Goal: Task Accomplishment & Management: Use online tool/utility

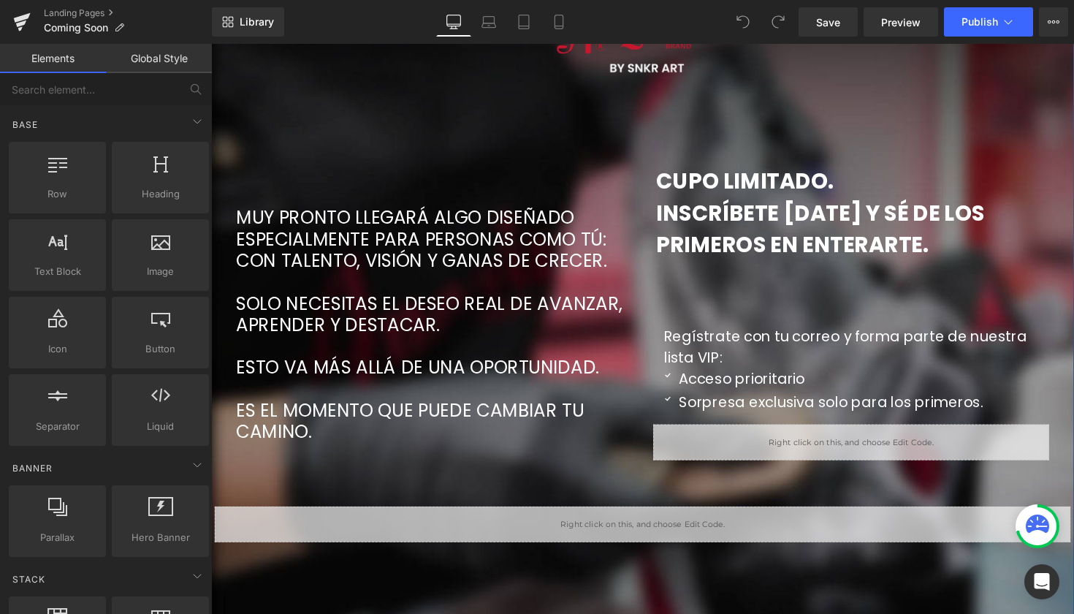
scroll to position [177, 0]
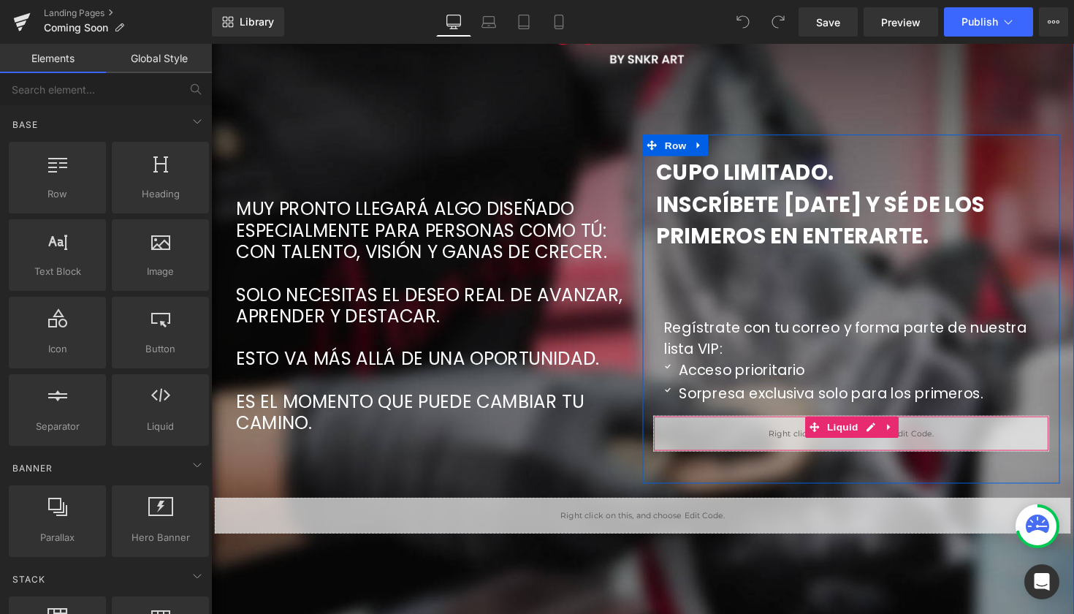
click at [794, 446] on div "Liquid" at bounding box center [866, 442] width 405 height 37
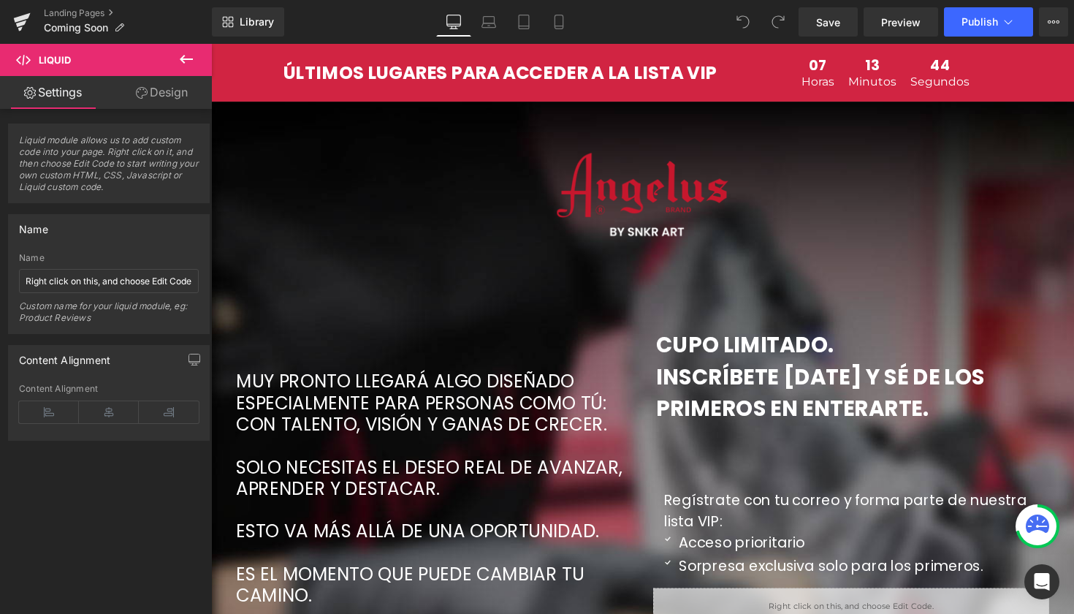
scroll to position [0, 0]
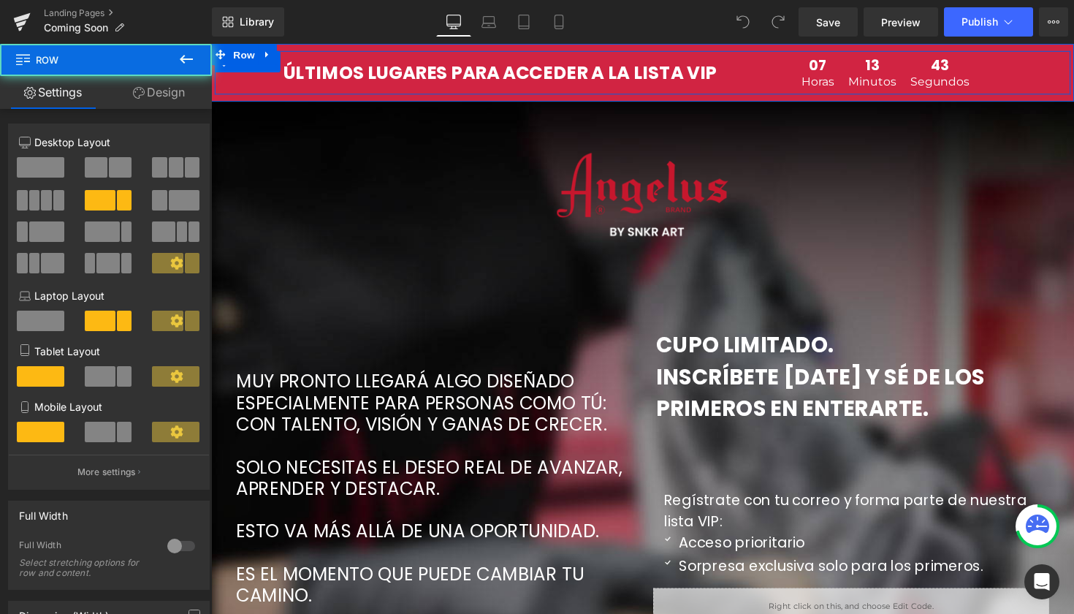
click at [802, 84] on div "07 Horas 13 Minutos 43 Segundos Countdown Timer" at bounding box center [945, 73] width 292 height 45
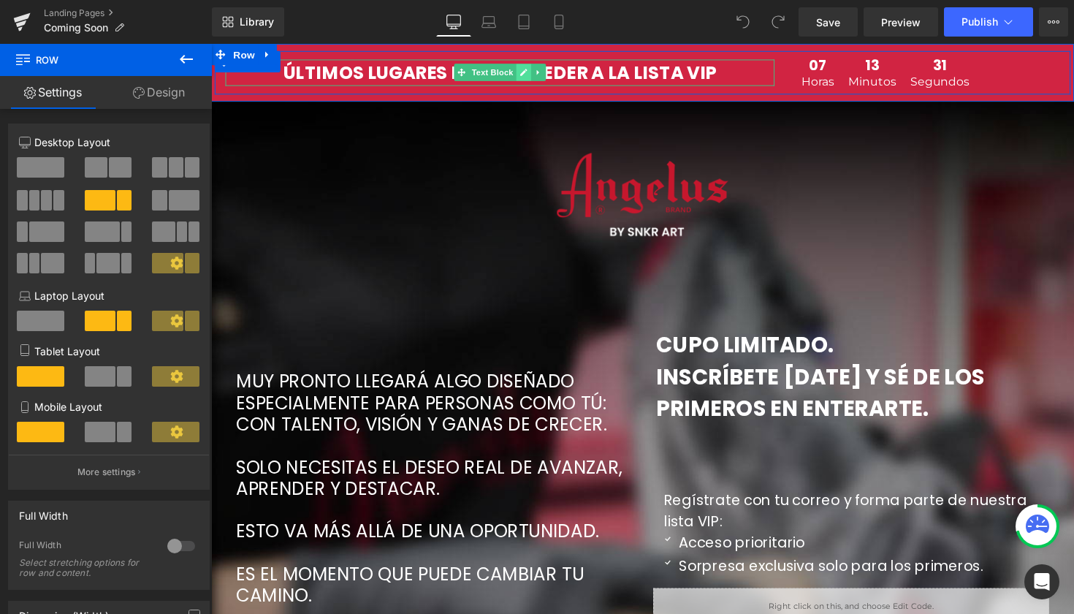
click at [530, 75] on icon at bounding box center [531, 73] width 8 height 9
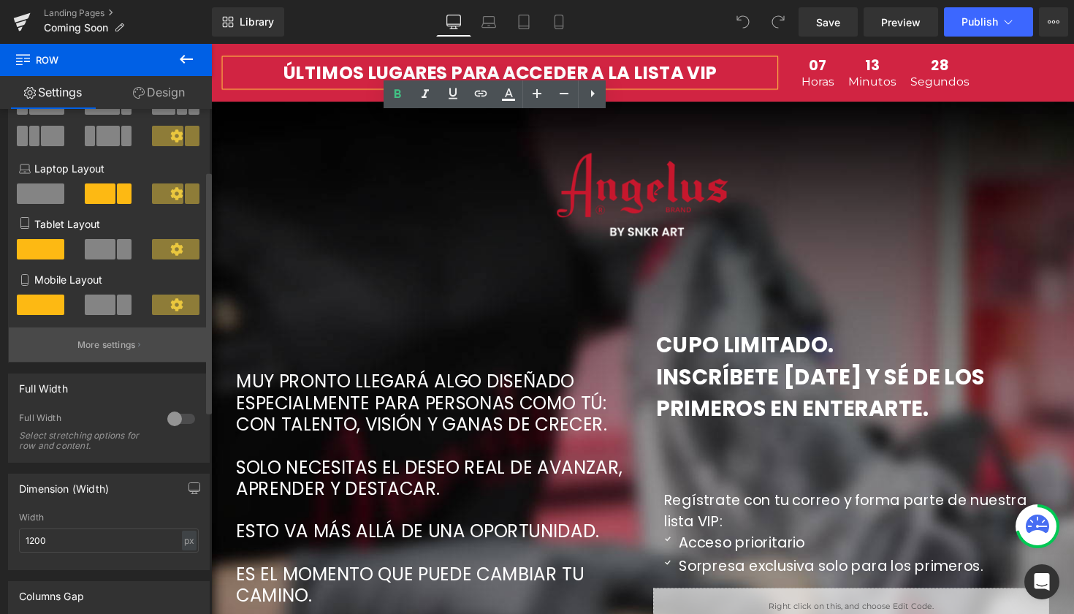
scroll to position [129, 0]
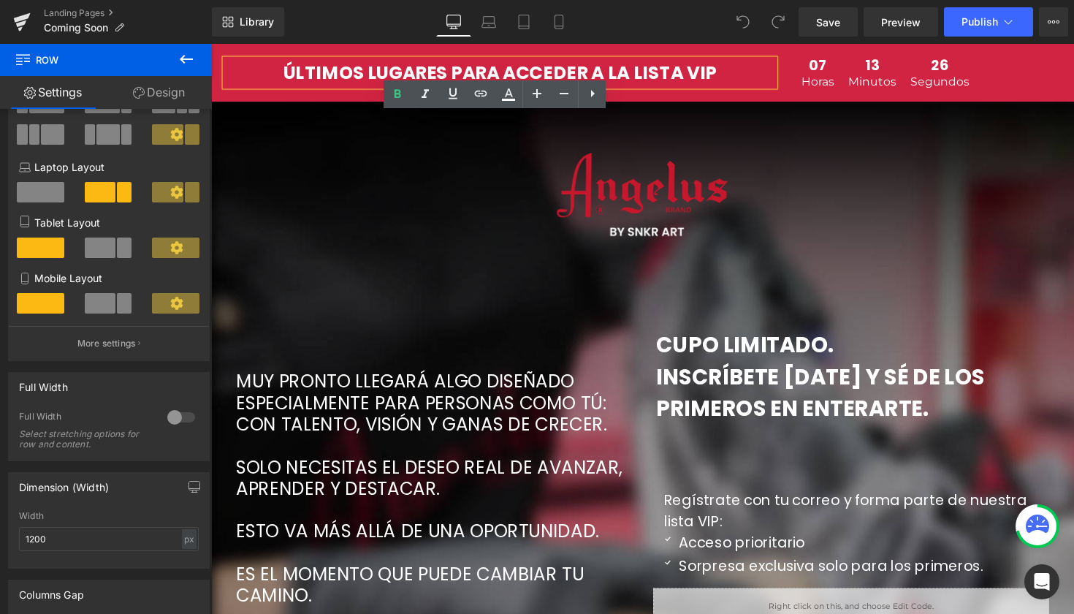
click at [918, 64] on span "Countdown Timer" at bounding box center [946, 64] width 78 height 18
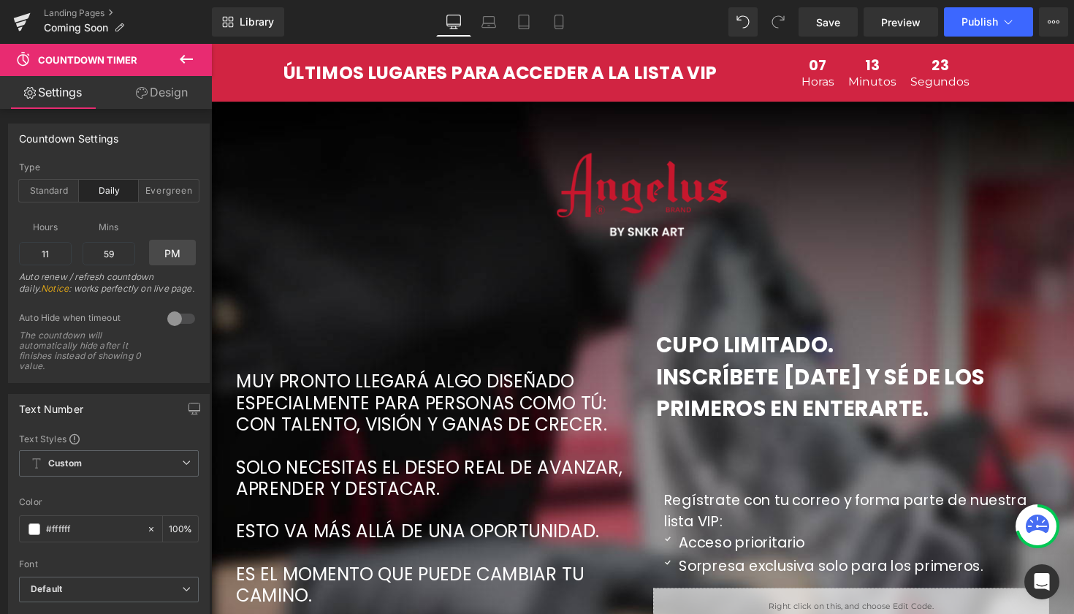
click at [184, 58] on icon at bounding box center [186, 59] width 13 height 9
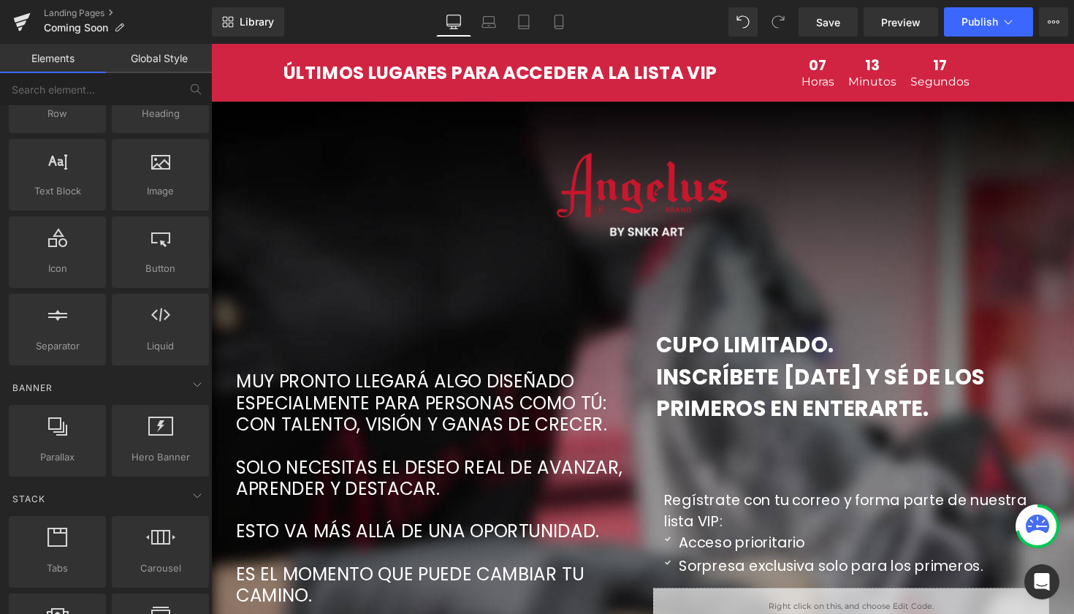
scroll to position [82, 0]
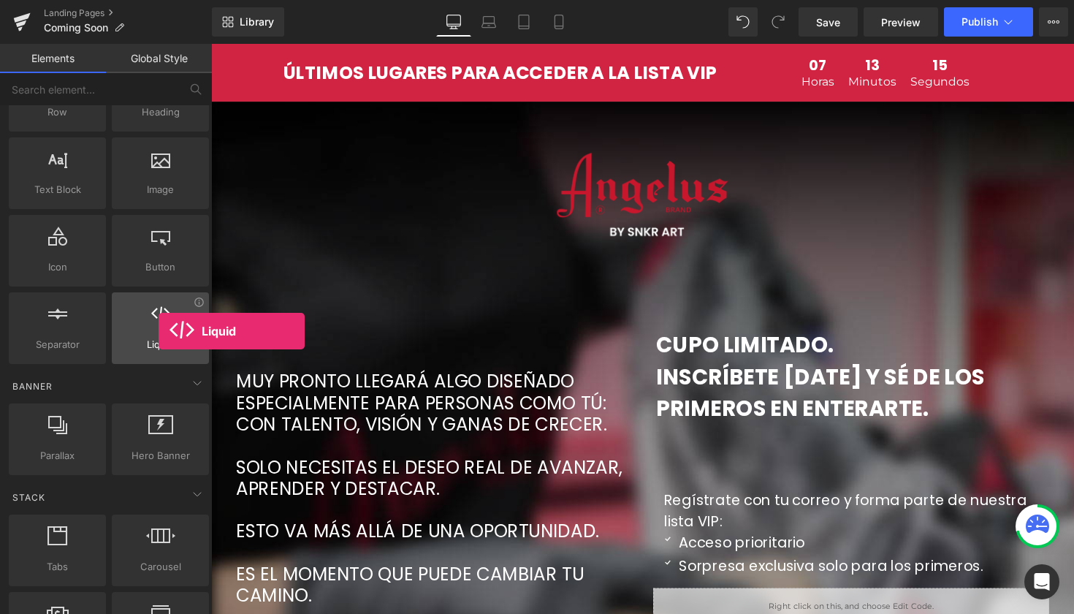
click at [159, 331] on div at bounding box center [160, 320] width 88 height 33
click at [197, 305] on icon at bounding box center [198, 301] width 9 height 9
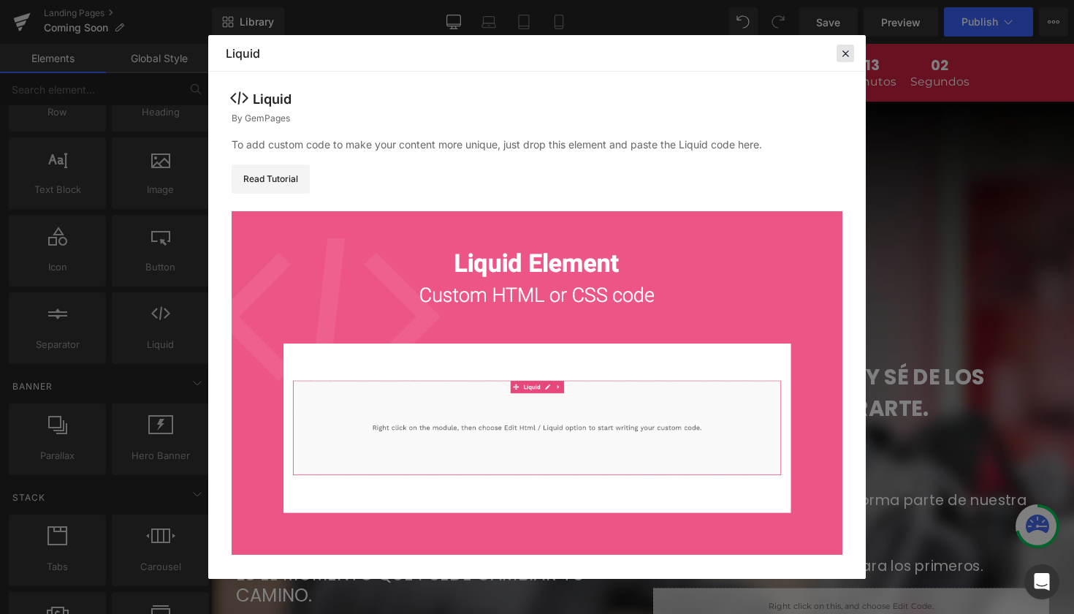
click at [853, 52] on div at bounding box center [846, 54] width 18 height 18
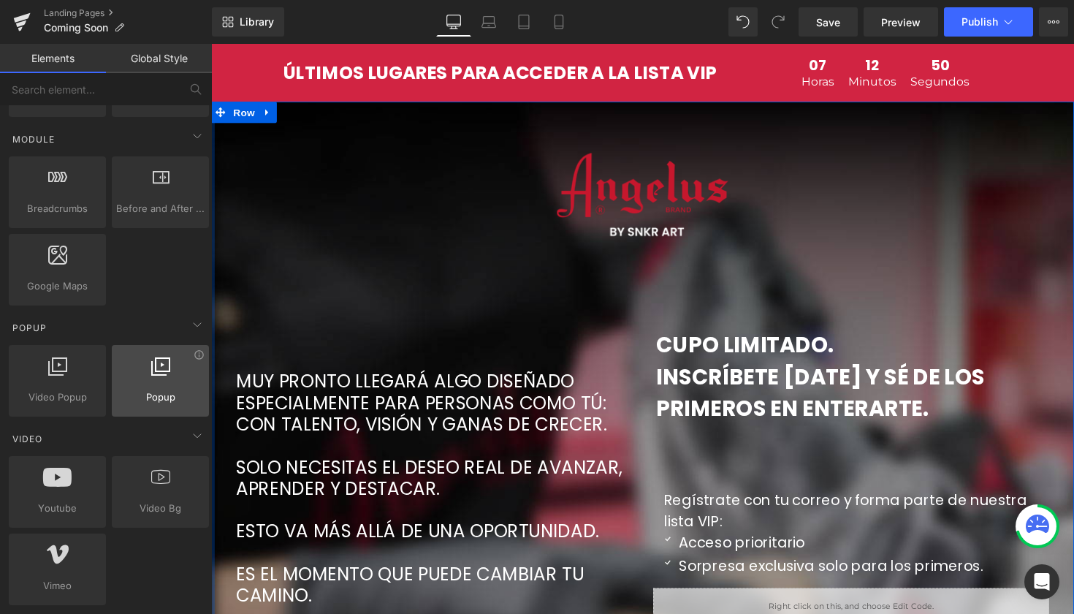
scroll to position [741, 0]
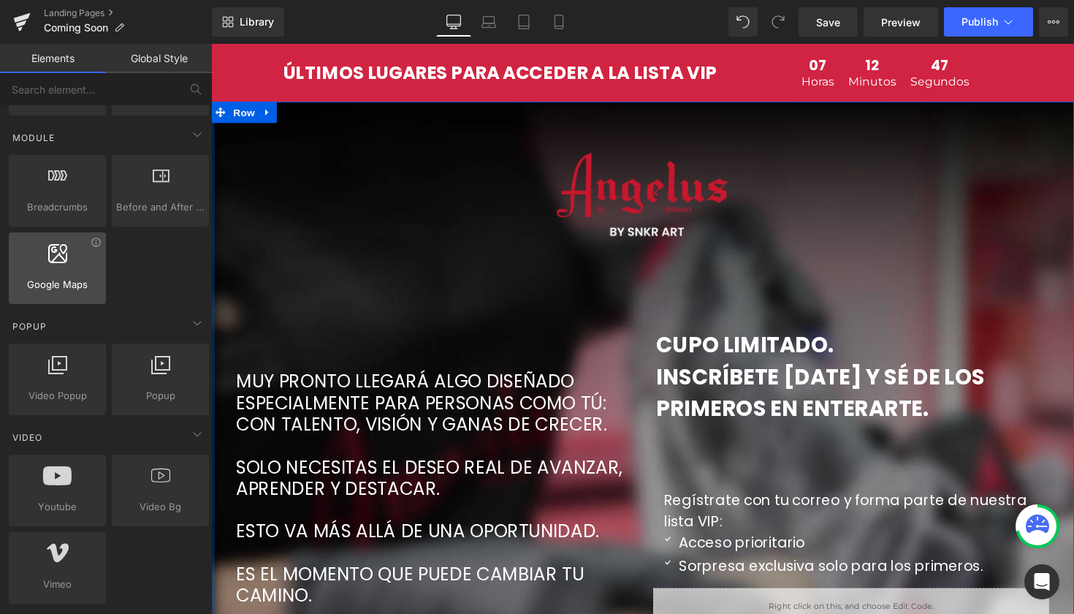
click at [96, 249] on div at bounding box center [57, 260] width 88 height 33
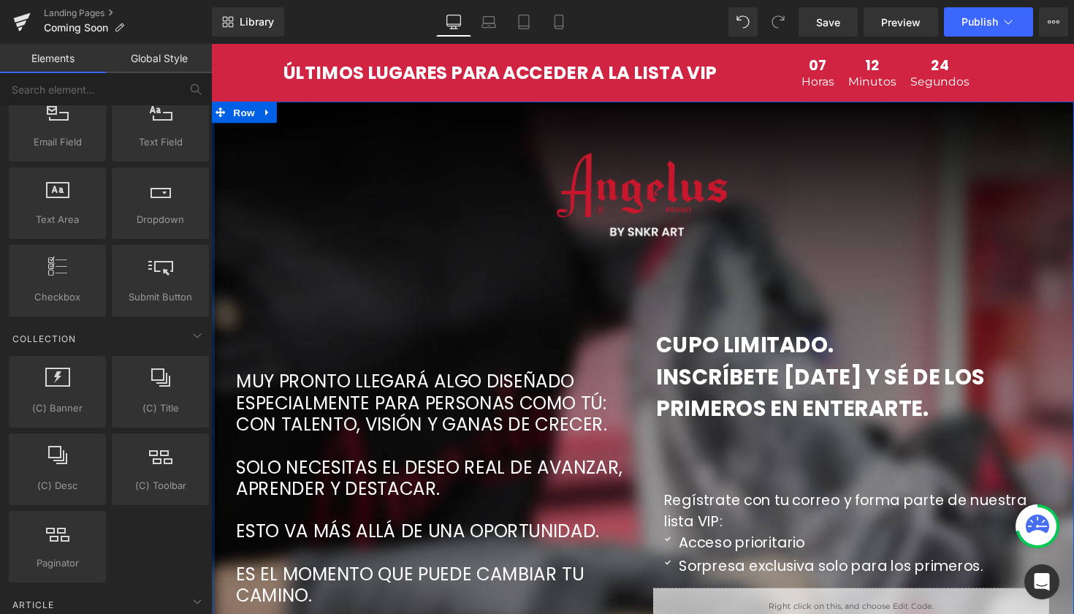
scroll to position [2496, 0]
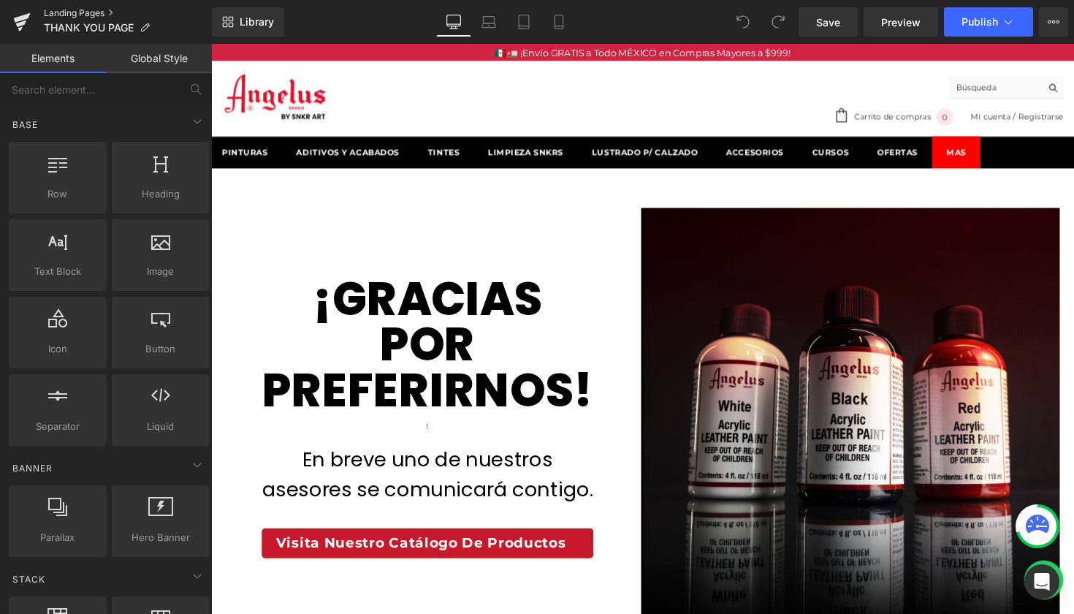
click at [88, 11] on link "Landing Pages" at bounding box center [128, 13] width 168 height 12
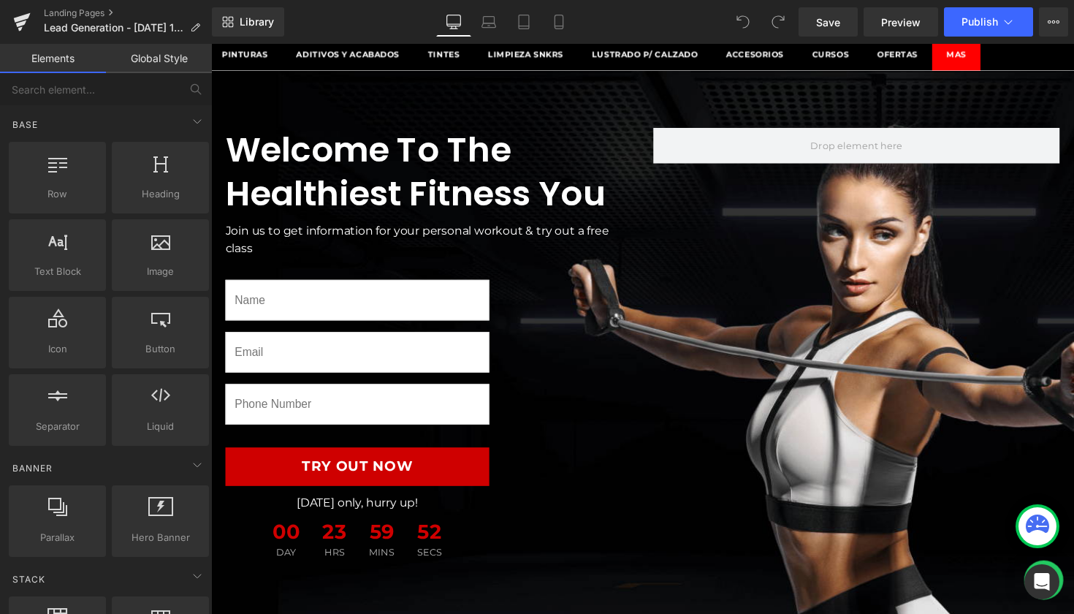
scroll to position [102, 0]
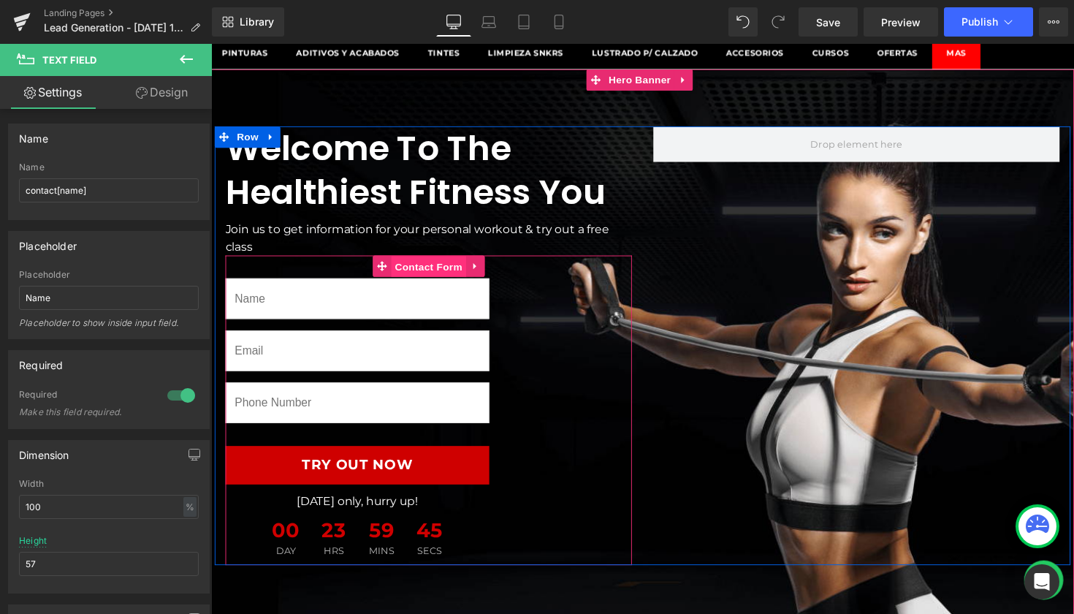
click at [445, 277] on span "Contact Form" at bounding box center [434, 273] width 77 height 22
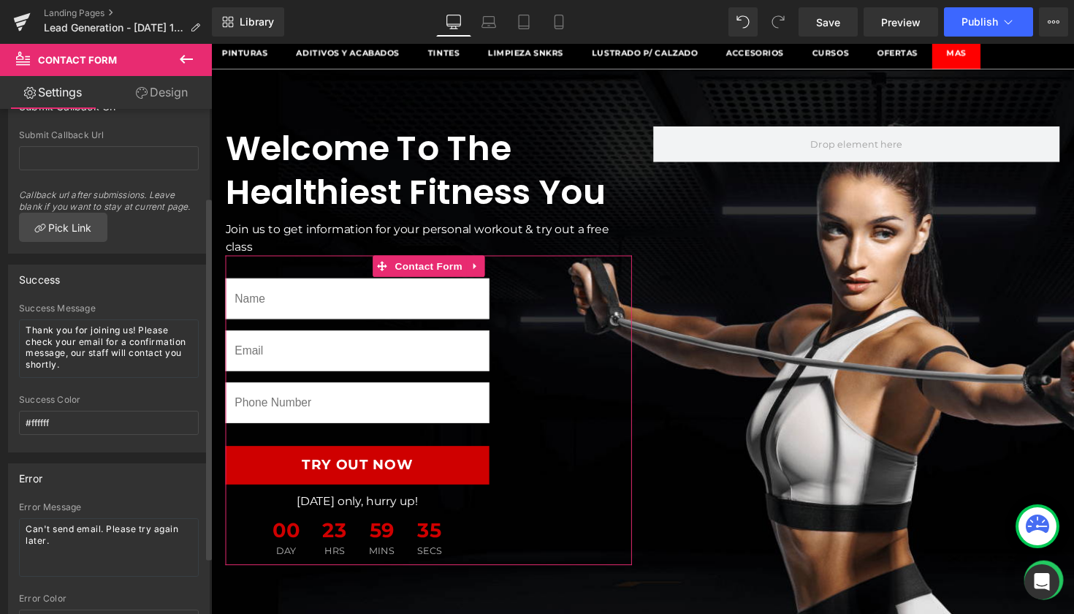
scroll to position [133, 0]
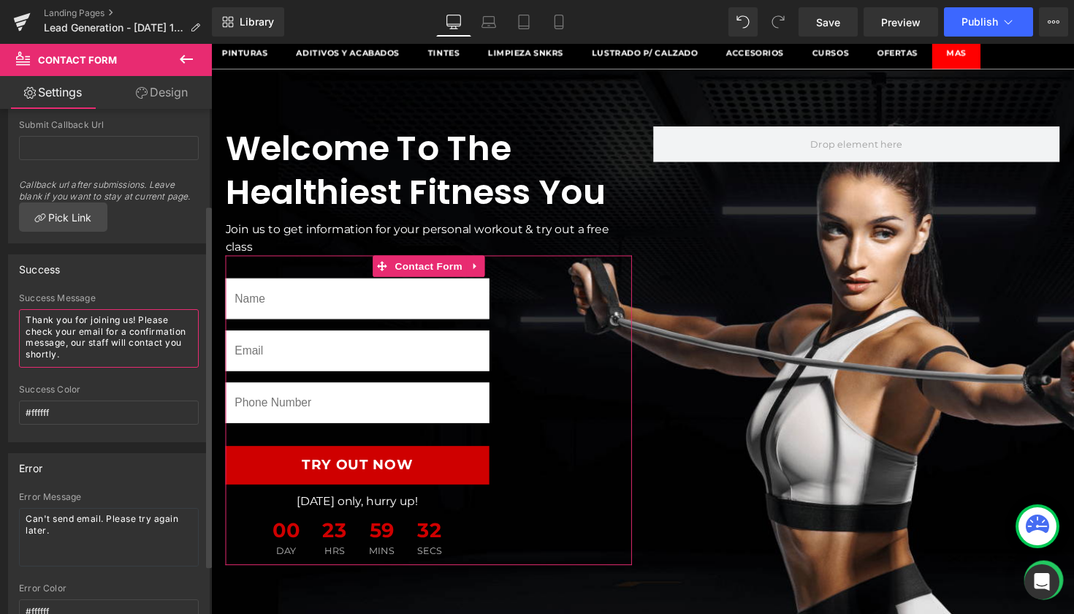
click at [139, 356] on textarea "Thank you for joining us! Please check your email for a confirmation message, o…" at bounding box center [109, 338] width 180 height 58
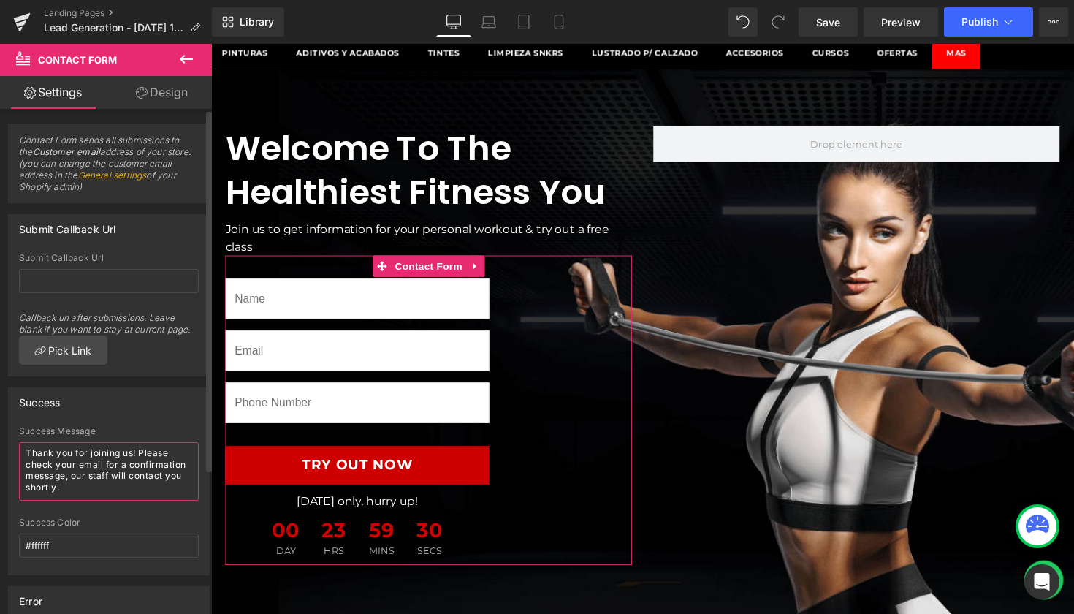
scroll to position [0, 0]
click at [126, 281] on input "text" at bounding box center [109, 281] width 180 height 24
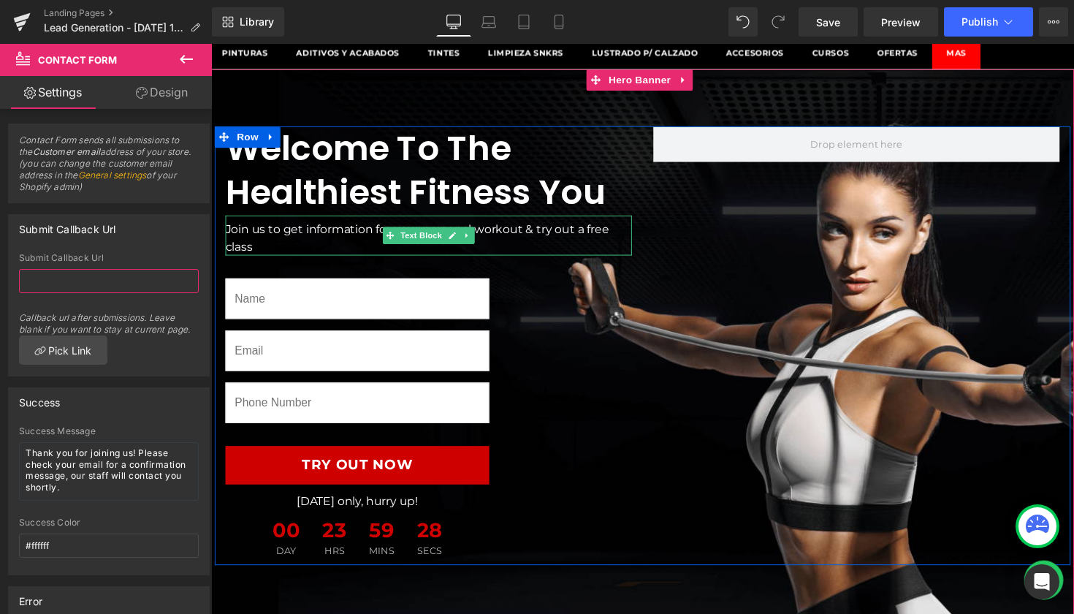
click at [300, 221] on div at bounding box center [434, 222] width 416 height 4
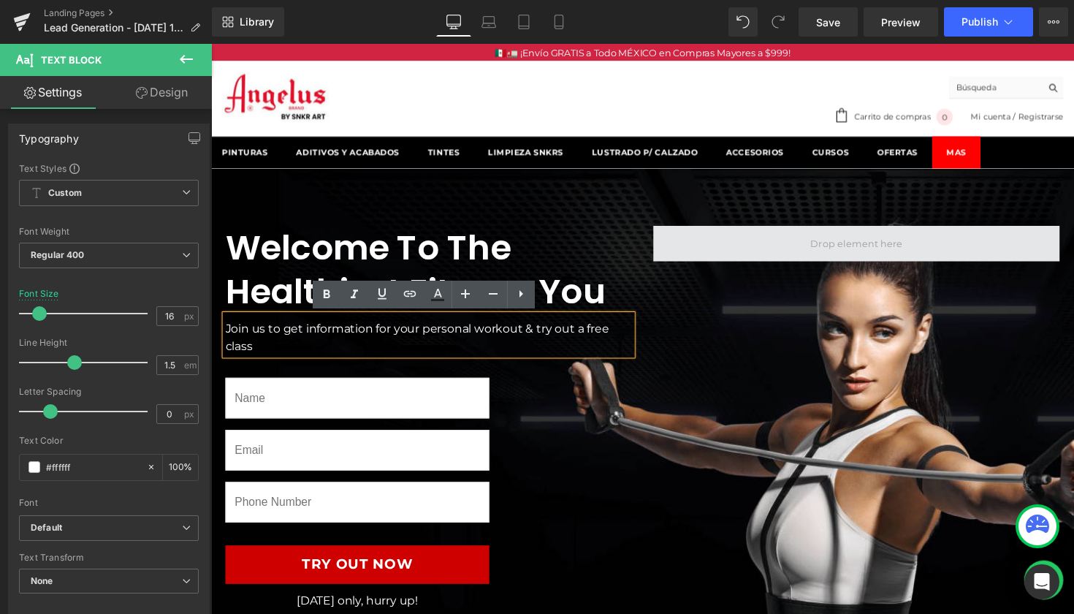
click at [884, 255] on span at bounding box center [872, 248] width 104 height 22
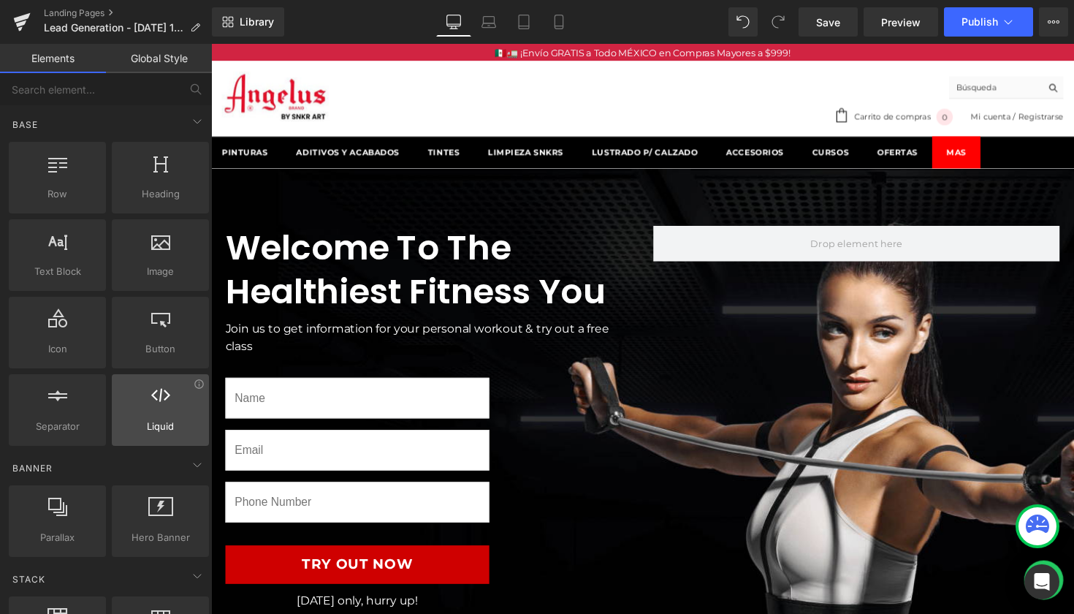
click at [181, 420] on span "Liquid" at bounding box center [160, 426] width 88 height 15
click at [162, 393] on icon at bounding box center [160, 395] width 19 height 19
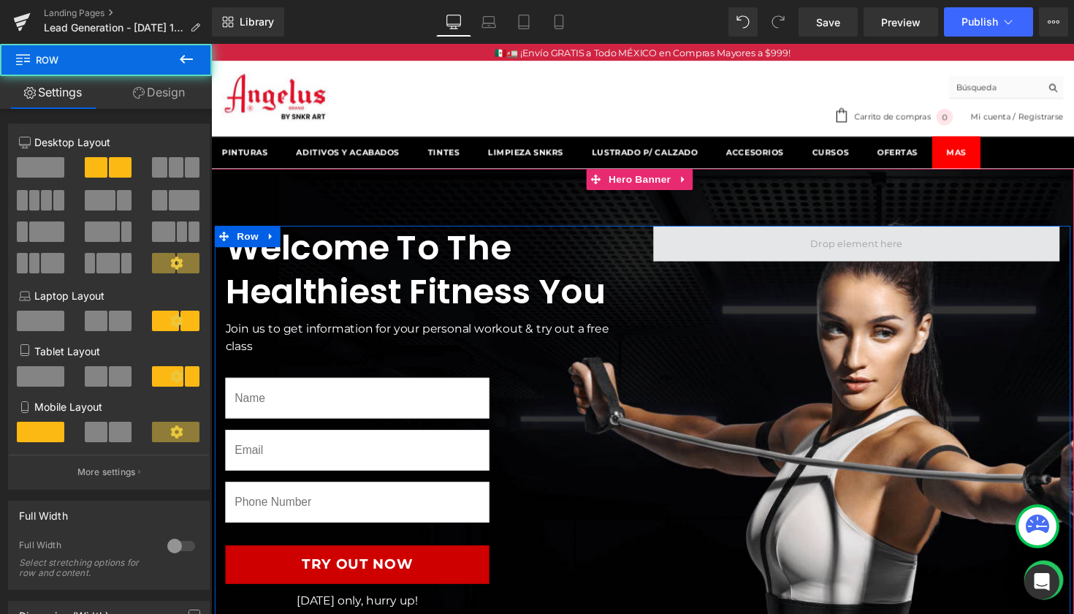
click at [772, 248] on span at bounding box center [872, 248] width 416 height 37
click at [739, 249] on span at bounding box center [872, 248] width 416 height 37
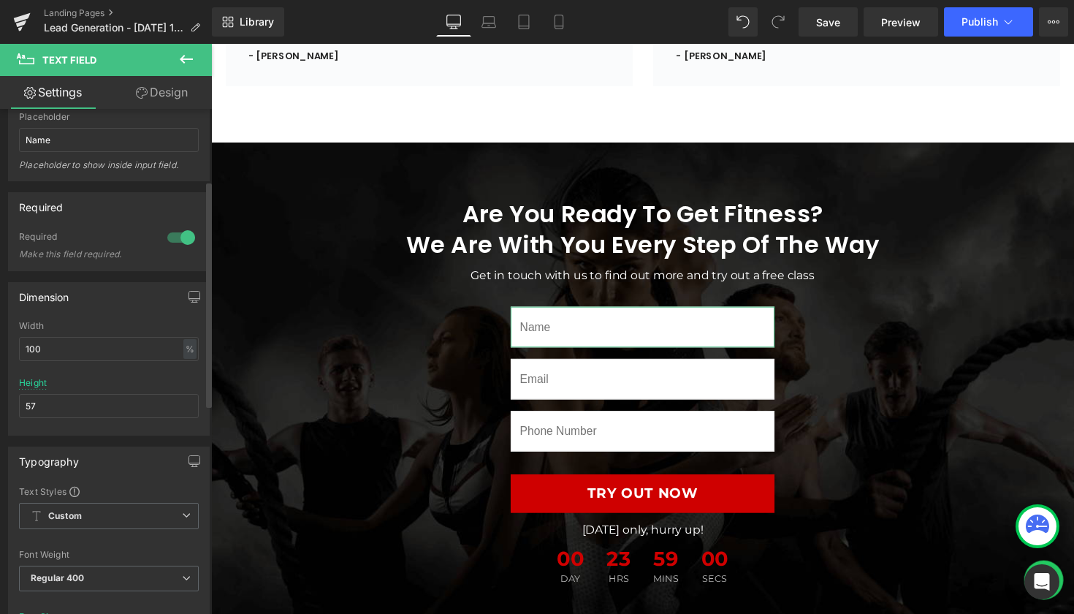
scroll to position [161, 0]
click at [628, 380] on span "Email Field" at bounding box center [653, 387] width 51 height 18
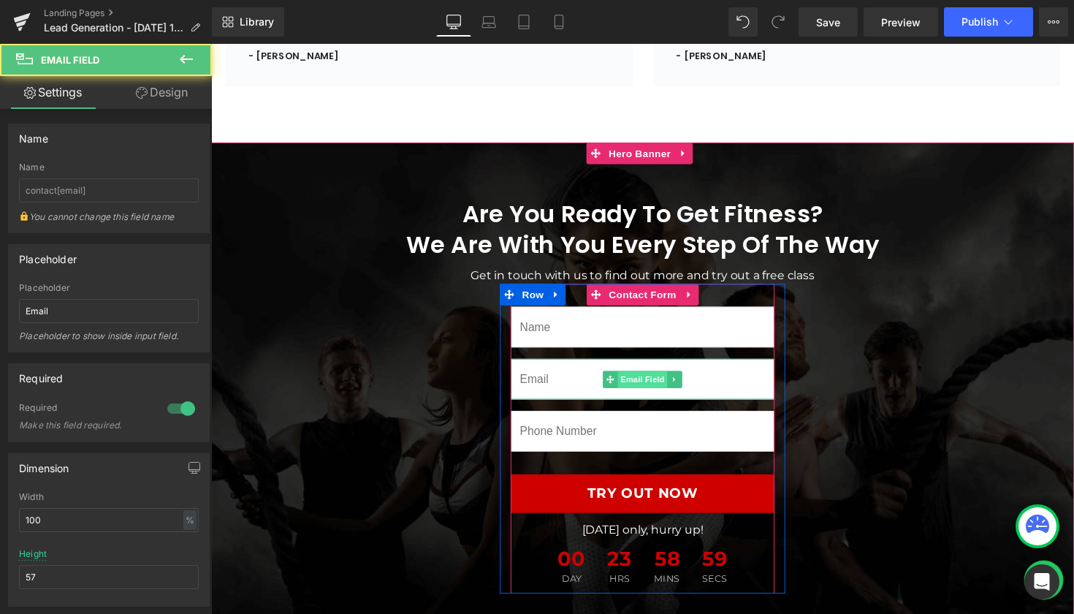
scroll to position [1601, 0]
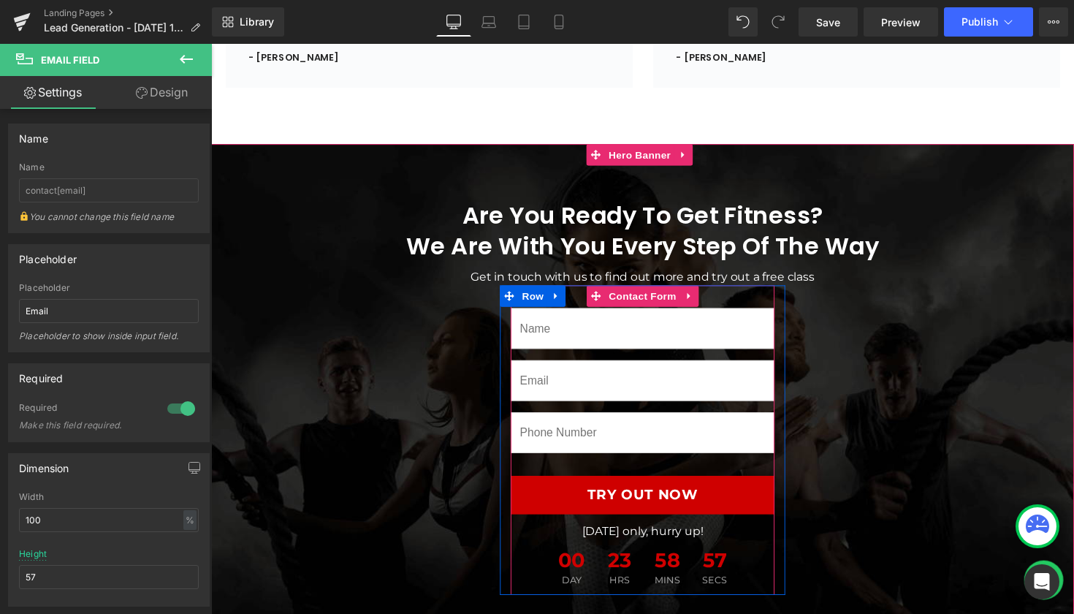
click at [554, 324] on input "text" at bounding box center [653, 335] width 270 height 42
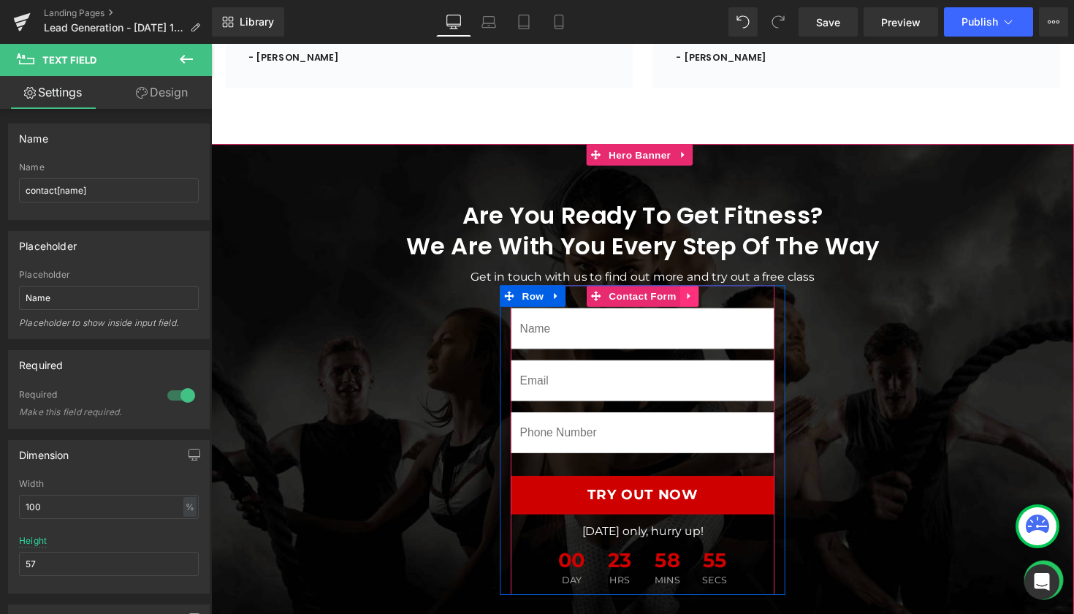
click at [706, 293] on link at bounding box center [700, 302] width 19 height 22
click at [728, 299] on icon at bounding box center [729, 302] width 3 height 7
click at [555, 294] on link at bounding box center [564, 302] width 19 height 22
click at [625, 296] on link at bounding box center [621, 302] width 19 height 22
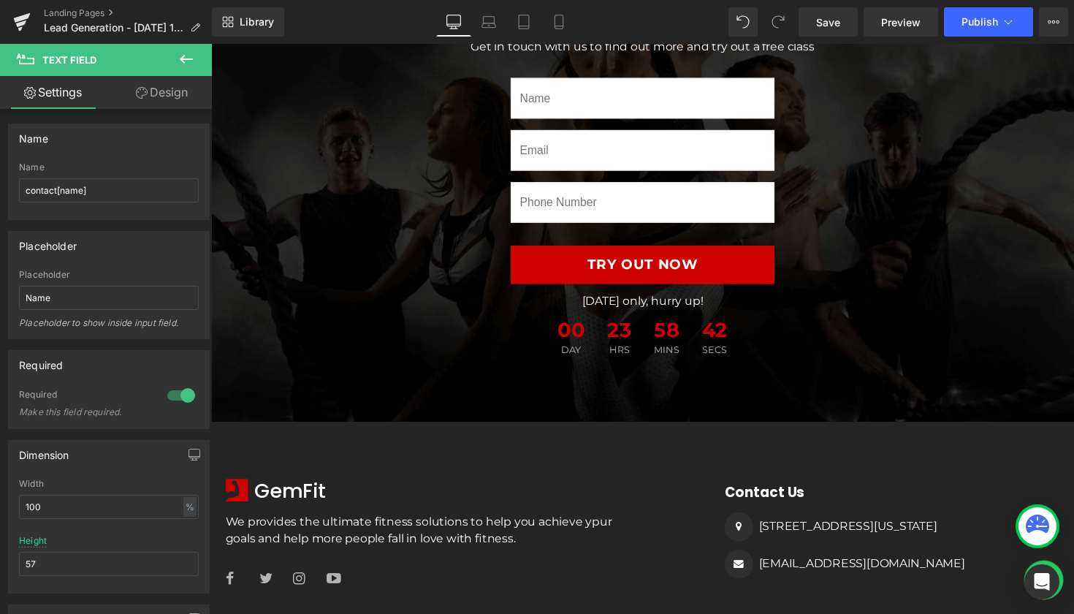
scroll to position [1898, 0]
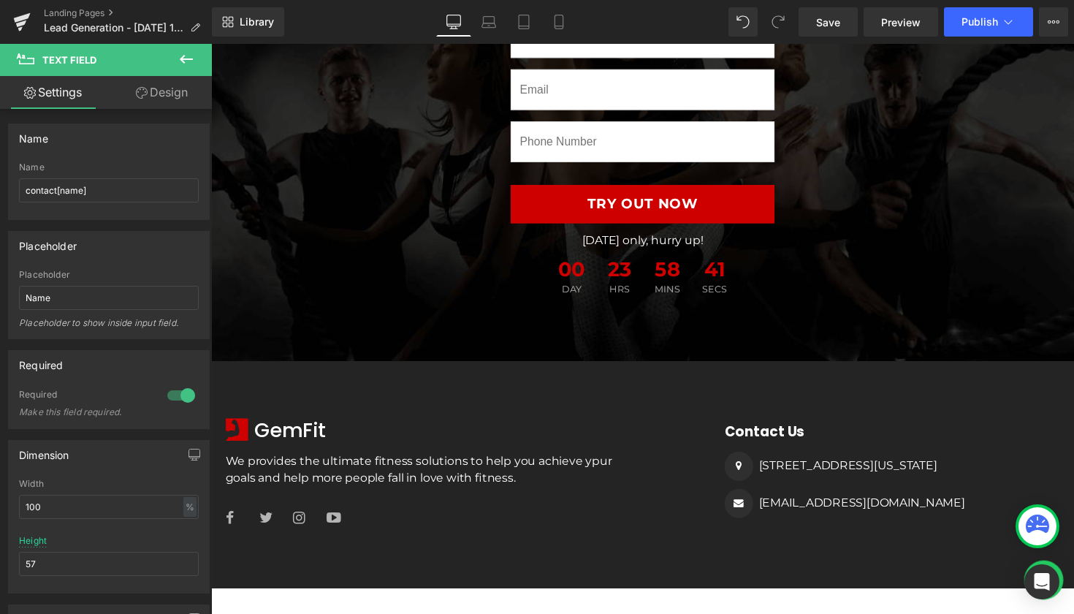
click at [185, 67] on icon at bounding box center [187, 59] width 18 height 18
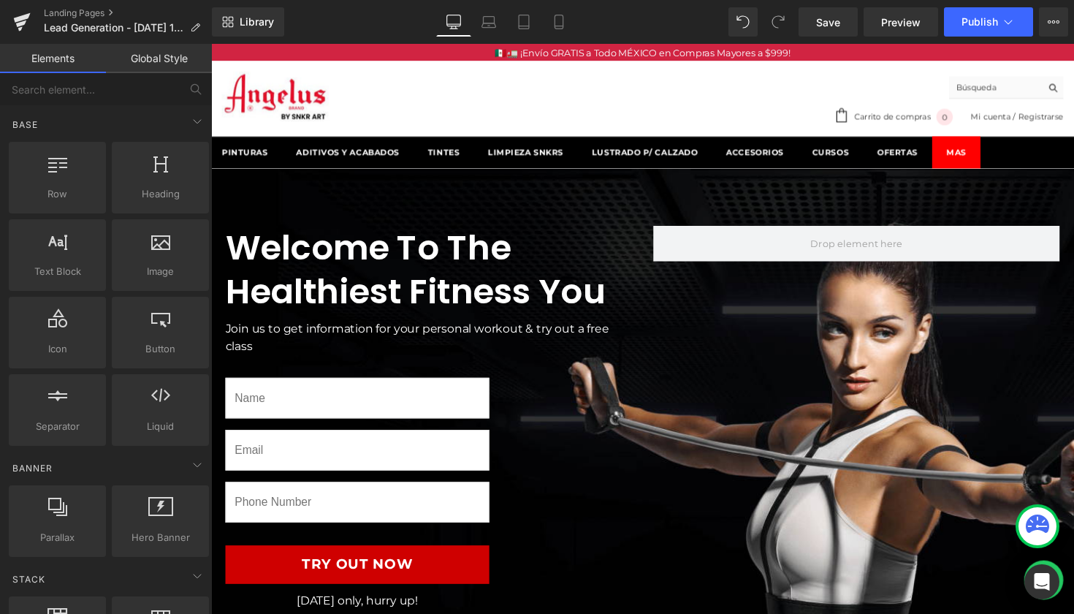
scroll to position [0, 0]
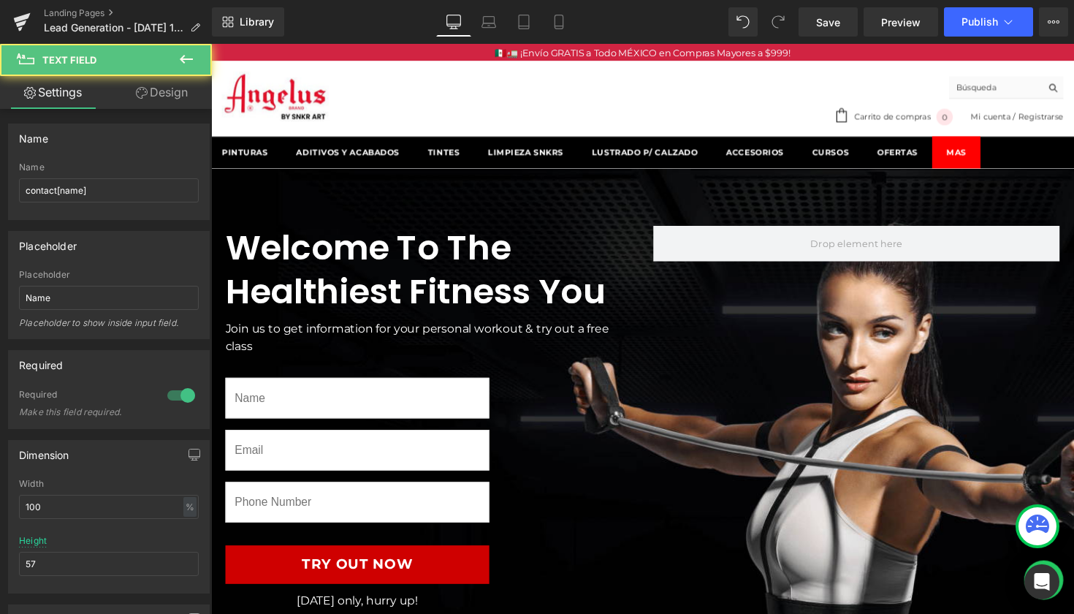
click at [396, 408] on input "text" at bounding box center [361, 407] width 270 height 42
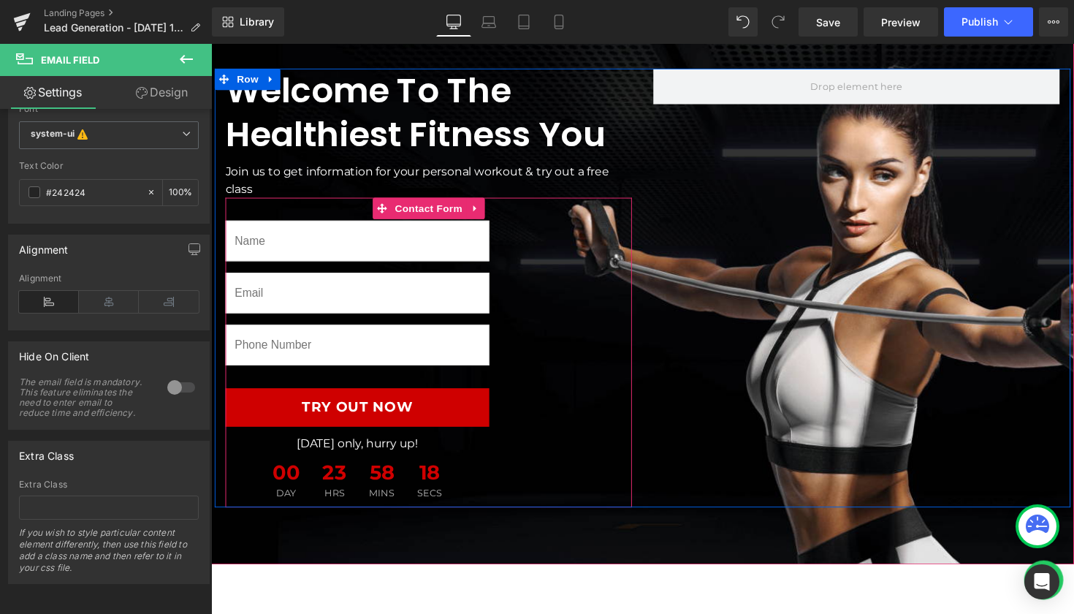
scroll to position [159, 0]
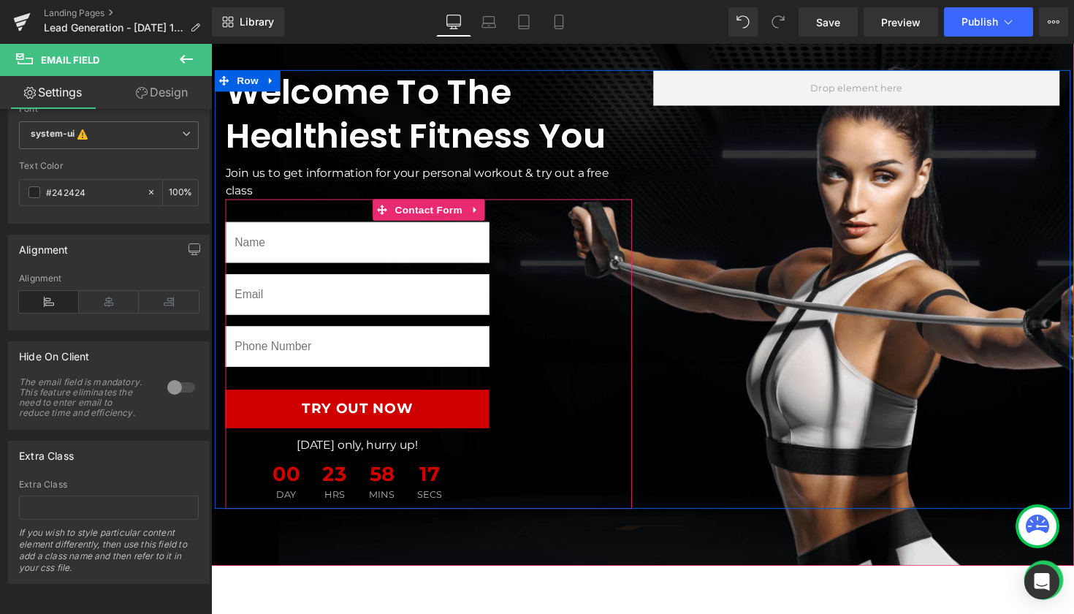
click at [416, 458] on p "Today only, hurry up!" at bounding box center [361, 455] width 270 height 18
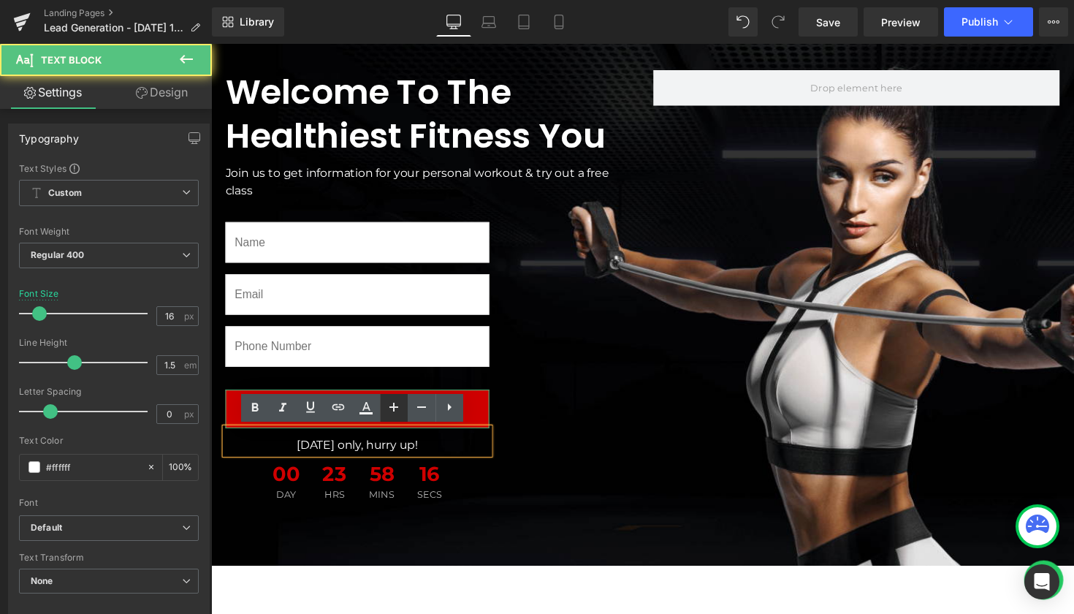
click at [405, 415] on link at bounding box center [394, 408] width 28 height 28
type input "18"
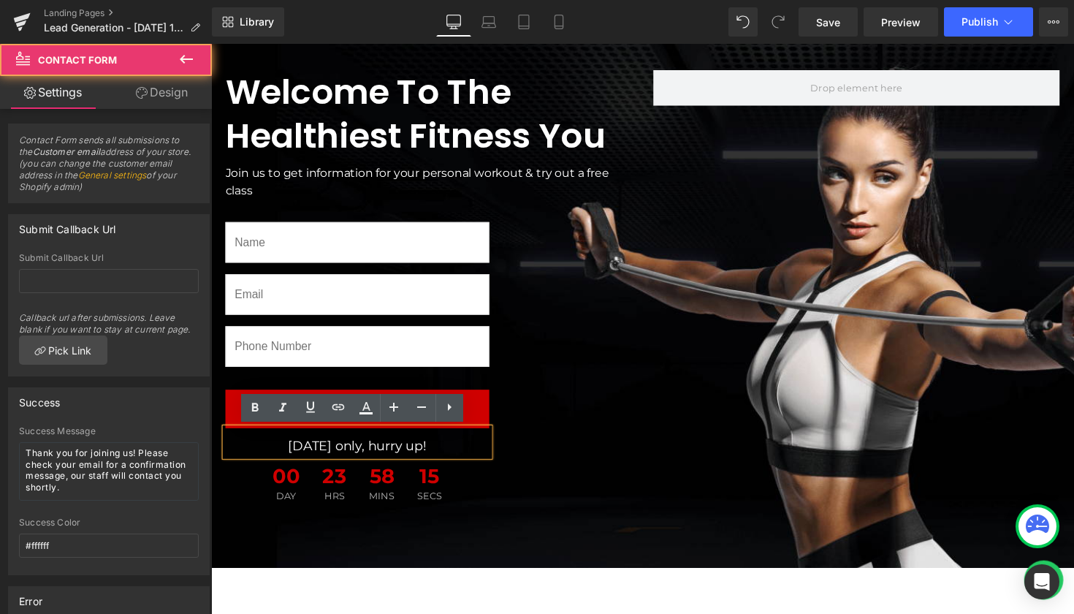
click at [537, 416] on div "Text Field Email Field Text Field Try Out Now Submit Button Today only, hurry u…" at bounding box center [434, 362] width 416 height 319
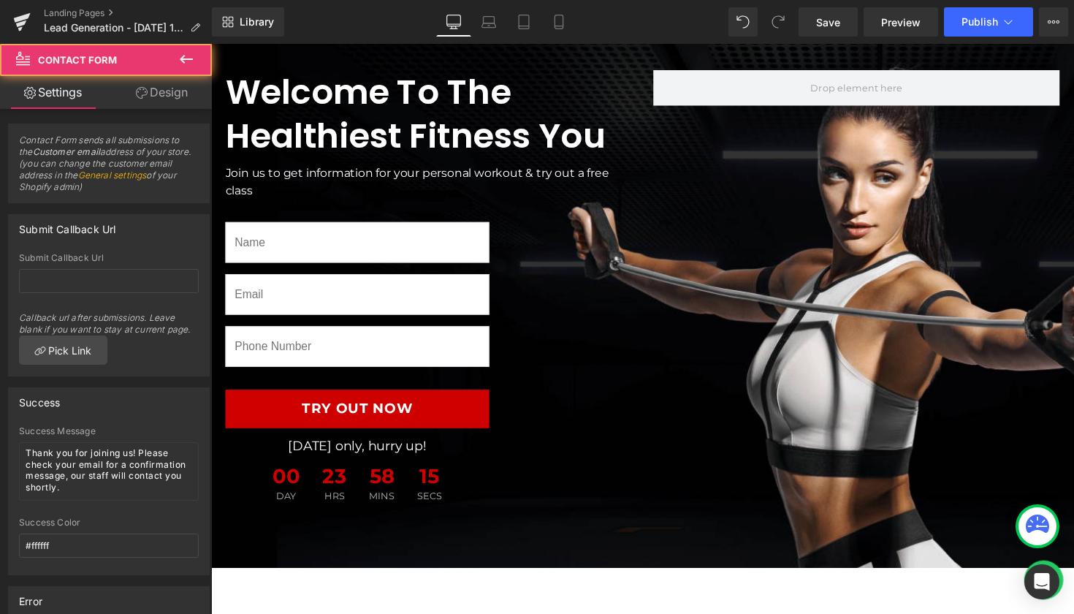
click at [379, 331] on div "Text Field Email Field Text Field Try Out Now Submit Button Today only, hurry u…" at bounding box center [361, 374] width 270 height 296
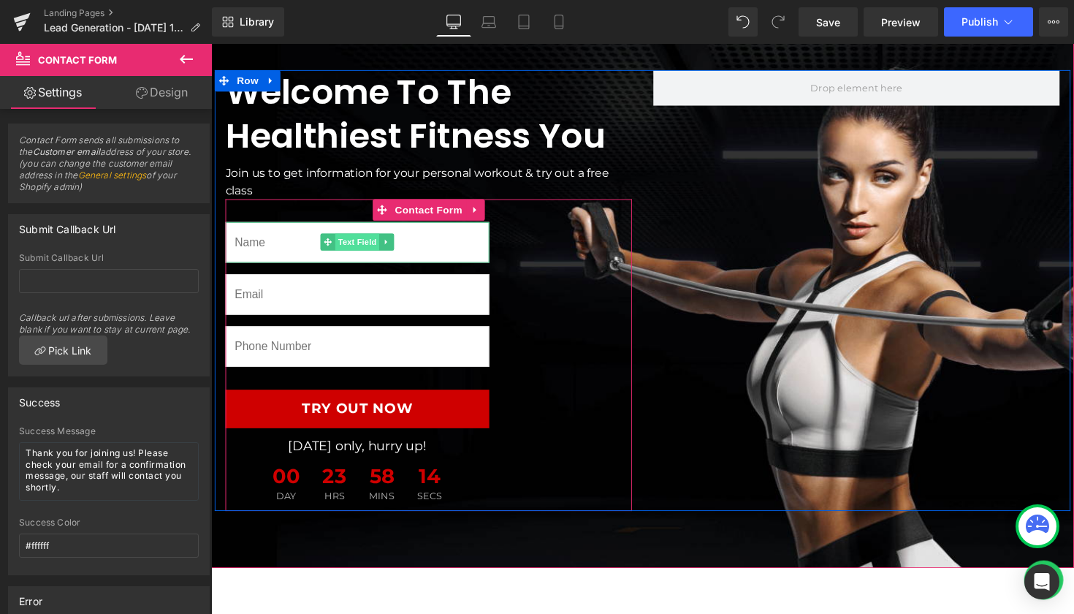
click at [361, 241] on span "Text Field" at bounding box center [360, 247] width 45 height 18
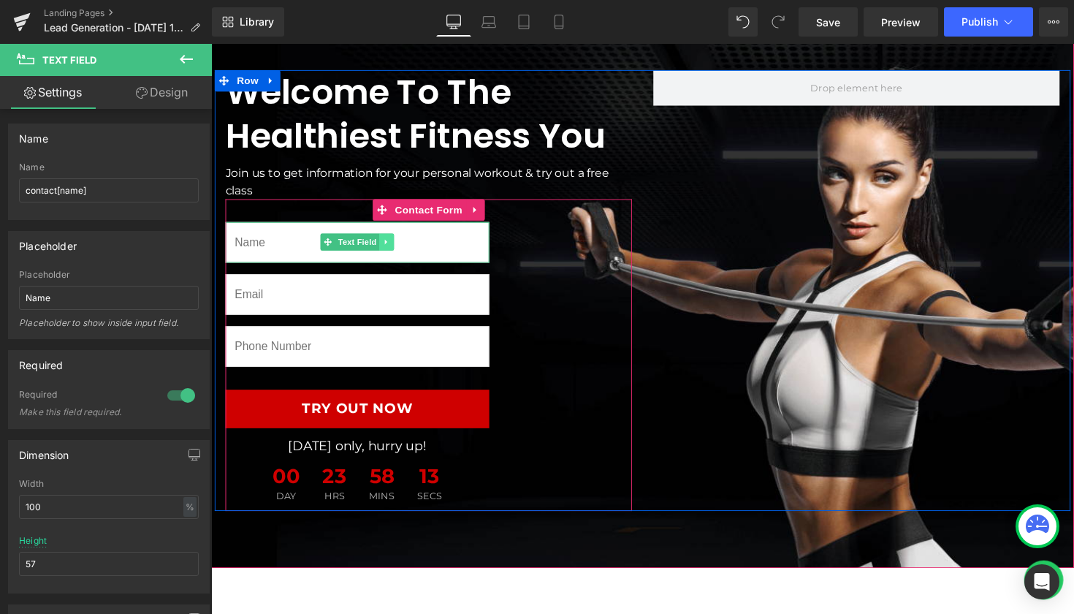
click at [388, 244] on icon at bounding box center [391, 247] width 8 height 9
click at [307, 246] on div "Text Field" at bounding box center [361, 247] width 270 height 42
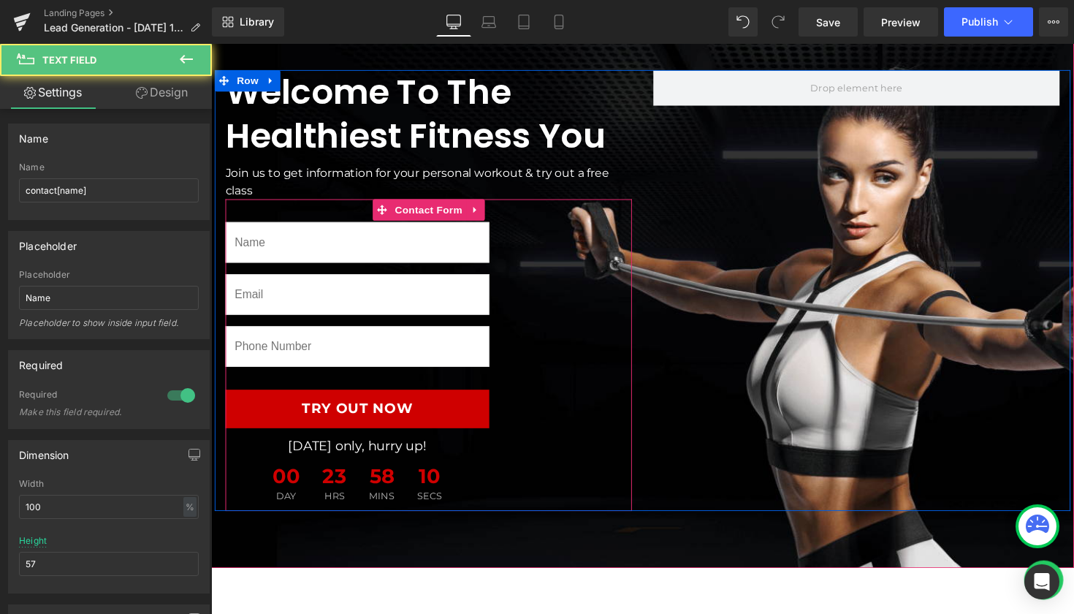
click at [354, 302] on span "Email Field" at bounding box center [360, 301] width 51 height 18
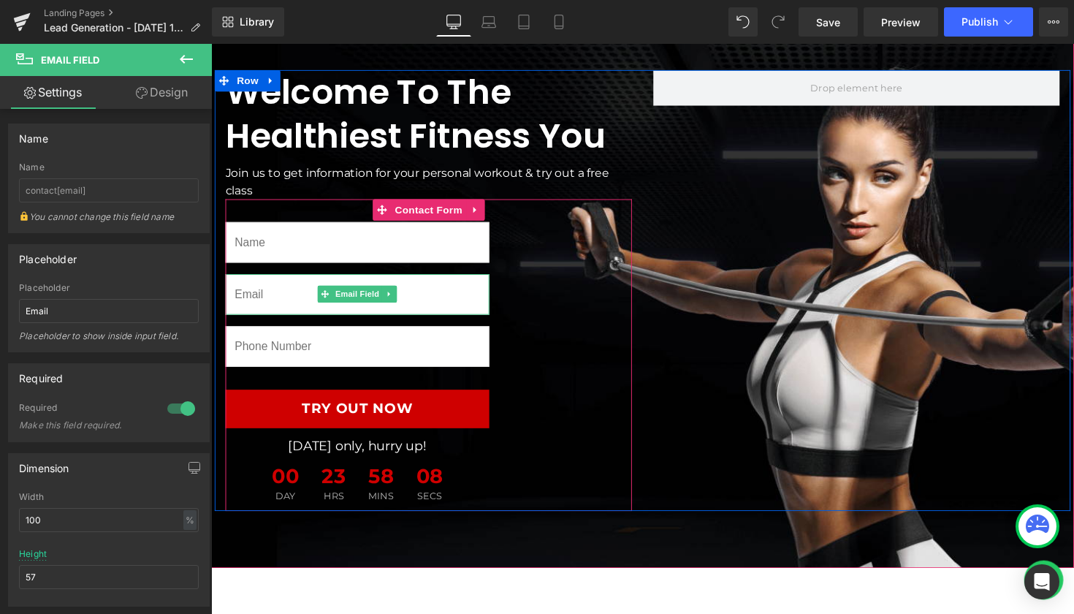
click at [289, 300] on input "email" at bounding box center [361, 301] width 270 height 42
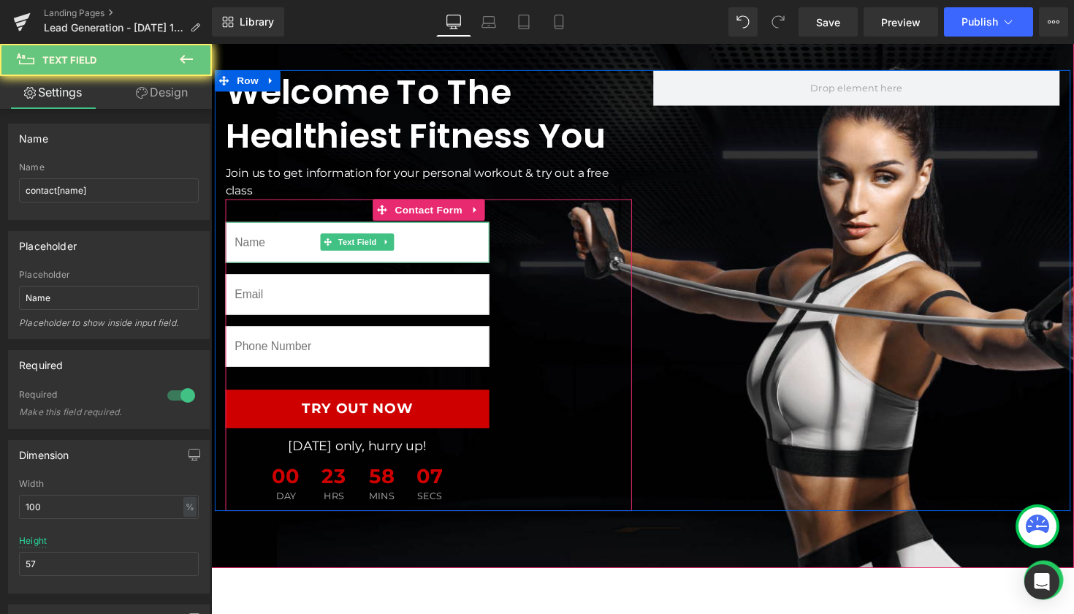
click at [268, 244] on input "text" at bounding box center [361, 247] width 270 height 42
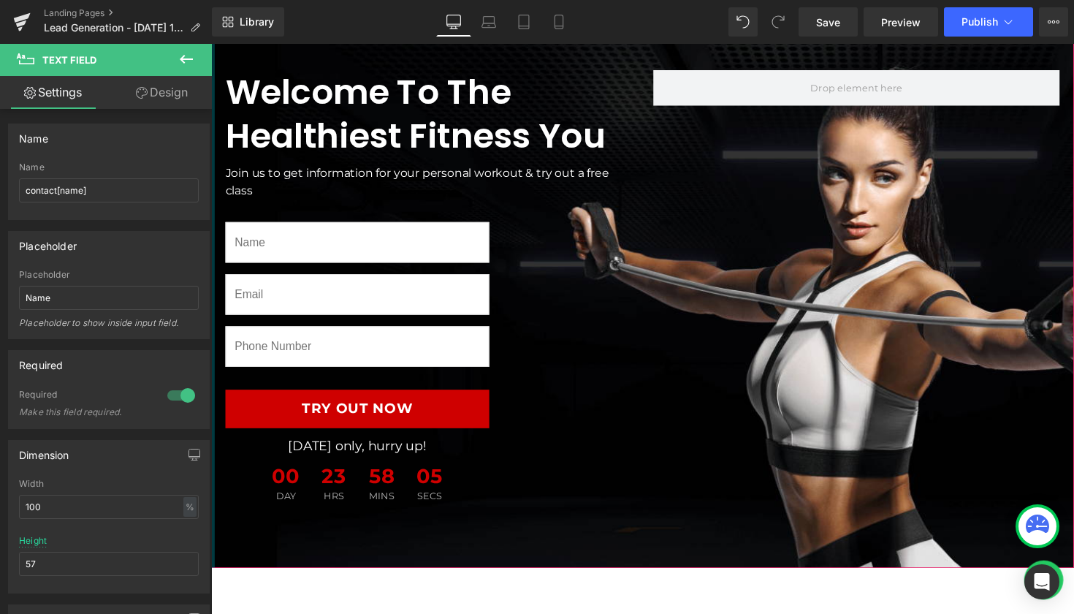
click at [189, 58] on icon at bounding box center [187, 59] width 18 height 18
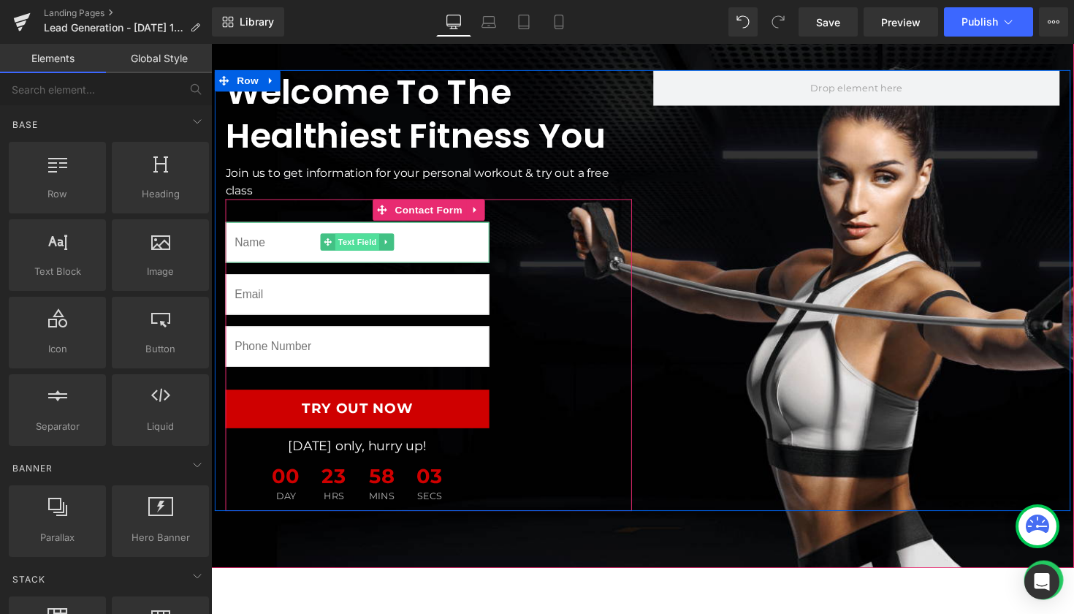
click at [351, 251] on span "Text Field" at bounding box center [360, 247] width 45 height 18
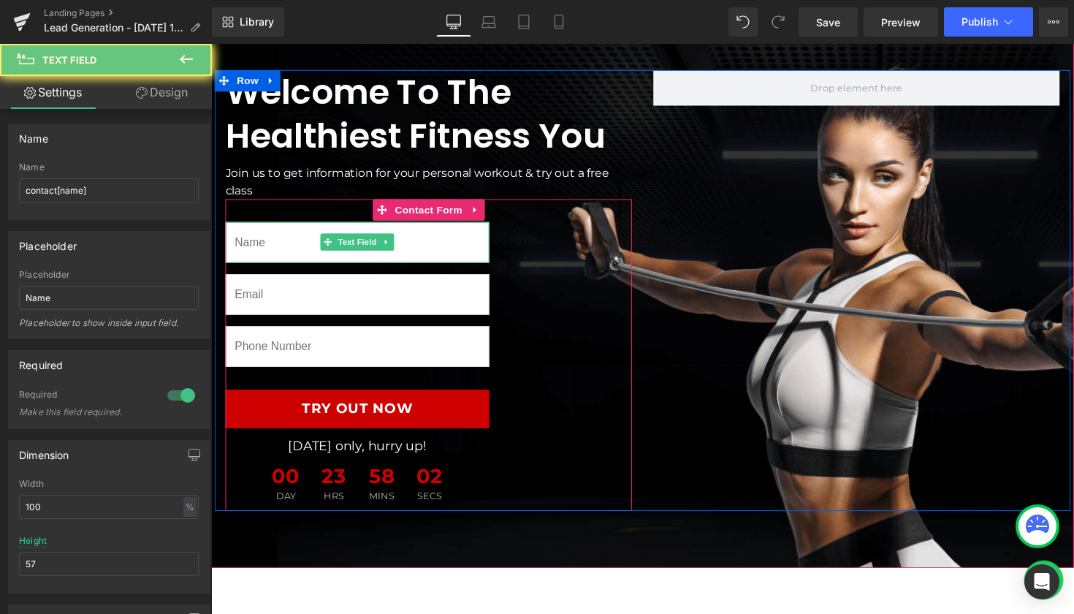
click at [255, 237] on input "text" at bounding box center [361, 247] width 270 height 42
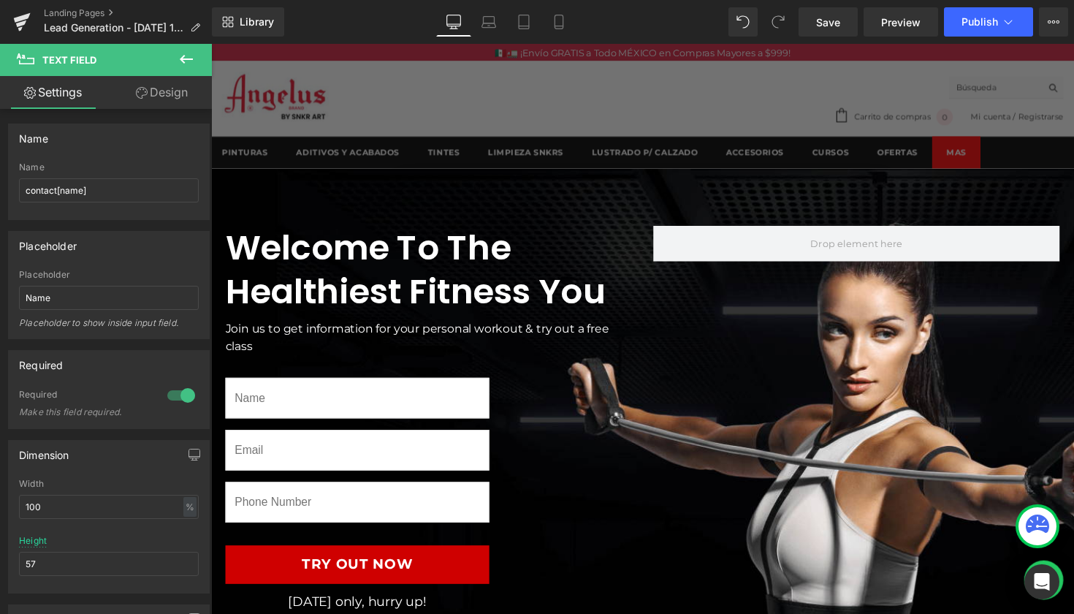
scroll to position [2, 0]
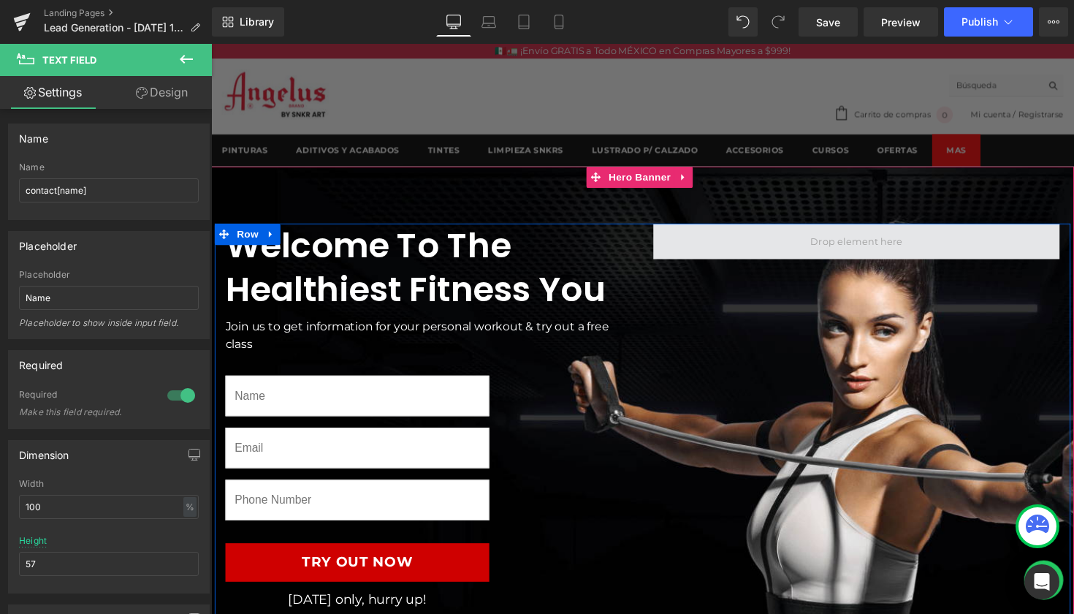
click at [852, 249] on span at bounding box center [872, 246] width 104 height 22
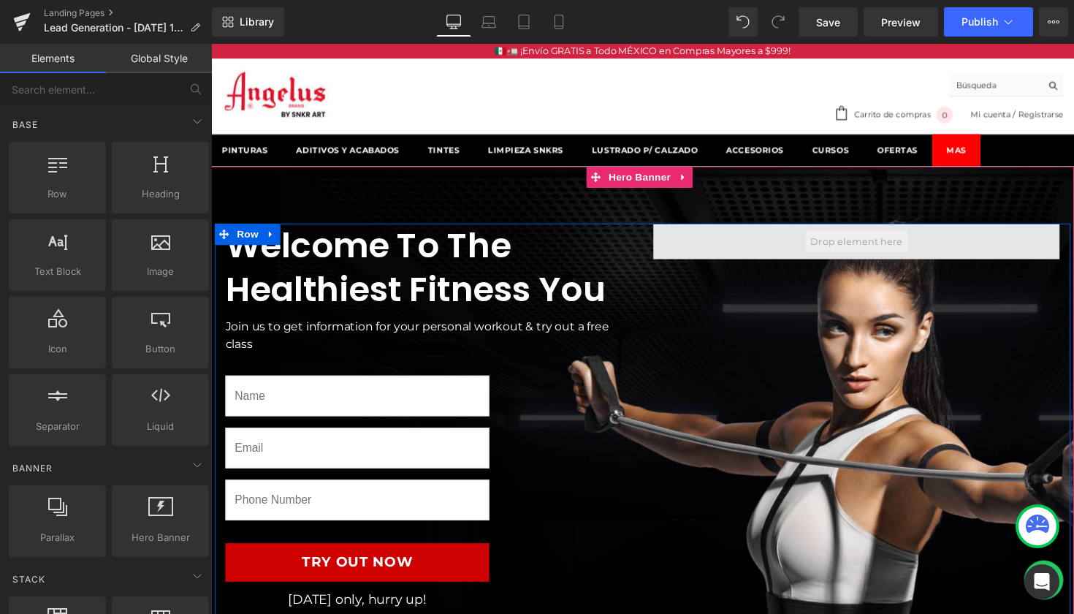
click at [851, 250] on span at bounding box center [872, 246] width 104 height 22
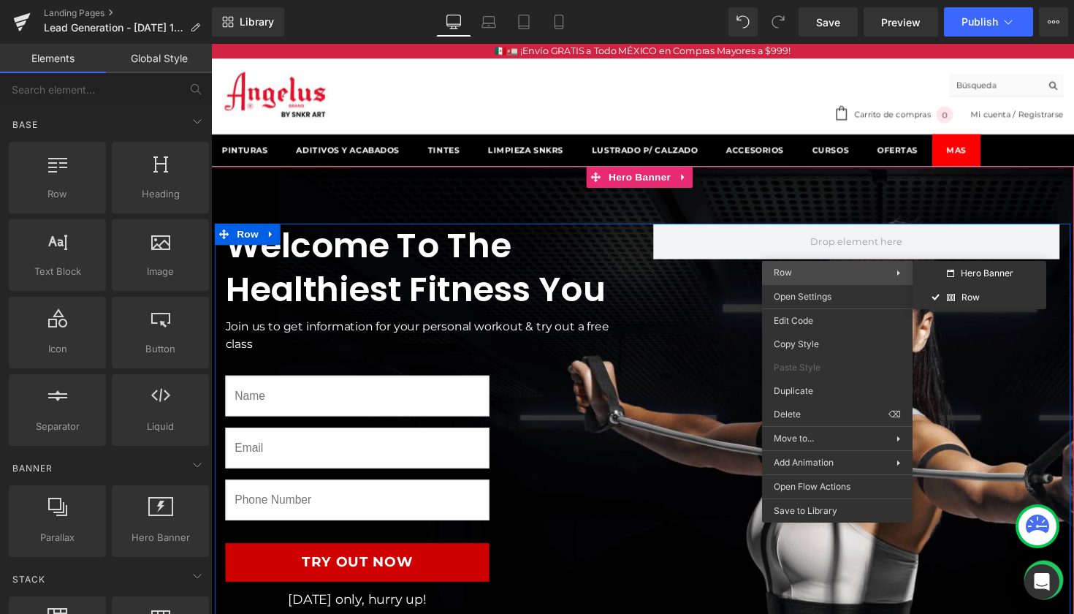
click at [821, 267] on span "Row" at bounding box center [835, 272] width 123 height 13
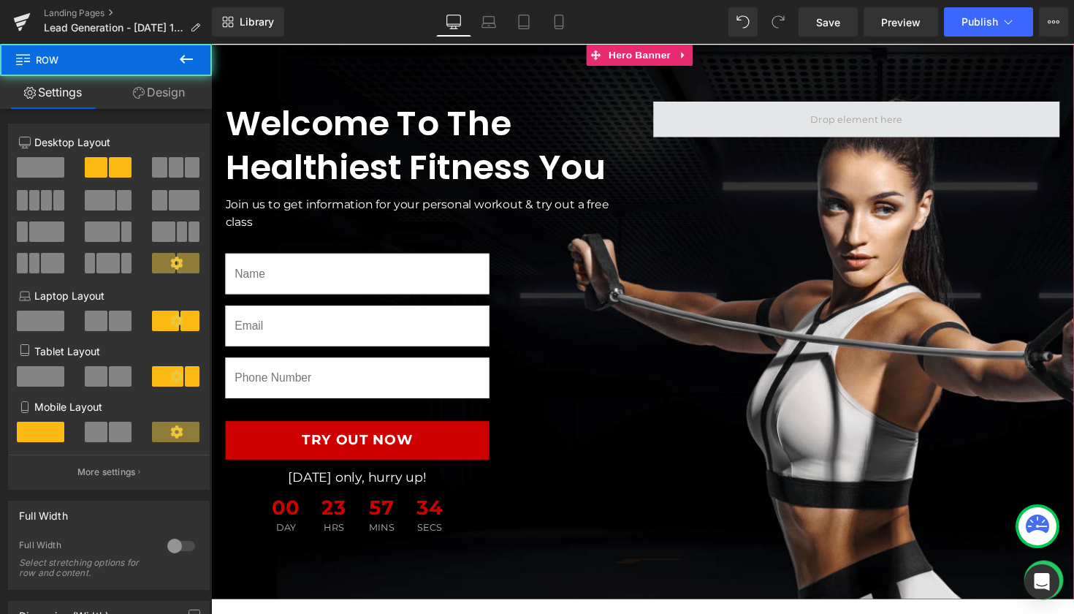
scroll to position [128, 0]
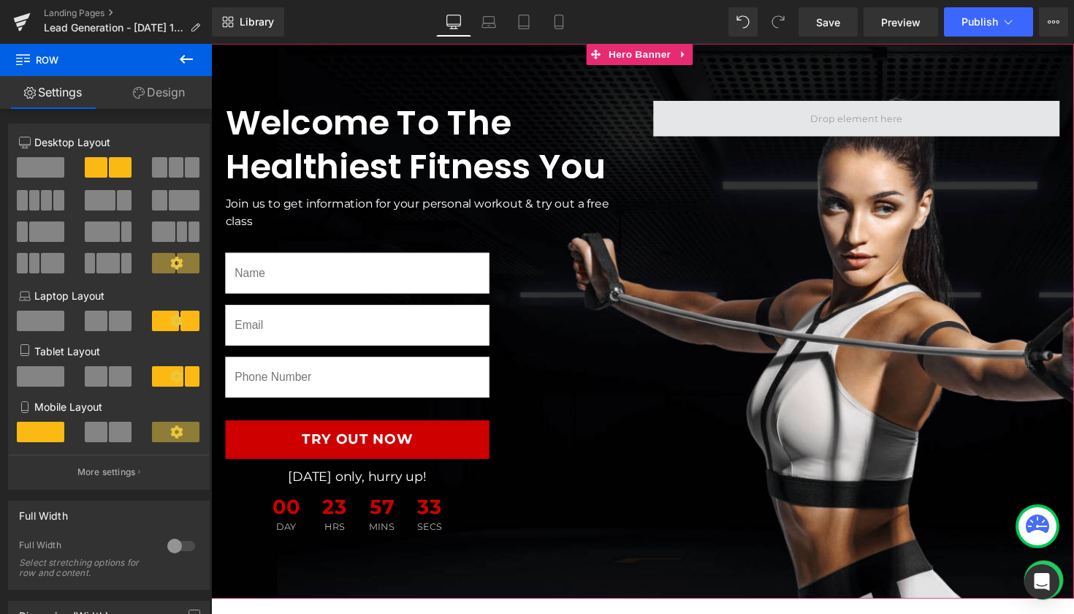
click at [768, 123] on span at bounding box center [872, 120] width 416 height 37
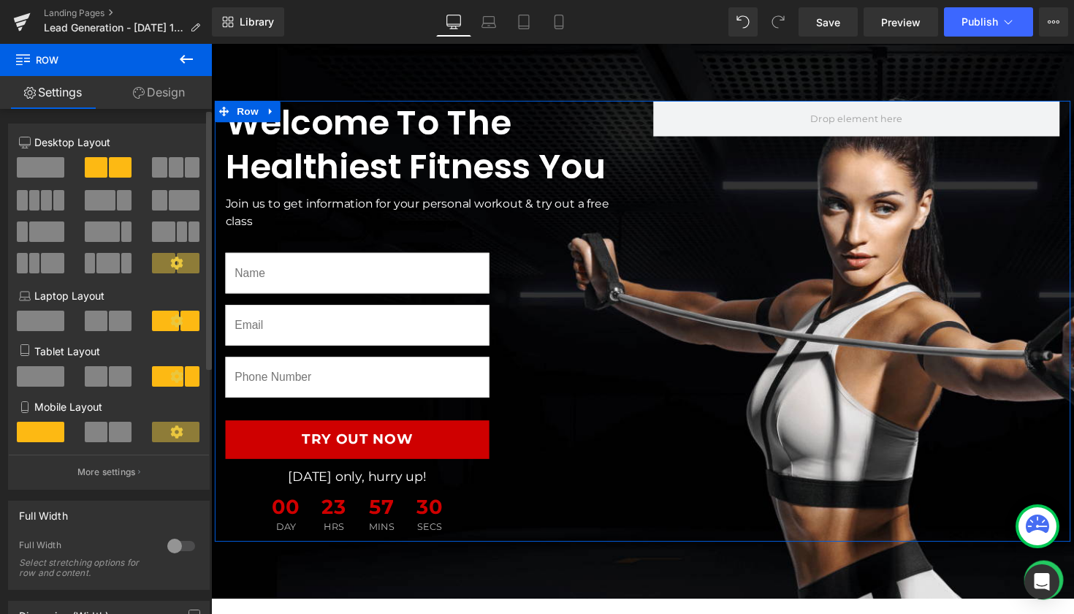
click at [108, 266] on span at bounding box center [107, 263] width 23 height 20
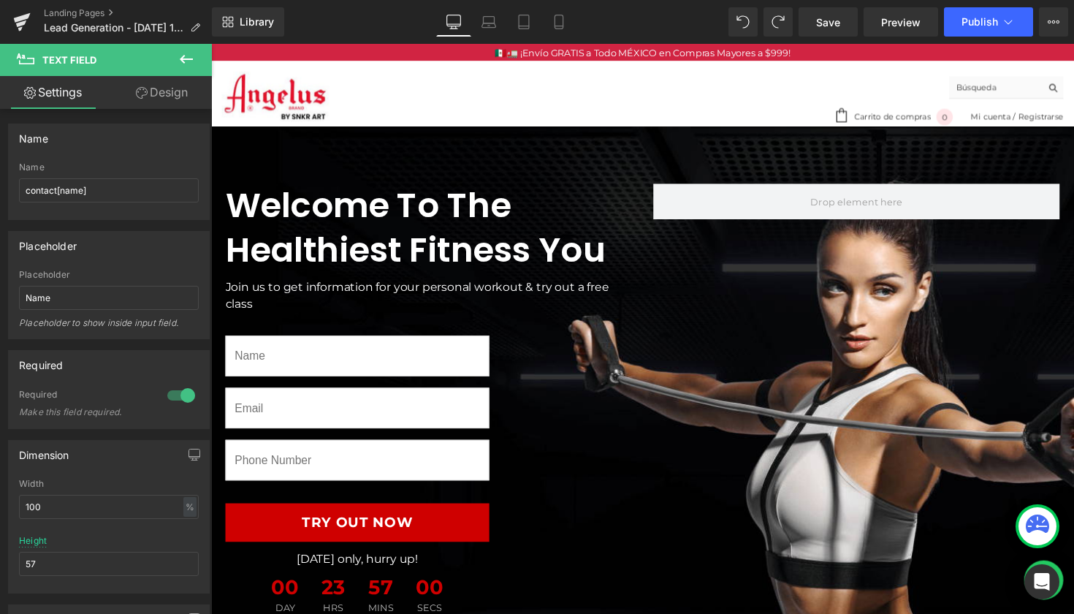
scroll to position [0, 0]
click at [903, 21] on span "Preview" at bounding box center [900, 22] width 39 height 15
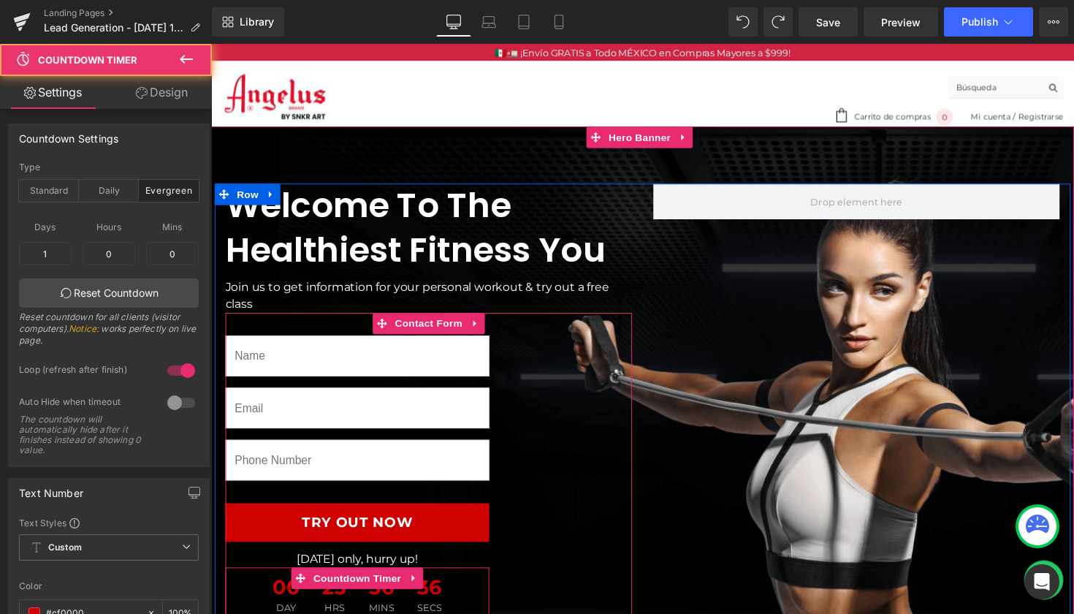
drag, startPoint x: 378, startPoint y: 603, endPoint x: 446, endPoint y: 492, distance: 130.2
click at [379, 602] on span "56" at bounding box center [386, 603] width 26 height 26
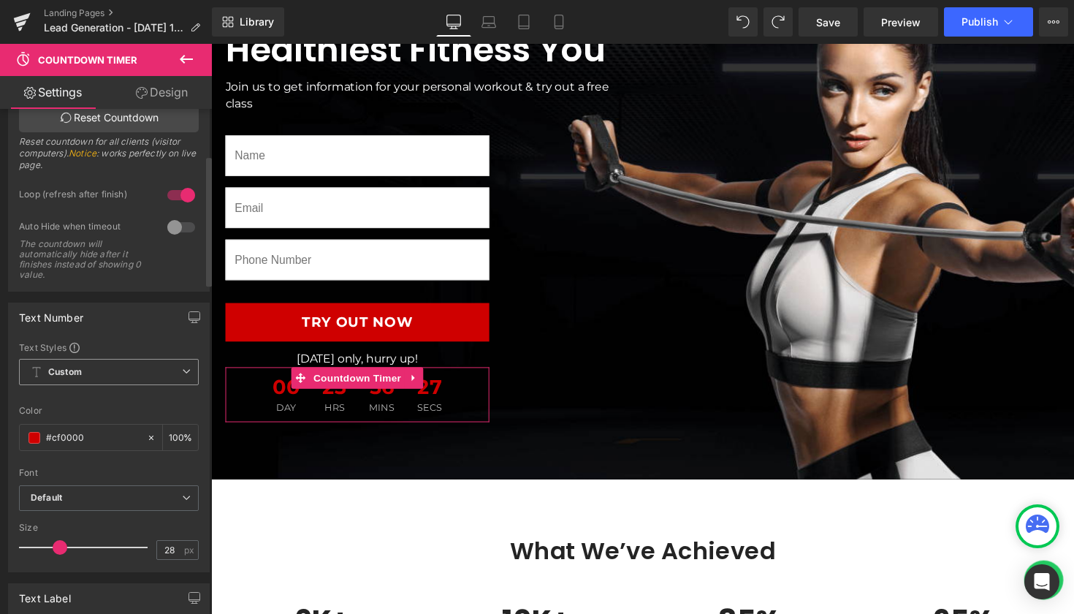
scroll to position [180, 0]
click at [178, 221] on div at bounding box center [181, 222] width 35 height 23
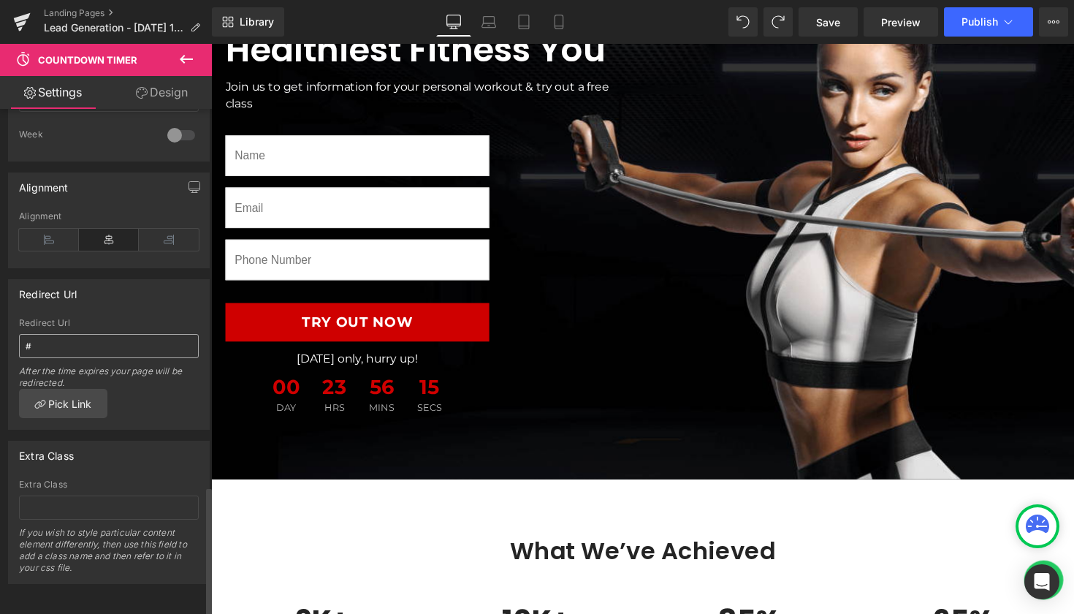
scroll to position [1464, 0]
click at [134, 336] on input "#" at bounding box center [109, 346] width 180 height 24
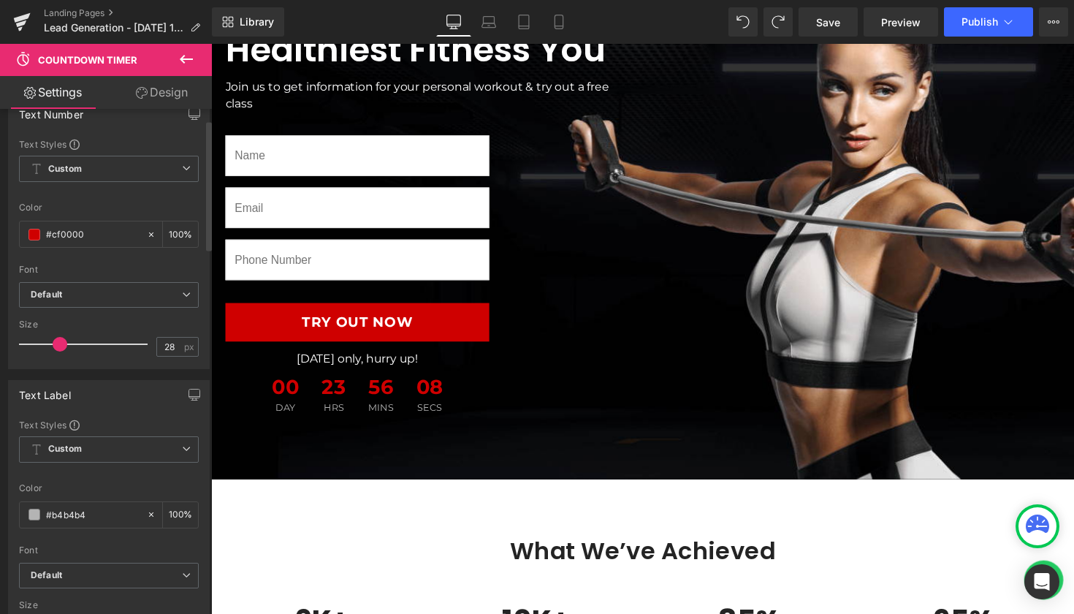
scroll to position [0, 0]
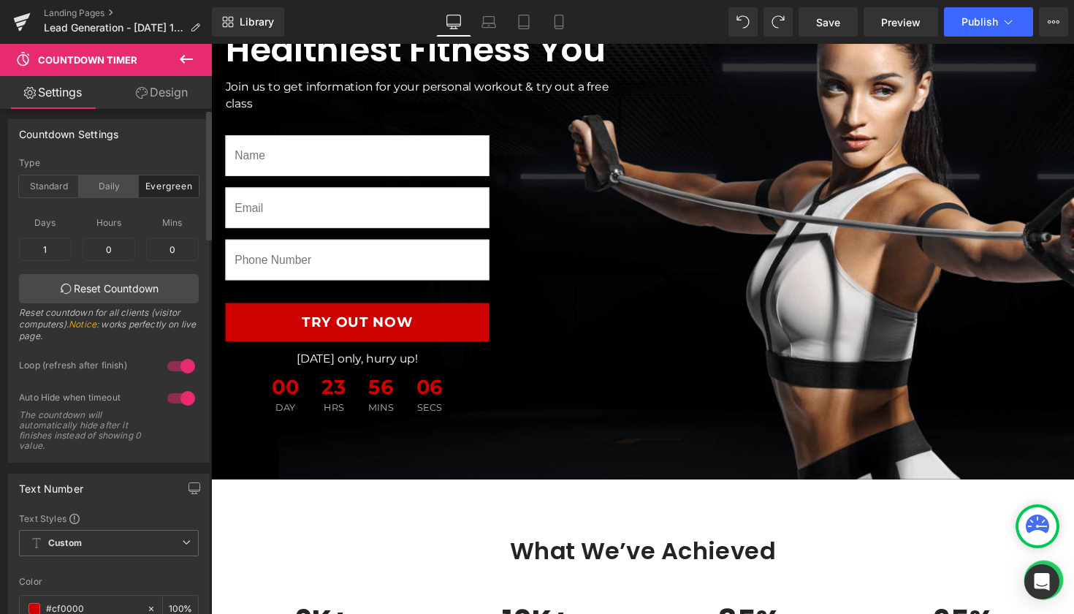
click at [104, 188] on div "Daily" at bounding box center [109, 186] width 60 height 22
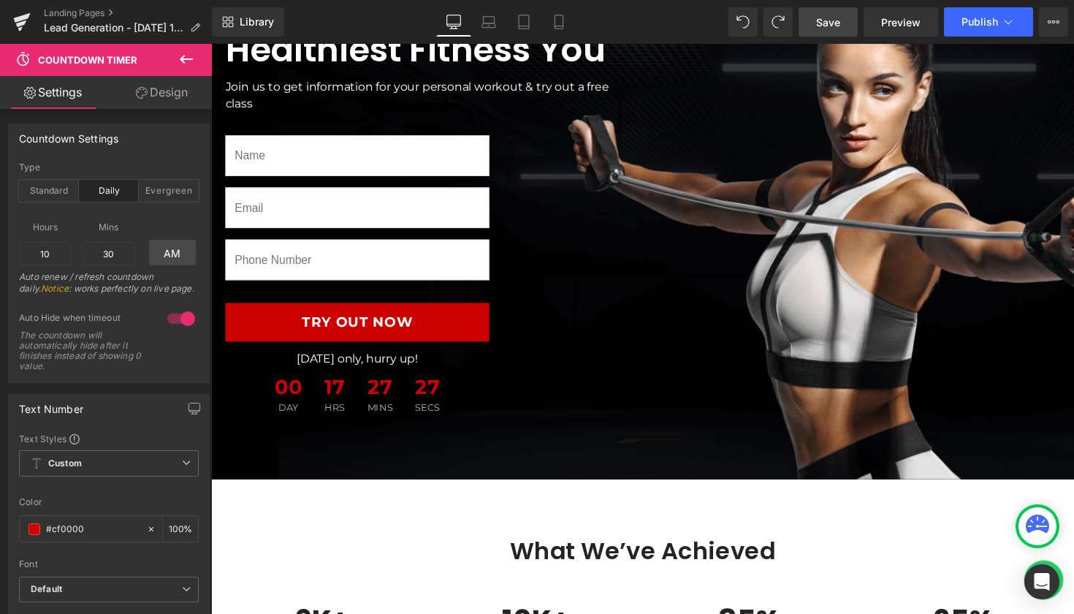
click at [833, 26] on span "Save" at bounding box center [828, 22] width 24 height 15
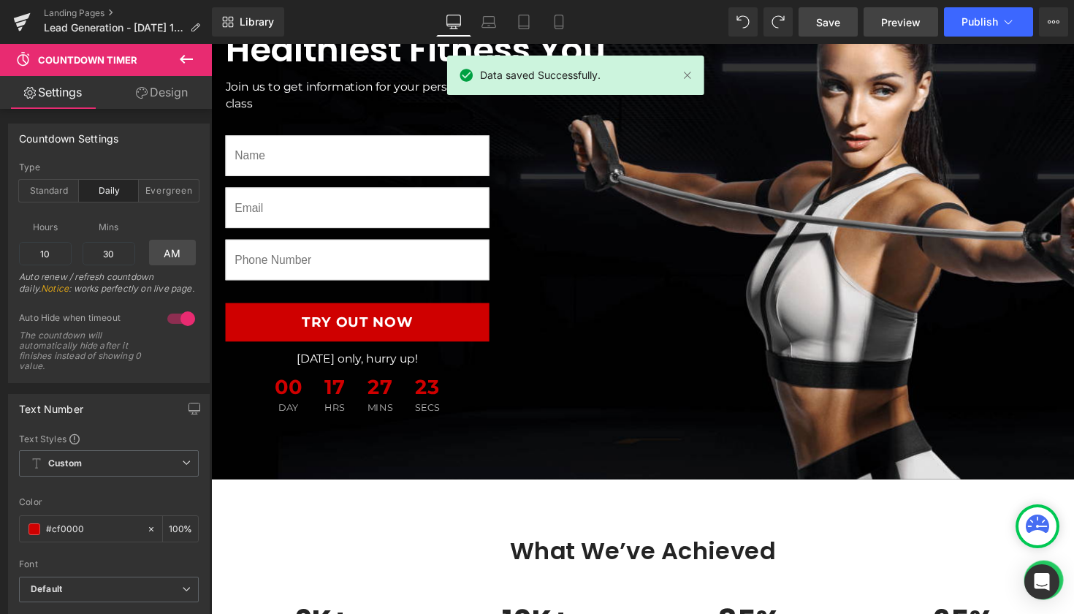
click at [914, 20] on span "Preview" at bounding box center [900, 22] width 39 height 15
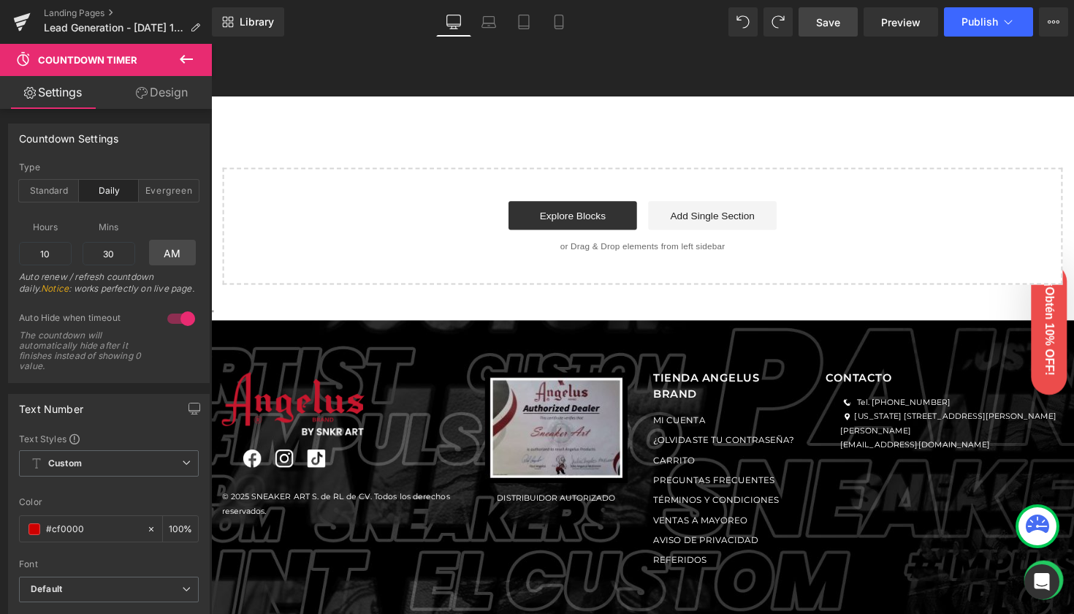
scroll to position [2347, 0]
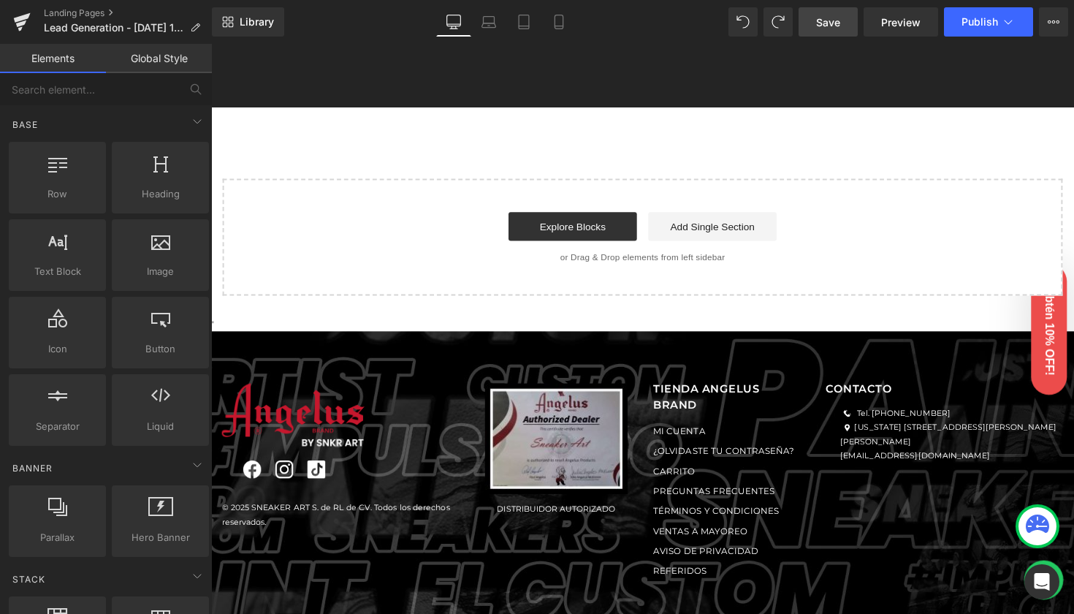
click at [681, 340] on div "© 2025 SNEAKER ART S. de RL de CV. Todos los derechos reservados. DISTRIBUIDOR …" at bounding box center [653, 492] width 884 height 309
click at [422, 357] on div "© 2025 SNEAKER ART S. de RL de CV. Todos los derechos reservados. DISTRIBUIDOR …" at bounding box center [653, 492] width 884 height 309
drag, startPoint x: 422, startPoint y: 425, endPoint x: 433, endPoint y: 477, distance: 53.0
click at [422, 425] on div at bounding box center [343, 424] width 243 height 64
click at [636, 519] on div "DISTRIBUIDOR AUTORIZADO" at bounding box center [564, 491] width 177 height 205
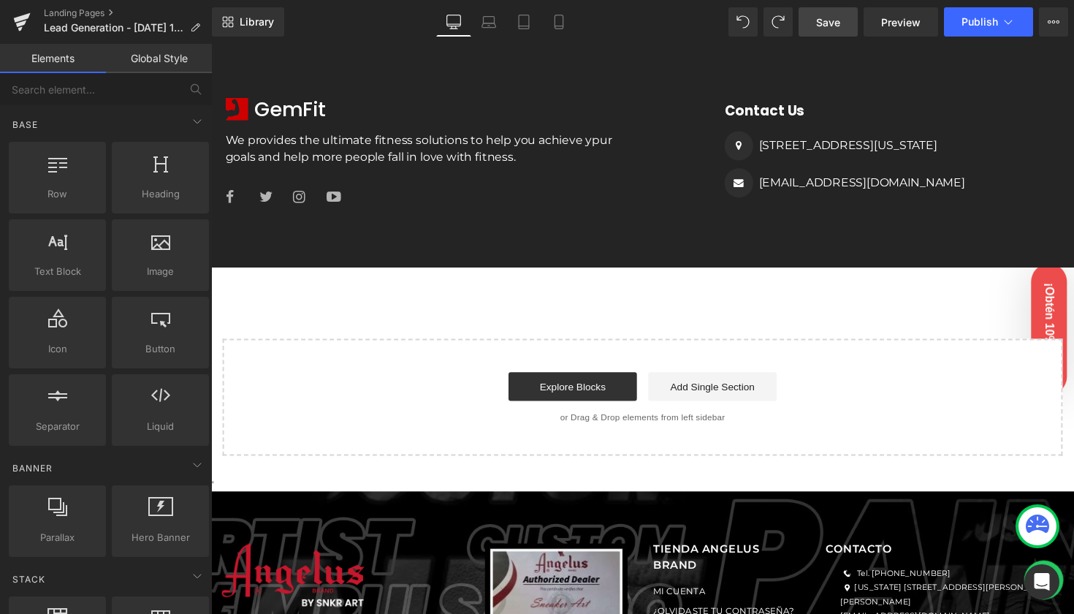
scroll to position [2182, 0]
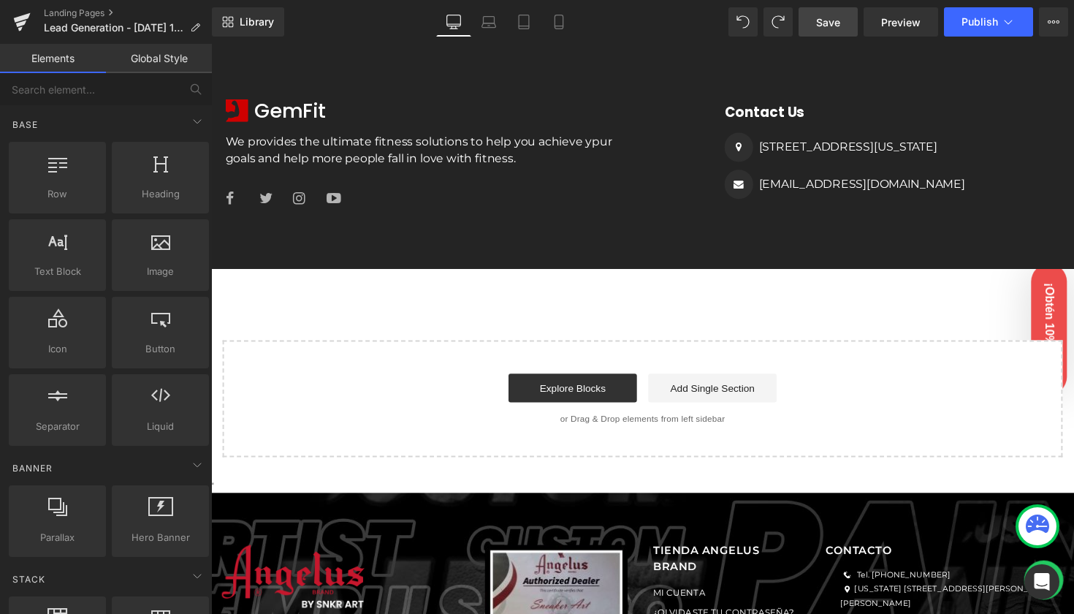
click at [701, 422] on div "Start building your page Explore Blocks Add Single Section or Drag & Drop eleme…" at bounding box center [653, 406] width 858 height 117
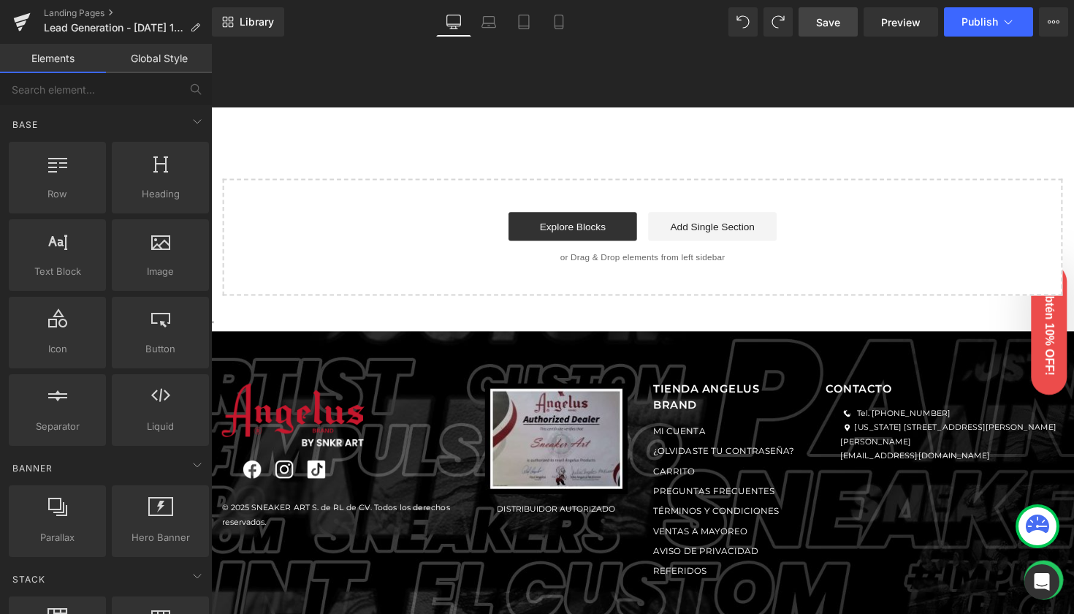
scroll to position [0, 0]
click at [162, 55] on link "Global Style" at bounding box center [159, 58] width 106 height 29
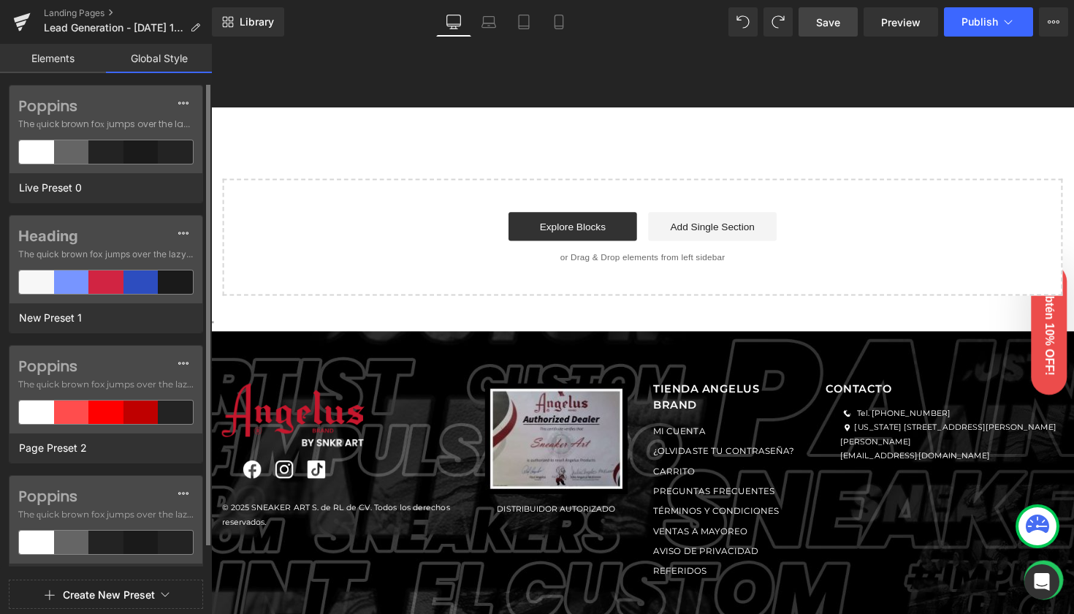
click at [73, 63] on link "Elements" at bounding box center [53, 58] width 106 height 29
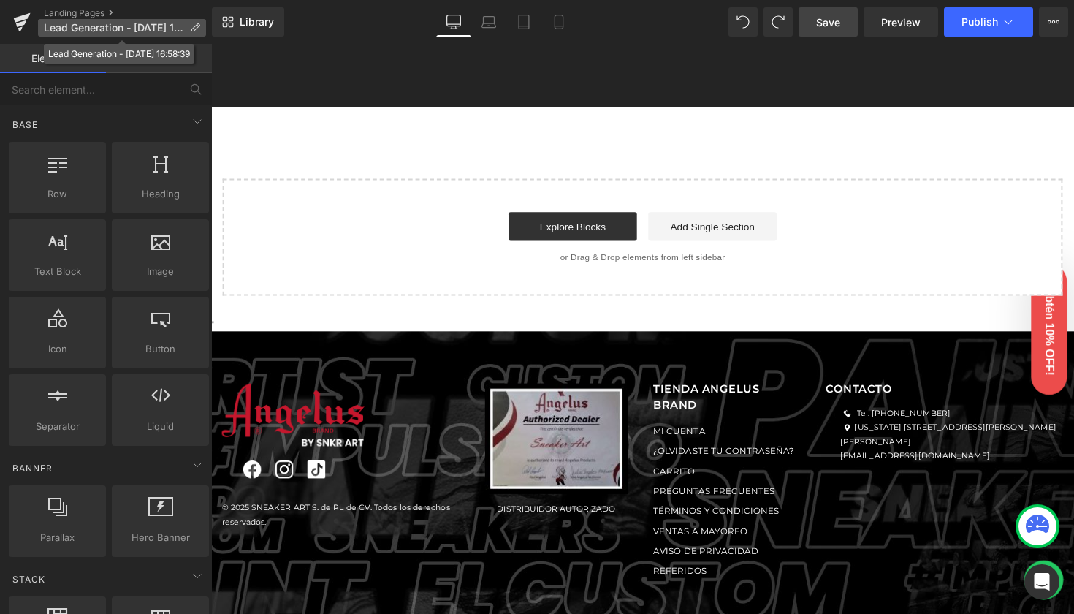
click at [114, 24] on span "Lead Generation - Sep 23, 16:58:39" at bounding box center [114, 28] width 140 height 12
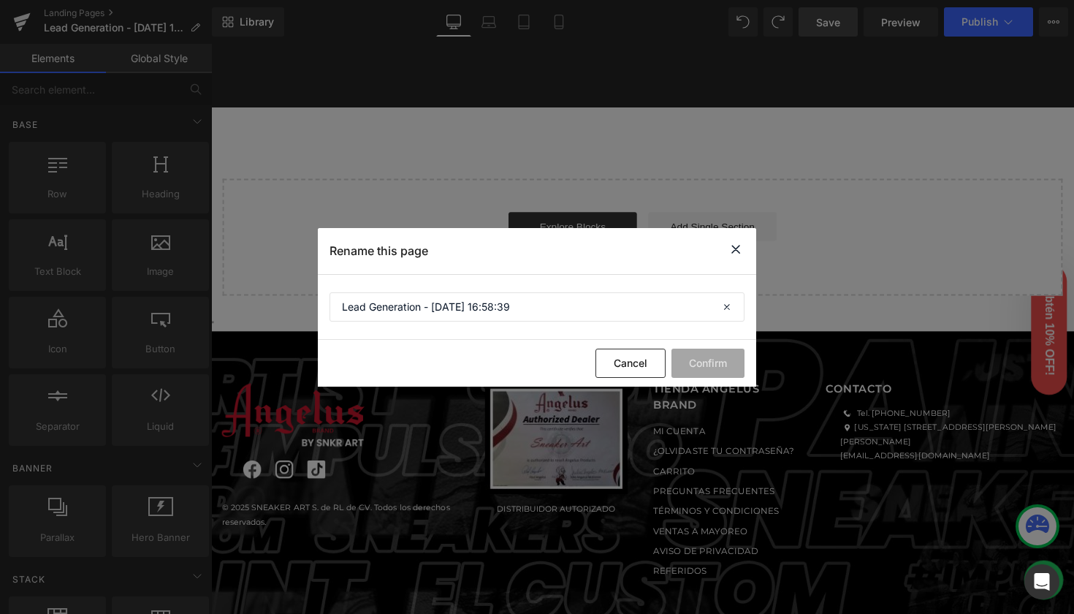
click at [736, 248] on icon at bounding box center [736, 249] width 18 height 18
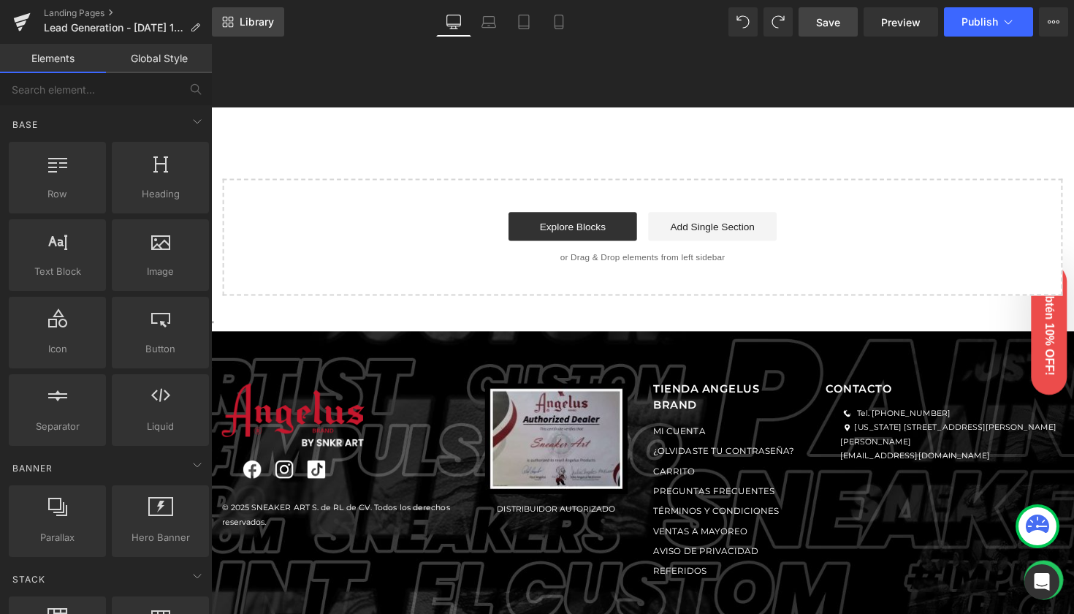
click at [248, 20] on span "Library" at bounding box center [257, 21] width 34 height 13
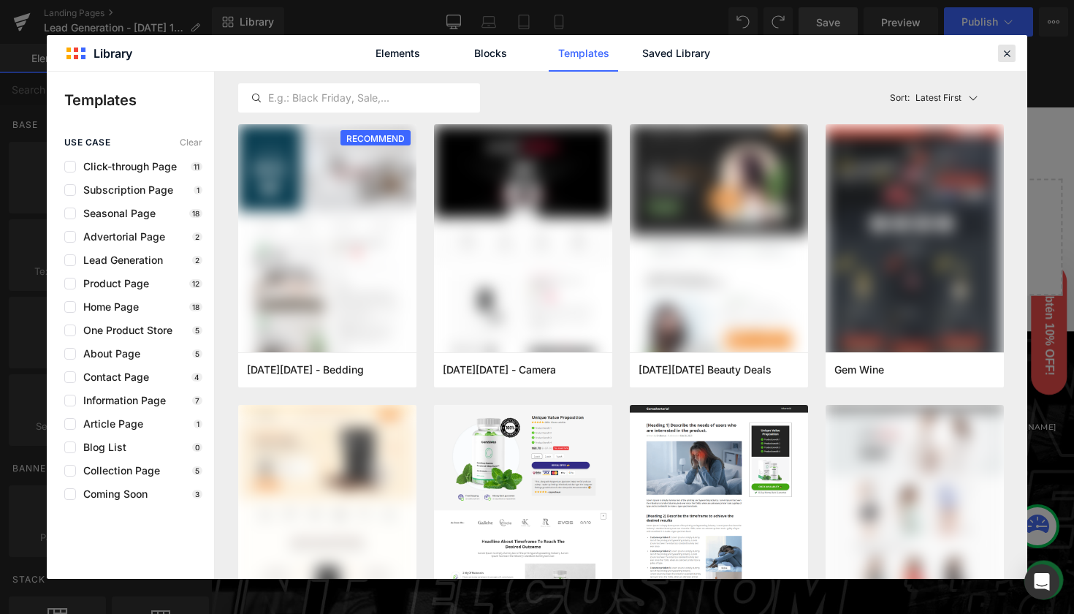
click at [1006, 55] on icon at bounding box center [1006, 53] width 13 height 13
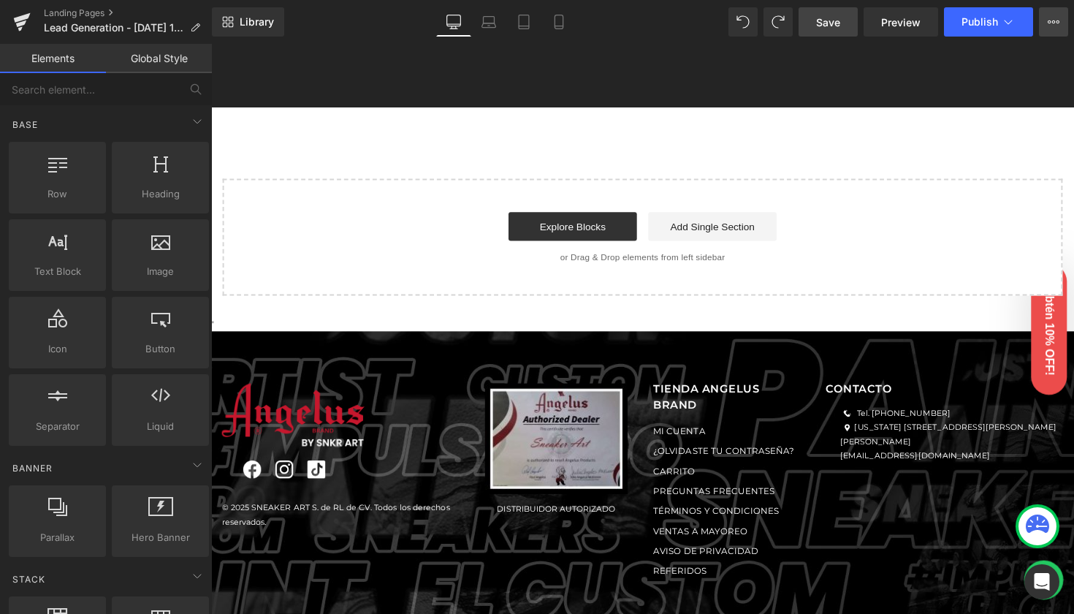
click at [1050, 26] on icon at bounding box center [1054, 22] width 12 height 12
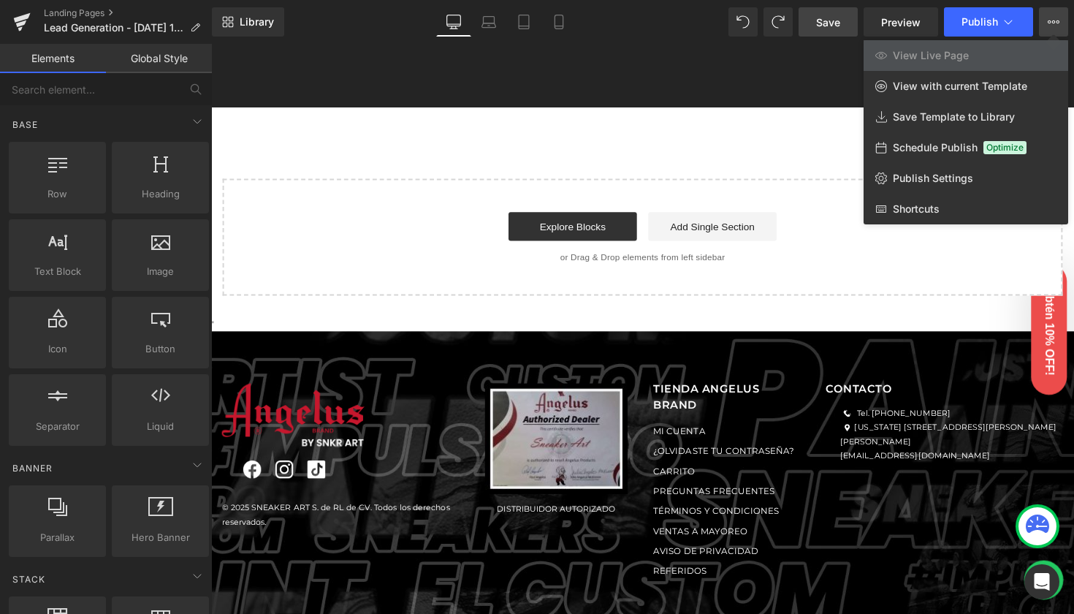
click at [666, 79] on div at bounding box center [642, 329] width 863 height 570
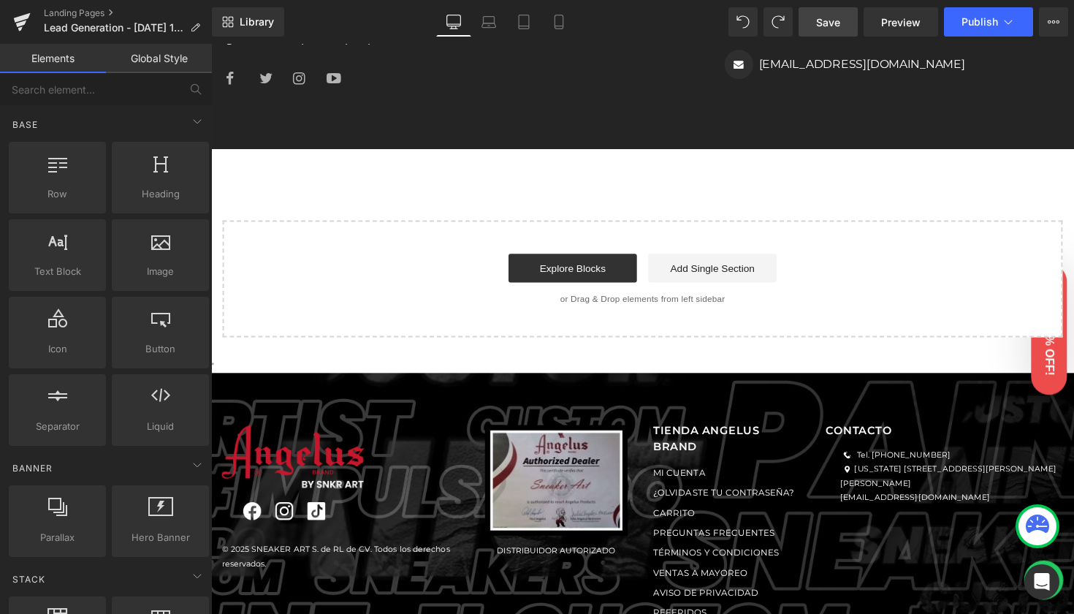
scroll to position [2294, 0]
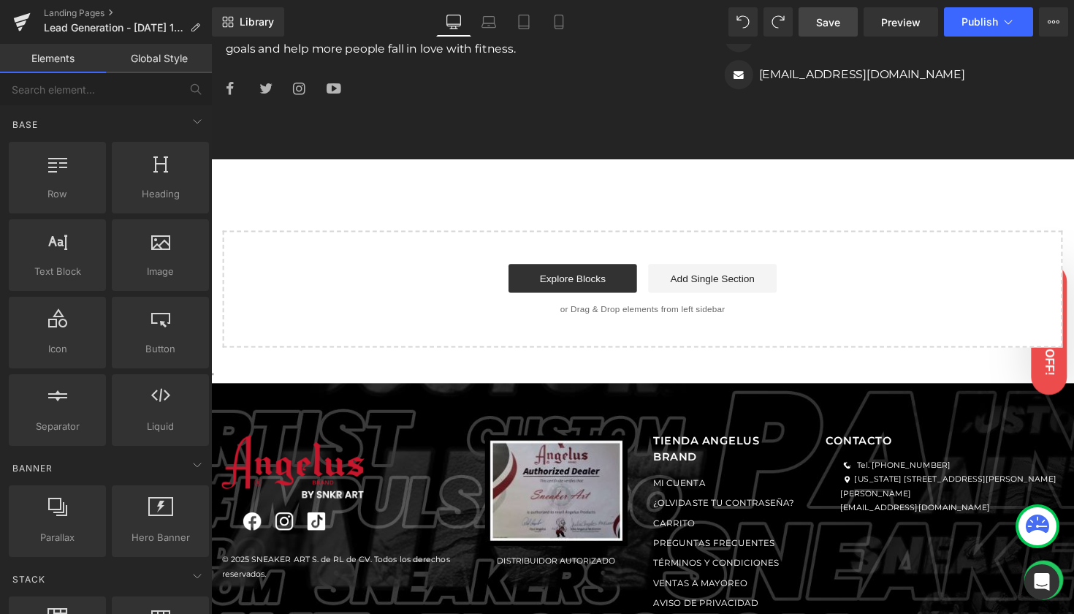
click at [536, 311] on p "or Drag & Drop elements from left sidebar" at bounding box center [653, 316] width 814 height 10
click at [510, 270] on div "Explore Blocks Add Single Section" at bounding box center [653, 284] width 814 height 29
click at [555, 270] on link "Explore Blocks" at bounding box center [582, 284] width 132 height 29
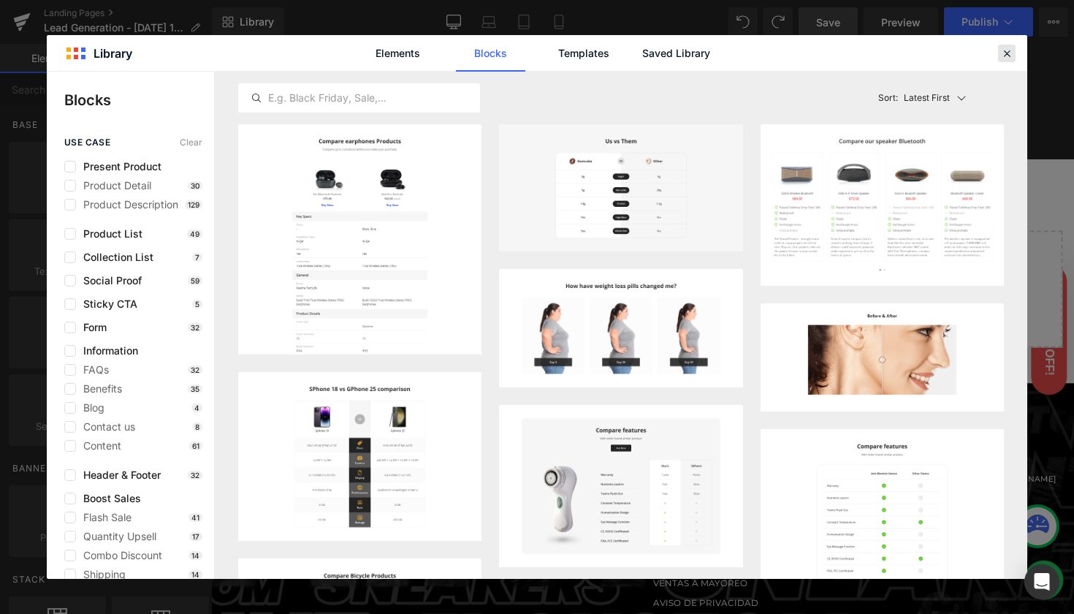
click at [1007, 52] on icon at bounding box center [1006, 53] width 13 height 13
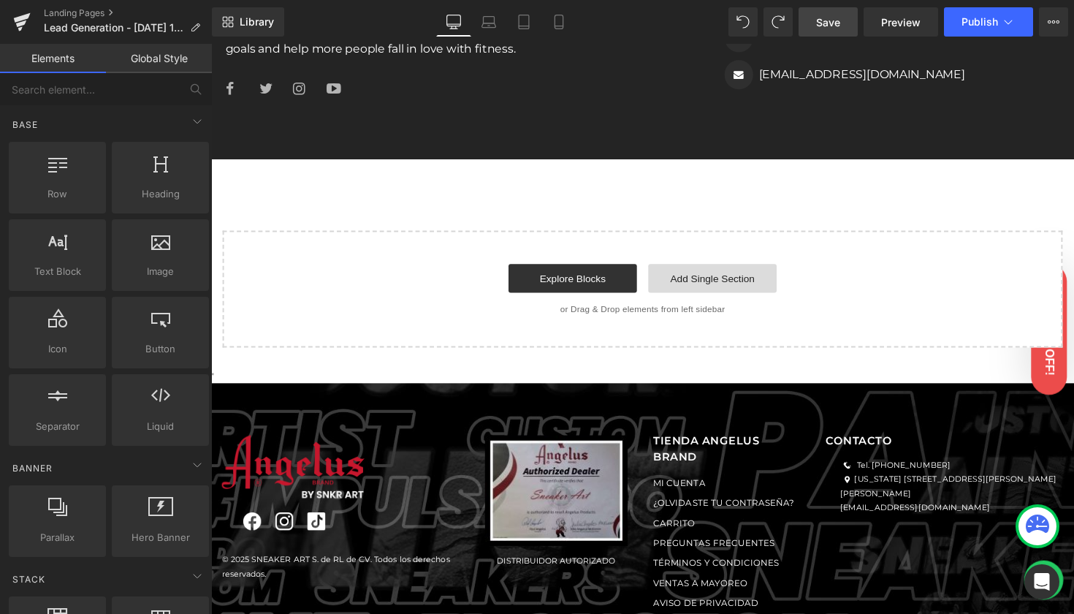
click at [736, 275] on link "Add Single Section" at bounding box center [725, 284] width 132 height 29
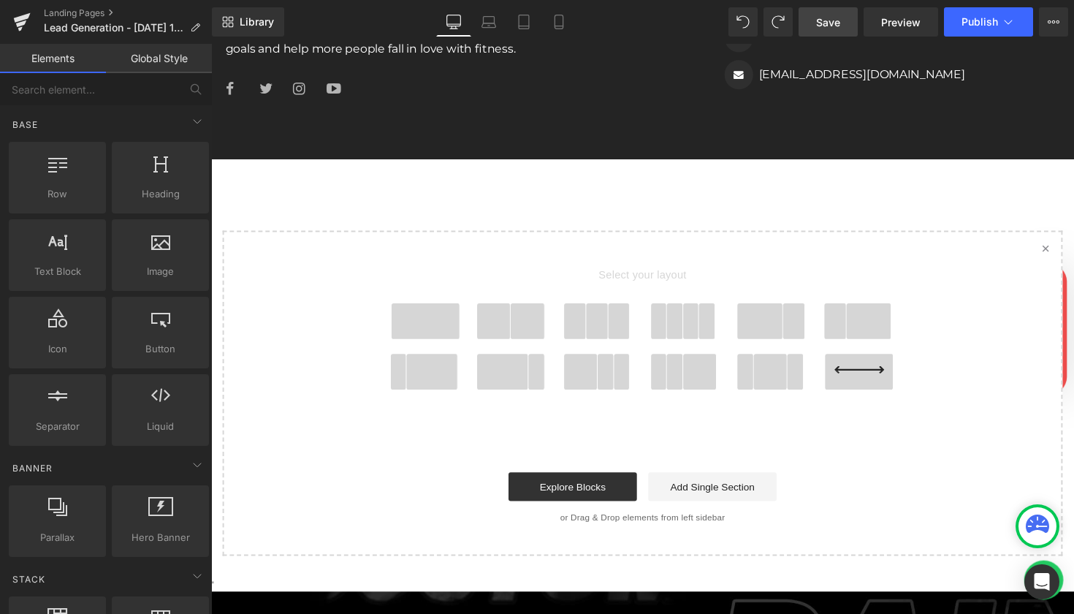
click at [644, 327] on div at bounding box center [608, 333] width 86 height 47
click at [609, 310] on span at bounding box center [606, 328] width 23 height 37
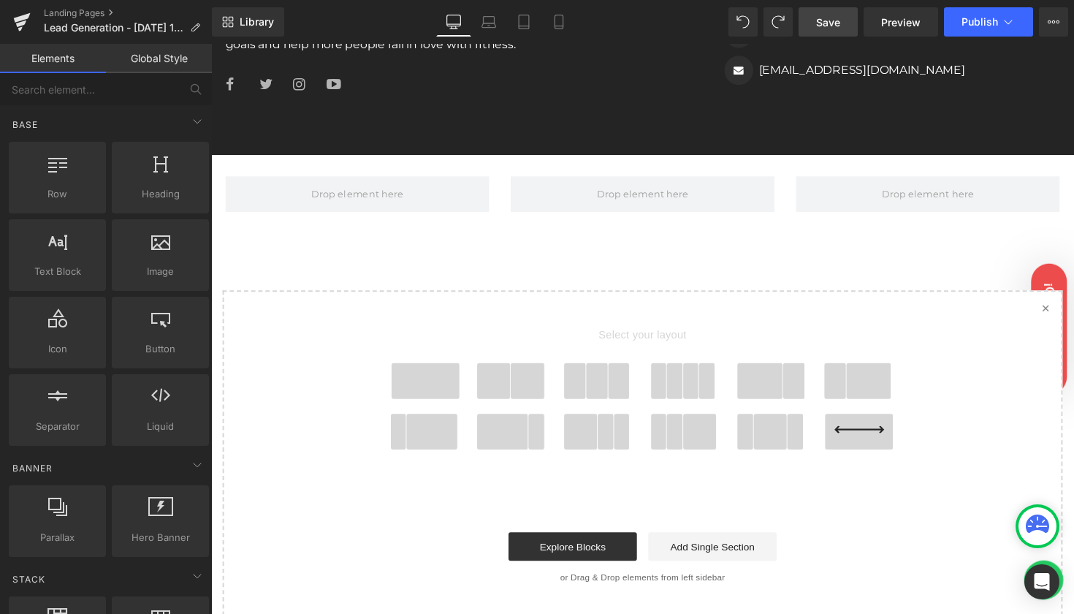
click at [496, 320] on span "Select your layout" at bounding box center [653, 345] width 541 height 51
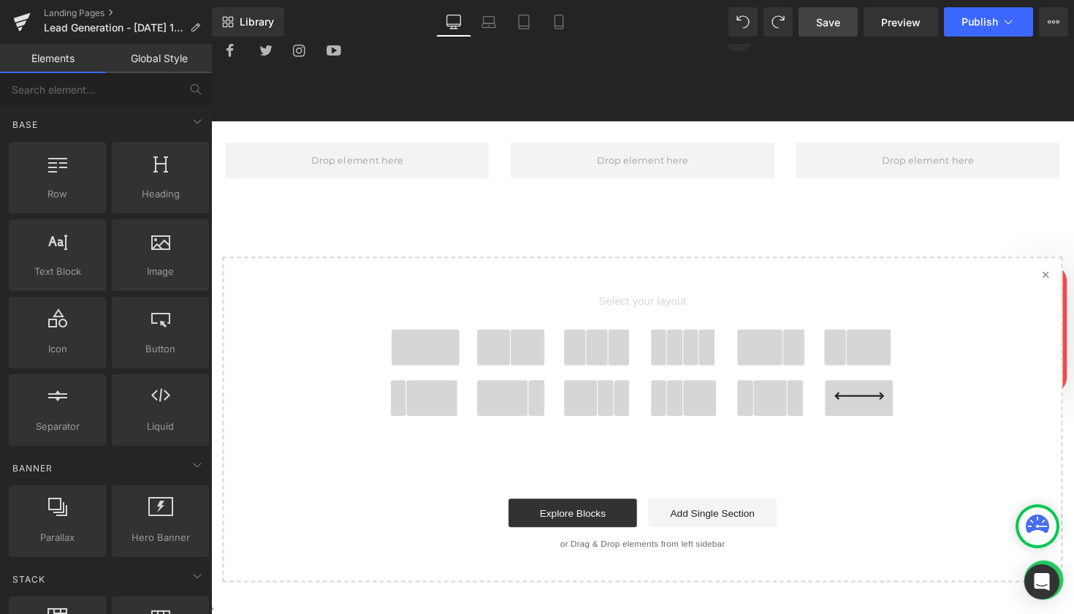
click at [499, 336] on span at bounding box center [501, 354] width 34 height 37
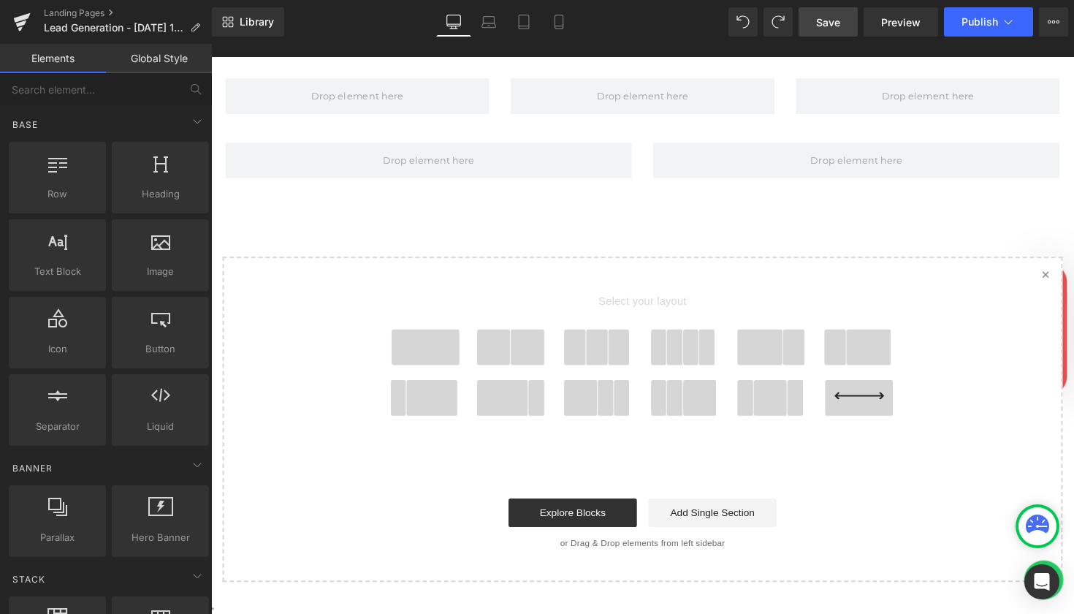
click at [424, 343] on span at bounding box center [431, 354] width 70 height 37
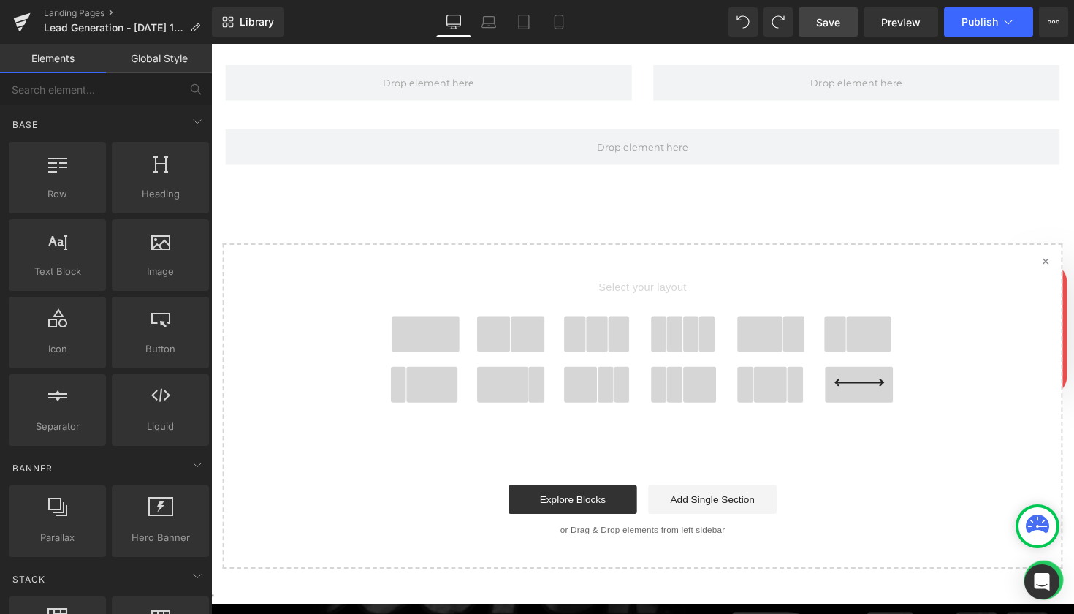
scroll to position [2471, 0]
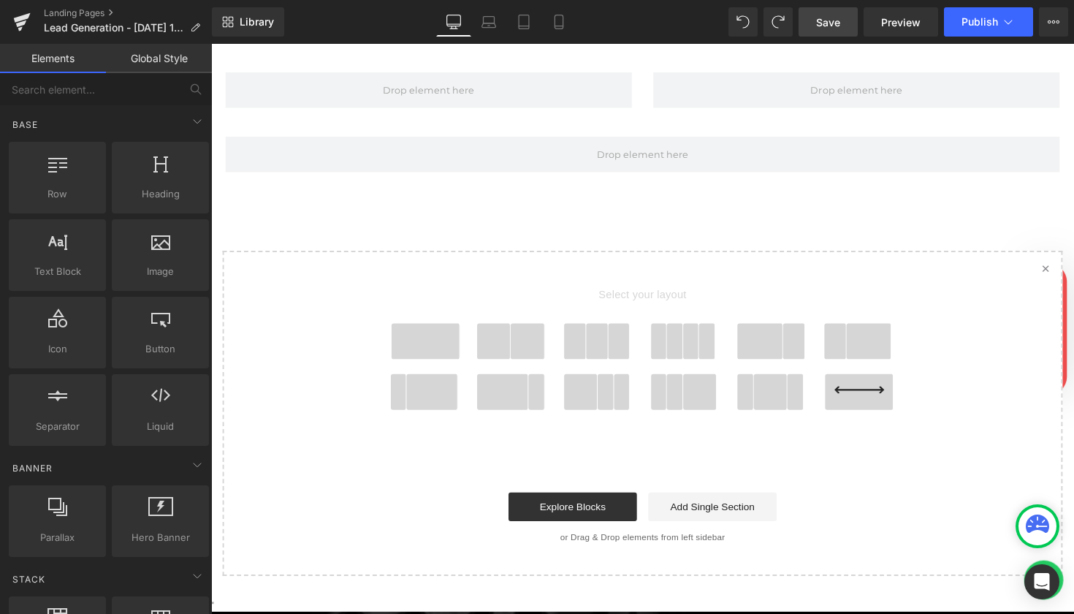
click at [1064, 257] on link "Created with Sketch." at bounding box center [1066, 273] width 32 height 32
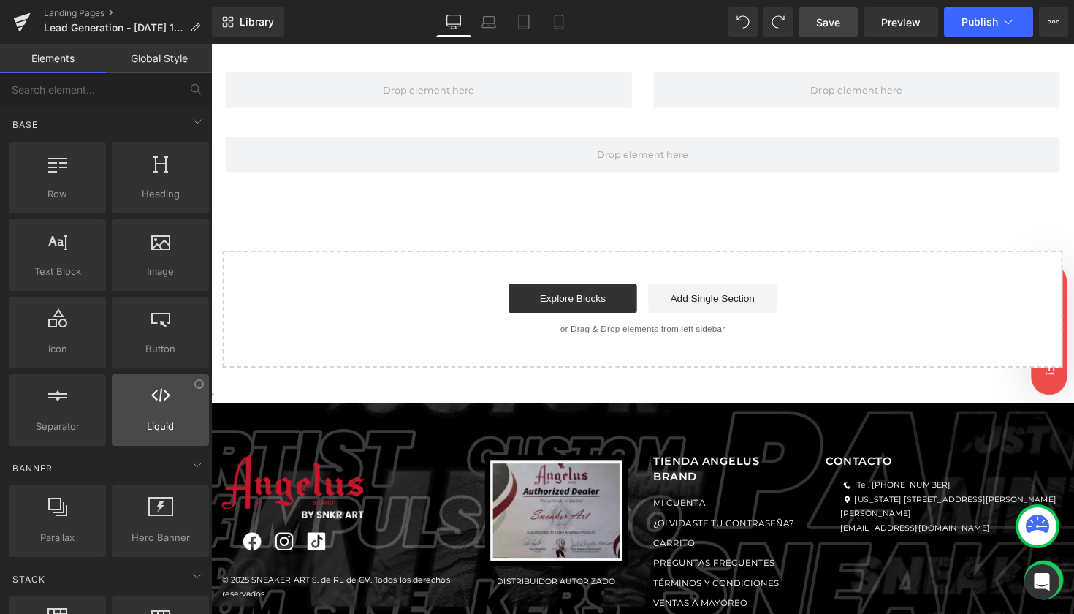
click at [156, 394] on icon at bounding box center [160, 395] width 19 height 19
click at [529, 321] on div "Start building your page Explore Blocks Add Single Section or Drag & Drop eleme…" at bounding box center [653, 315] width 858 height 117
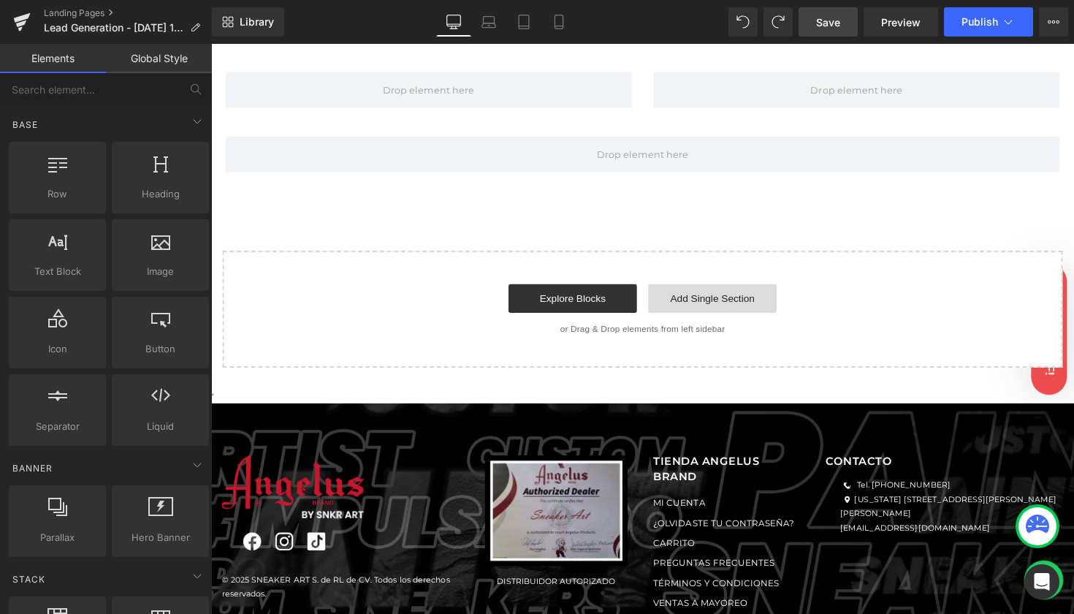
click at [737, 290] on link "Add Single Section" at bounding box center [725, 304] width 132 height 29
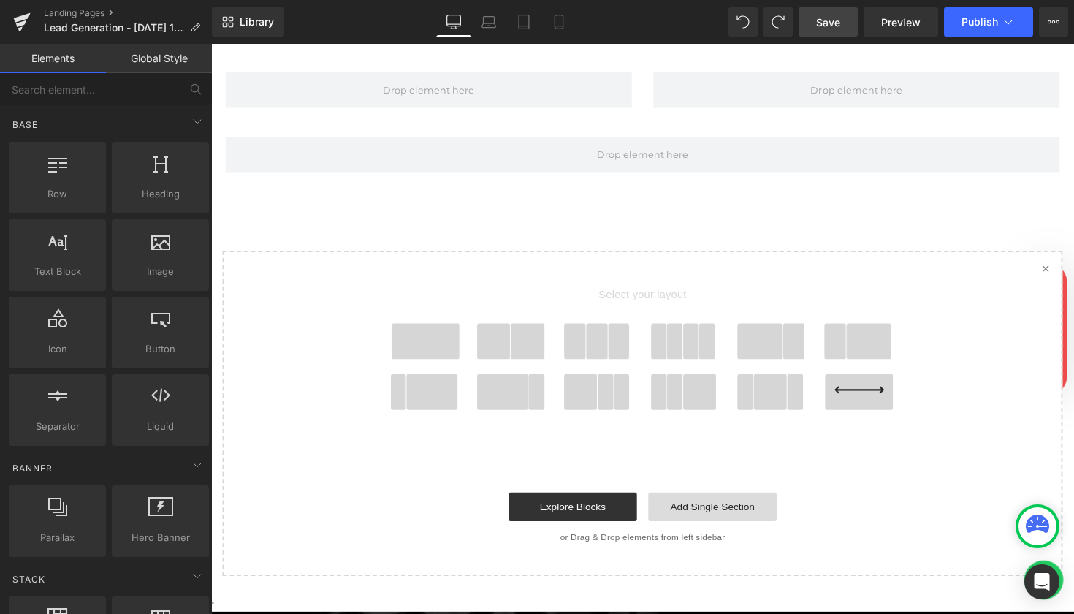
click at [723, 503] on link "Add Single Section" at bounding box center [725, 517] width 132 height 29
click at [856, 395] on icon at bounding box center [875, 398] width 50 height 7
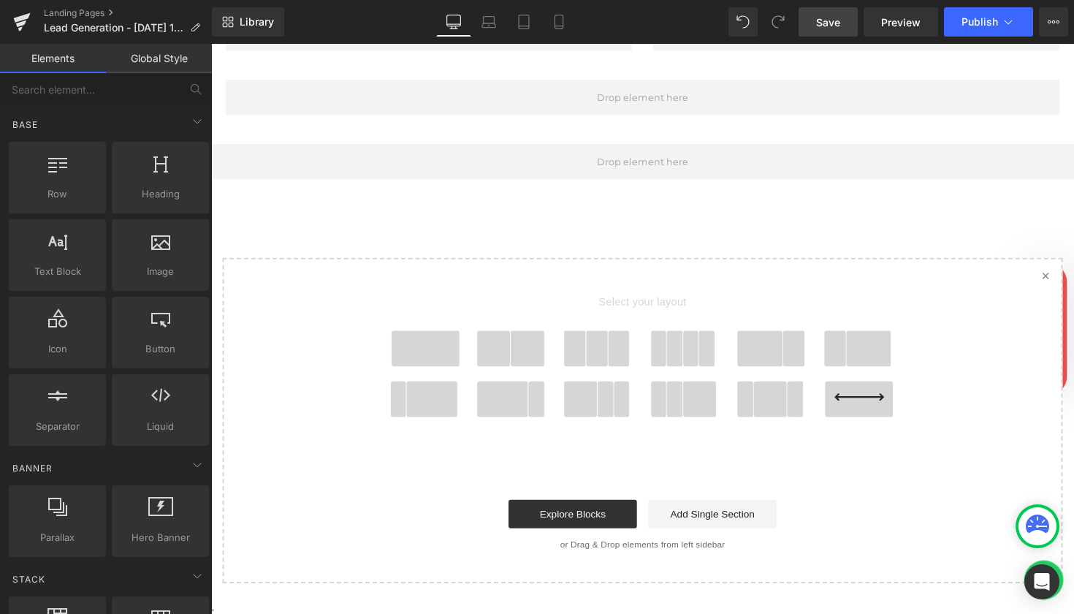
scroll to position [2531, 0]
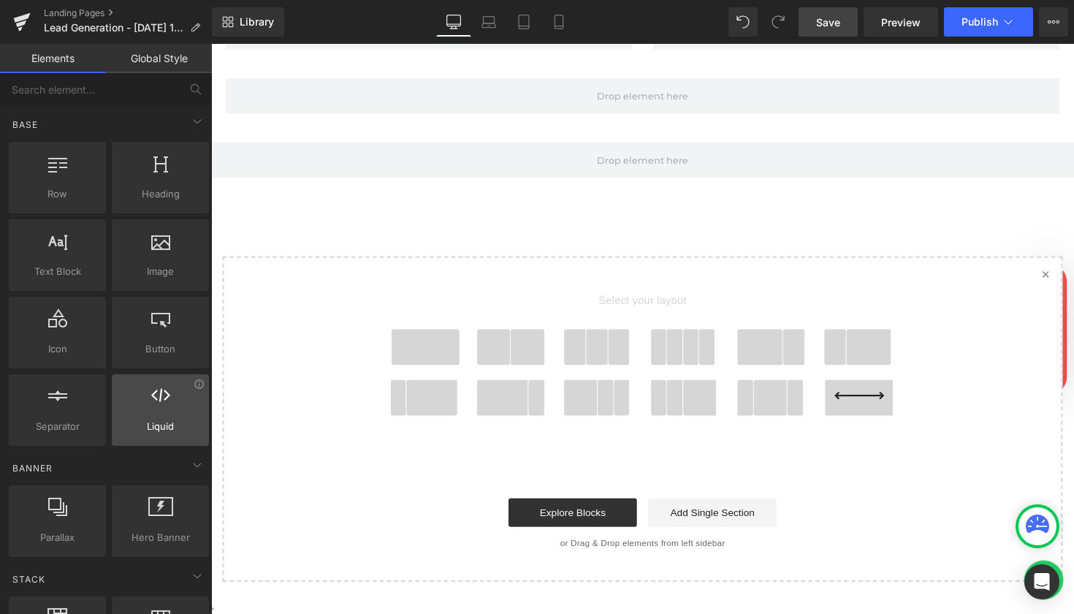
click at [154, 414] on div at bounding box center [160, 402] width 88 height 33
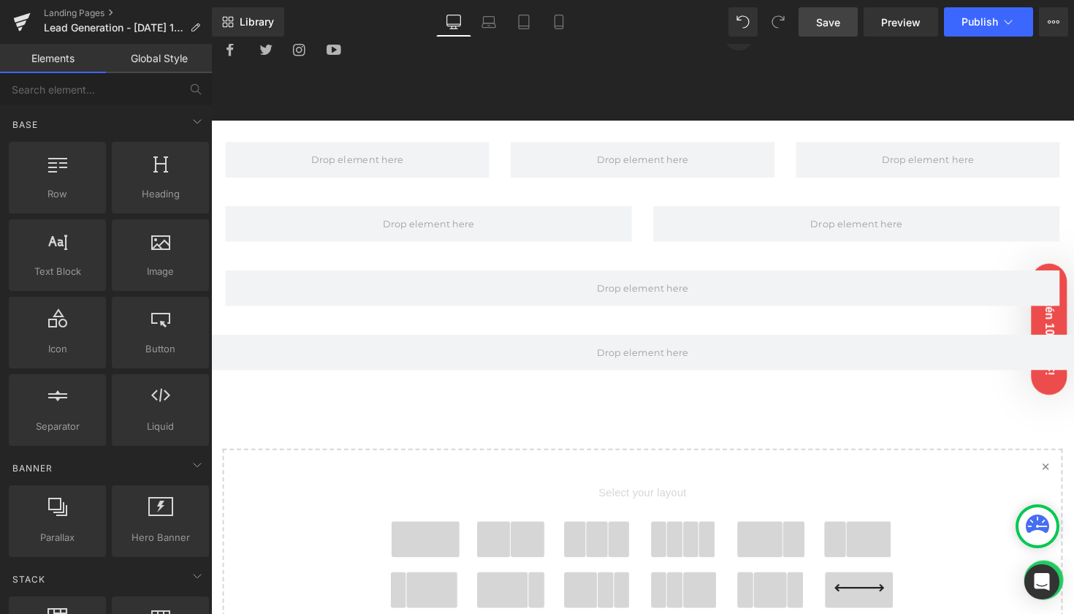
scroll to position [2231, 0]
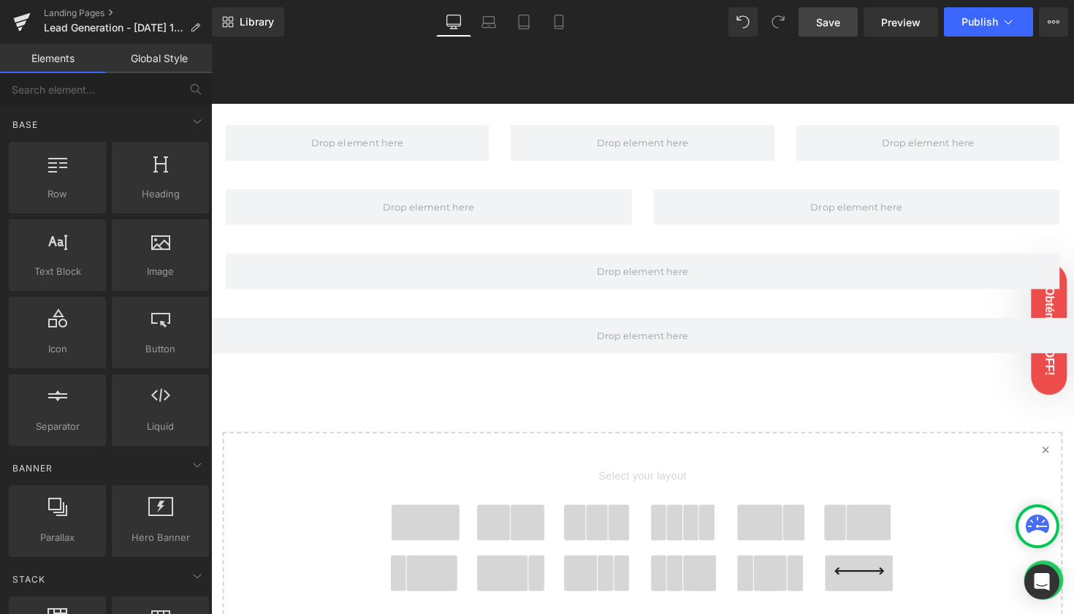
scroll to position [2398, 0]
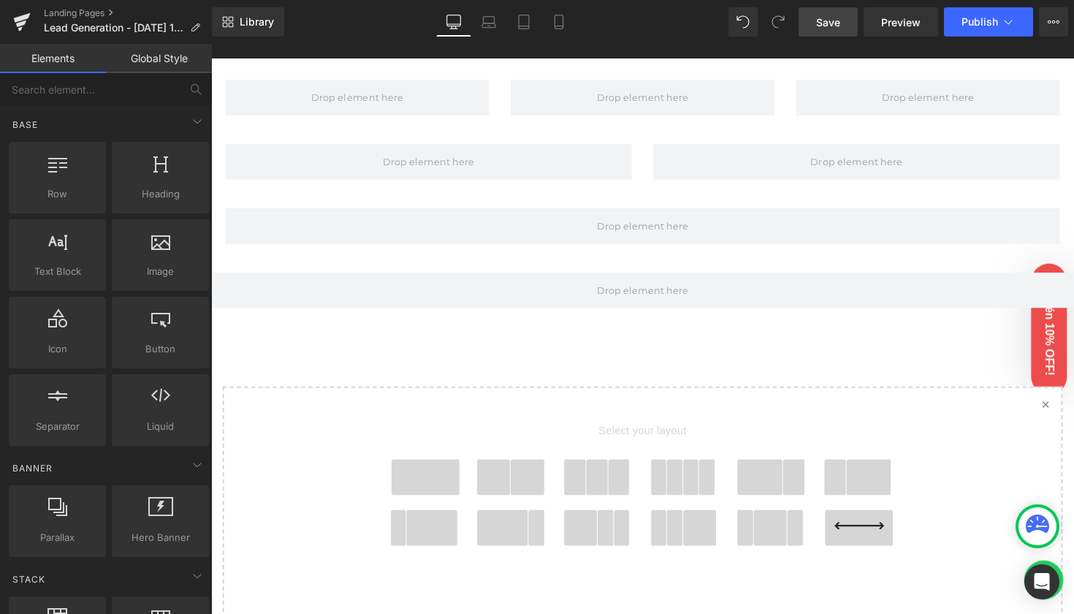
click at [1064, 396] on link "Created with Sketch." at bounding box center [1066, 412] width 32 height 32
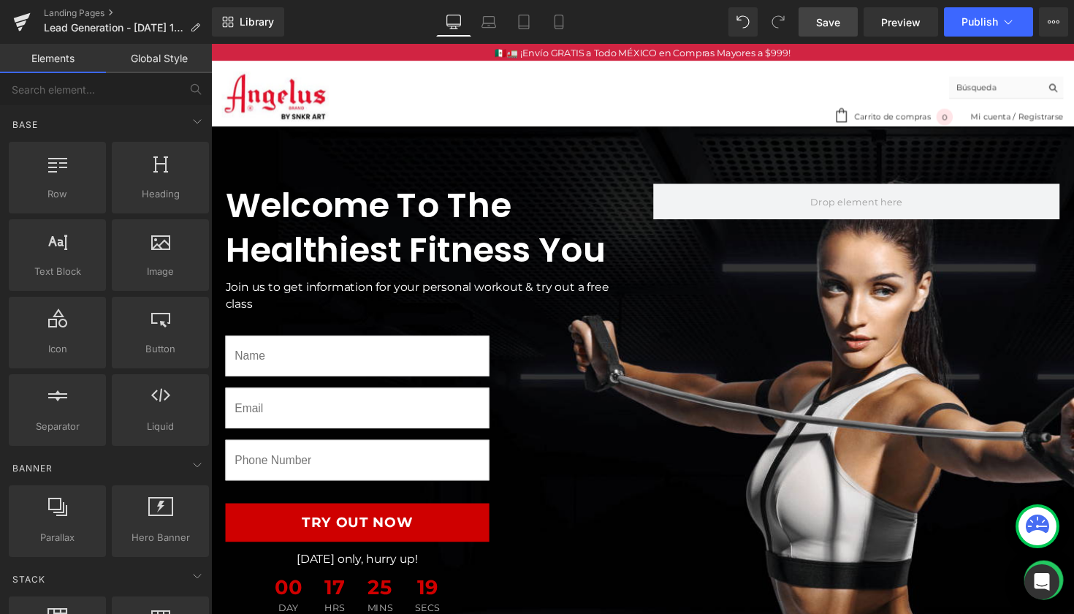
scroll to position [0, 0]
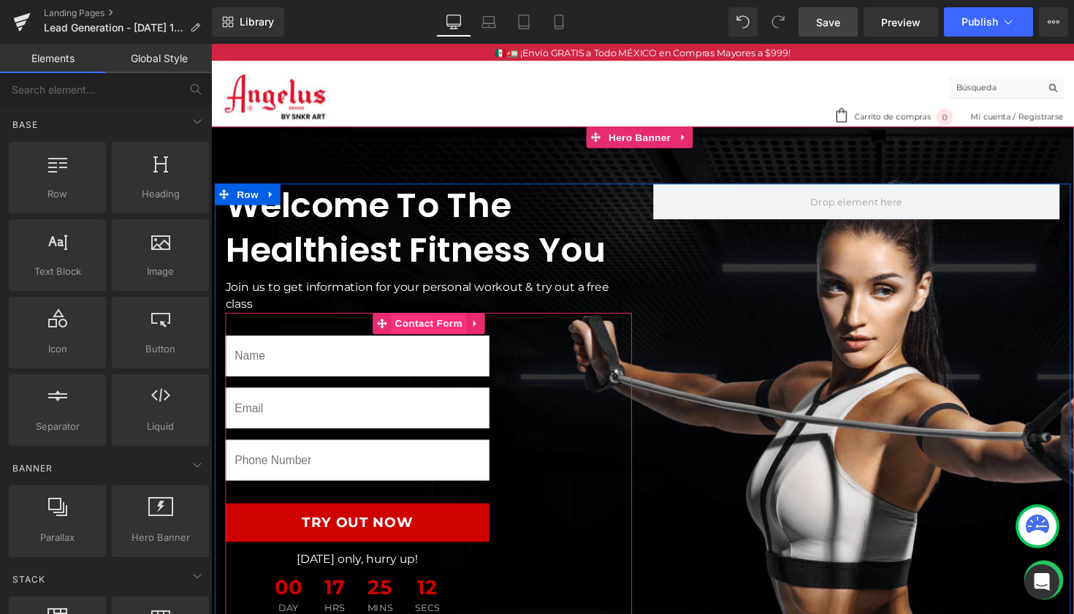
click at [446, 330] on span "Contact Form" at bounding box center [434, 330] width 77 height 22
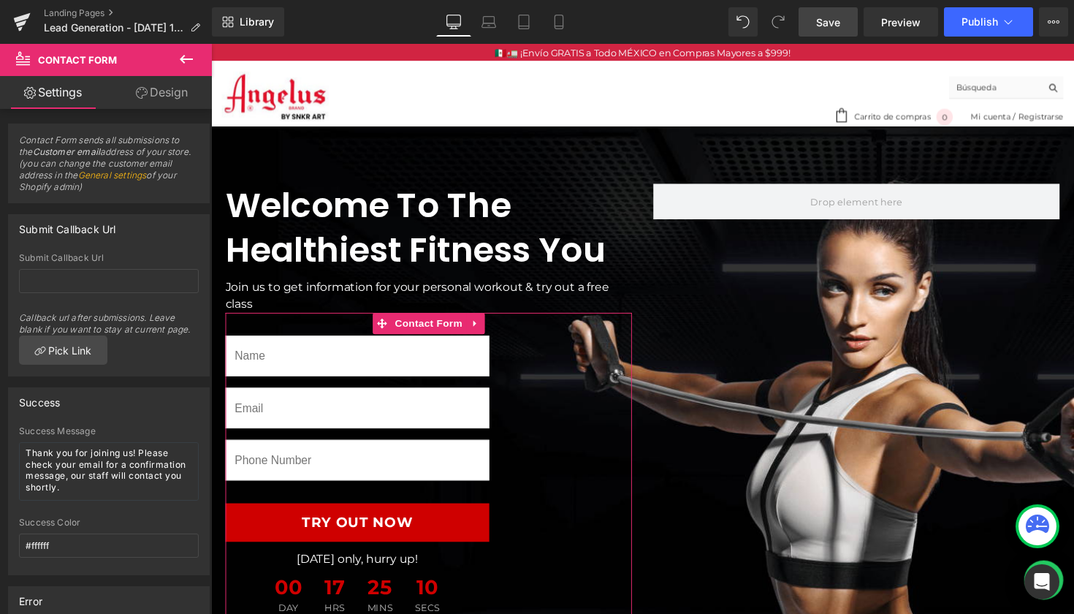
click at [66, 93] on link "Settings" at bounding box center [53, 92] width 106 height 33
click at [168, 89] on link "Design" at bounding box center [162, 92] width 106 height 33
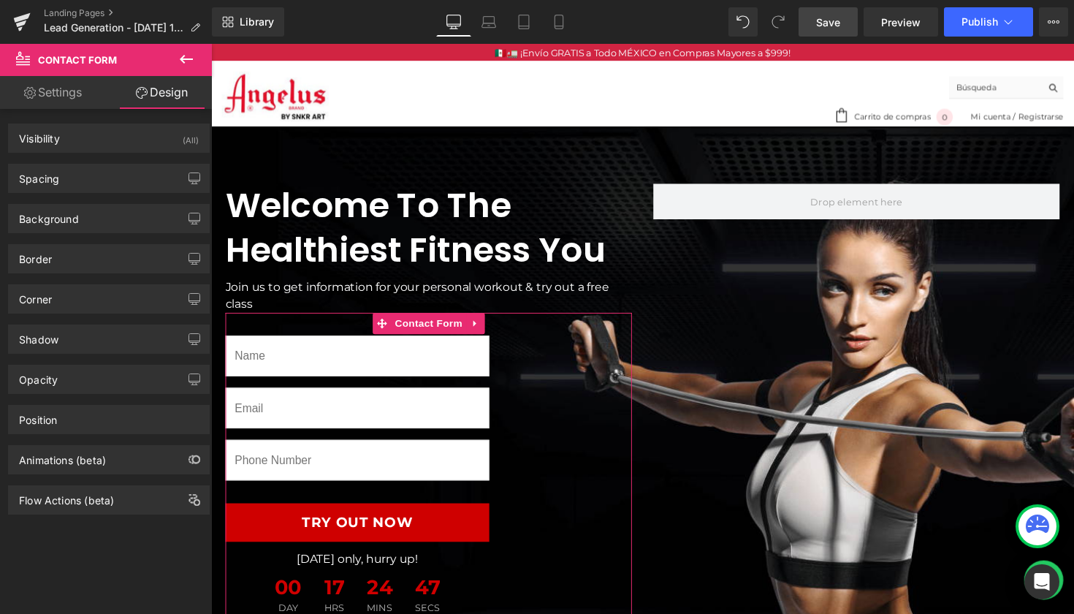
click at [50, 94] on link "Settings" at bounding box center [53, 92] width 106 height 33
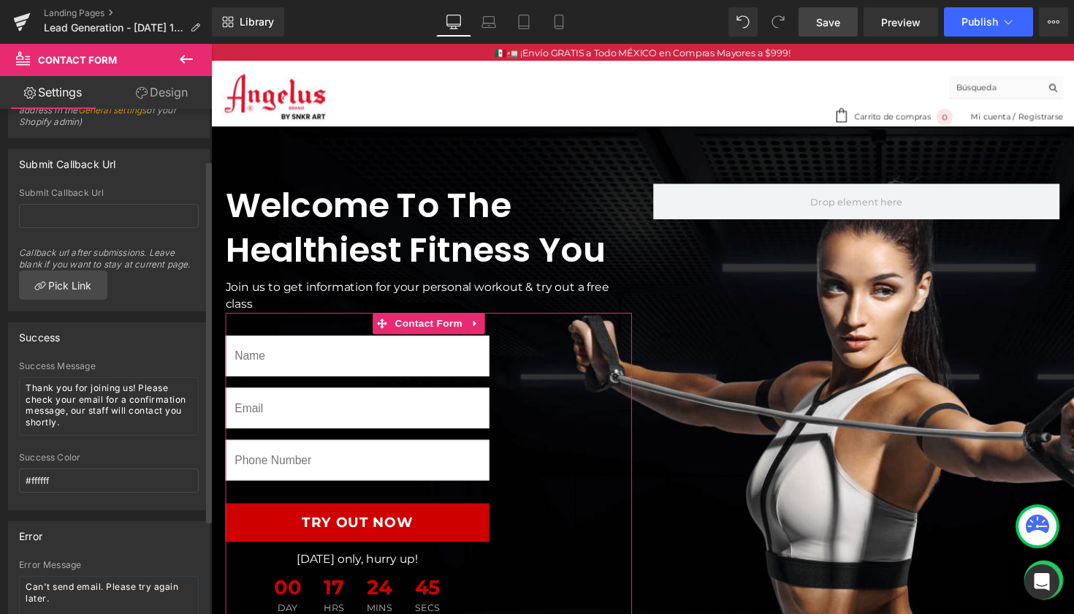
scroll to position [72, 0]
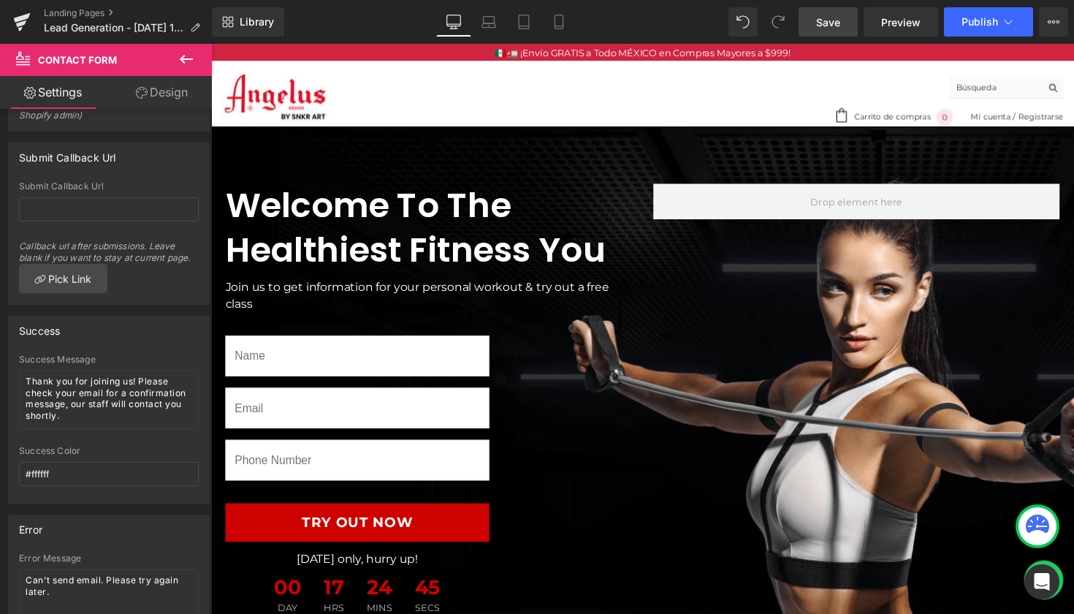
click at [187, 56] on icon at bounding box center [187, 59] width 18 height 18
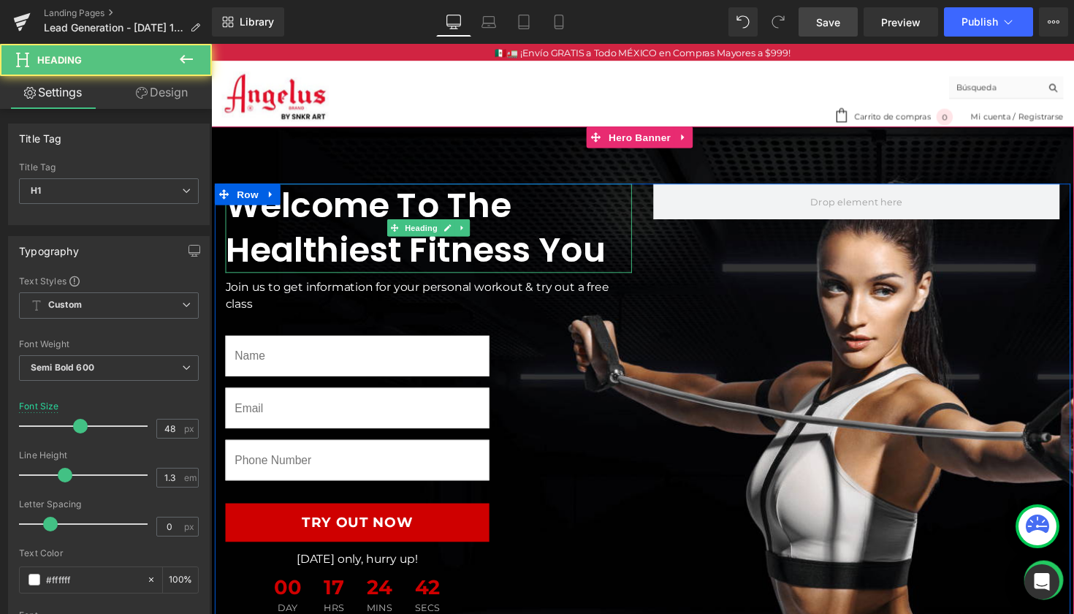
click at [338, 231] on h1 "Welcome To The Healthiest Fitness You" at bounding box center [434, 232] width 416 height 91
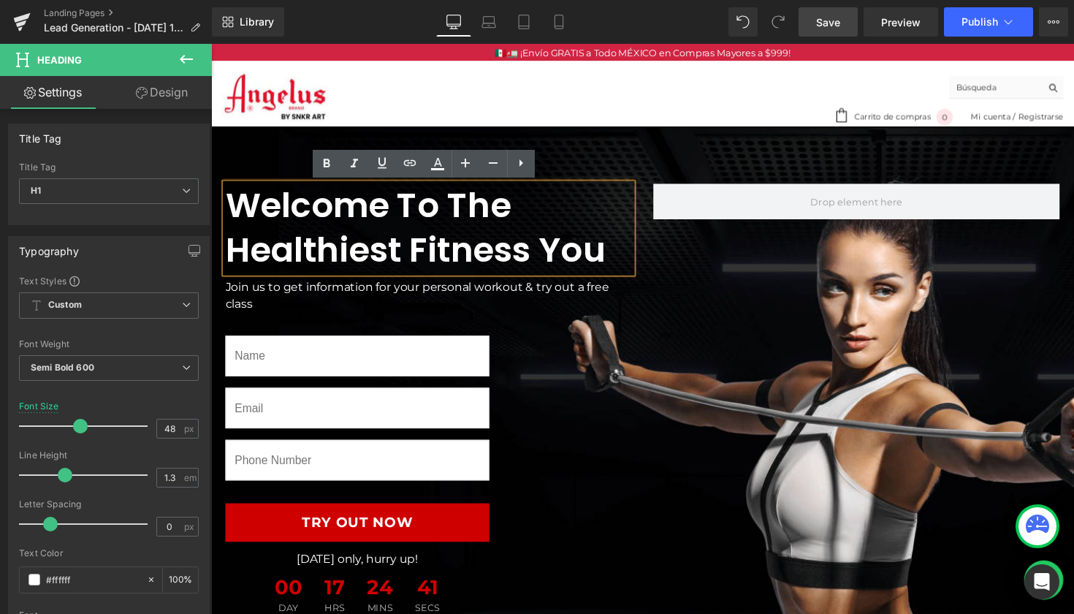
click at [240, 191] on h1 "Welcome To The Healthiest Fitness You" at bounding box center [434, 232] width 416 height 91
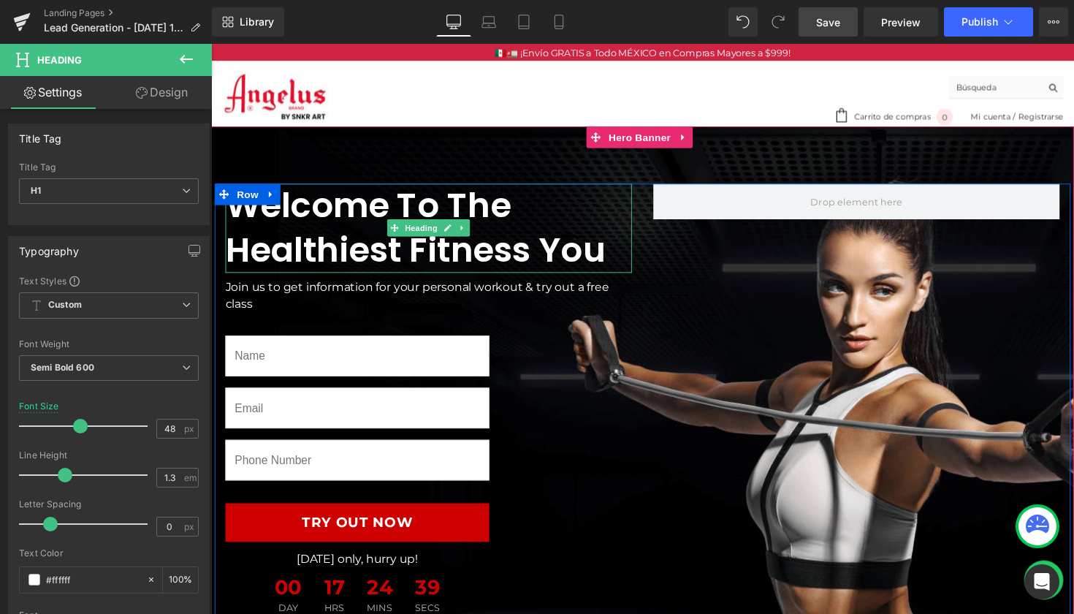
click at [408, 257] on h1 "Welcome To The Healthiest Fitness You" at bounding box center [434, 232] width 416 height 91
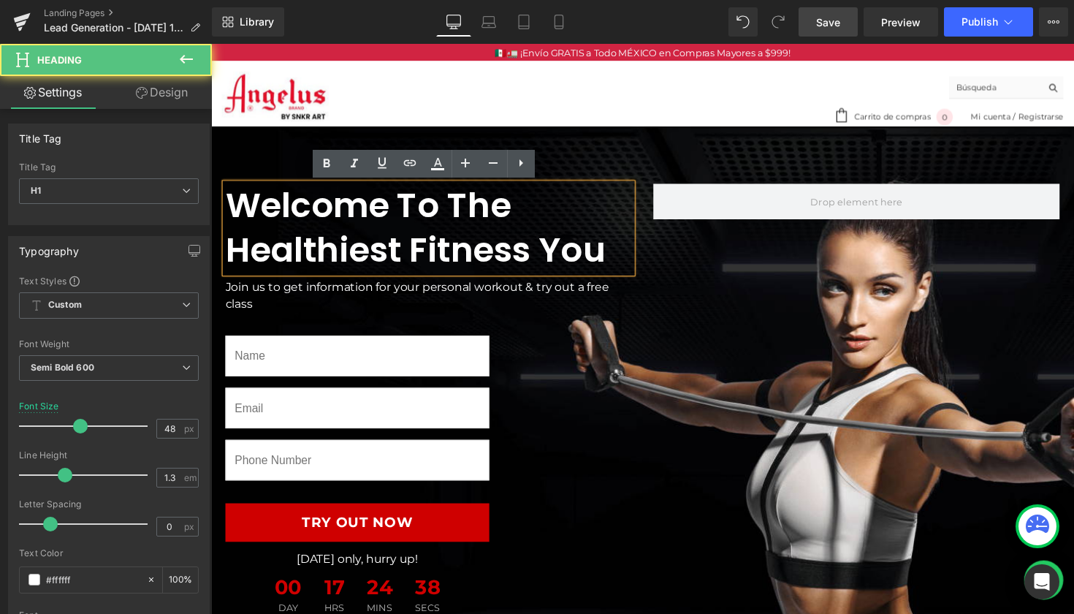
click at [628, 215] on h1 "Welcome To The Healthiest Fitness You" at bounding box center [434, 232] width 416 height 91
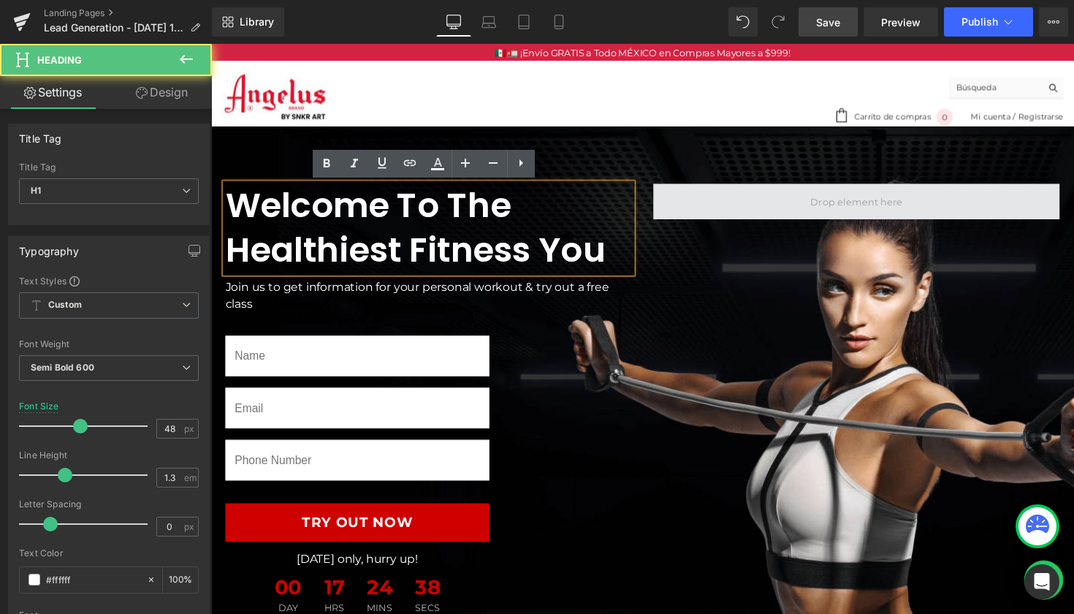
click at [760, 190] on span at bounding box center [872, 205] width 416 height 37
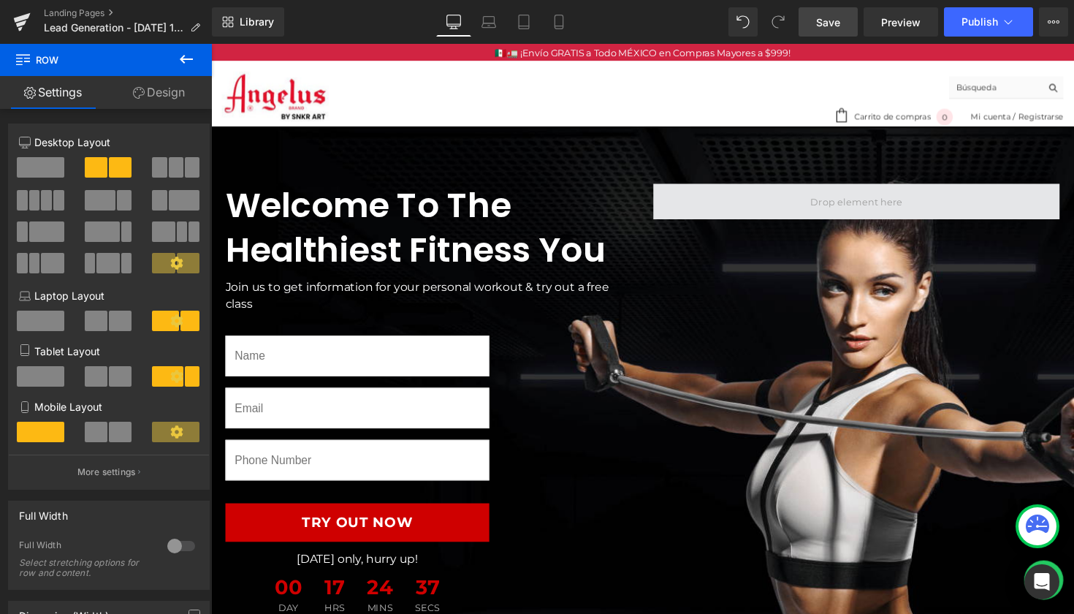
scroll to position [0, 0]
click at [757, 209] on span at bounding box center [872, 205] width 416 height 37
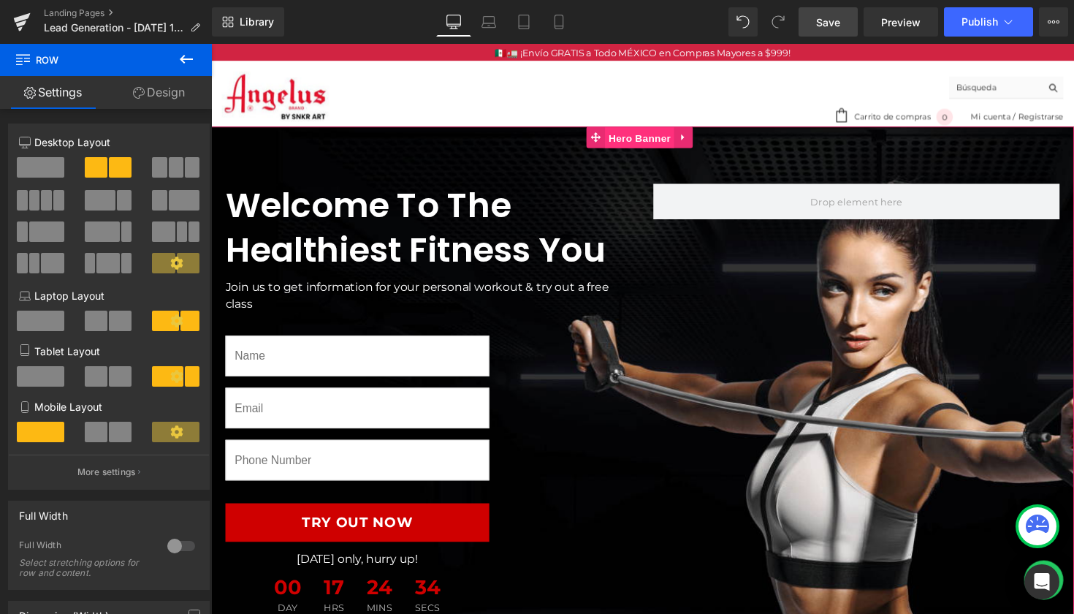
click at [644, 142] on span "Hero Banner" at bounding box center [649, 140] width 71 height 22
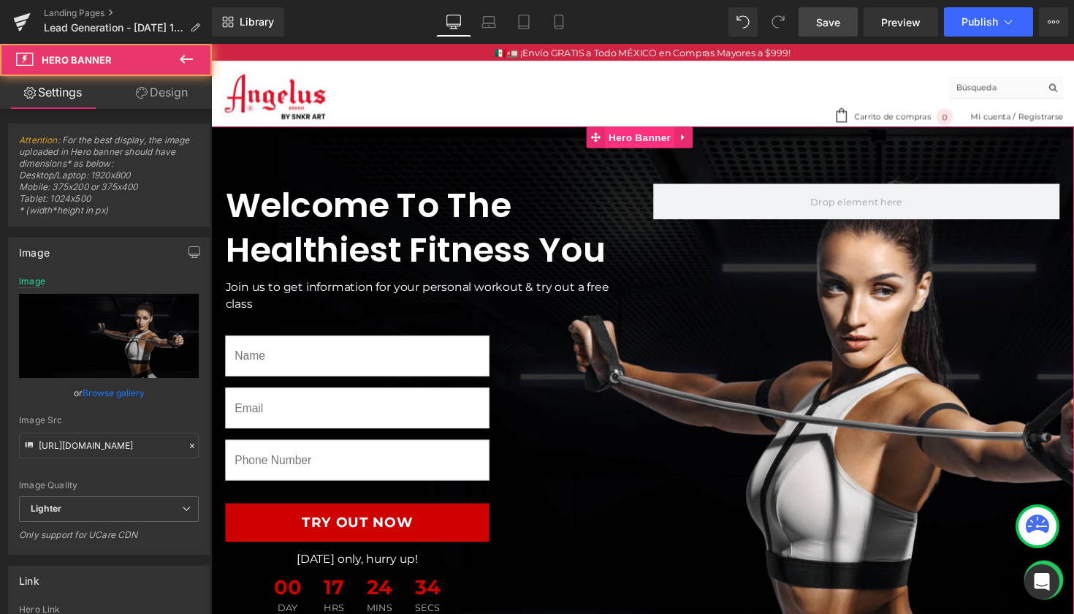
click at [644, 142] on span "Hero Banner" at bounding box center [649, 140] width 71 height 22
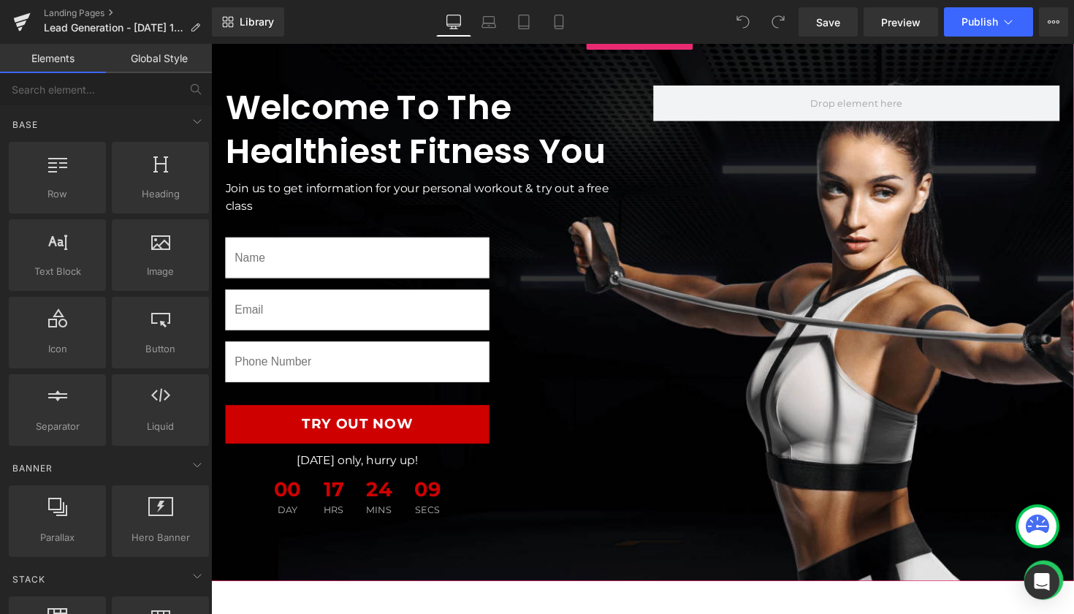
scroll to position [143, 0]
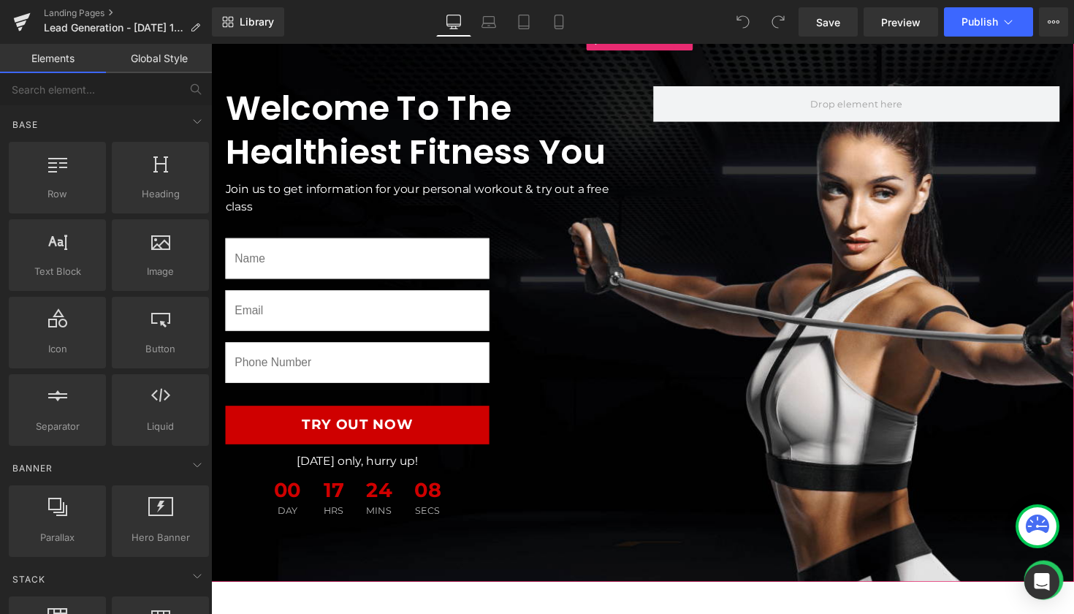
click at [591, 251] on div "Text Field Email Field Text Field Try Out Now Submit Button [DATE] only, hurry …" at bounding box center [434, 377] width 416 height 317
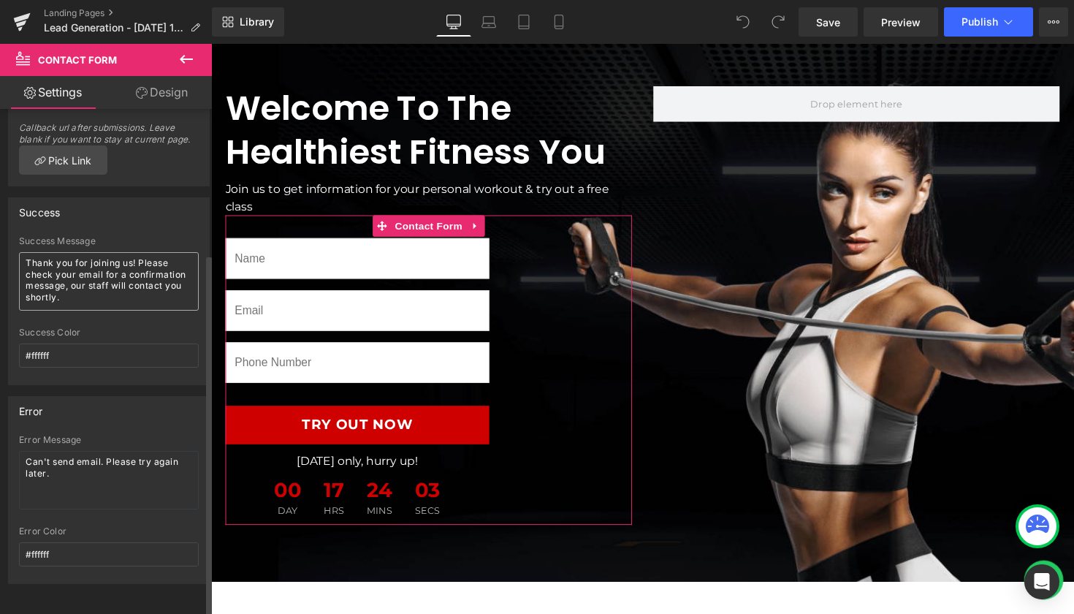
scroll to position [202, 0]
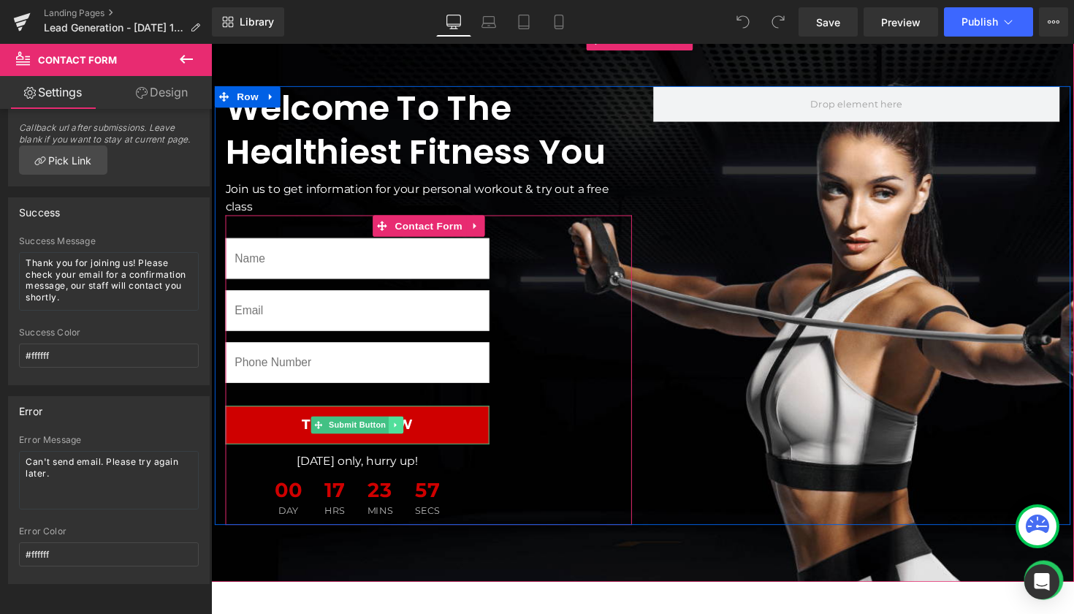
click at [399, 435] on icon at bounding box center [401, 434] width 8 height 9
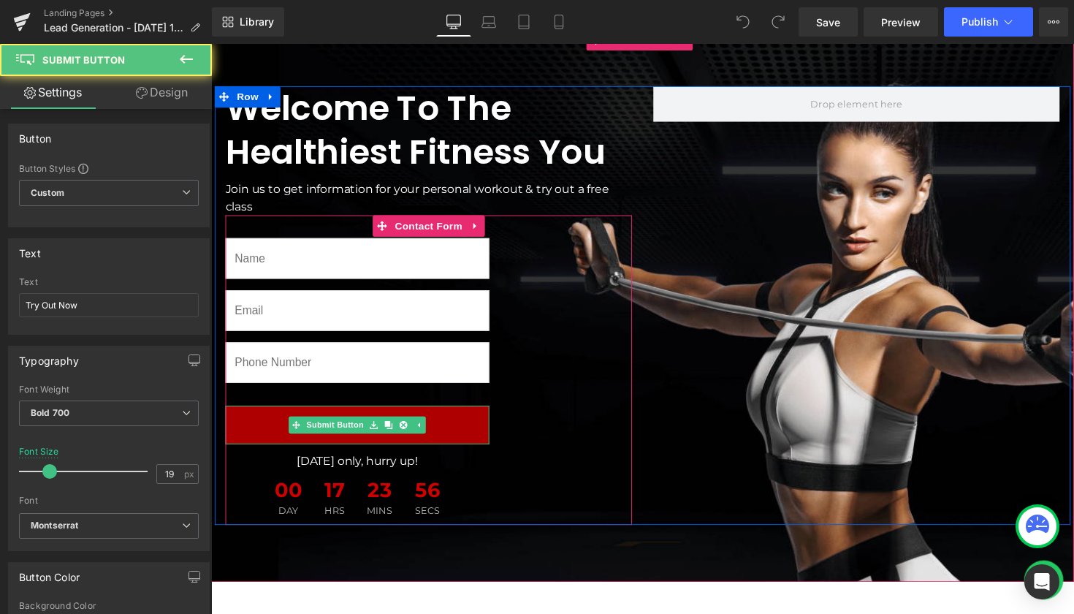
click at [476, 433] on button "Try Out Now" at bounding box center [361, 433] width 270 height 39
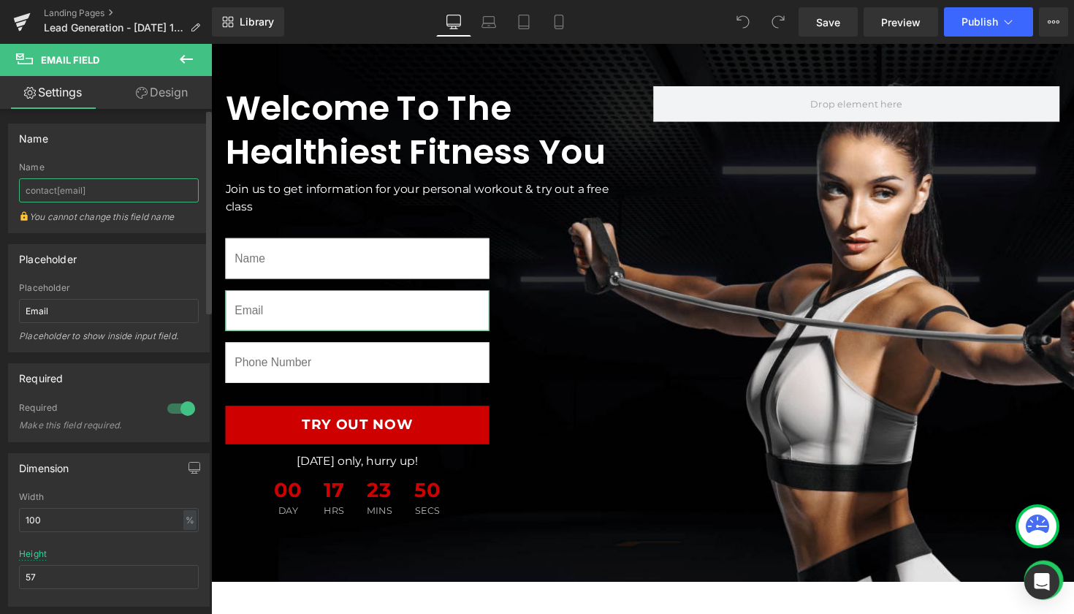
click at [153, 192] on input "contact[email]" at bounding box center [109, 190] width 180 height 24
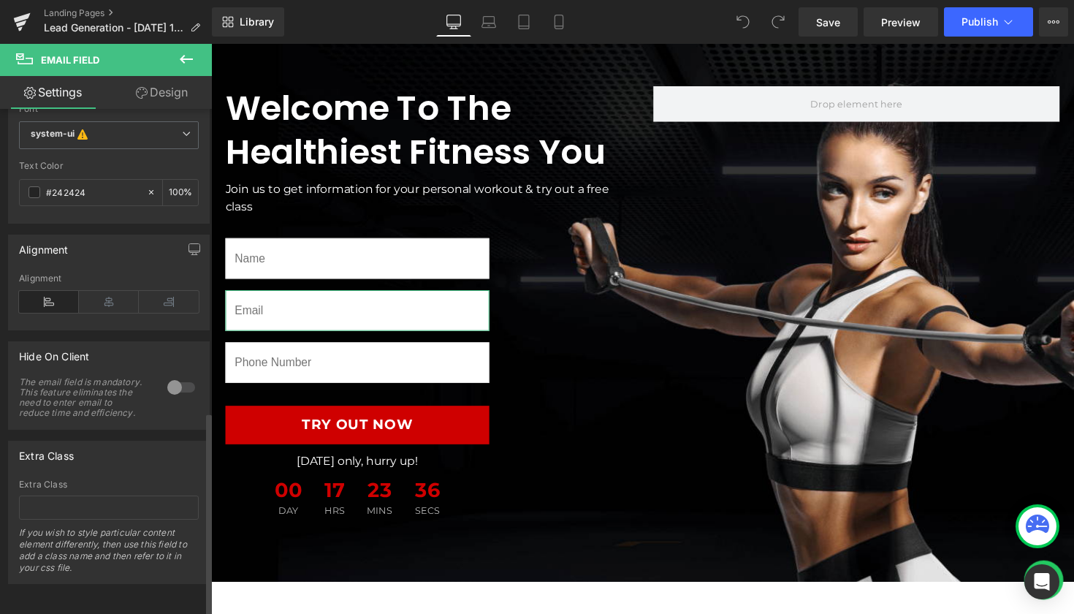
scroll to position [748, 0]
click at [115, 500] on input "text" at bounding box center [109, 507] width 180 height 24
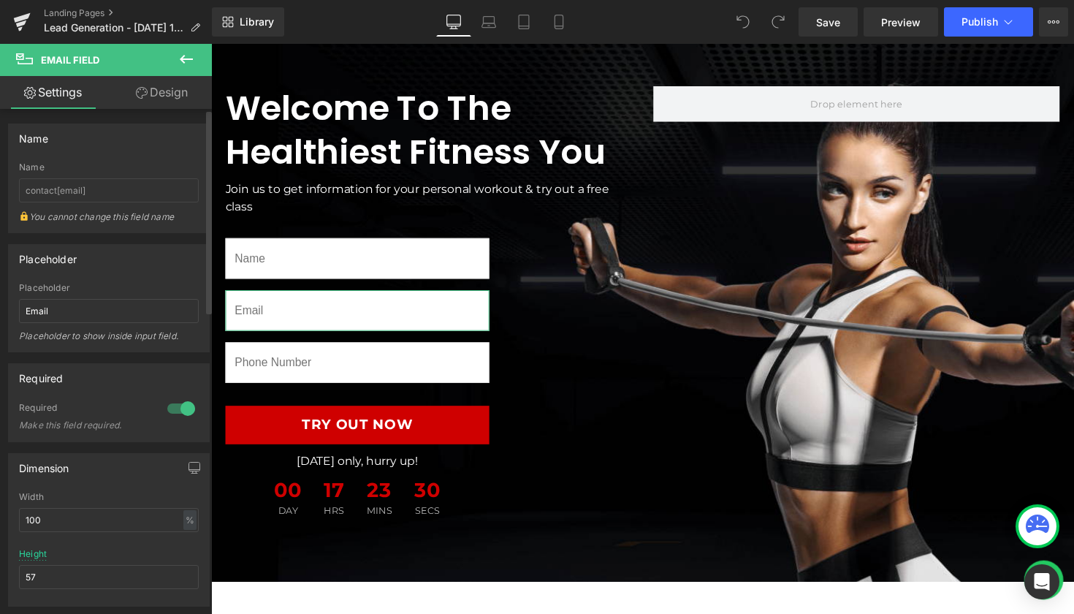
scroll to position [0, 0]
click at [188, 57] on icon at bounding box center [187, 59] width 18 height 18
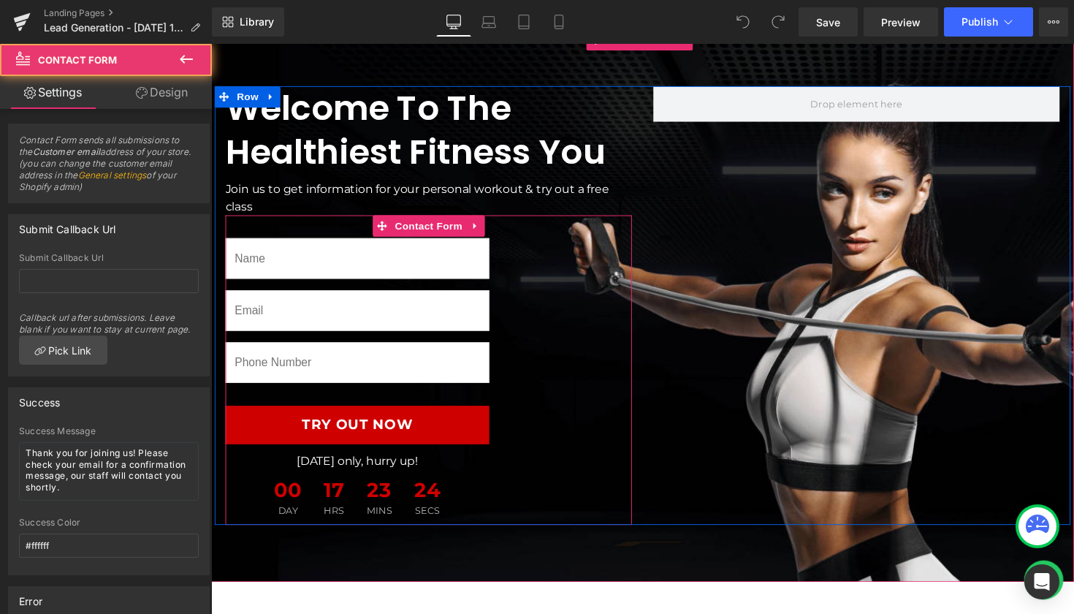
click at [351, 283] on div "Text Field Email Field Text Field Try Out Now Submit Button [DATE] only, hurry …" at bounding box center [361, 390] width 270 height 294
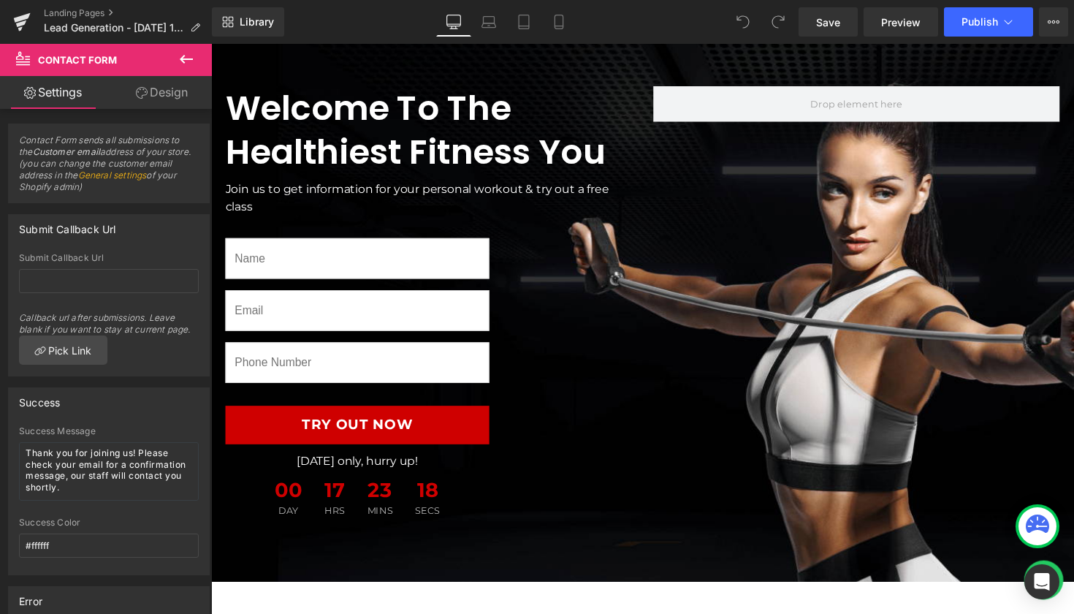
click at [188, 61] on icon at bounding box center [187, 59] width 18 height 18
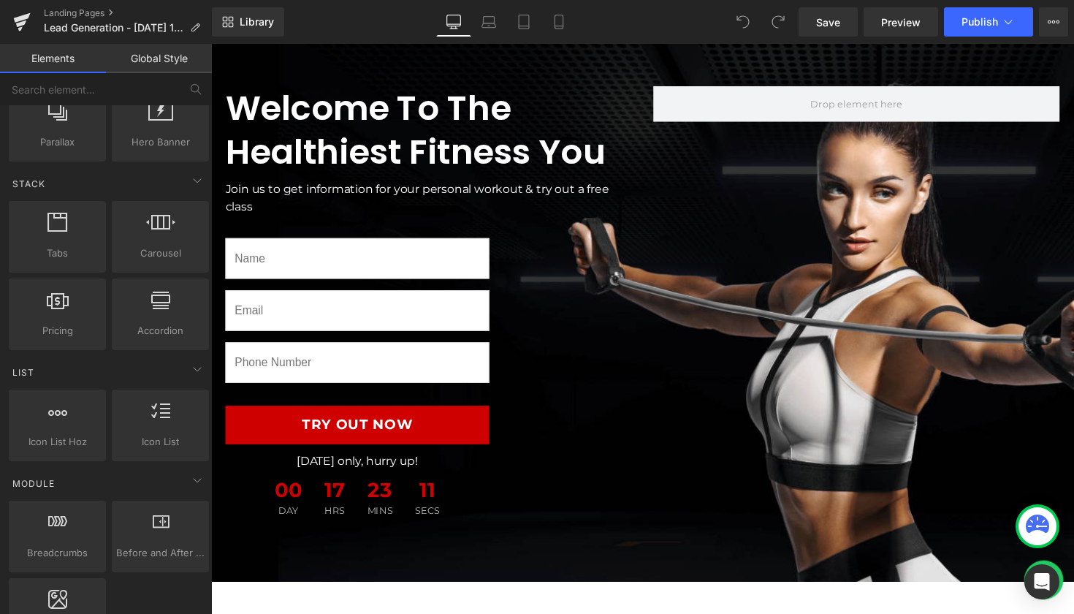
scroll to position [396, 0]
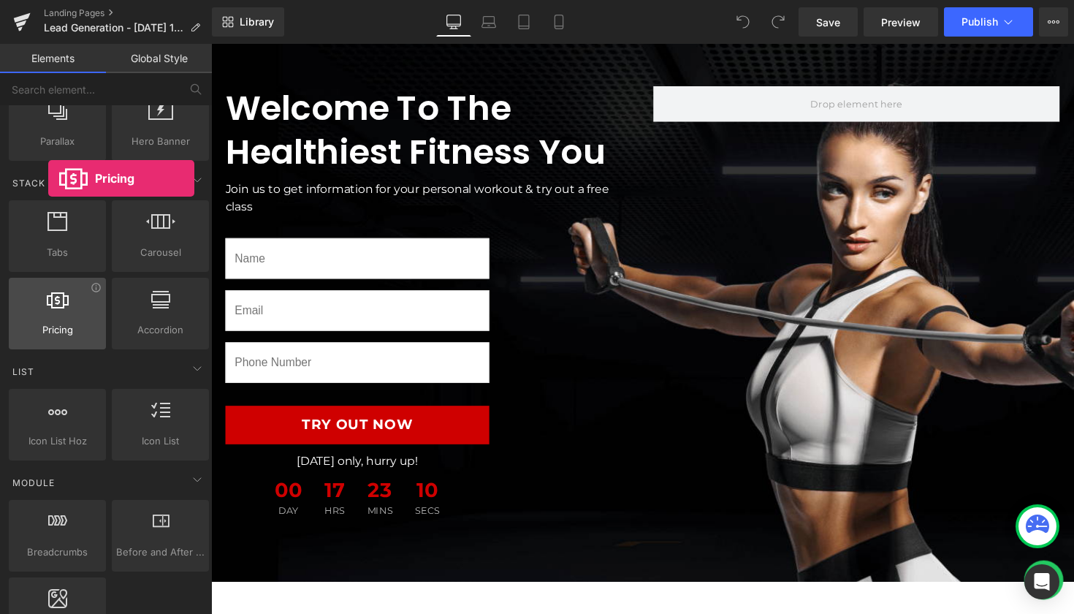
click at [48, 318] on div at bounding box center [57, 305] width 88 height 33
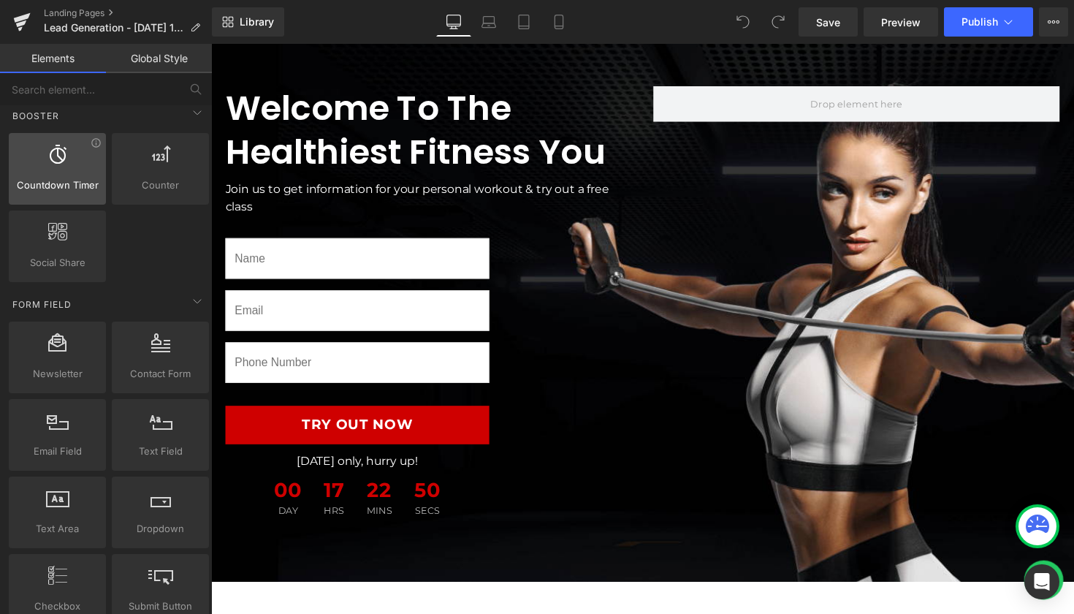
scroll to position [1988, 0]
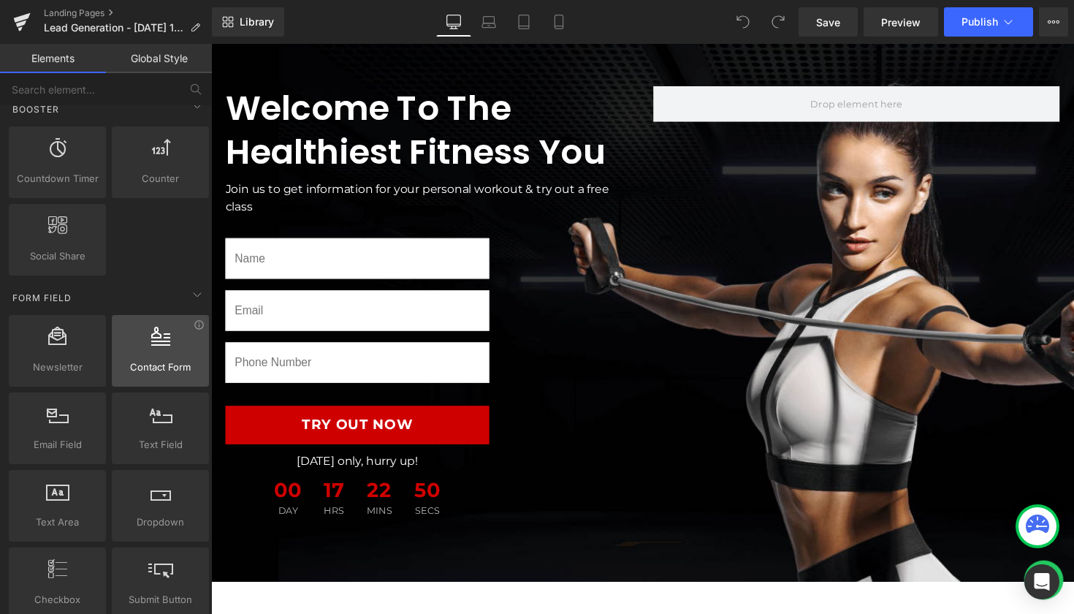
click at [167, 363] on span "Contact Form" at bounding box center [160, 366] width 88 height 15
click at [175, 352] on div at bounding box center [160, 343] width 88 height 33
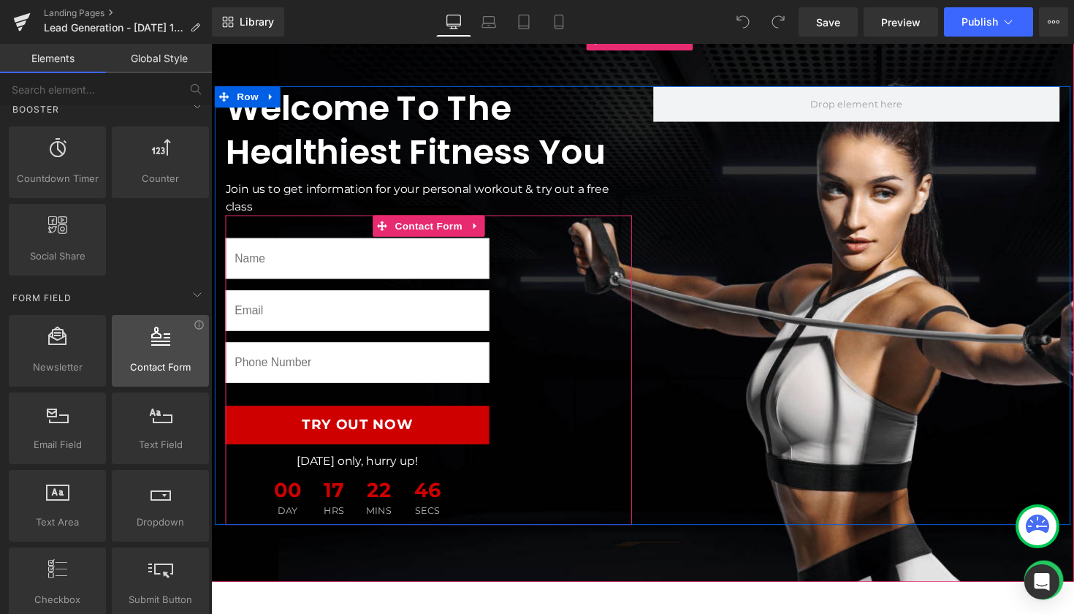
click at [173, 359] on div at bounding box center [160, 343] width 88 height 33
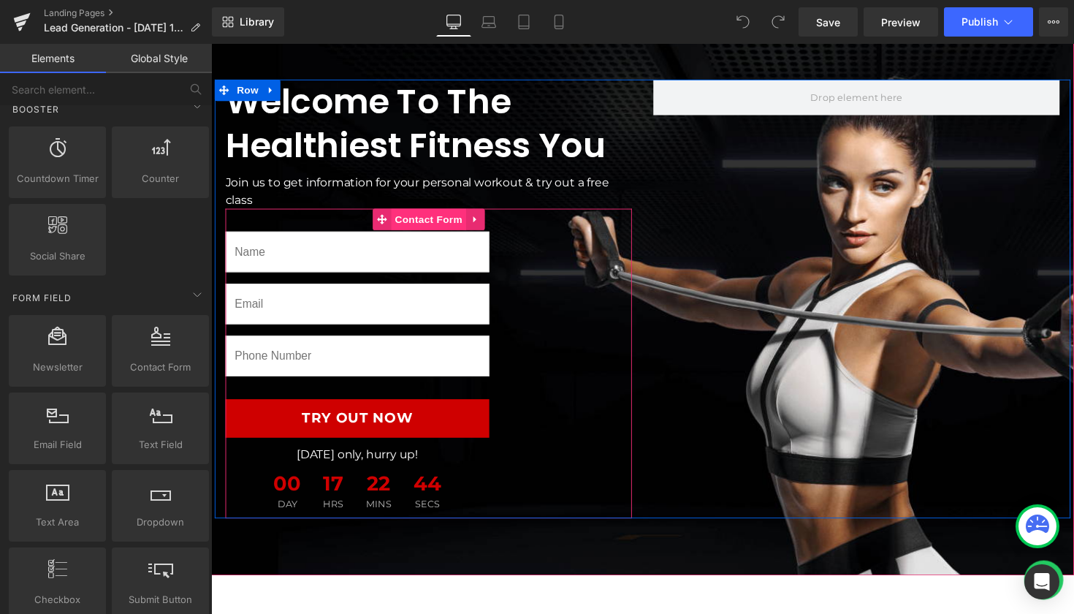
scroll to position [153, 0]
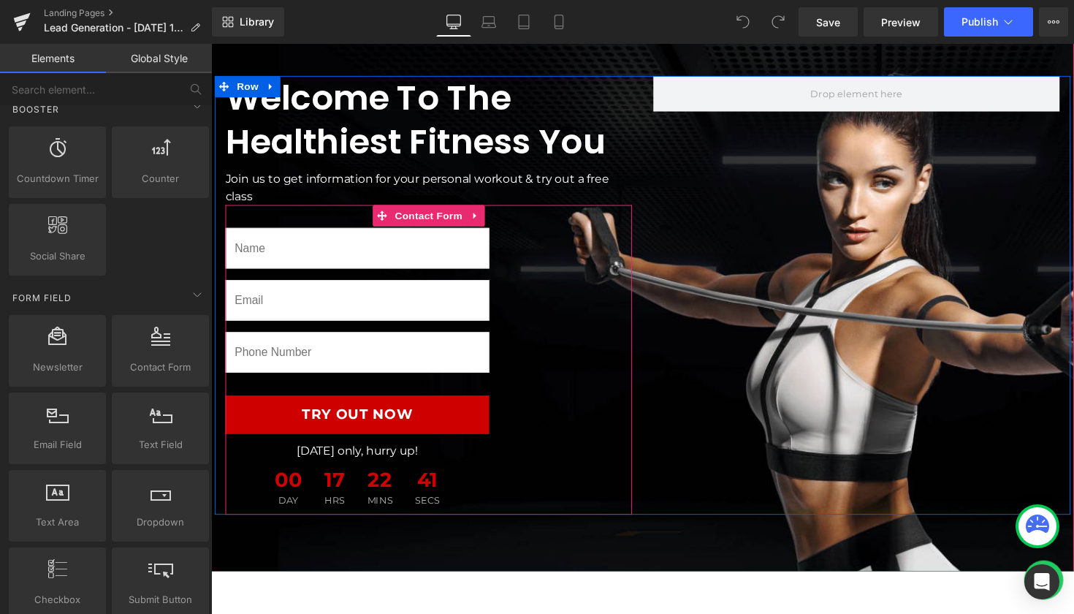
click at [549, 299] on div "Text Field Email Field Text Field Try Out Now Submit Button [DATE] only, hurry …" at bounding box center [434, 367] width 416 height 317
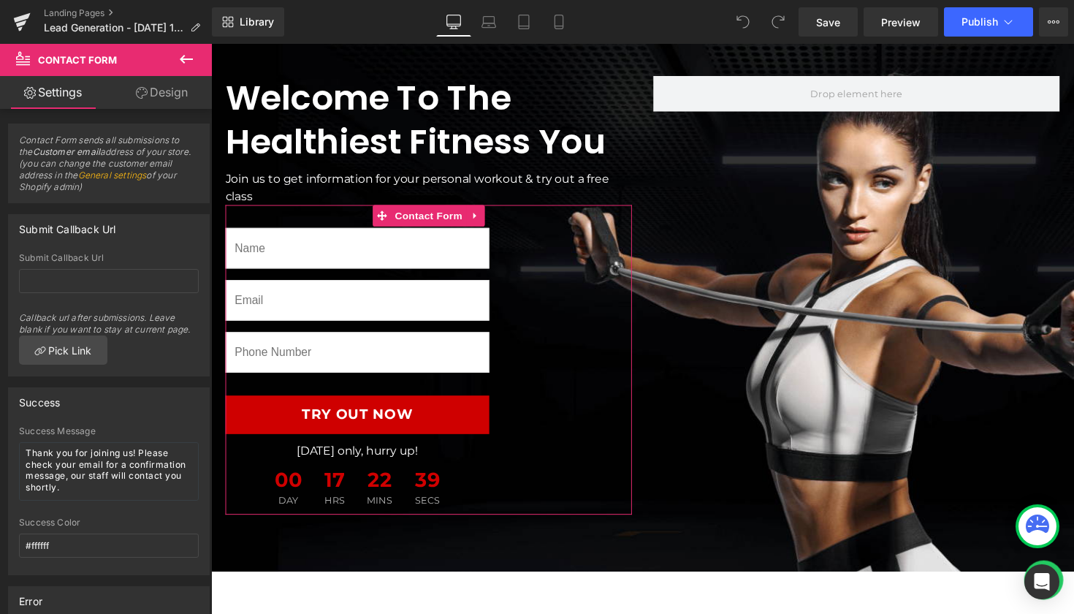
click at [157, 93] on link "Design" at bounding box center [162, 92] width 106 height 33
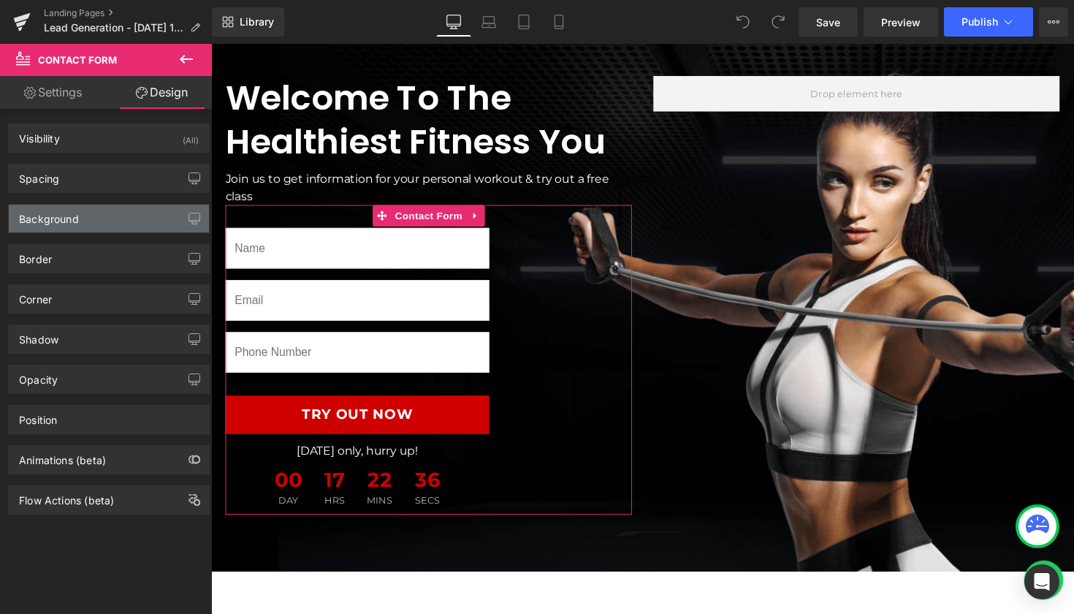
click at [103, 210] on div "Background" at bounding box center [109, 219] width 200 height 28
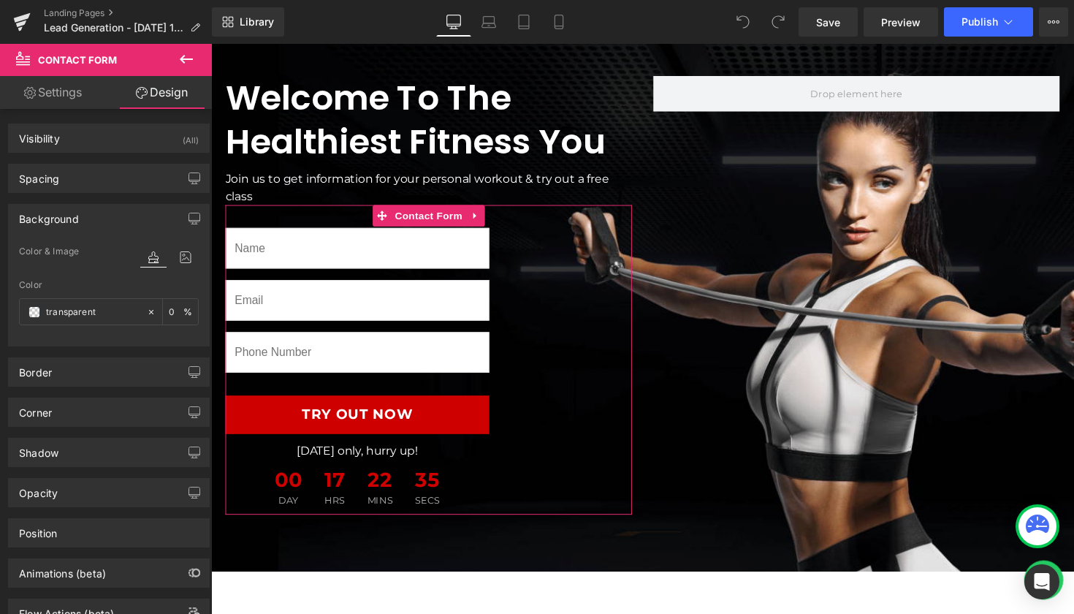
click at [103, 210] on div "Background" at bounding box center [109, 219] width 200 height 28
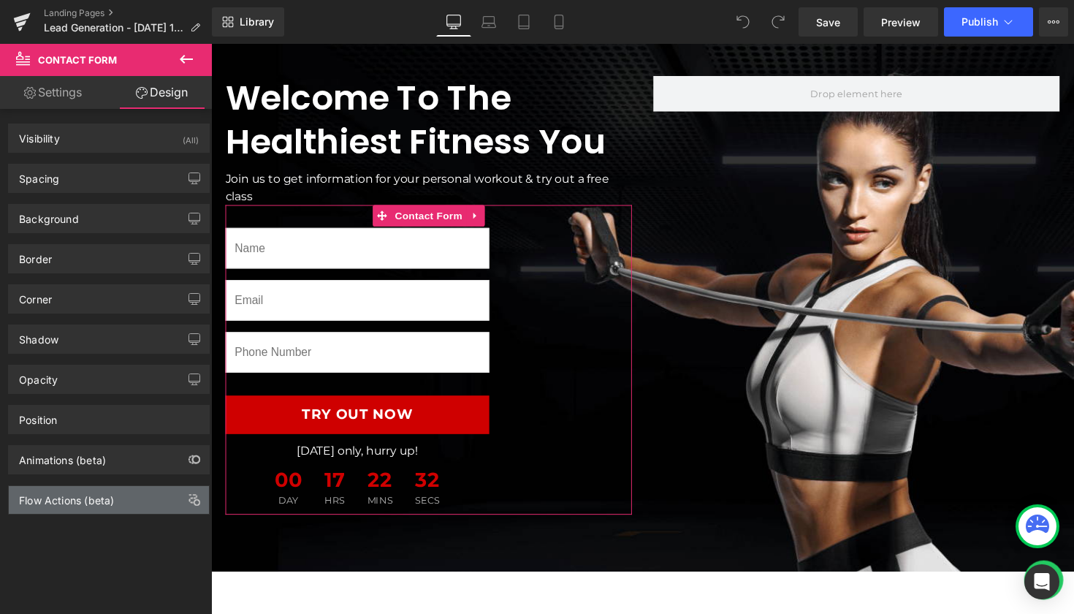
click at [123, 501] on div "Flow Actions (beta)" at bounding box center [109, 500] width 200 height 28
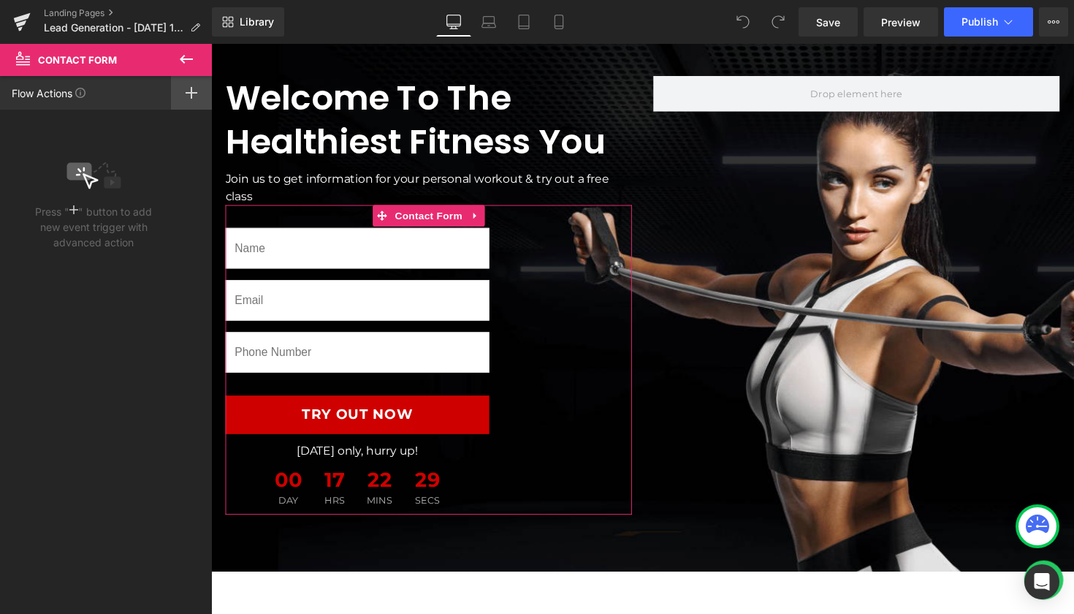
click at [191, 96] on rect at bounding box center [191, 93] width 1 height 12
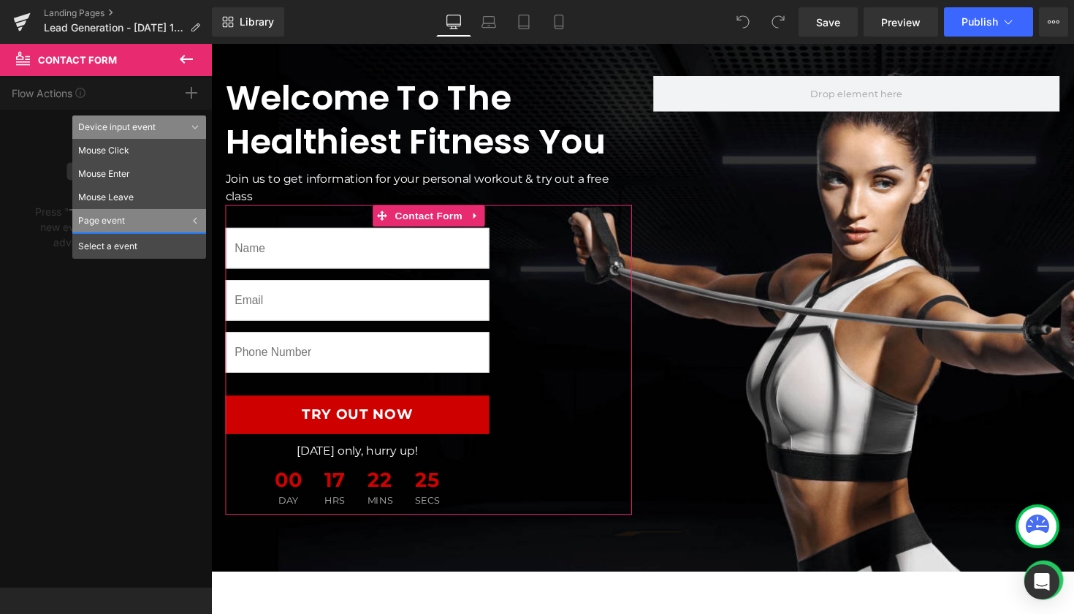
click at [193, 126] on icon at bounding box center [195, 128] width 7 height 4
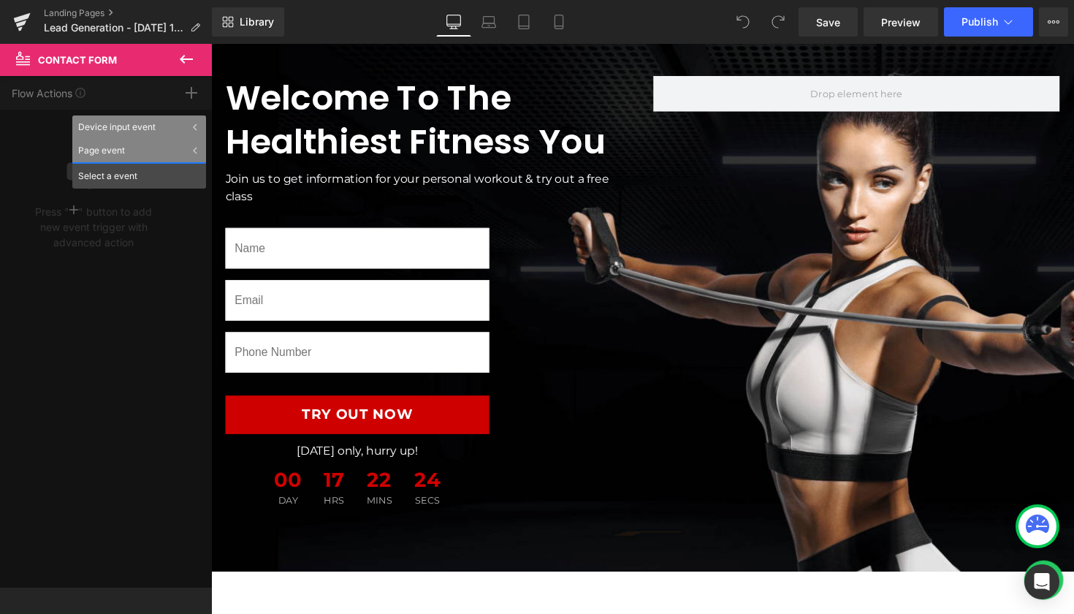
click at [185, 46] on button at bounding box center [186, 60] width 51 height 32
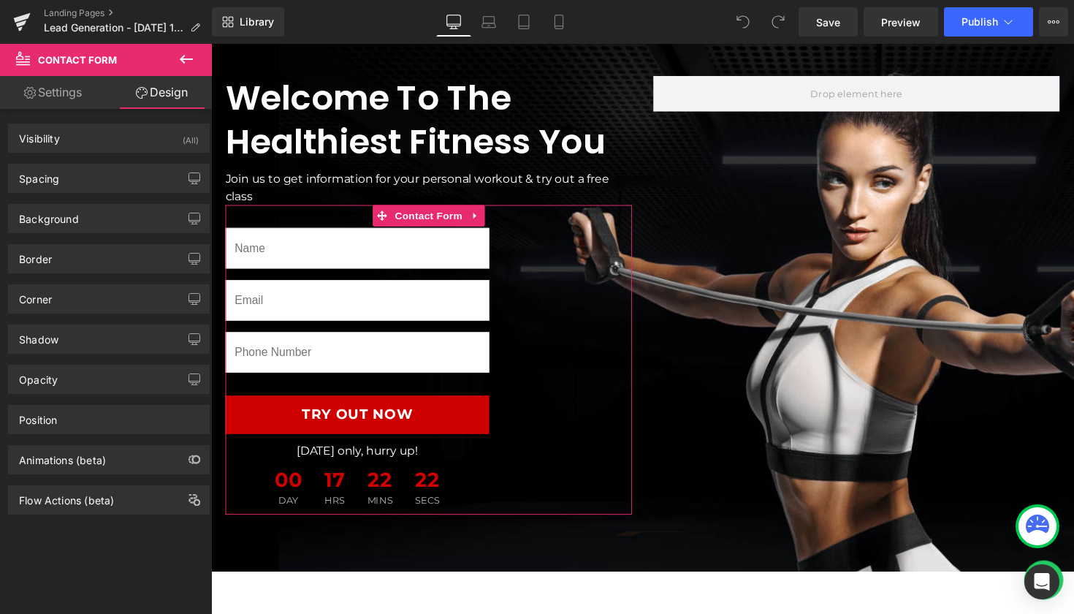
click at [79, 94] on link "Settings" at bounding box center [53, 92] width 106 height 33
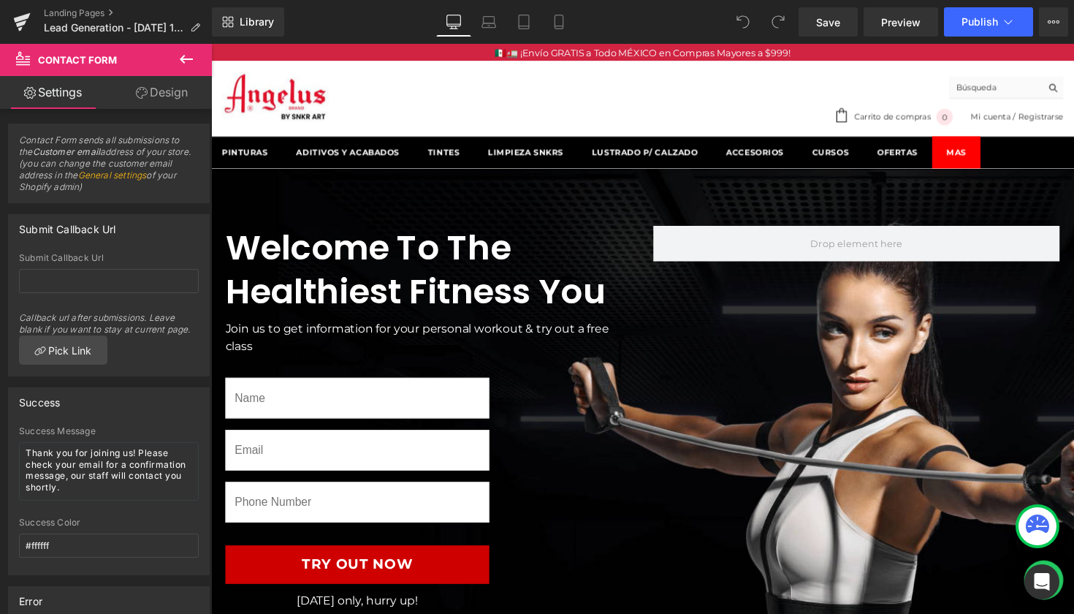
scroll to position [0, 0]
click at [894, 22] on span "Preview" at bounding box center [900, 22] width 39 height 15
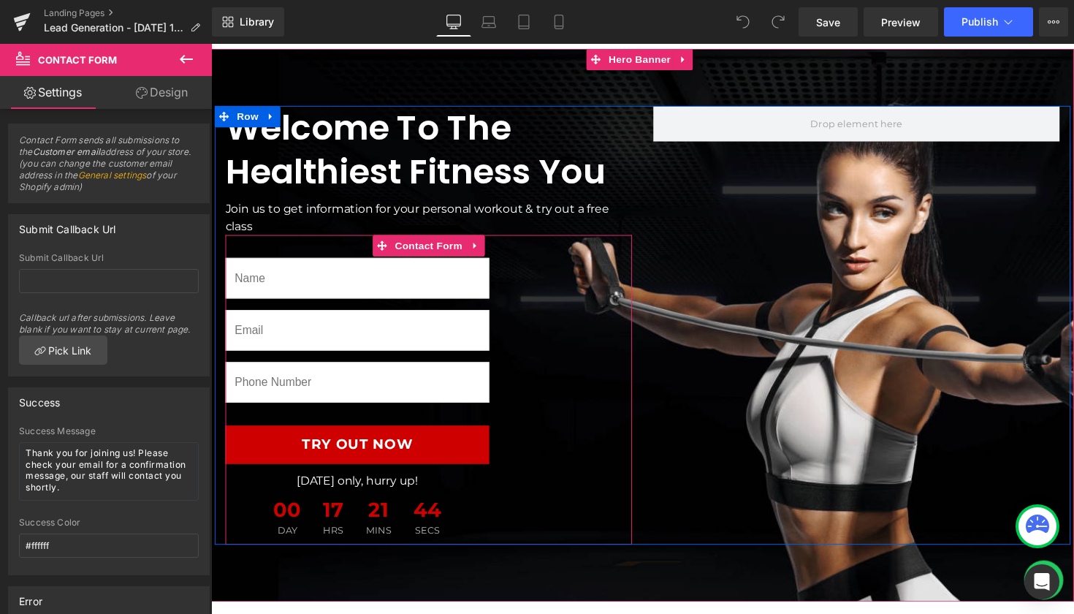
scroll to position [140, 0]
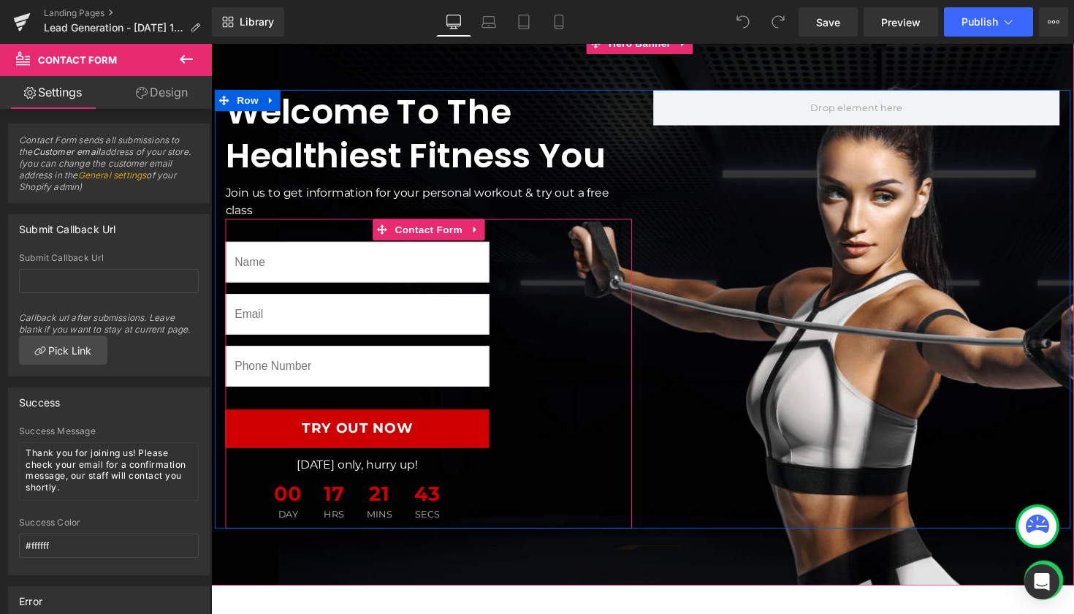
click at [481, 233] on icon at bounding box center [481, 233] width 10 height 11
click at [451, 234] on icon at bounding box center [453, 234] width 10 height 10
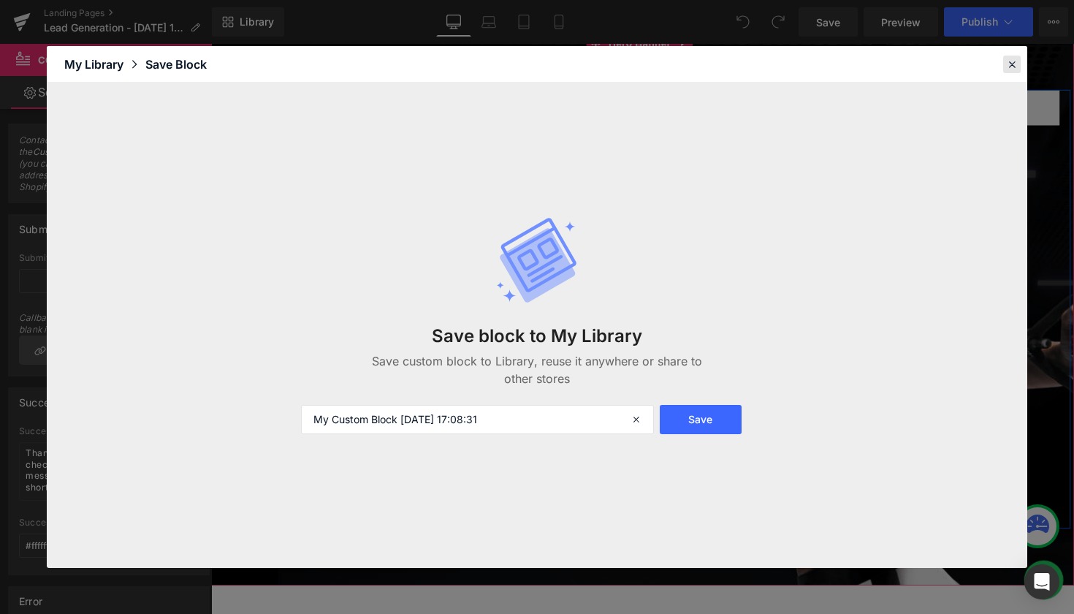
click at [1009, 61] on icon at bounding box center [1011, 64] width 13 height 13
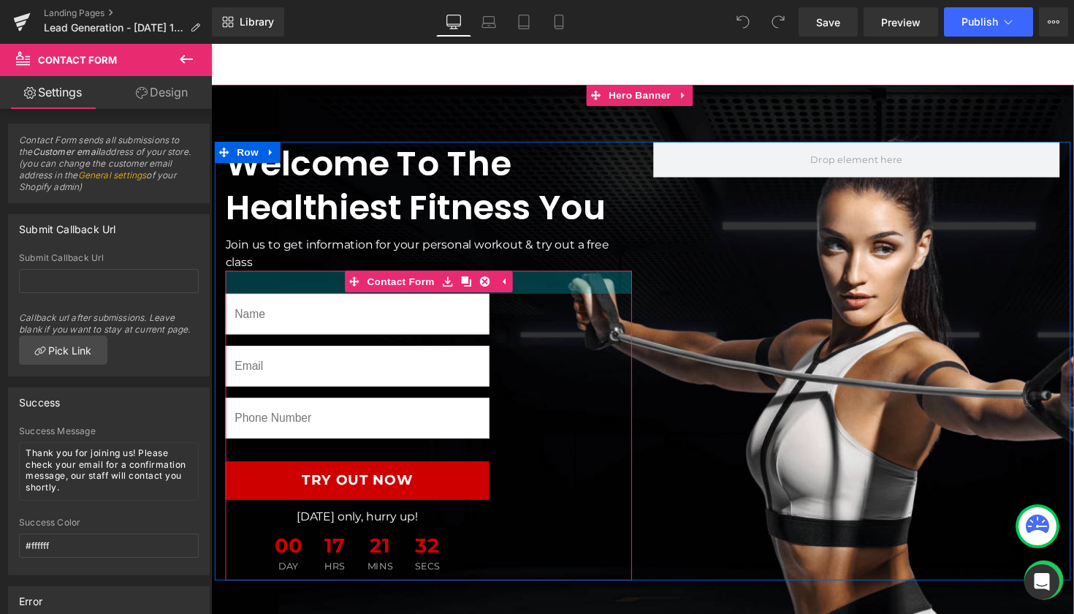
scroll to position [85, 0]
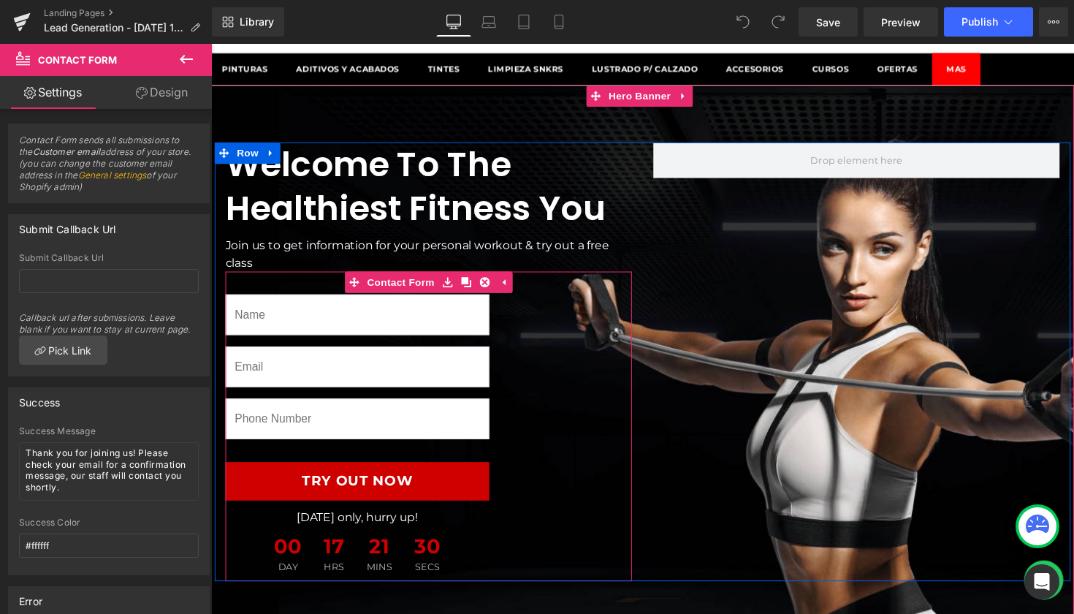
click at [473, 288] on icon at bounding box center [472, 287] width 10 height 11
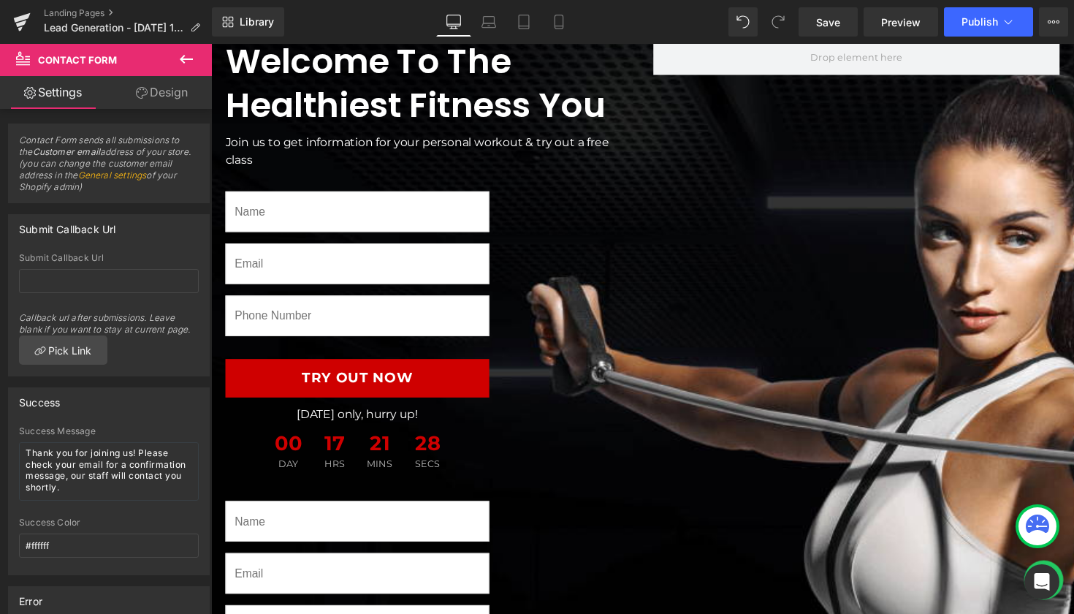
scroll to position [183, 0]
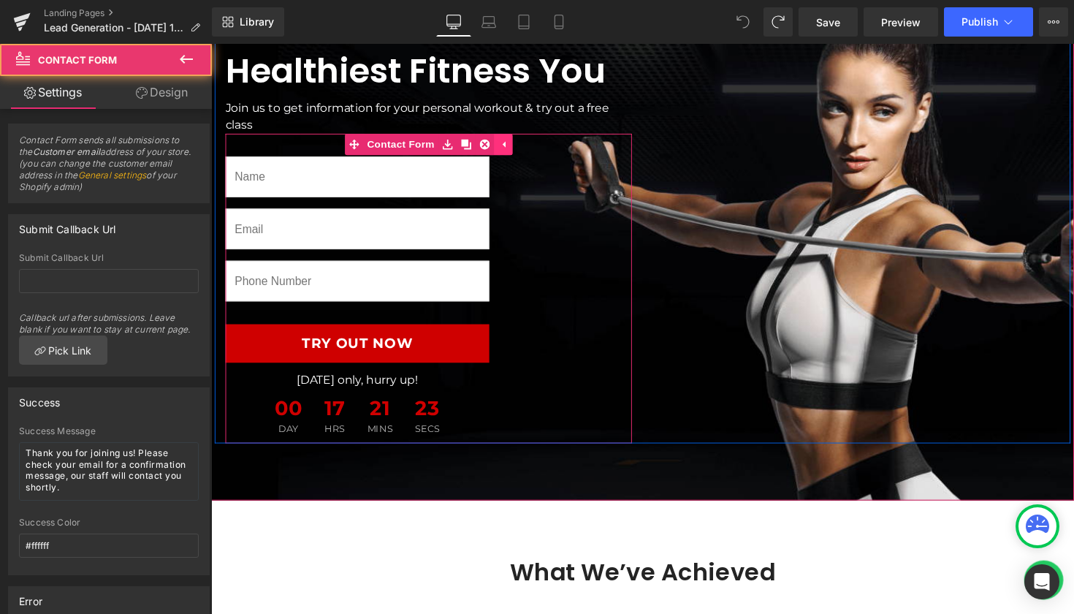
click at [509, 146] on div "Text Field Email Field Text Field Try Out Now Submit Button [DATE] only, hurry …" at bounding box center [434, 294] width 416 height 317
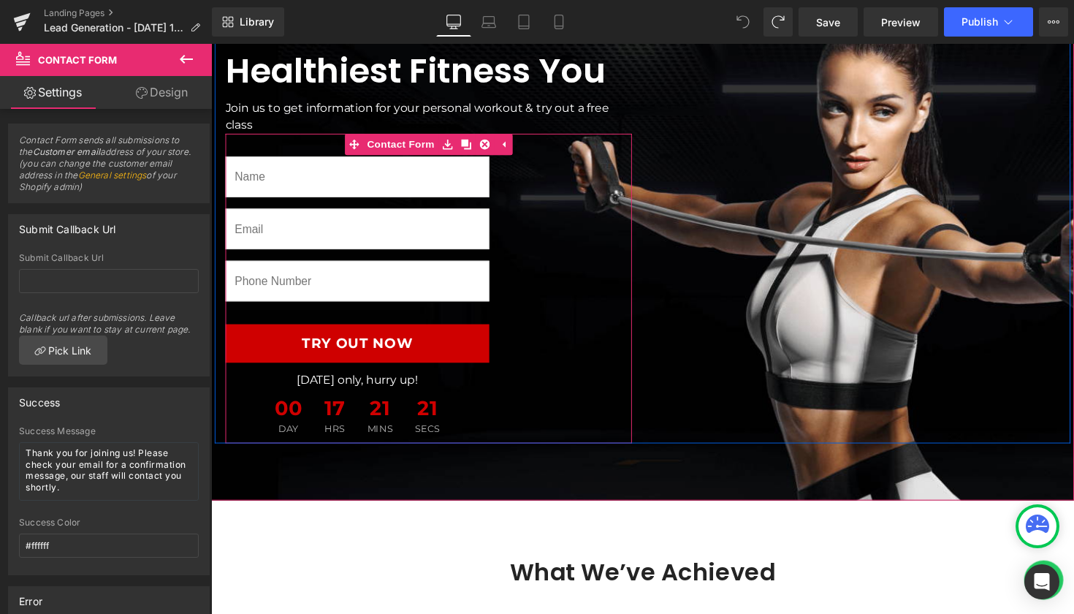
click at [511, 147] on icon at bounding box center [510, 146] width 10 height 11
click at [482, 147] on icon at bounding box center [481, 146] width 10 height 11
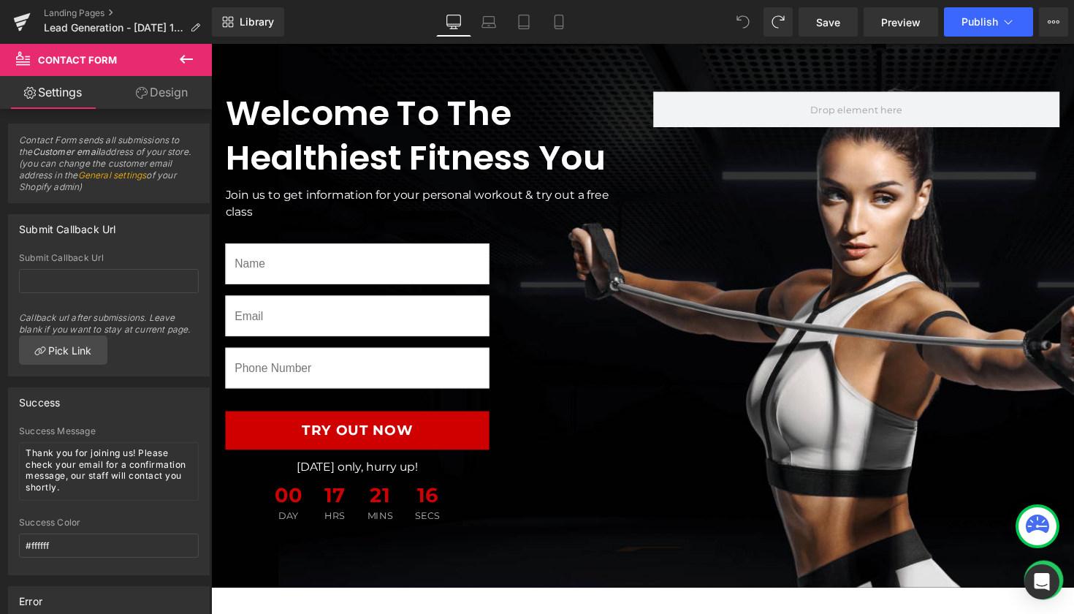
scroll to position [94, 0]
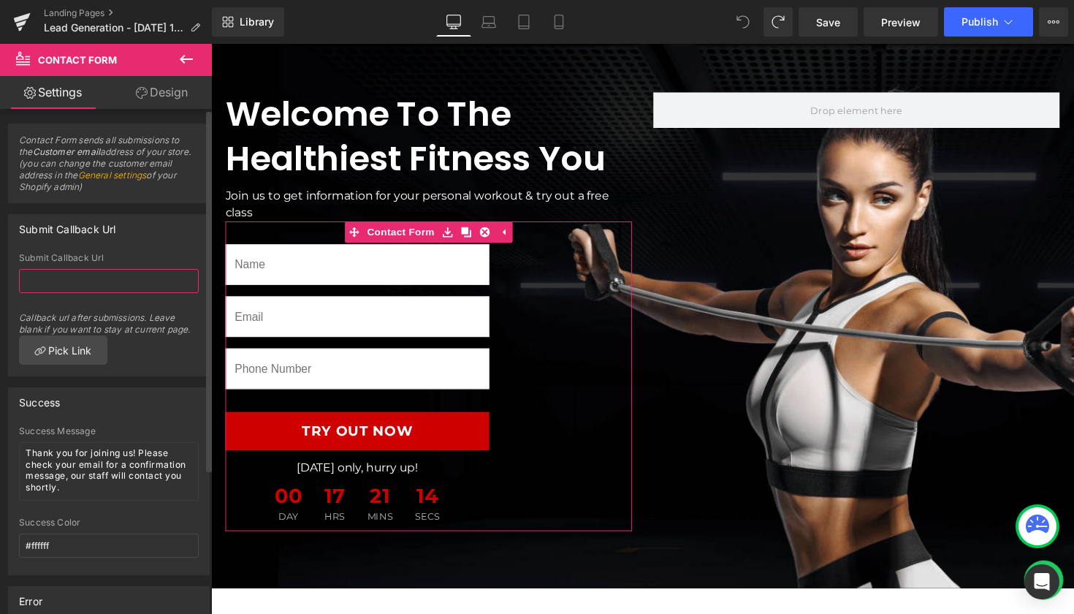
click at [151, 282] on input "text" at bounding box center [109, 281] width 180 height 24
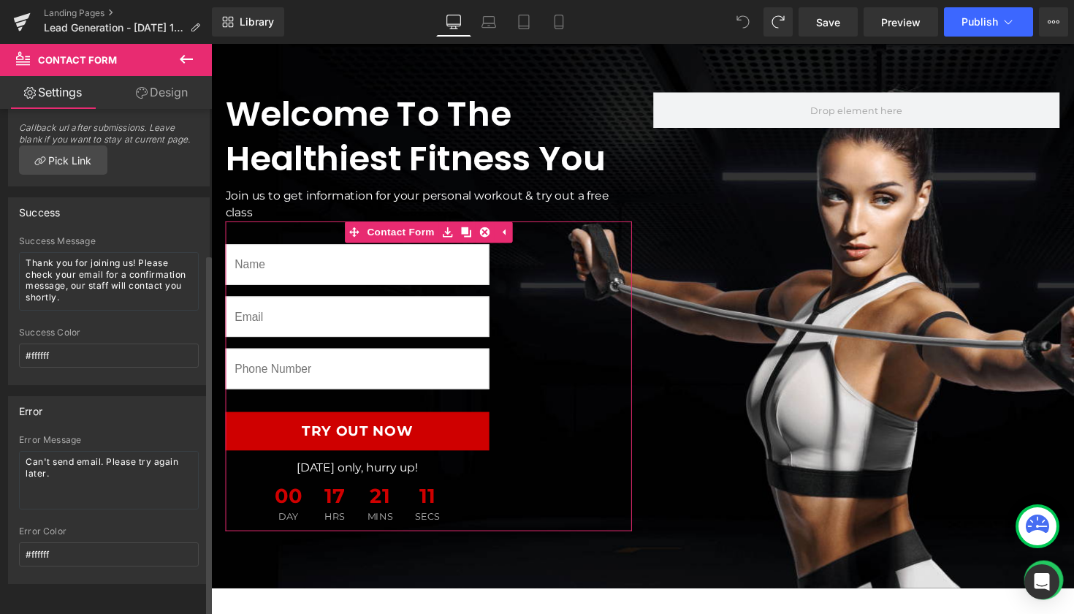
scroll to position [202, 0]
click at [175, 411] on div "Error" at bounding box center [109, 411] width 200 height 28
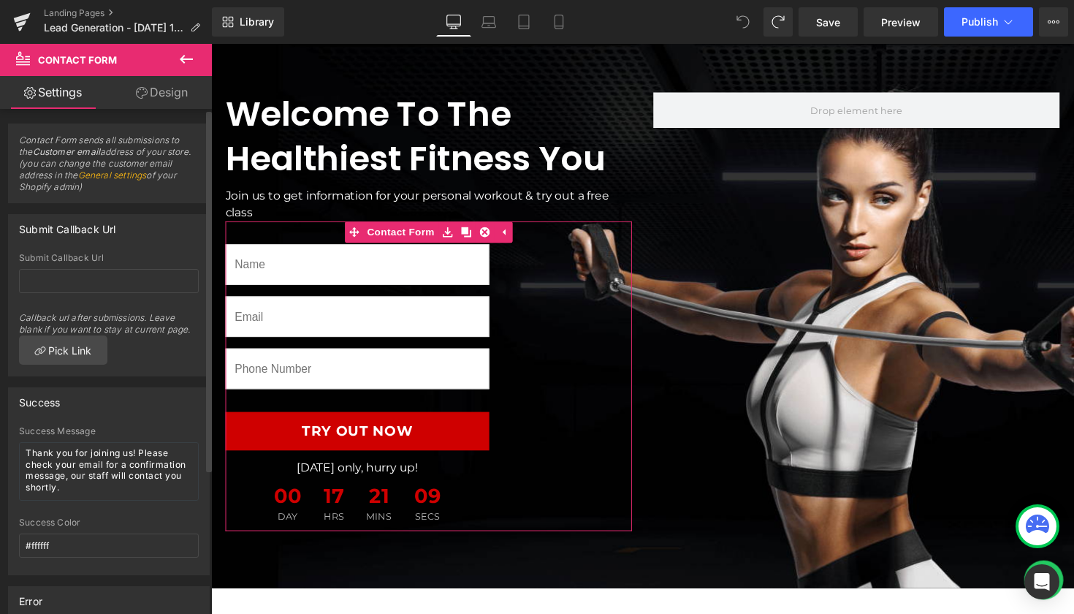
scroll to position [0, 0]
click at [59, 94] on link "Settings" at bounding box center [53, 92] width 106 height 33
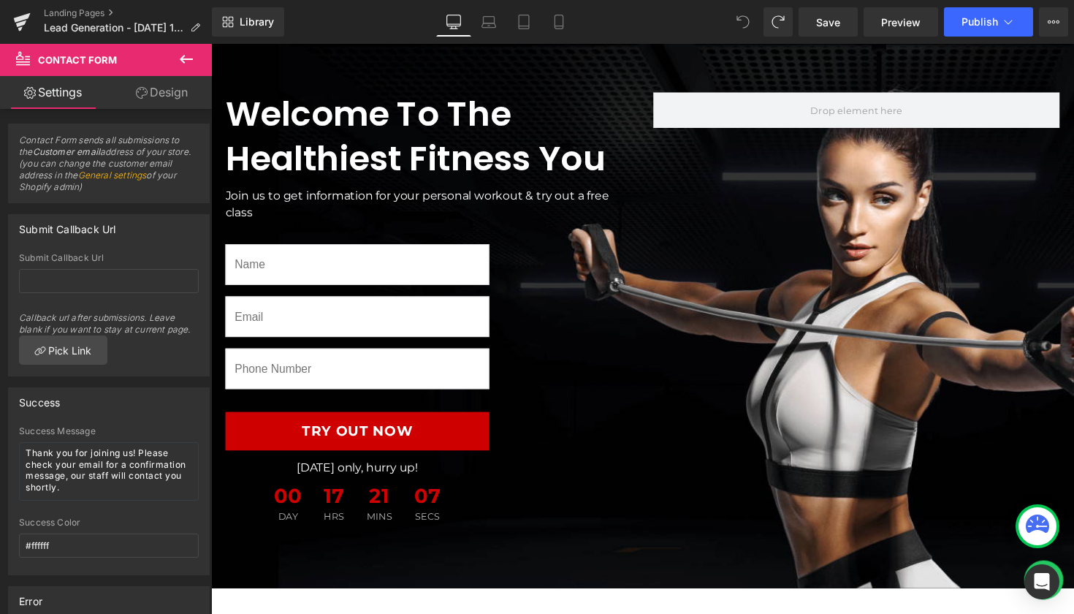
click at [132, 61] on span "Contact Form" at bounding box center [88, 60] width 146 height 32
click at [179, 62] on icon at bounding box center [187, 59] width 18 height 18
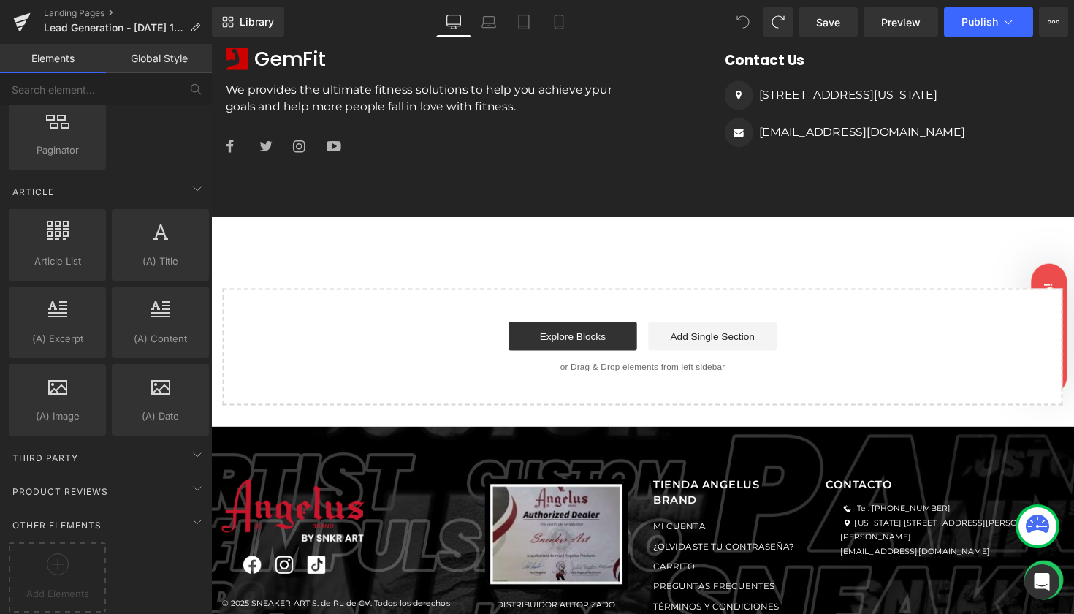
scroll to position [1591, 0]
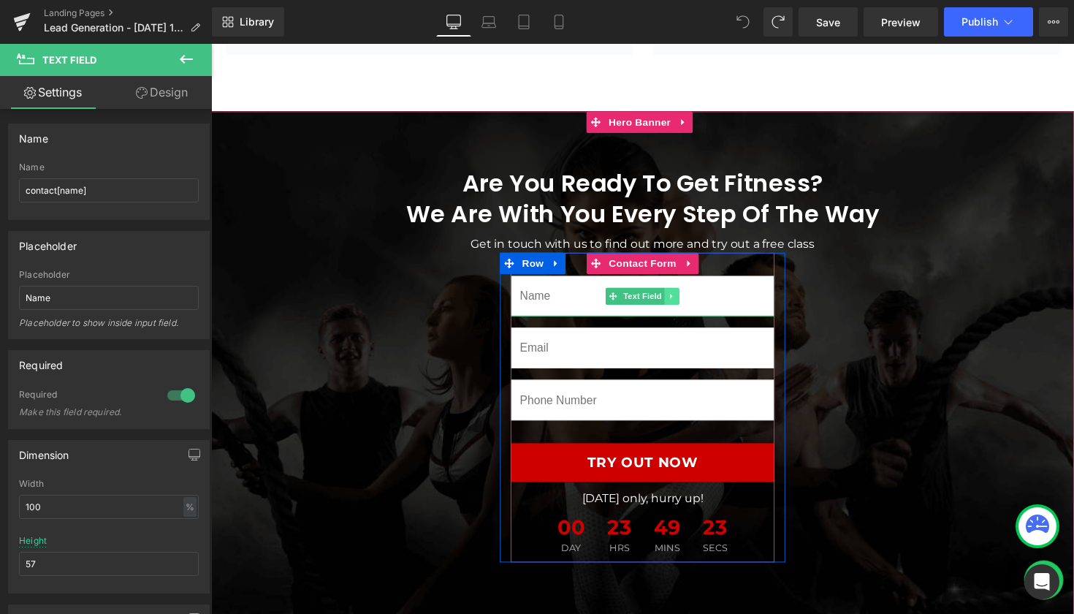
click at [682, 298] on icon at bounding box center [683, 302] width 8 height 9
click at [741, 296] on input "text" at bounding box center [653, 302] width 270 height 42
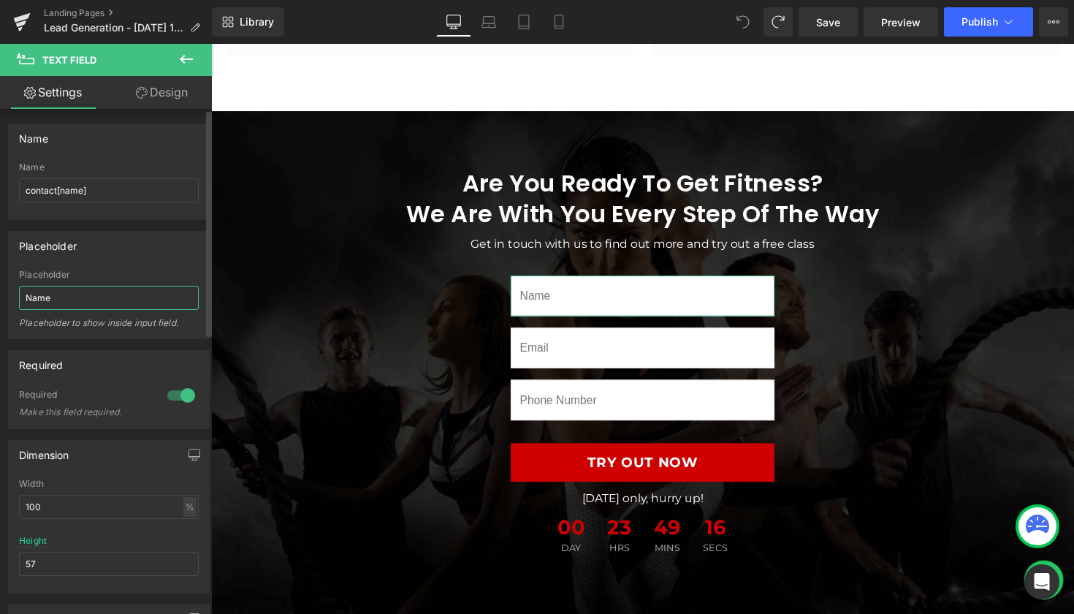
click at [102, 291] on input "Name" at bounding box center [109, 298] width 180 height 24
click at [96, 299] on input "Name" at bounding box center [109, 298] width 180 height 24
drag, startPoint x: 96, startPoint y: 299, endPoint x: 73, endPoint y: 296, distance: 22.8
click at [78, 296] on input "Name" at bounding box center [109, 298] width 180 height 24
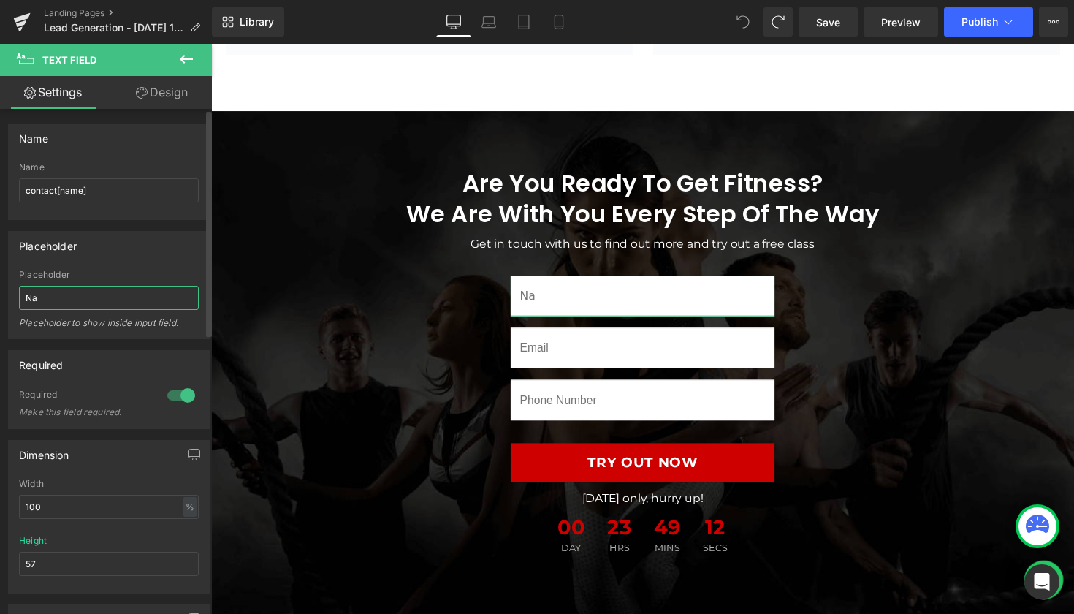
type input "N"
type input "Nombre"
click at [122, 360] on div "Required" at bounding box center [109, 365] width 200 height 28
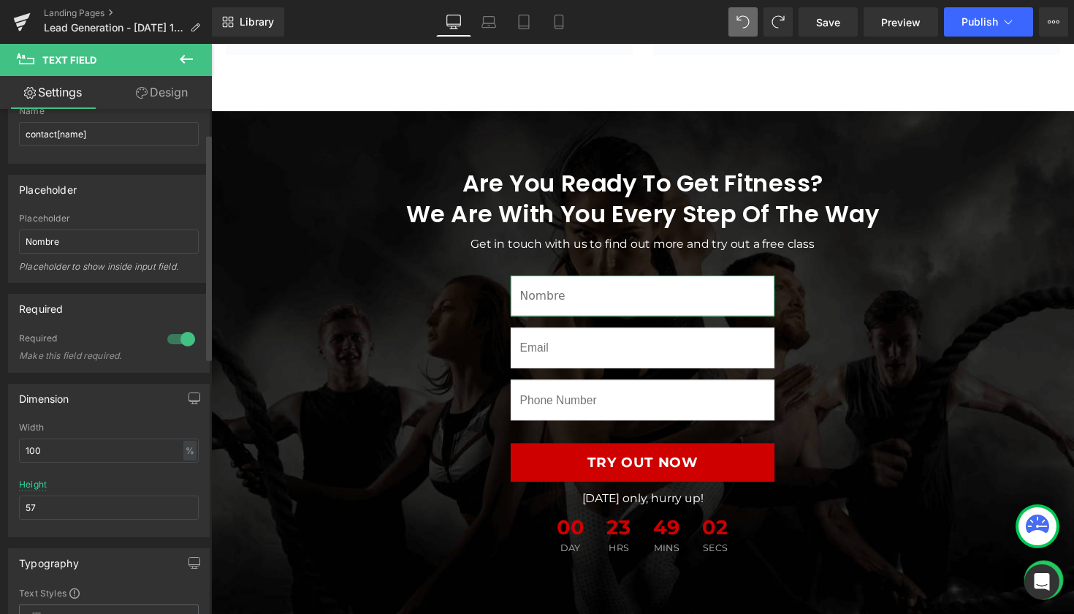
scroll to position [49, 0]
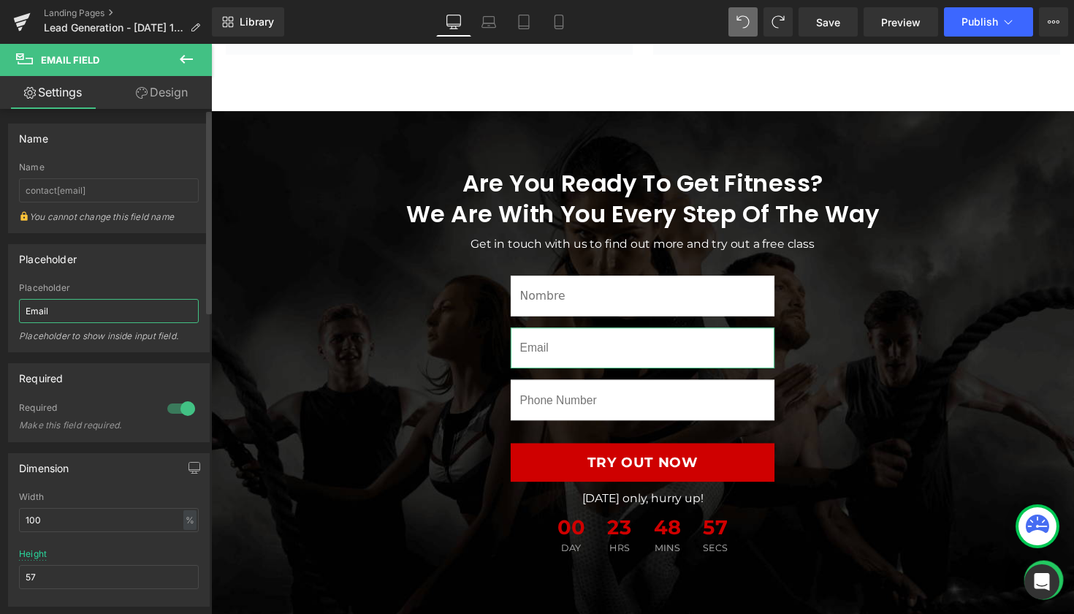
drag, startPoint x: 94, startPoint y: 311, endPoint x: 0, endPoint y: 305, distance: 93.7
click at [0, 305] on div "Placeholder Email Placeholder Email Placeholder to show inside input field." at bounding box center [109, 292] width 218 height 119
type input "Correo"
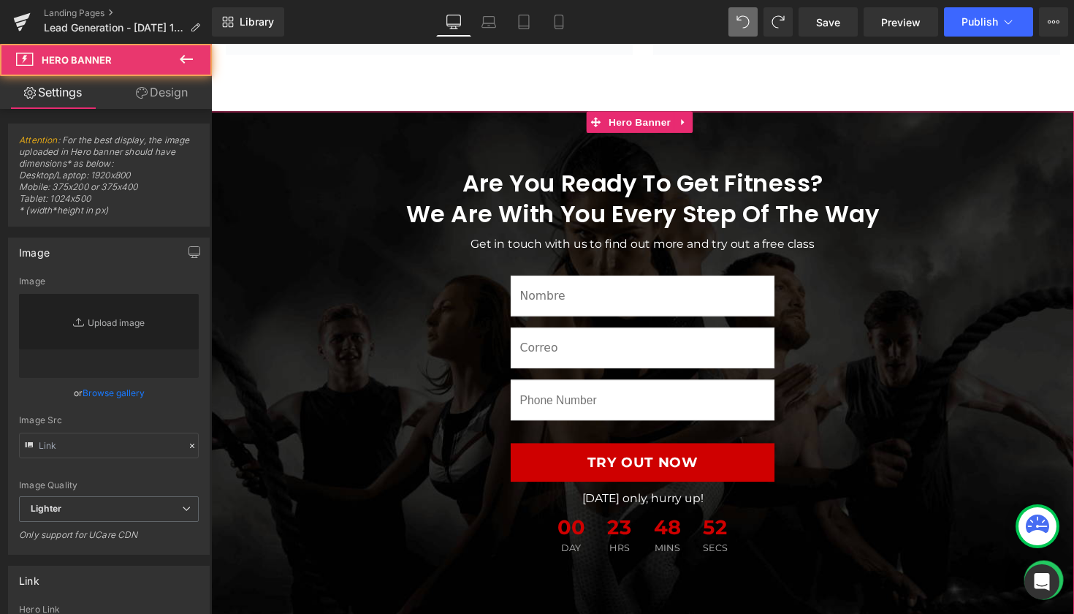
click at [470, 418] on span "Are You Ready To Get Fitness? We Are With You Every Step Of The Way Heading Get…" at bounding box center [653, 373] width 884 height 403
type input "https://ucarecdn.com/980173dd-a354-49f4-ae0d-f3d389b35b5c/-/format/auto/-/previ…"
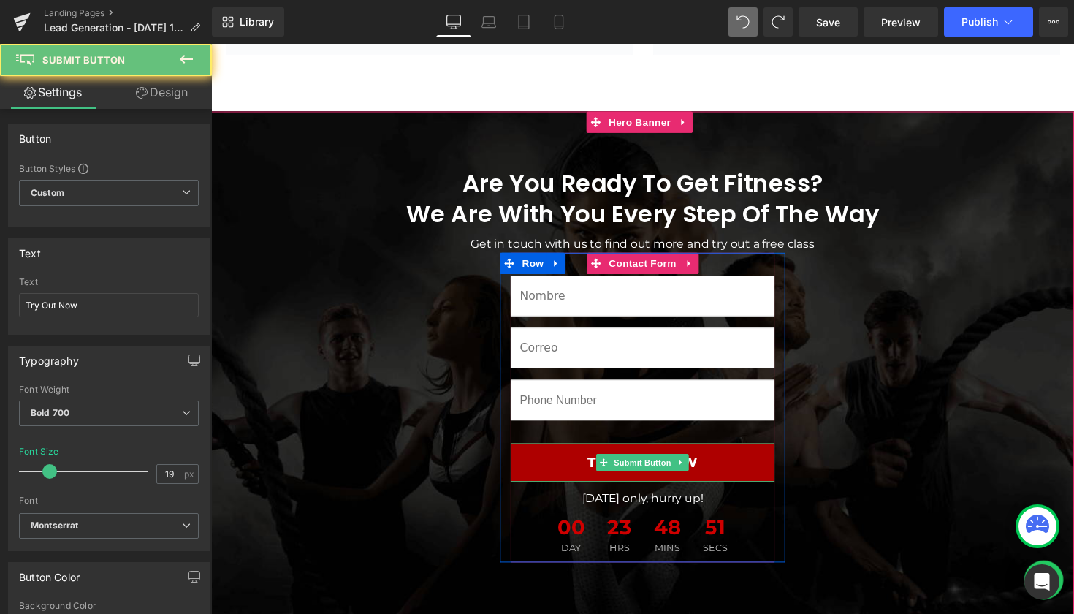
click at [652, 453] on button "Try Out Now" at bounding box center [653, 472] width 270 height 39
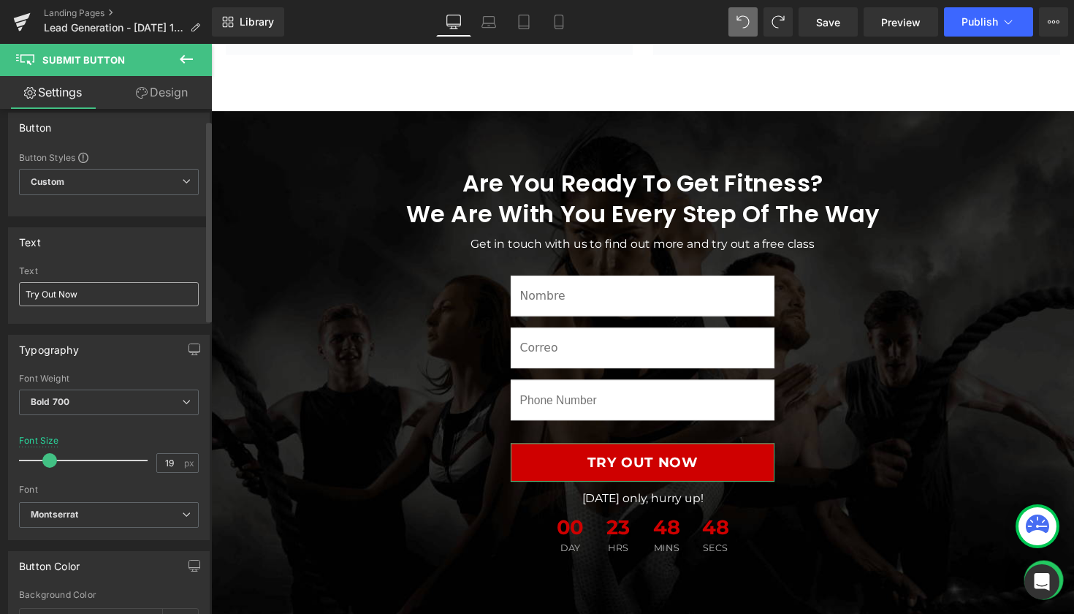
scroll to position [10, 0]
click at [182, 179] on icon at bounding box center [186, 182] width 9 height 9
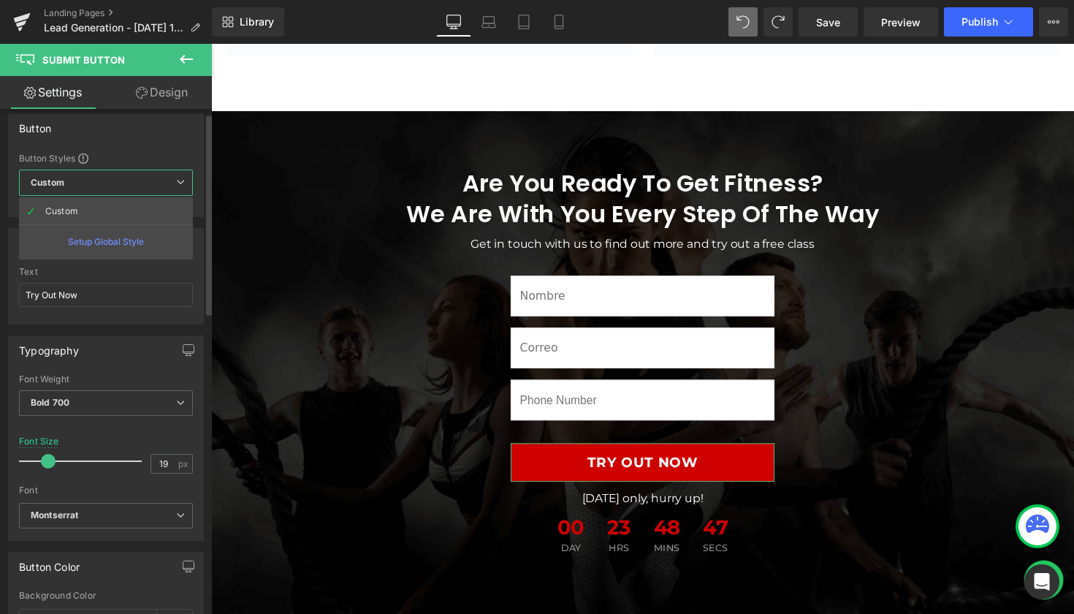
click at [180, 179] on icon at bounding box center [180, 182] width 9 height 9
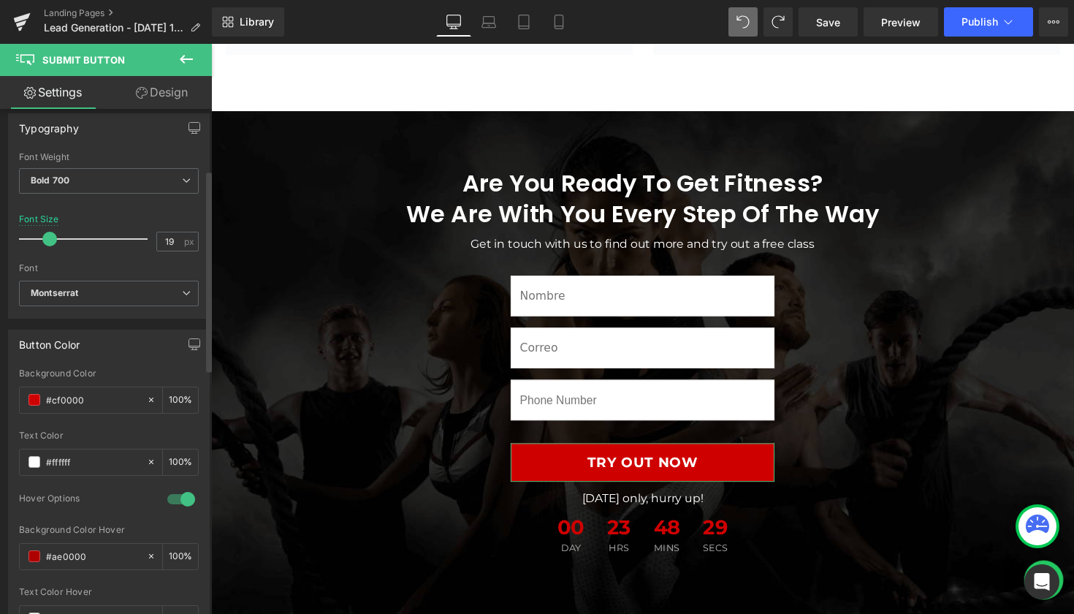
scroll to position [28, 0]
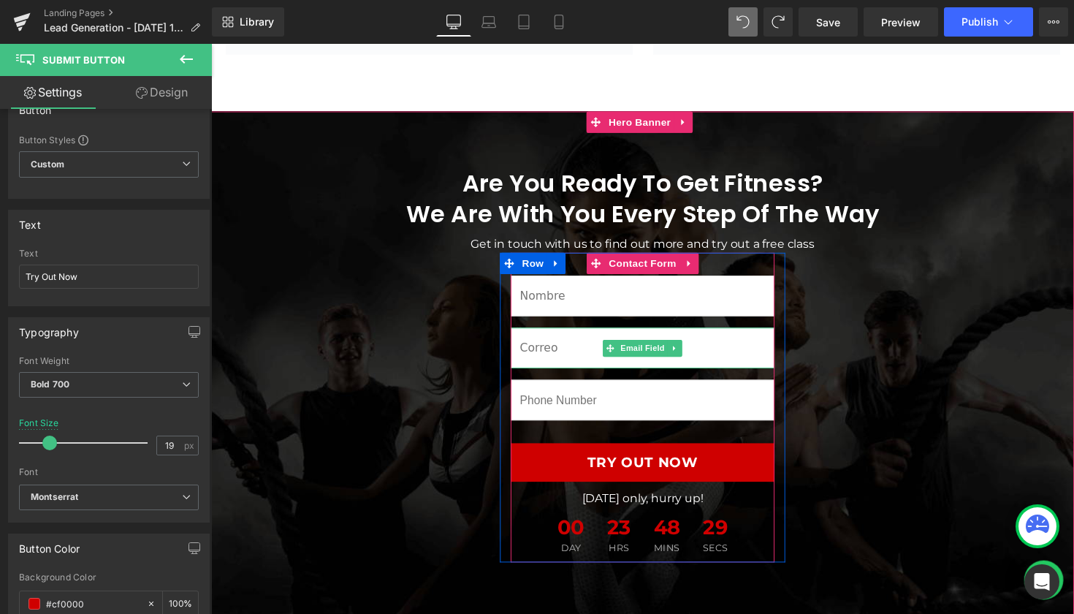
click at [590, 350] on input "email" at bounding box center [653, 356] width 270 height 42
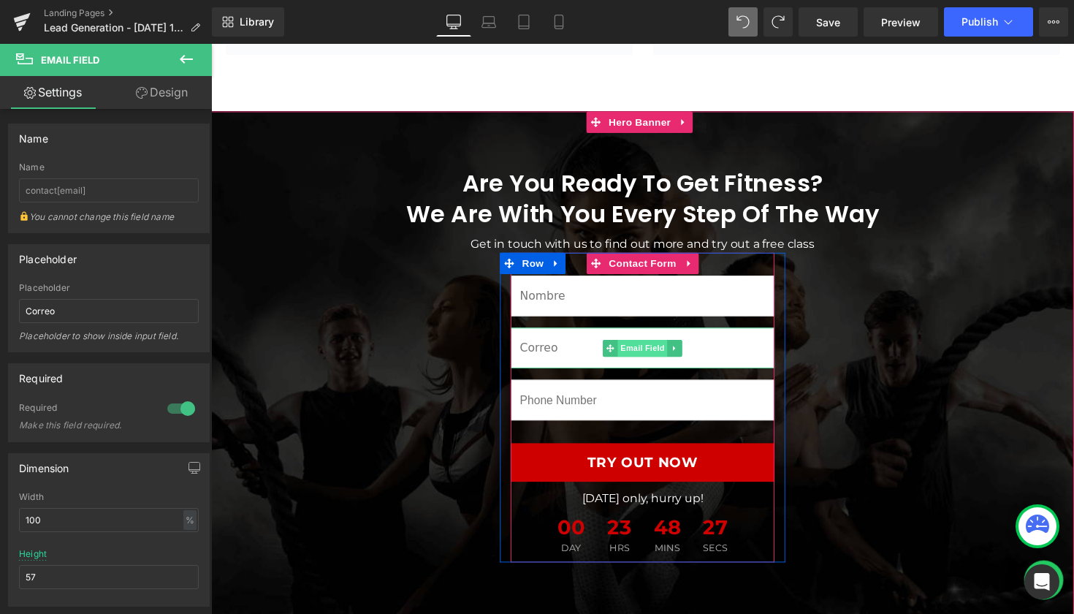
click at [662, 347] on span "Email Field" at bounding box center [653, 356] width 51 height 18
click at [769, 345] on input "email" at bounding box center [653, 356] width 270 height 42
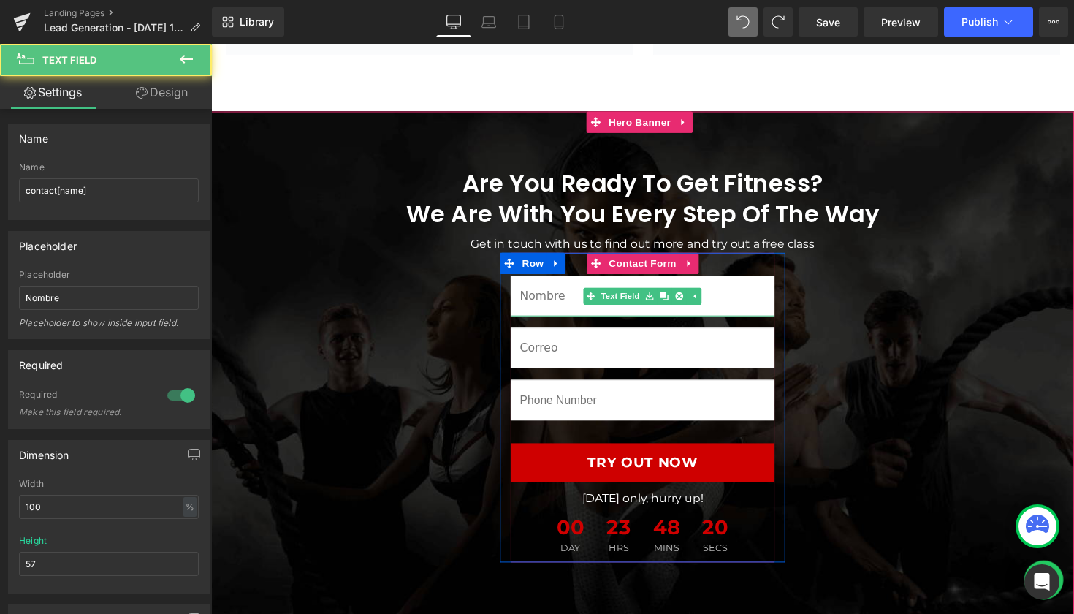
click at [571, 293] on input "text" at bounding box center [653, 302] width 270 height 42
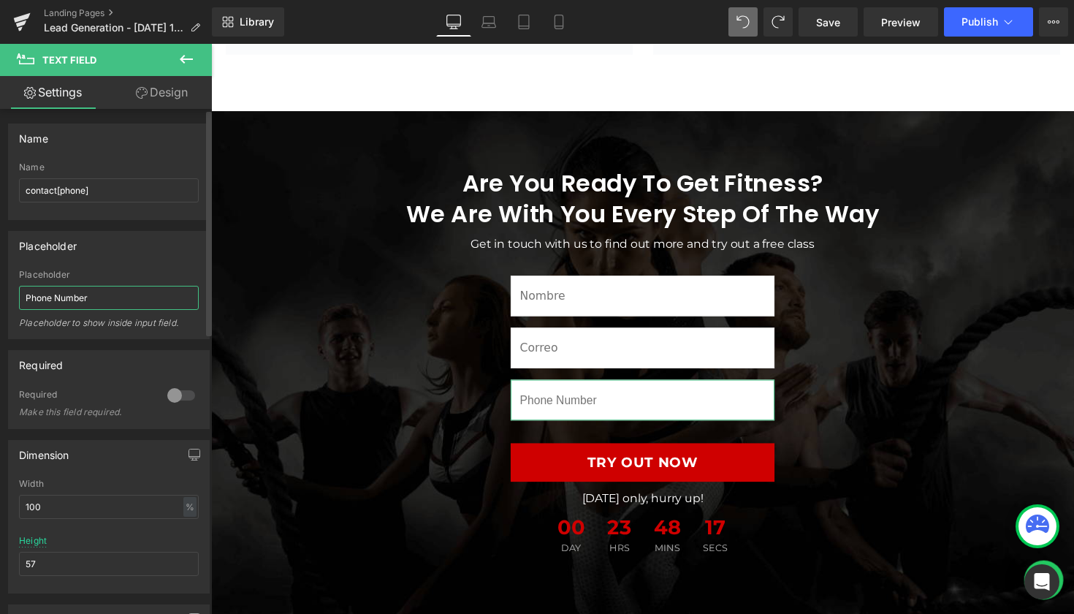
drag, startPoint x: 92, startPoint y: 299, endPoint x: 0, endPoint y: 286, distance: 93.0
click at [0, 286] on div "Placeholder Phone Number Placeholder Phone Number Placeholder to show inside in…" at bounding box center [109, 279] width 218 height 119
type input "Telefono"
click at [139, 363] on div "Required" at bounding box center [109, 365] width 200 height 28
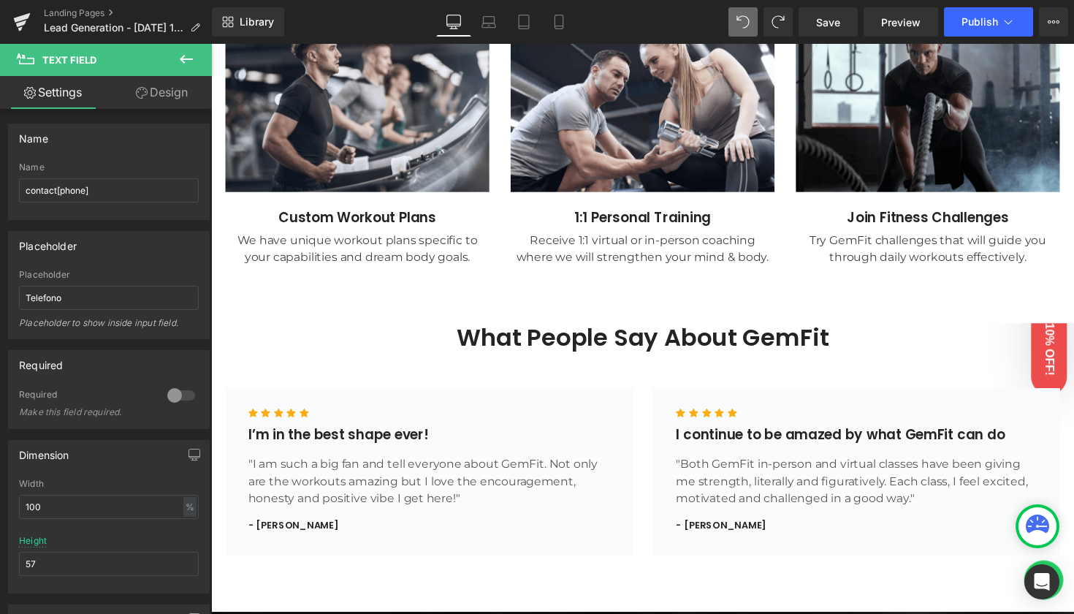
scroll to position [1034, 0]
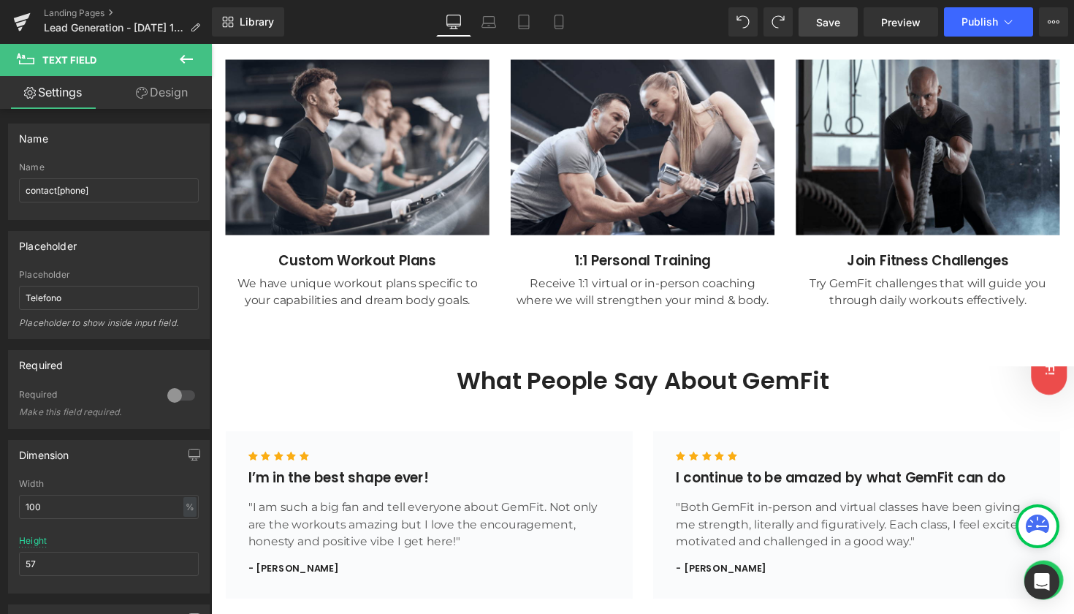
drag, startPoint x: 836, startPoint y: 23, endPoint x: 845, endPoint y: 23, distance: 9.5
click at [836, 23] on span "Save" at bounding box center [828, 22] width 24 height 15
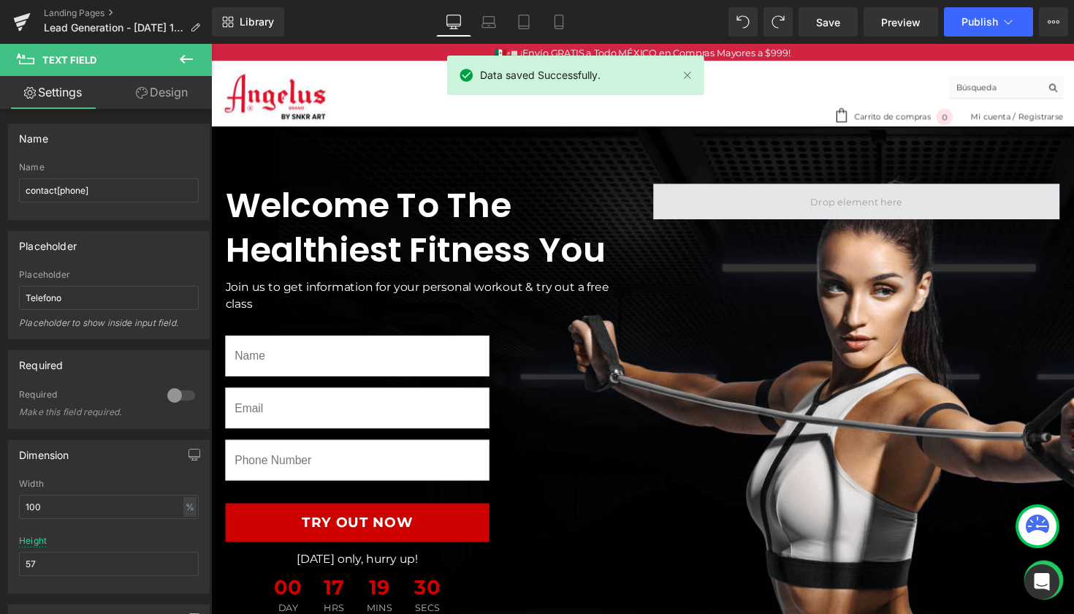
scroll to position [0, 0]
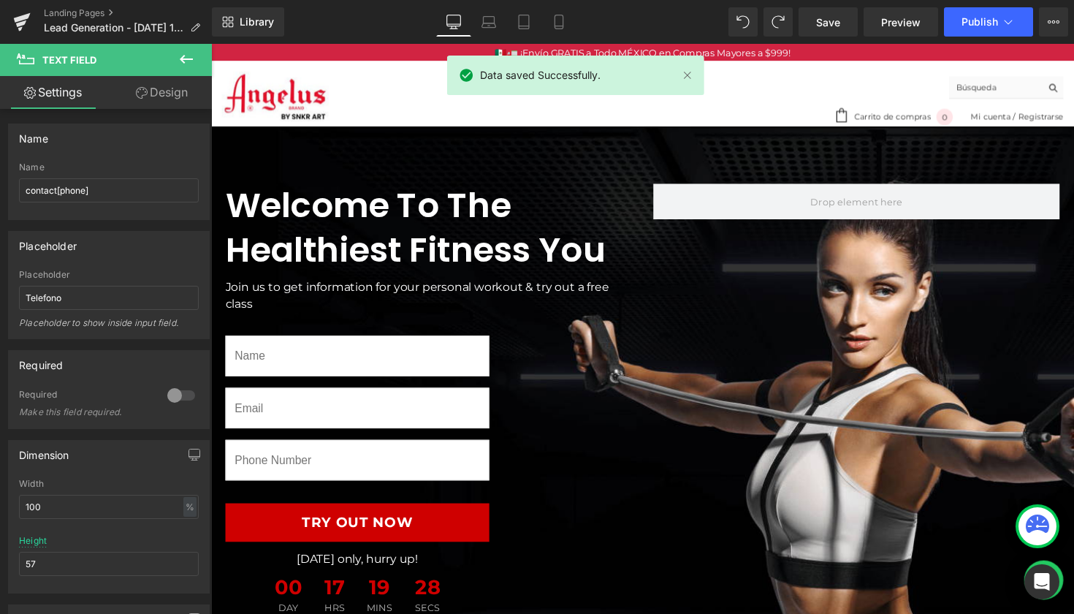
click at [189, 61] on icon at bounding box center [187, 59] width 18 height 18
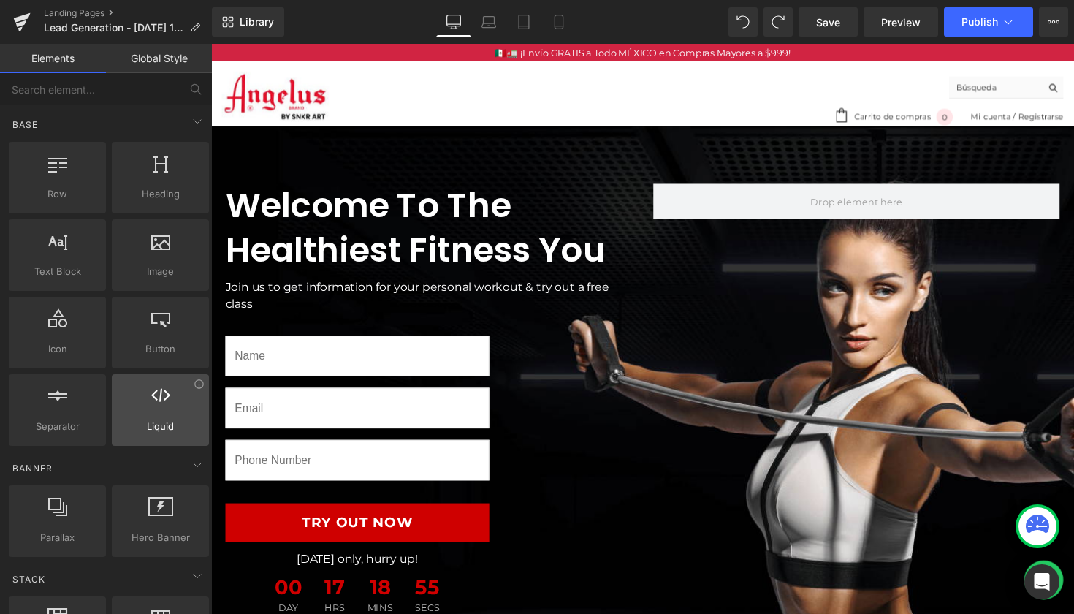
click at [193, 393] on div at bounding box center [160, 402] width 88 height 33
click at [194, 392] on div at bounding box center [160, 402] width 88 height 33
click at [157, 403] on icon at bounding box center [160, 395] width 19 height 19
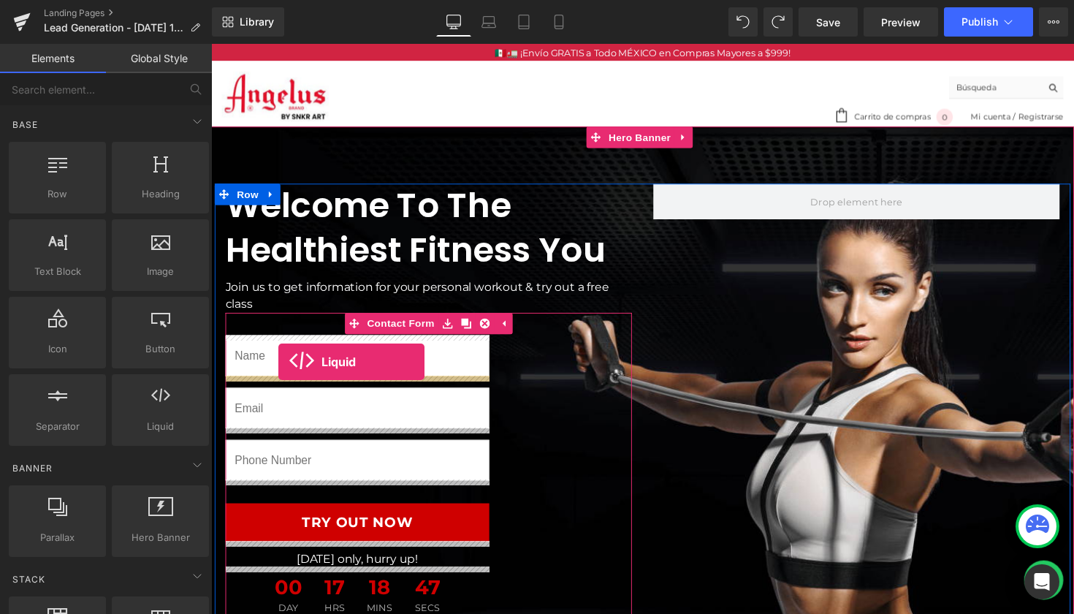
drag, startPoint x: 367, startPoint y: 449, endPoint x: 280, endPoint y: 370, distance: 118.0
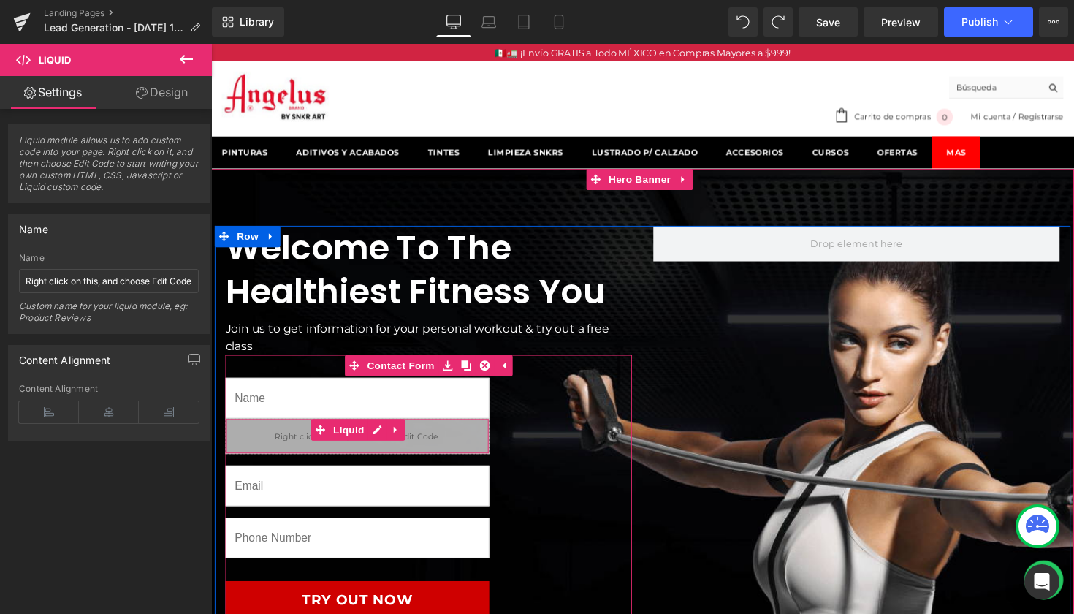
click at [304, 442] on div "Liquid" at bounding box center [361, 445] width 270 height 37
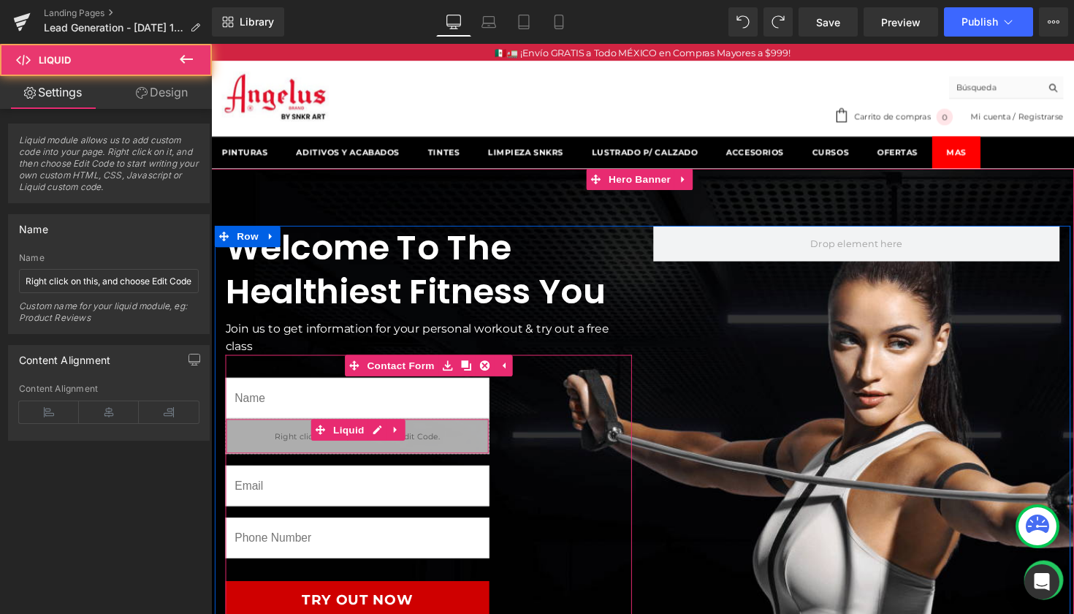
click at [281, 448] on div "Liquid" at bounding box center [361, 445] width 270 height 37
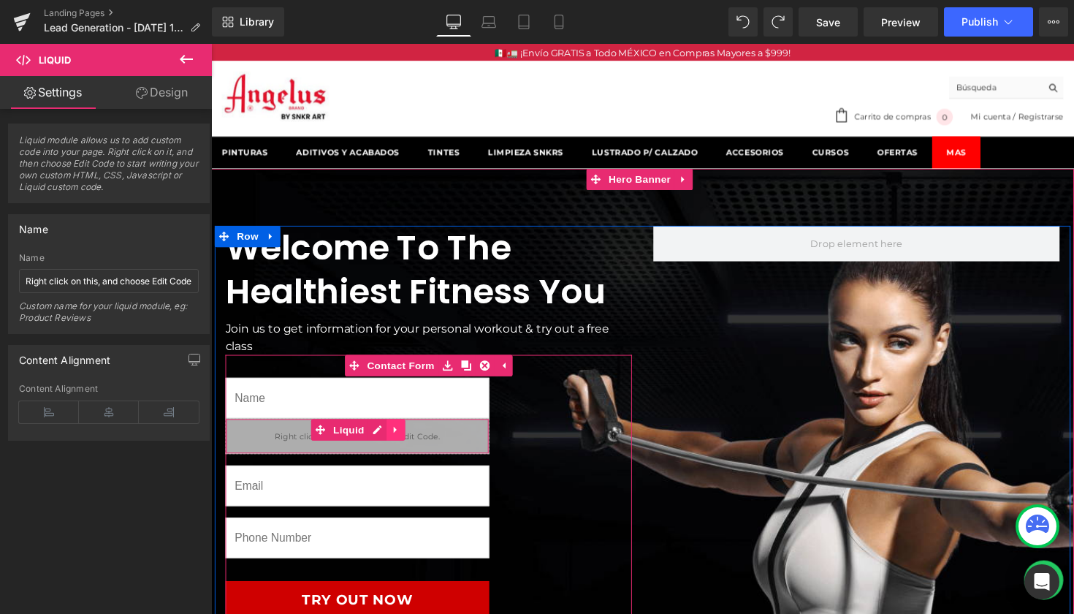
click at [398, 438] on icon at bounding box center [399, 439] width 3 height 7
click at [424, 439] on icon at bounding box center [429, 438] width 10 height 11
click at [318, 438] on icon at bounding box center [323, 439] width 10 height 10
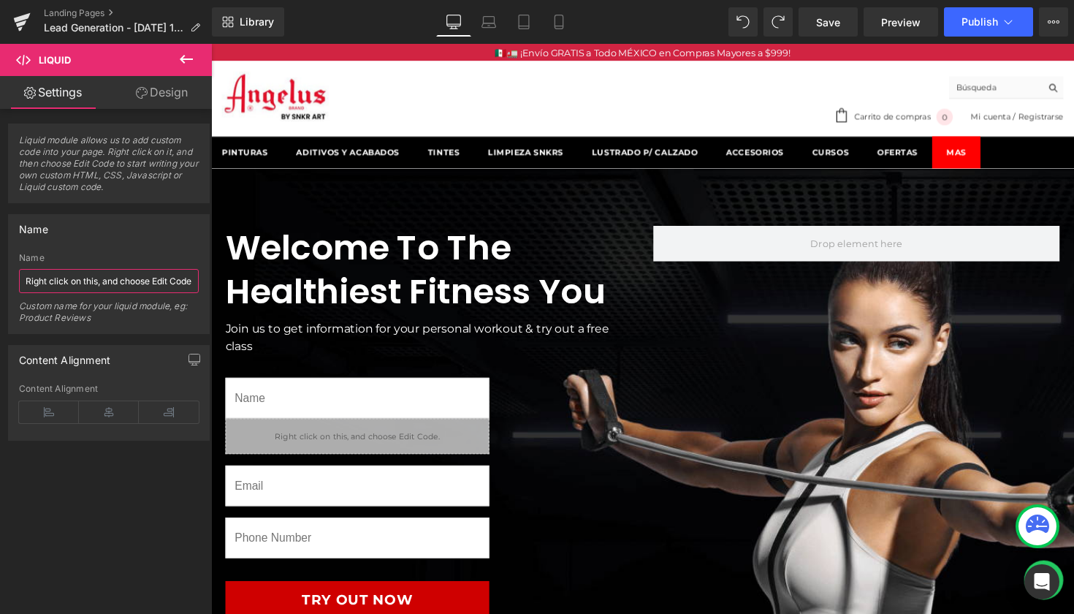
drag, startPoint x: 236, startPoint y: 326, endPoint x: 234, endPoint y: 305, distance: 21.3
drag, startPoint x: 187, startPoint y: 279, endPoint x: 0, endPoint y: 265, distance: 187.5
click at [0, 265] on div "Name Right click on this, and choose Edit Code. Name Right click on this, and c…" at bounding box center [109, 268] width 218 height 131
paste input "<div class="klaviyo-form-RR5FRe"></div>"
type input "<div class="klaviyo-form-RR5FRe"></div>"
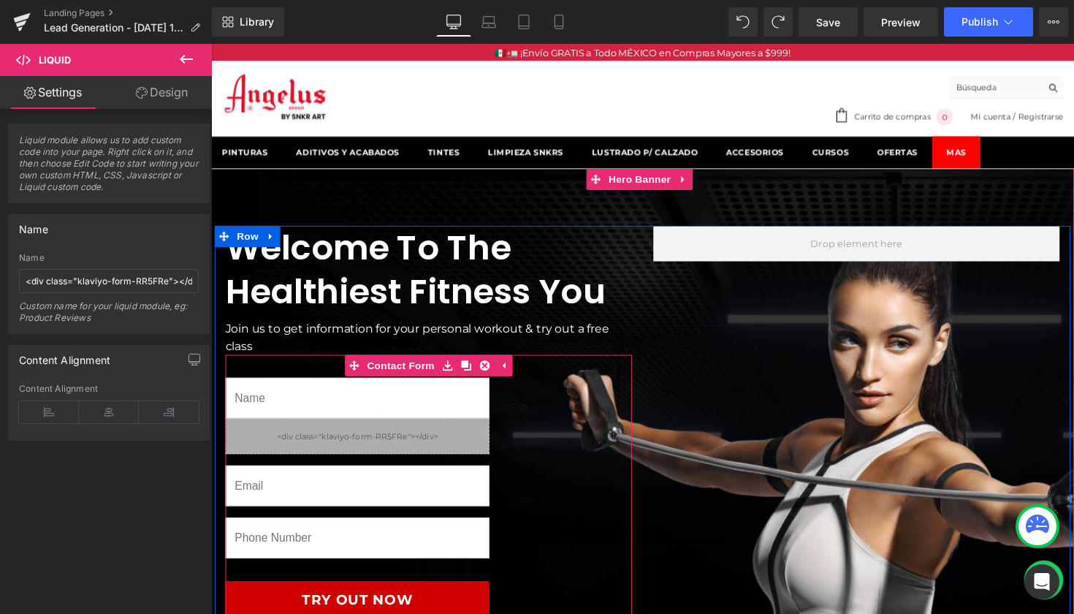
click at [542, 472] on div "Text Field Liquid Email Field Text Field Try Out Now Submit Button Today only, …" at bounding box center [434, 539] width 416 height 354
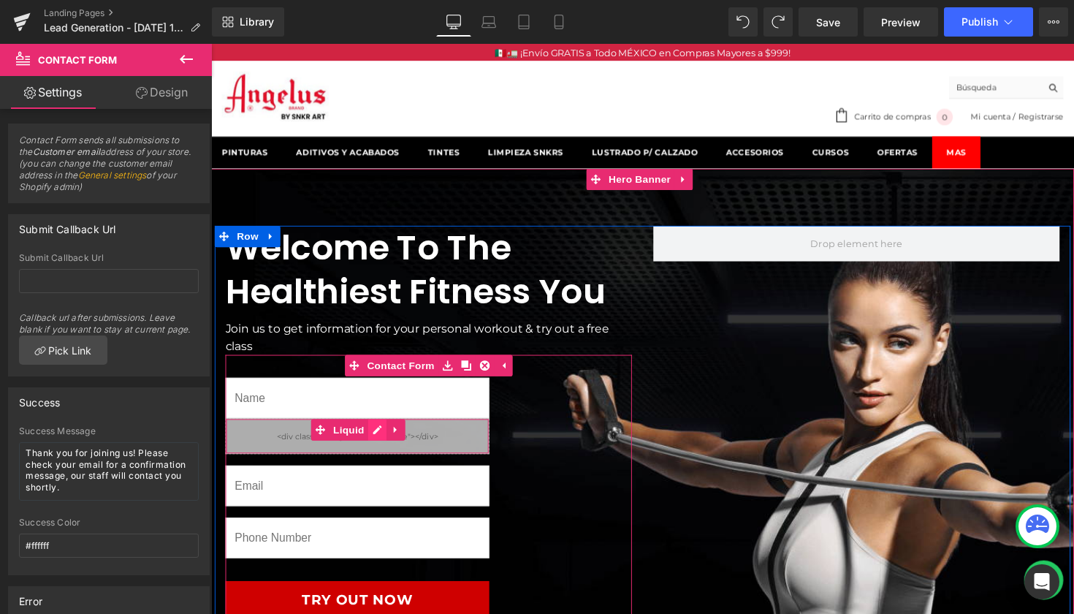
click at [372, 443] on div "Liquid" at bounding box center [361, 445] width 270 height 37
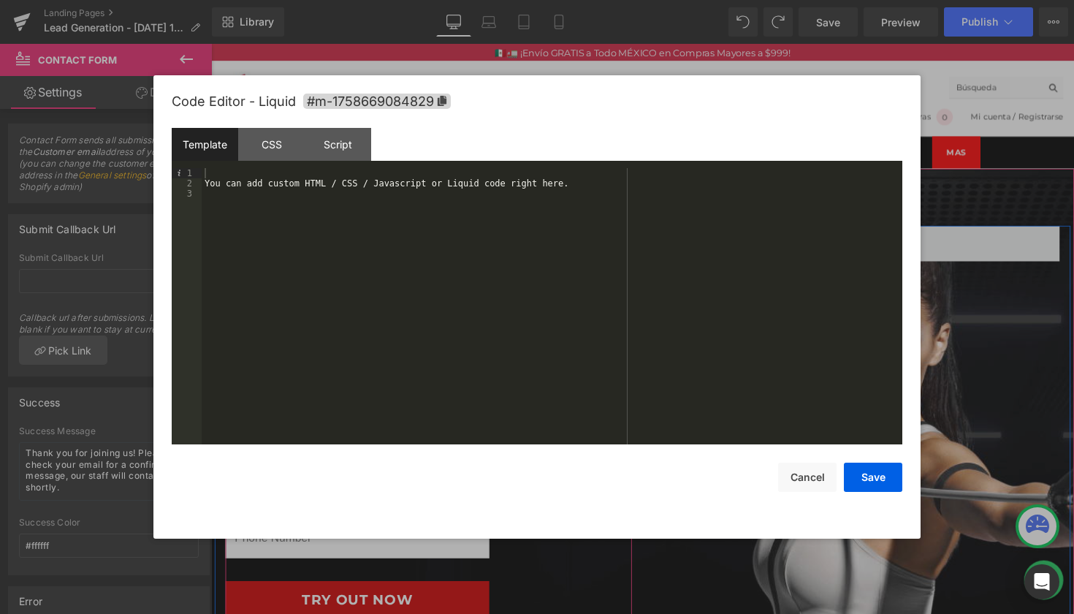
click at [477, 175] on div "You can add custom HTML / CSS / Javascript or Liquid code right here." at bounding box center [552, 316] width 701 height 297
click at [595, 180] on div "You can add custom HTML / CSS / Javascript or Liquid code right here." at bounding box center [552, 316] width 701 height 297
click at [807, 478] on button "Cancel" at bounding box center [807, 476] width 58 height 29
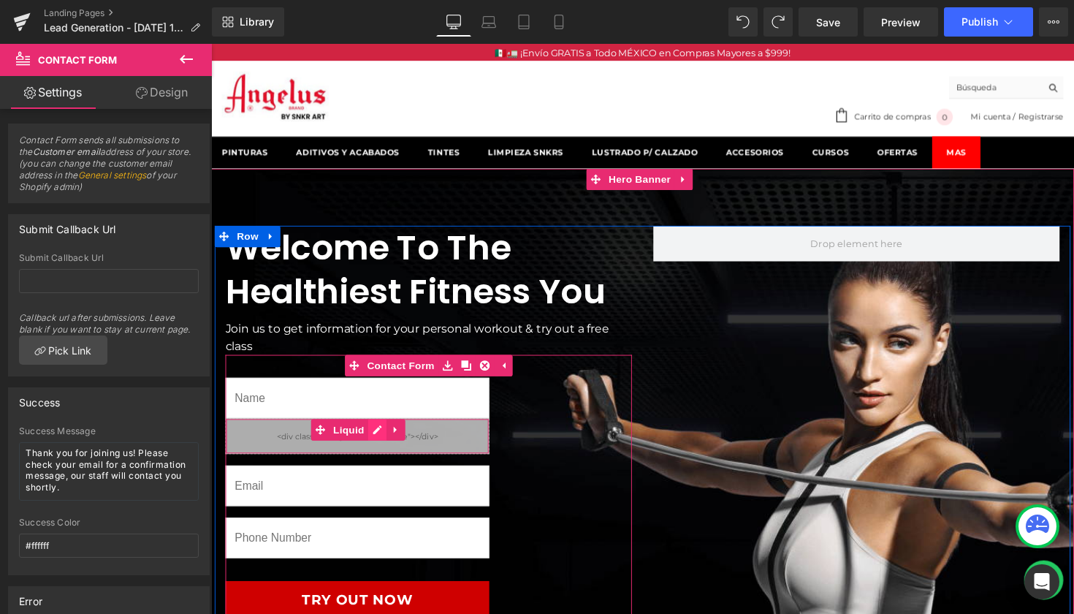
click at [379, 439] on div "Liquid" at bounding box center [361, 445] width 270 height 37
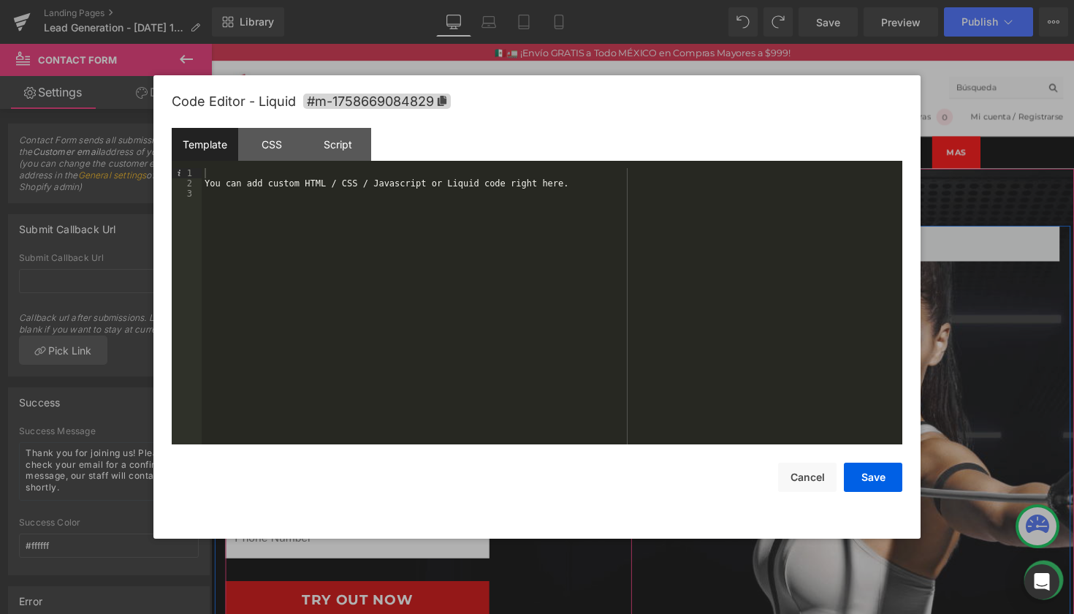
click at [384, 186] on div "You can add custom HTML / CSS / Javascript or Liquid code right here." at bounding box center [552, 316] width 701 height 297
click at [543, 162] on div "Template CSS Script Data" at bounding box center [537, 148] width 731 height 40
click at [213, 173] on div "You can add custom HTML / CSS / Javascript or Liquid code right here." at bounding box center [552, 316] width 701 height 297
click at [864, 476] on button "Save" at bounding box center [873, 476] width 58 height 29
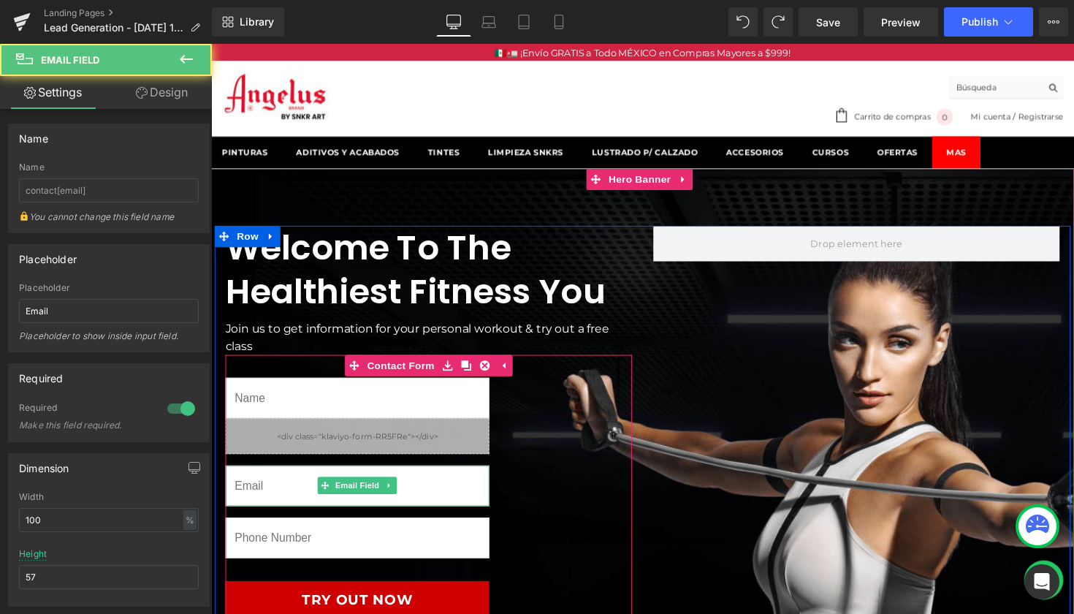
click at [465, 487] on input "email" at bounding box center [361, 497] width 270 height 42
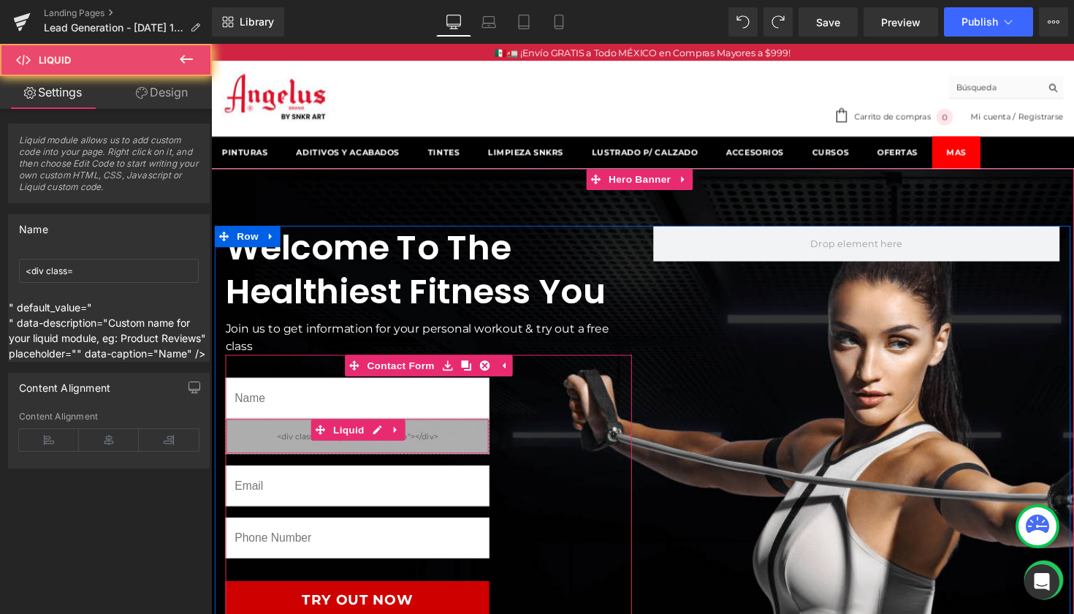
click at [431, 440] on div "Liquid" at bounding box center [361, 445] width 270 height 37
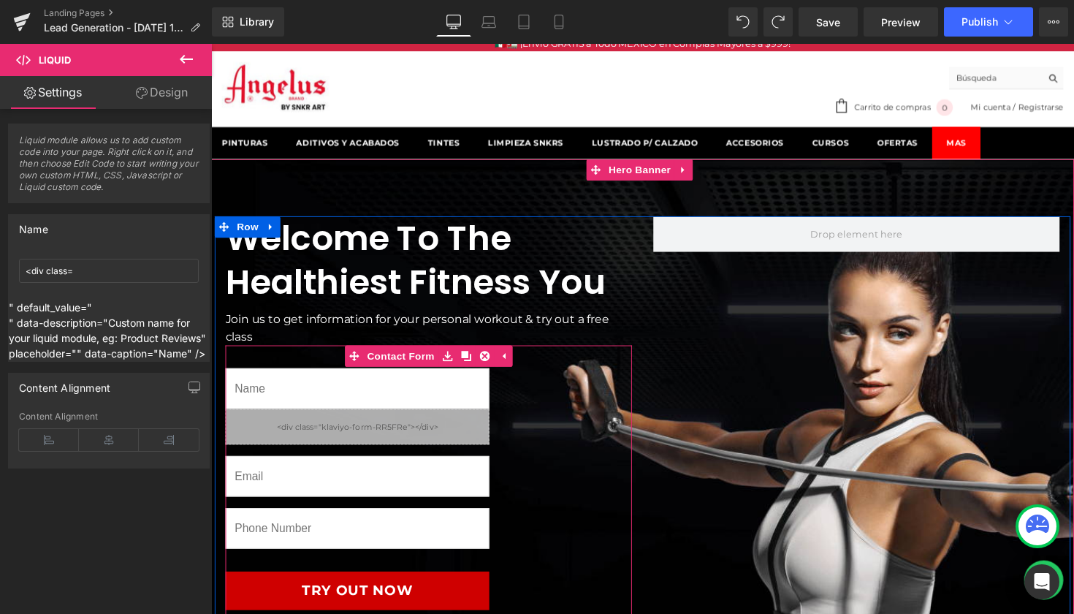
scroll to position [12, 0]
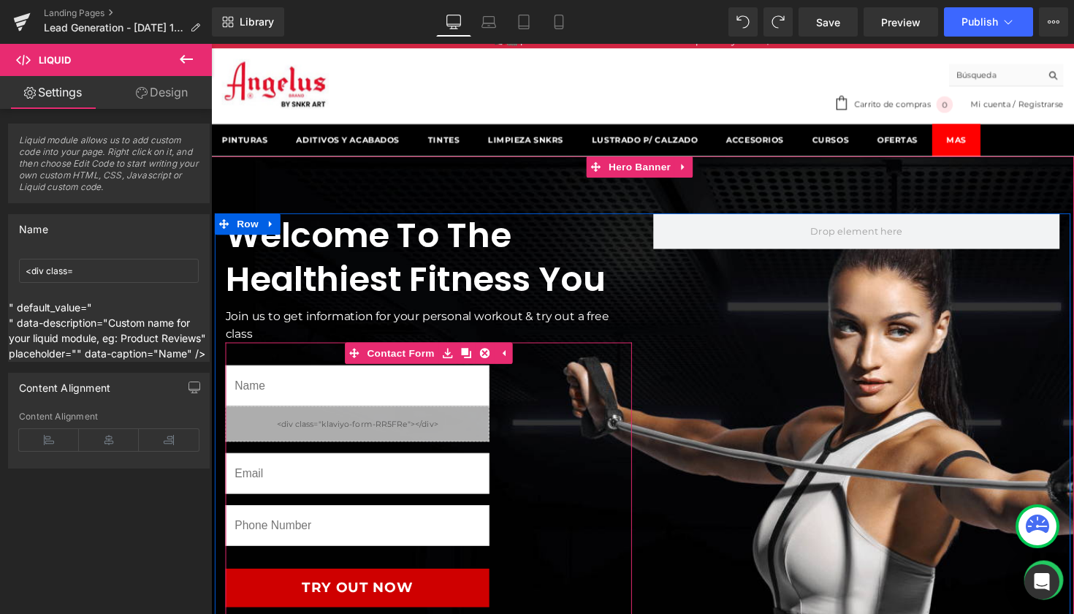
click at [601, 520] on div "Text Field Liquid Email Field Text Field Try Out Now Submit Button Today only, …" at bounding box center [434, 527] width 416 height 354
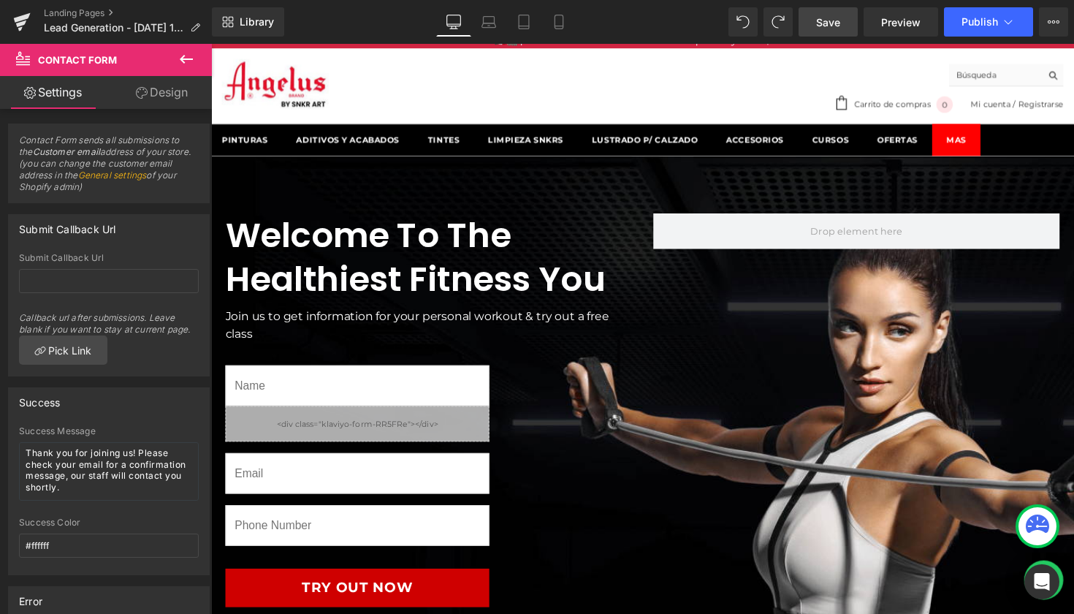
click at [842, 26] on link "Save" at bounding box center [828, 21] width 59 height 29
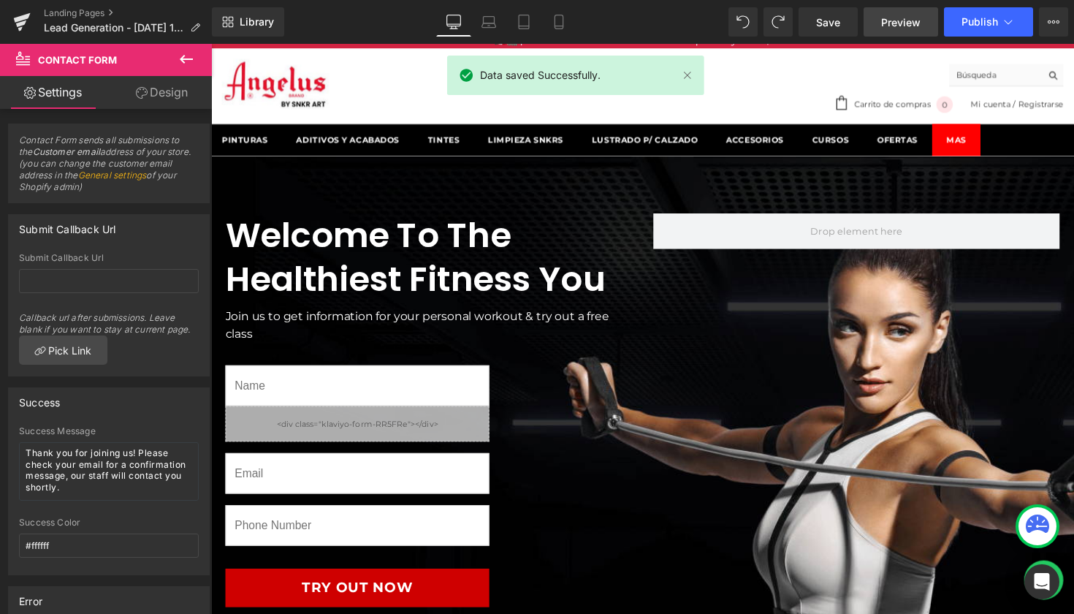
click at [891, 26] on span "Preview" at bounding box center [900, 22] width 39 height 15
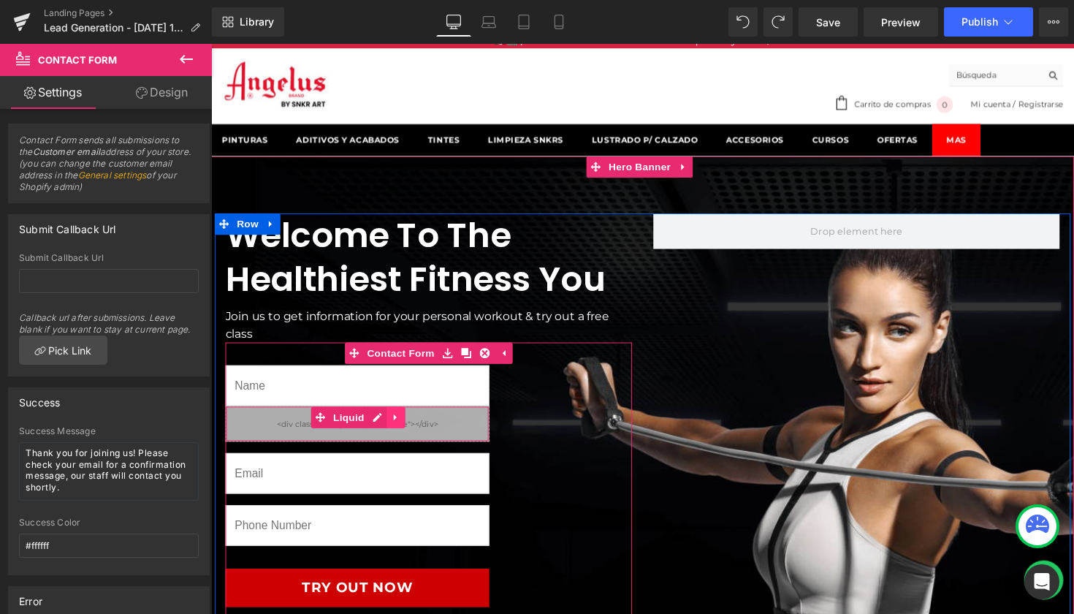
click at [397, 430] on icon at bounding box center [400, 426] width 10 height 11
click at [405, 427] on icon at bounding box center [410, 427] width 10 height 10
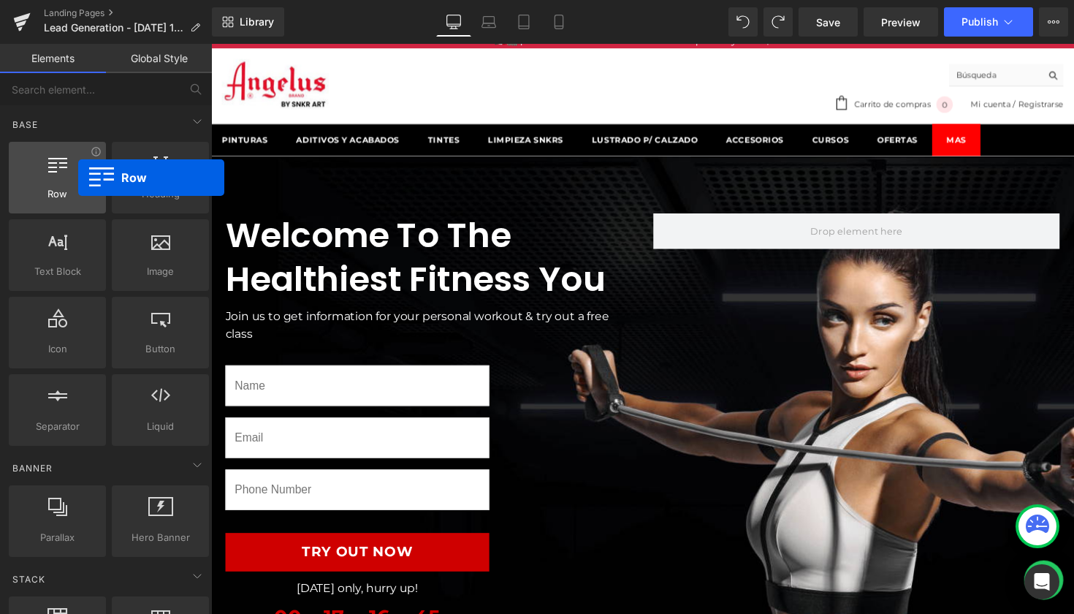
click at [78, 190] on span "Row" at bounding box center [57, 193] width 88 height 15
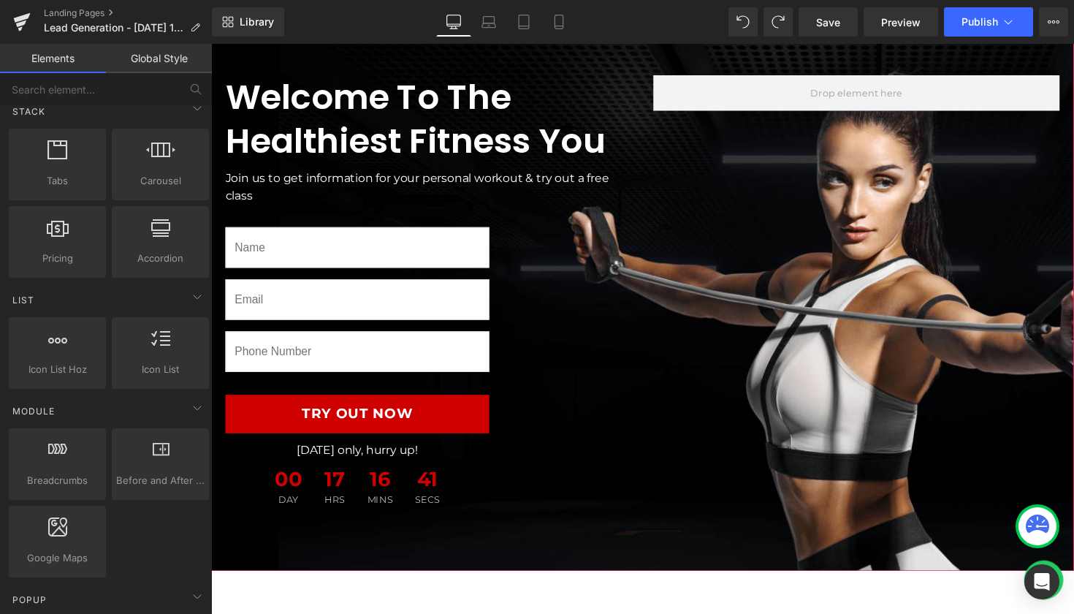
scroll to position [468, 0]
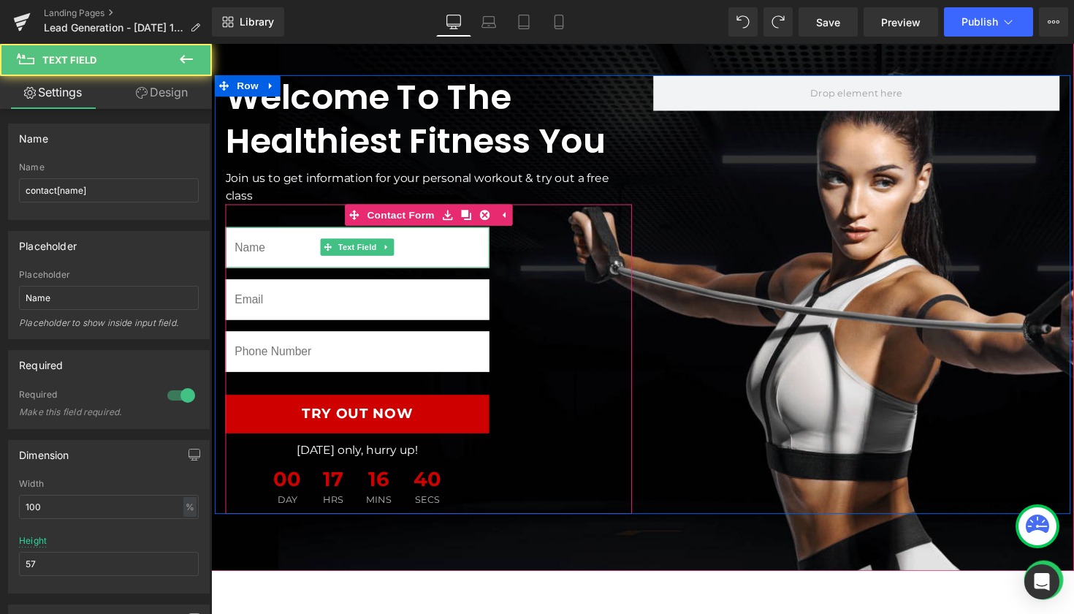
click at [423, 262] on input "text" at bounding box center [361, 253] width 270 height 42
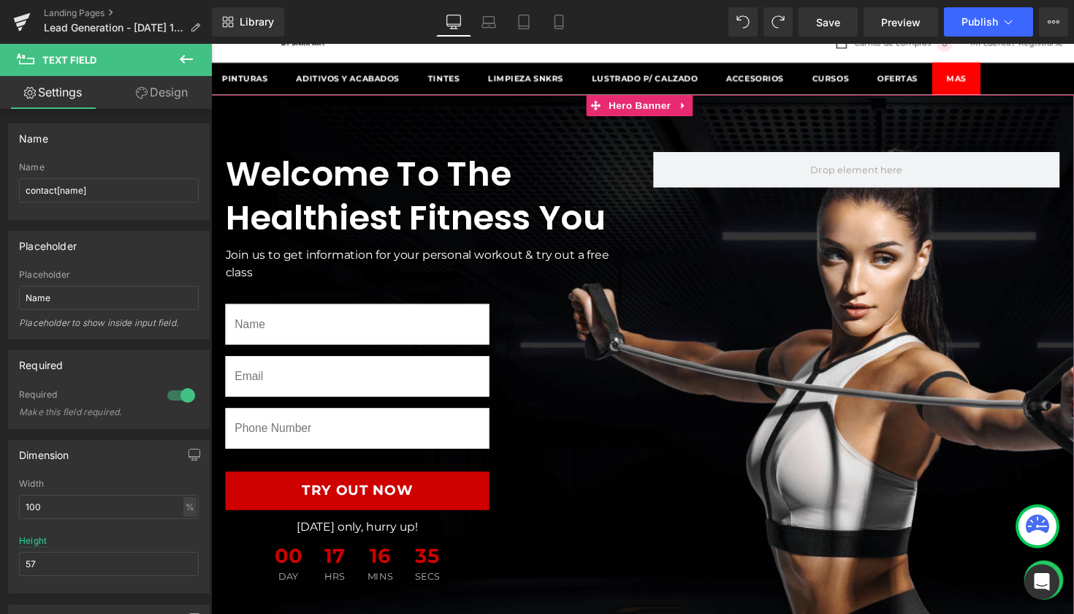
scroll to position [69, 0]
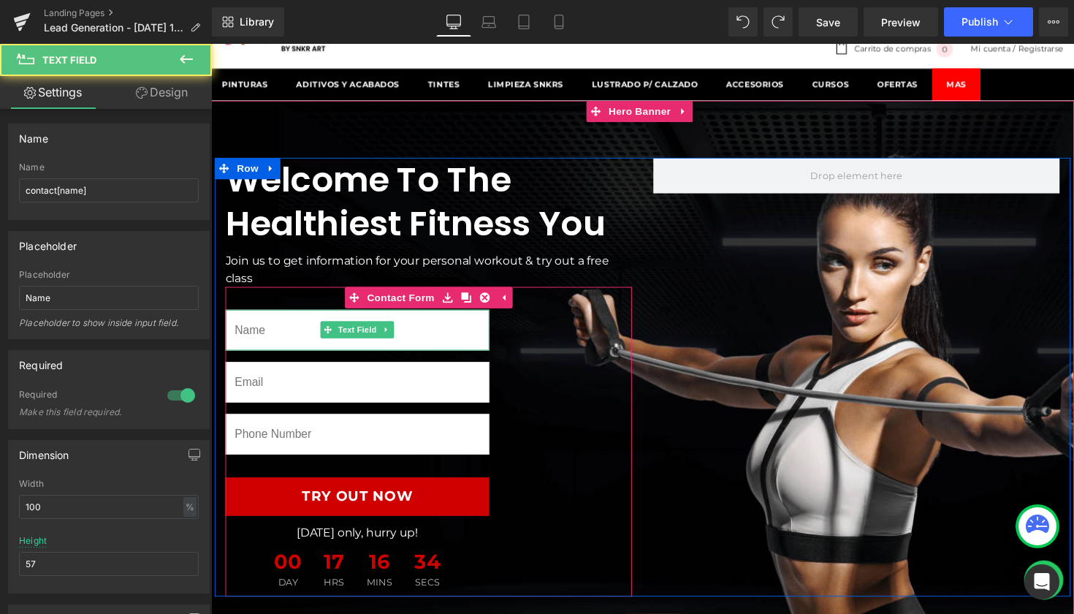
click at [443, 328] on input "text" at bounding box center [361, 337] width 270 height 42
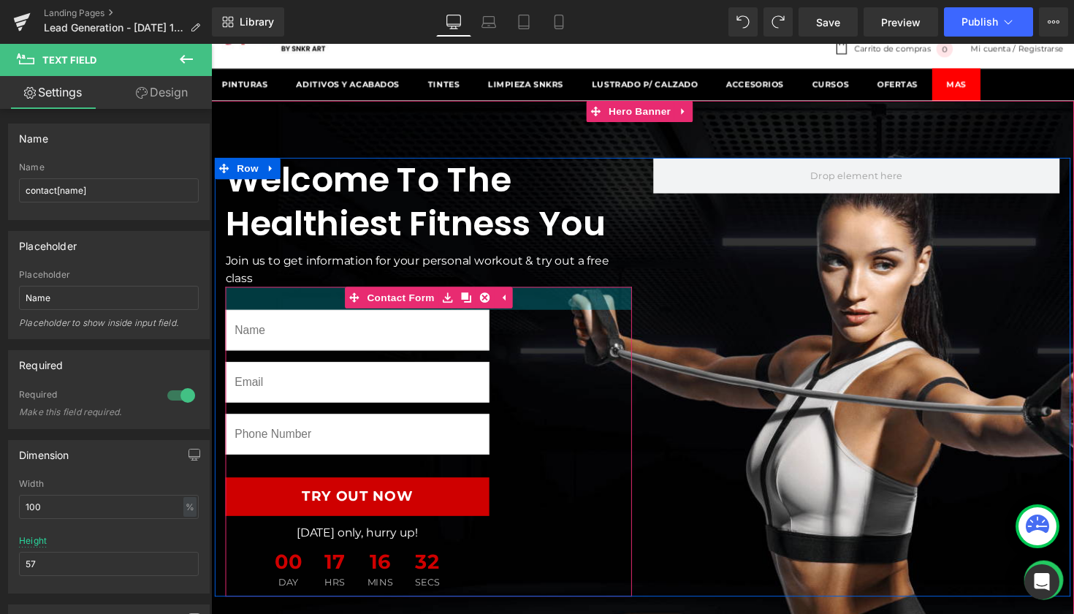
click at [211, 44] on div at bounding box center [211, 44] width 0 height 0
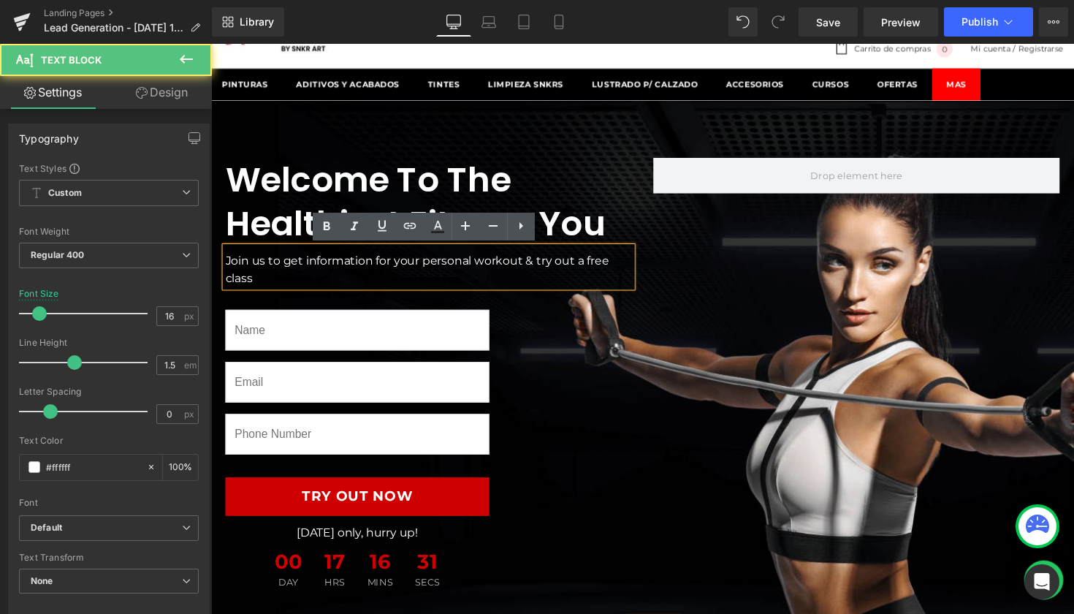
click at [511, 327] on div "Text Field Email Field Text Field Try Out Now Submit Button Today only, hurry u…" at bounding box center [434, 451] width 416 height 317
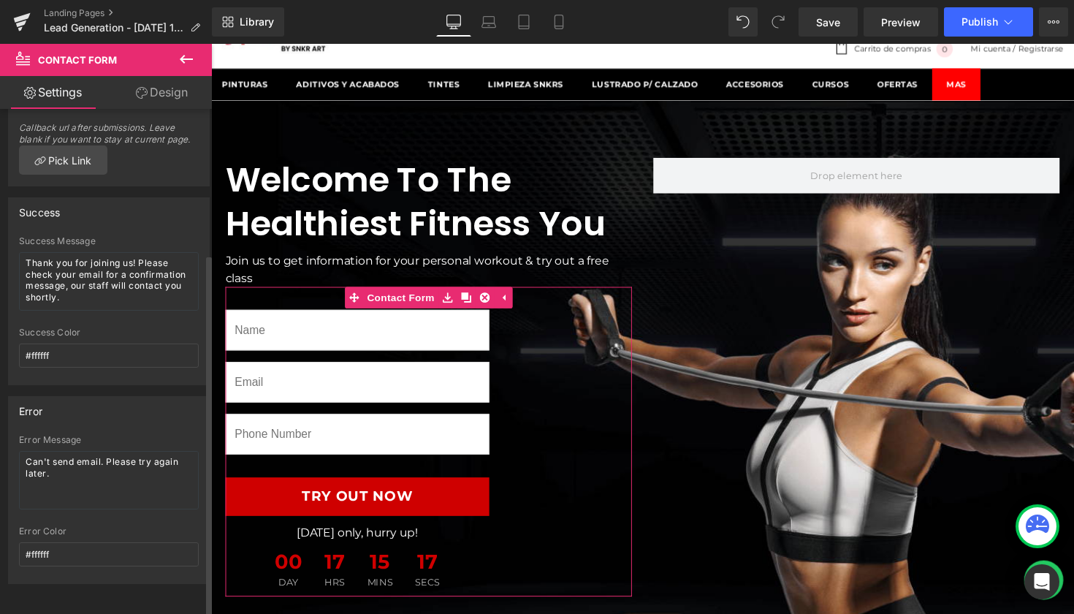
scroll to position [202, 0]
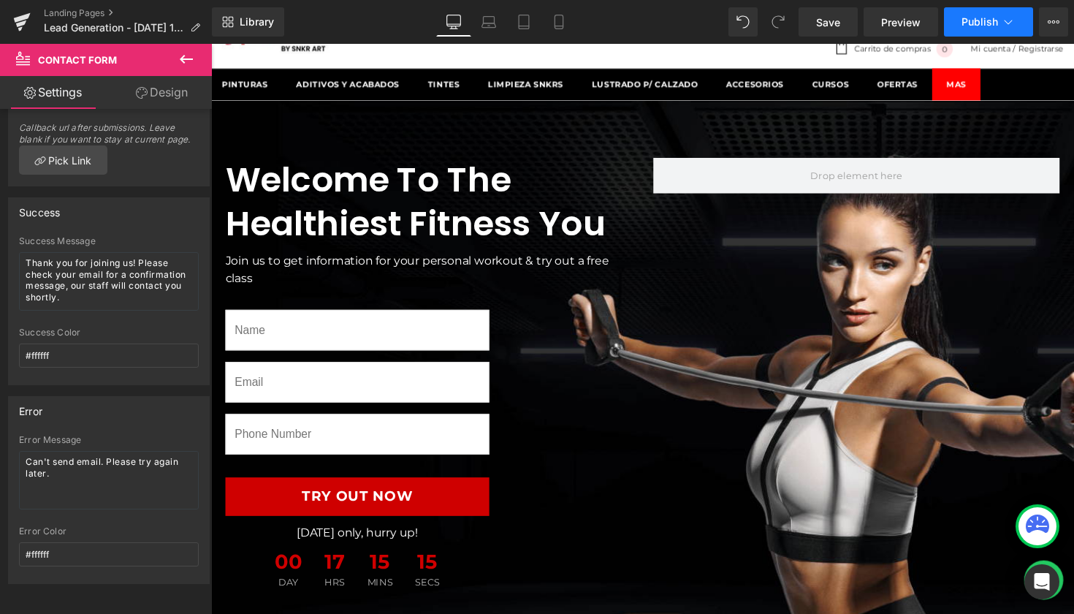
click at [1004, 21] on icon at bounding box center [1008, 22] width 15 height 15
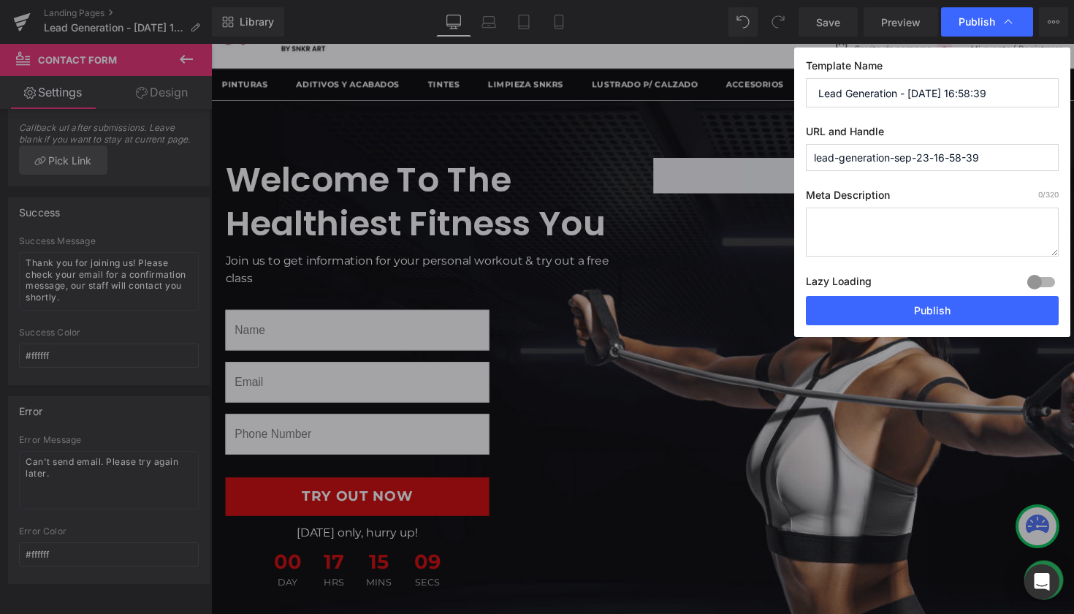
click at [1044, 278] on div at bounding box center [1041, 281] width 35 height 23
click at [1043, 283] on div at bounding box center [1041, 281] width 35 height 23
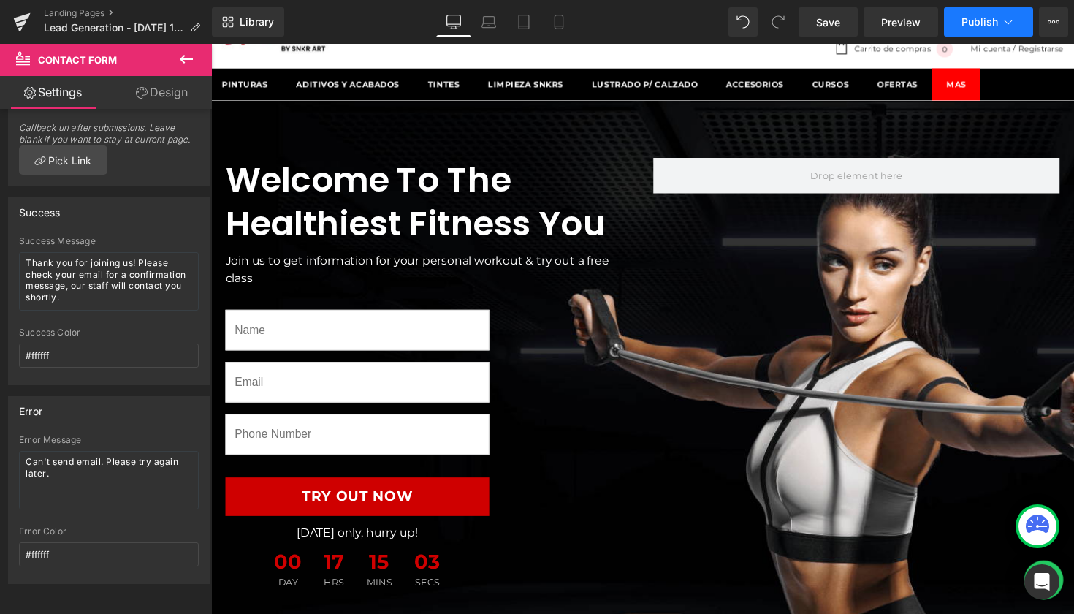
click at [1026, 20] on button "Publish" at bounding box center [988, 21] width 89 height 29
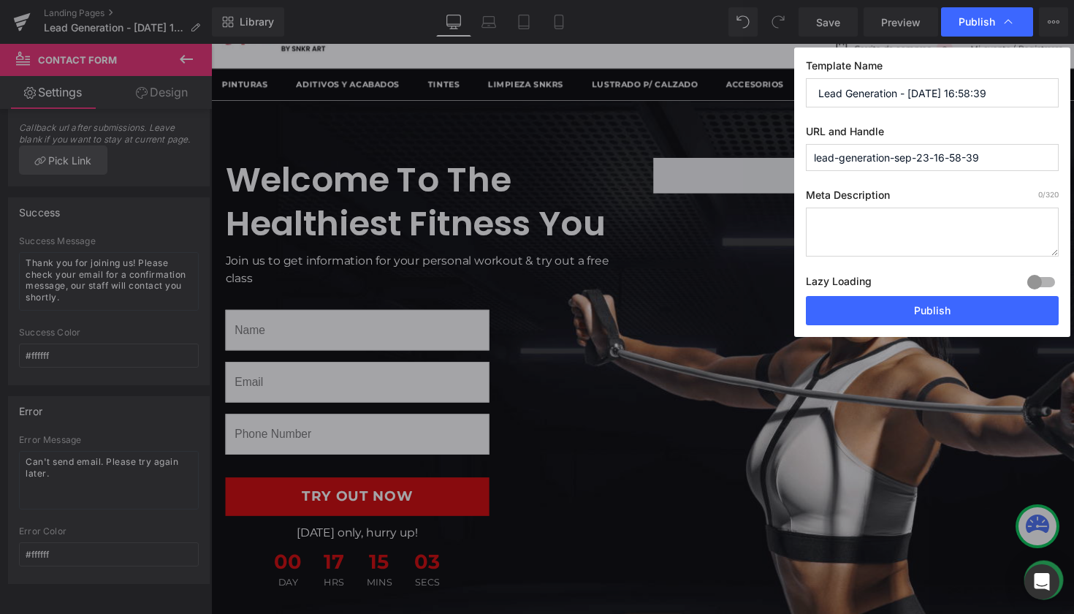
click at [1026, 20] on div "Publish" at bounding box center [987, 21] width 92 height 29
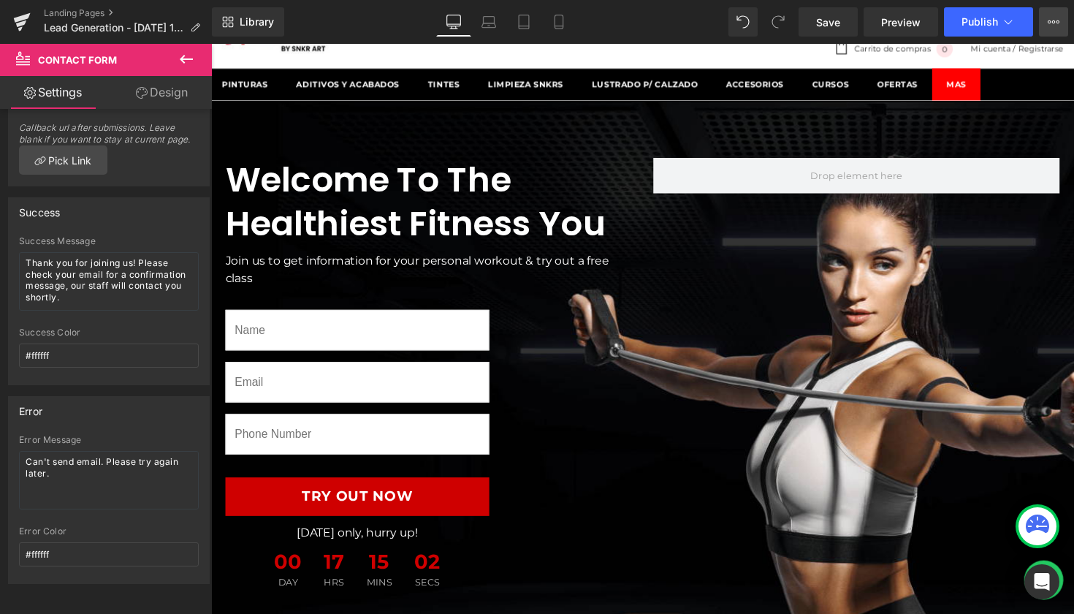
click at [1051, 20] on icon at bounding box center [1054, 22] width 12 height 12
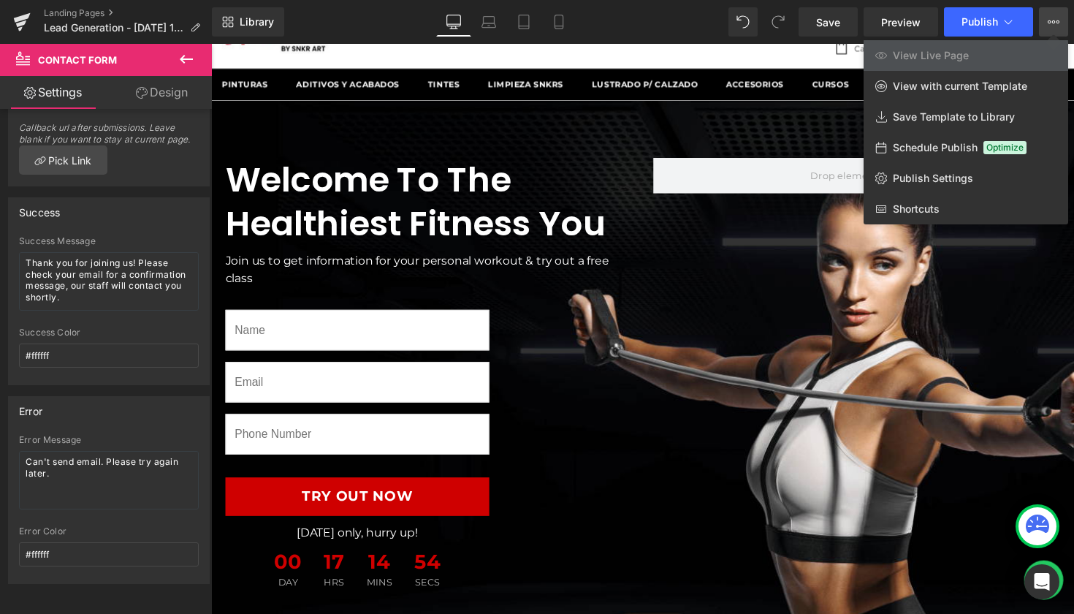
click at [184, 58] on icon at bounding box center [186, 59] width 13 height 9
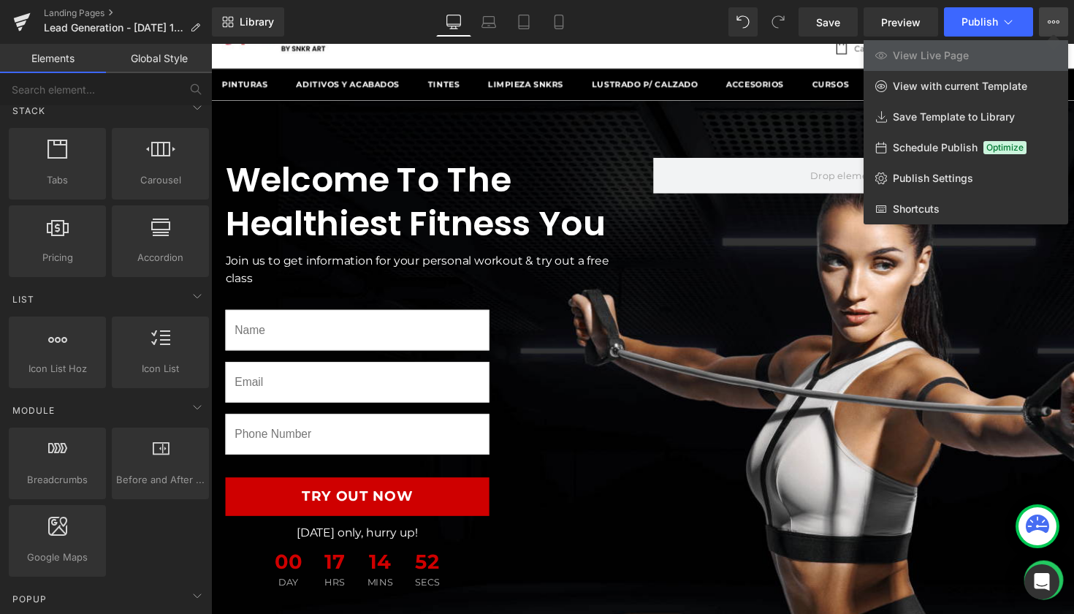
click at [459, 321] on div at bounding box center [642, 329] width 863 height 570
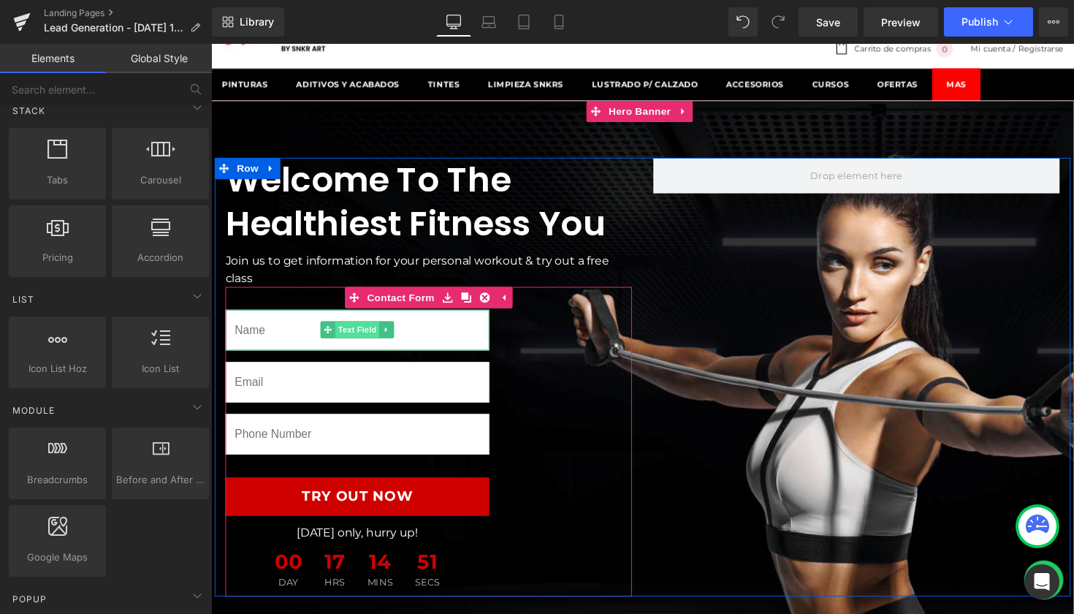
click at [354, 330] on span "Text Field" at bounding box center [360, 337] width 45 height 18
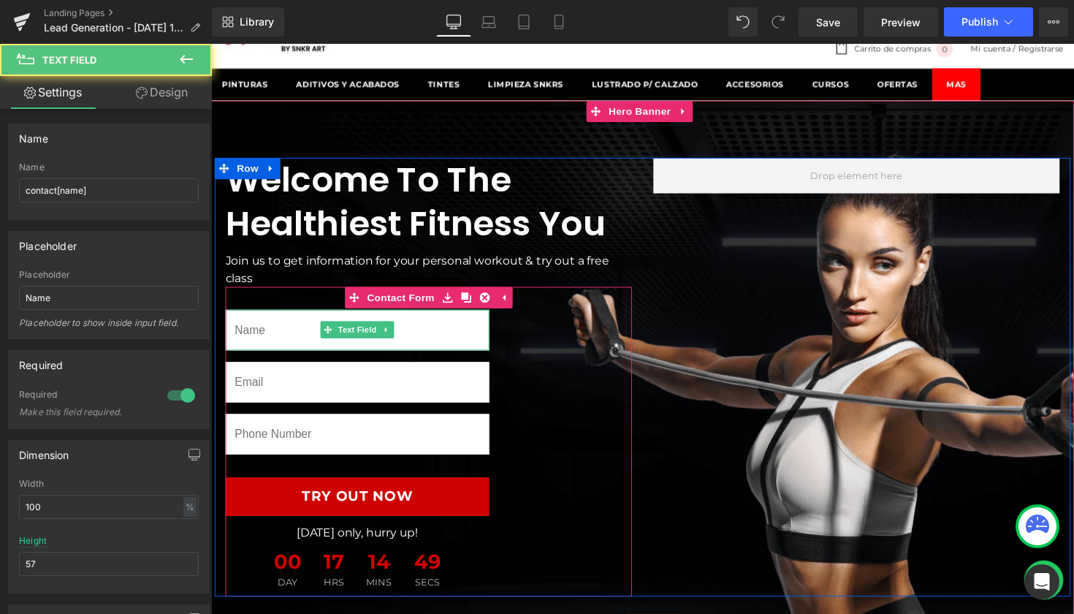
click at [293, 330] on input "text" at bounding box center [361, 337] width 270 height 42
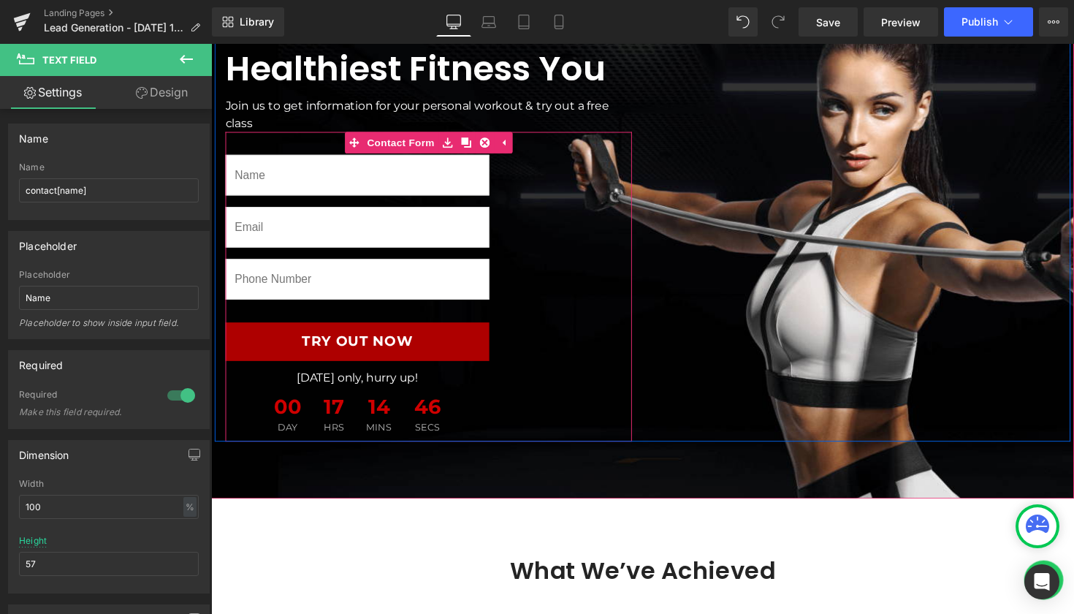
scroll to position [227, 0]
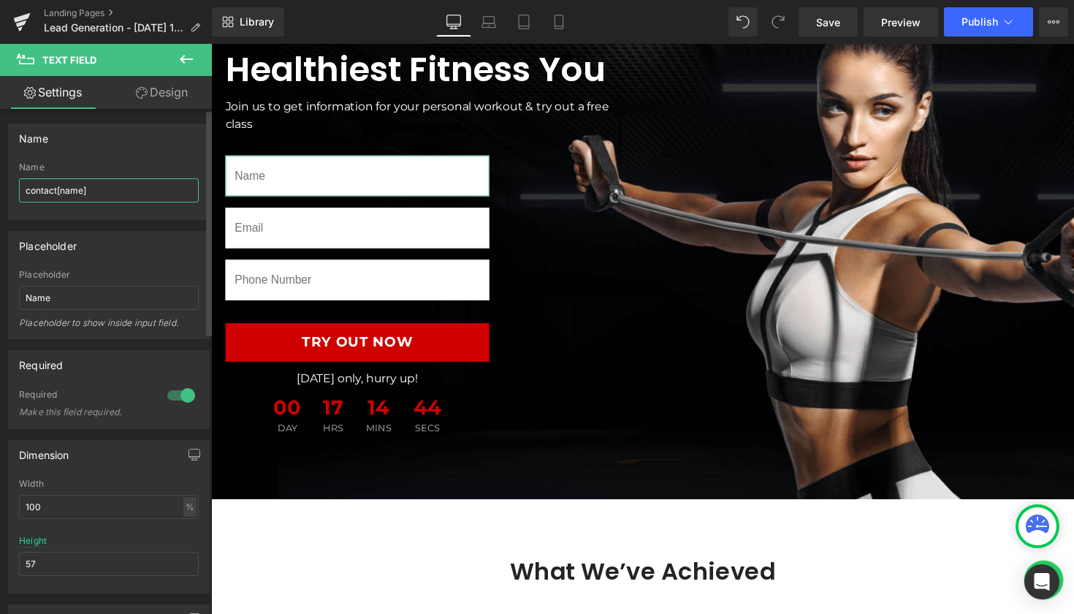
click at [98, 193] on input "contact[name]" at bounding box center [109, 190] width 180 height 24
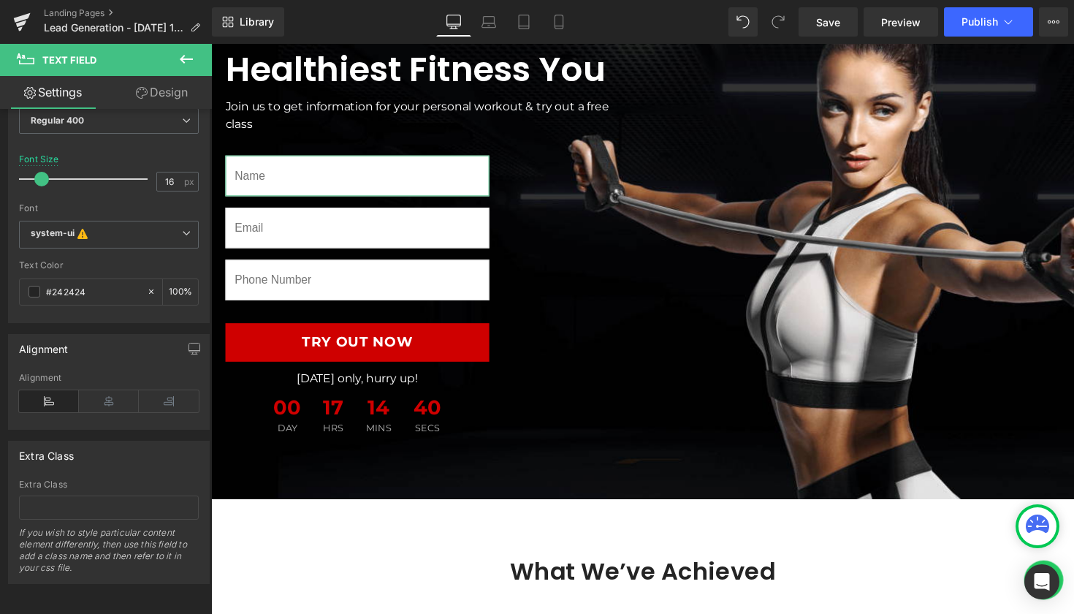
scroll to position [625, 0]
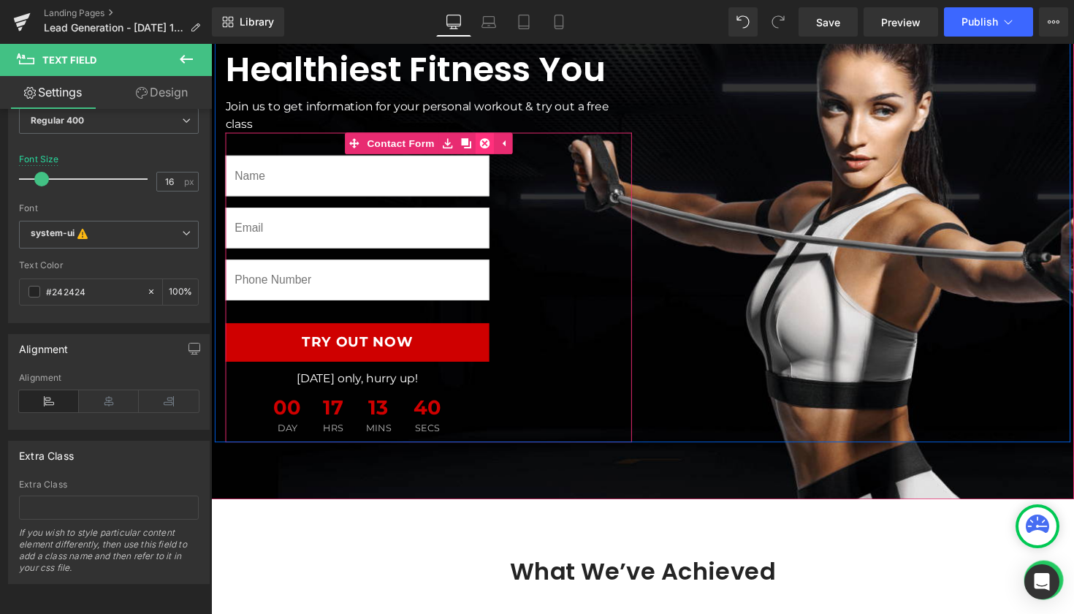
click at [486, 145] on icon at bounding box center [491, 146] width 10 height 10
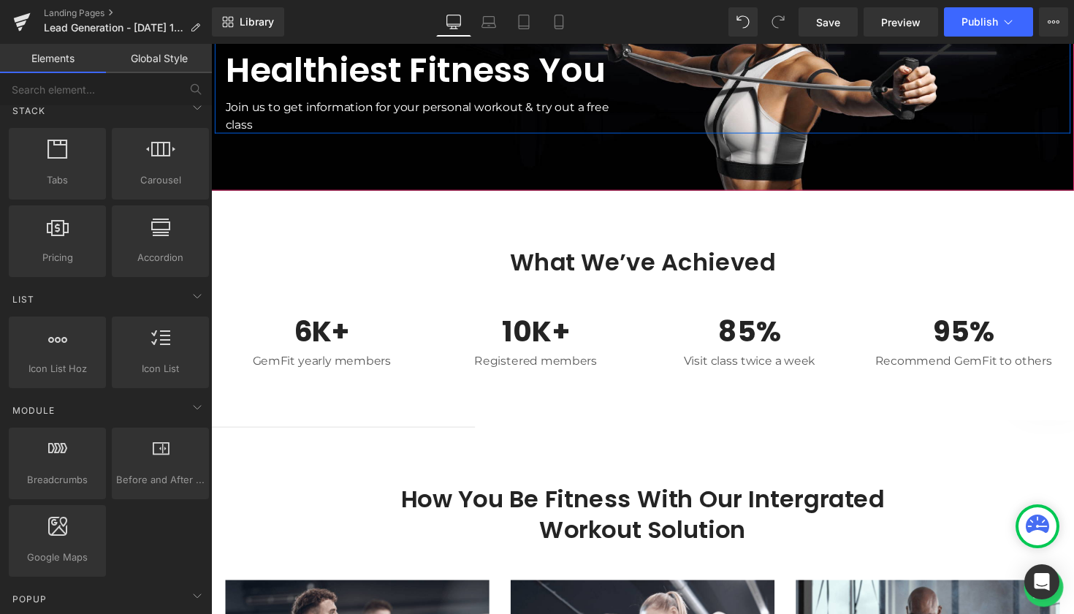
scroll to position [0, 0]
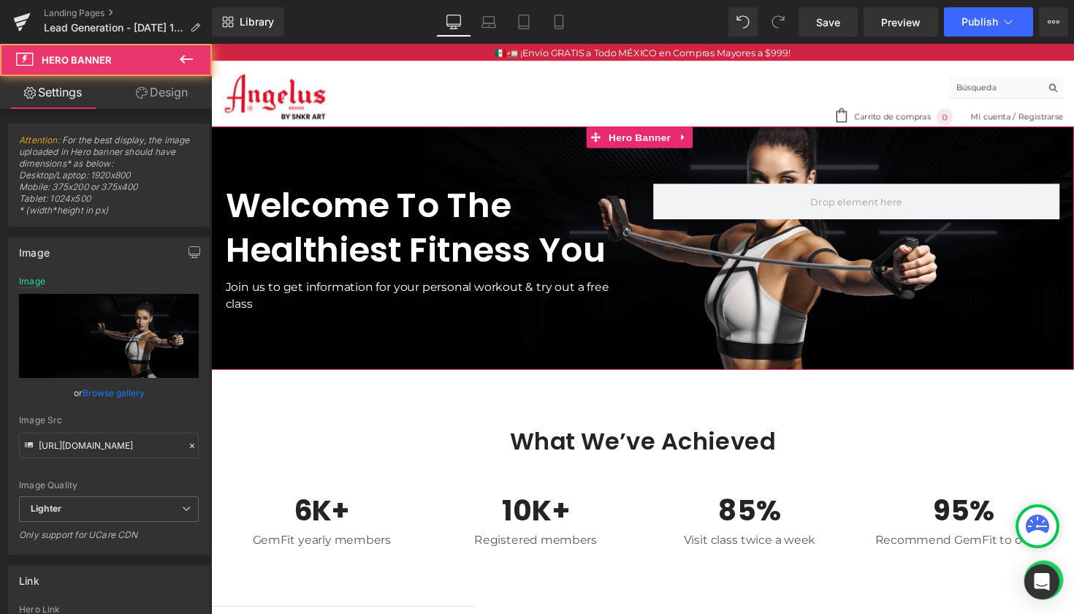
click at [356, 332] on div at bounding box center [653, 253] width 884 height 249
click at [430, 338] on div at bounding box center [653, 253] width 884 height 249
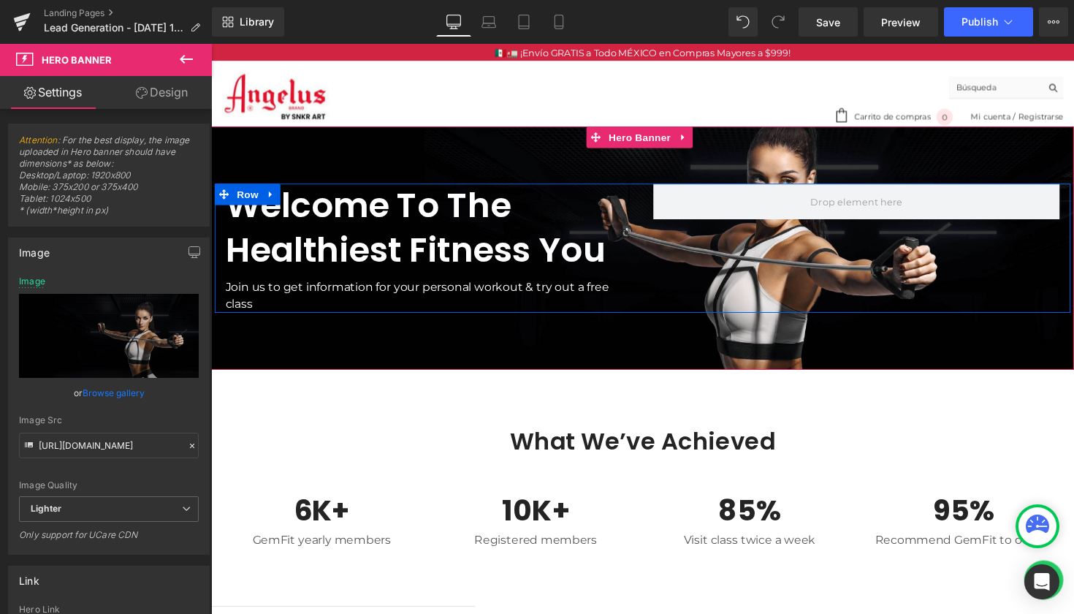
click at [652, 269] on div "Welcome To The Healthiest Fitness You Heading Join us to get information for yo…" at bounding box center [653, 253] width 877 height 132
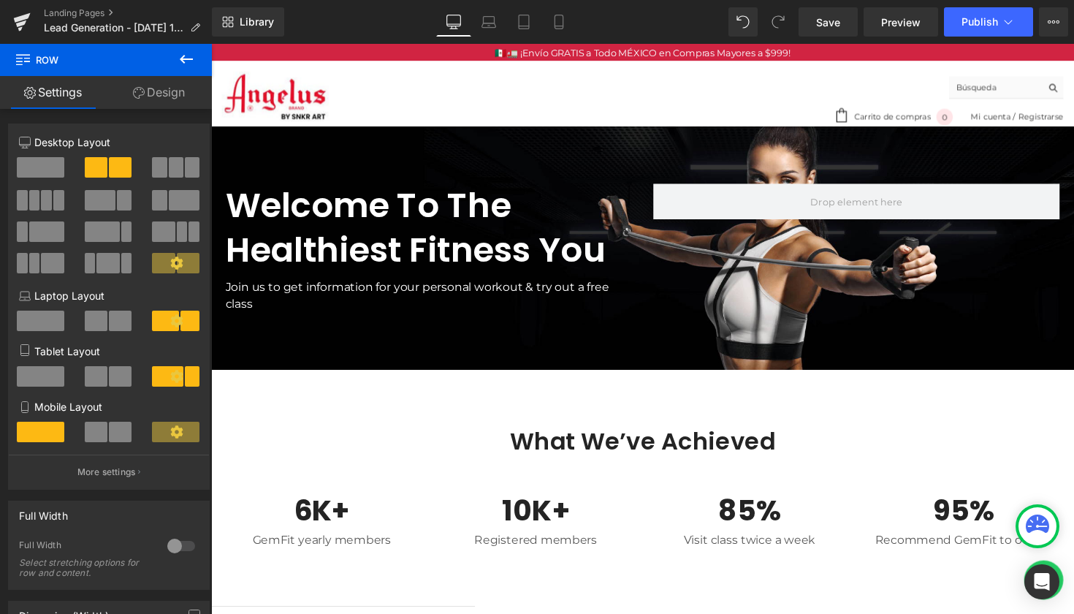
click at [184, 57] on icon at bounding box center [187, 59] width 18 height 18
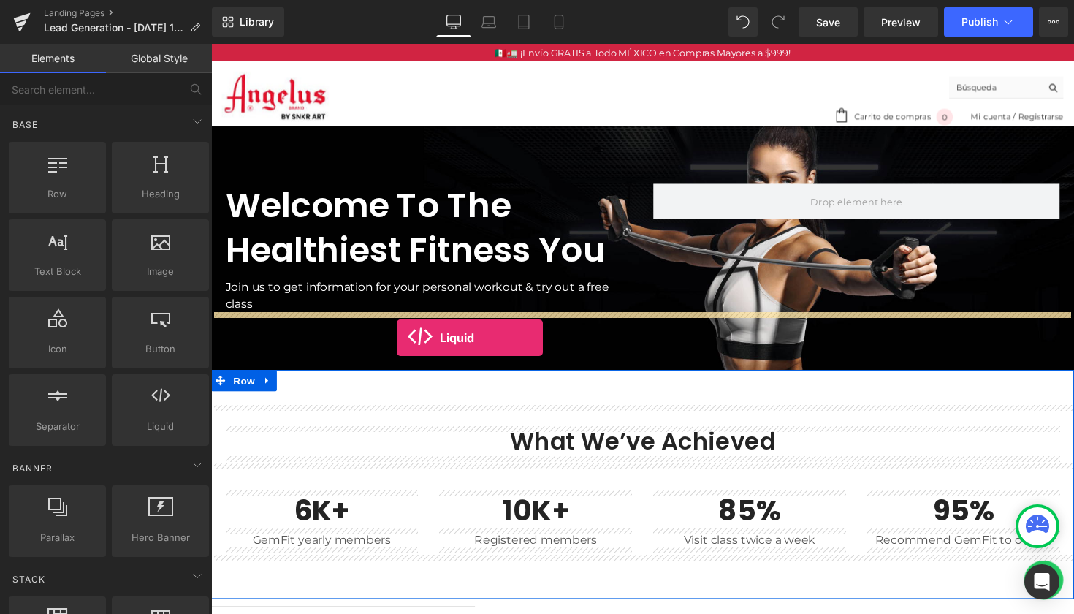
drag, startPoint x: 377, startPoint y: 462, endPoint x: 401, endPoint y: 345, distance: 120.1
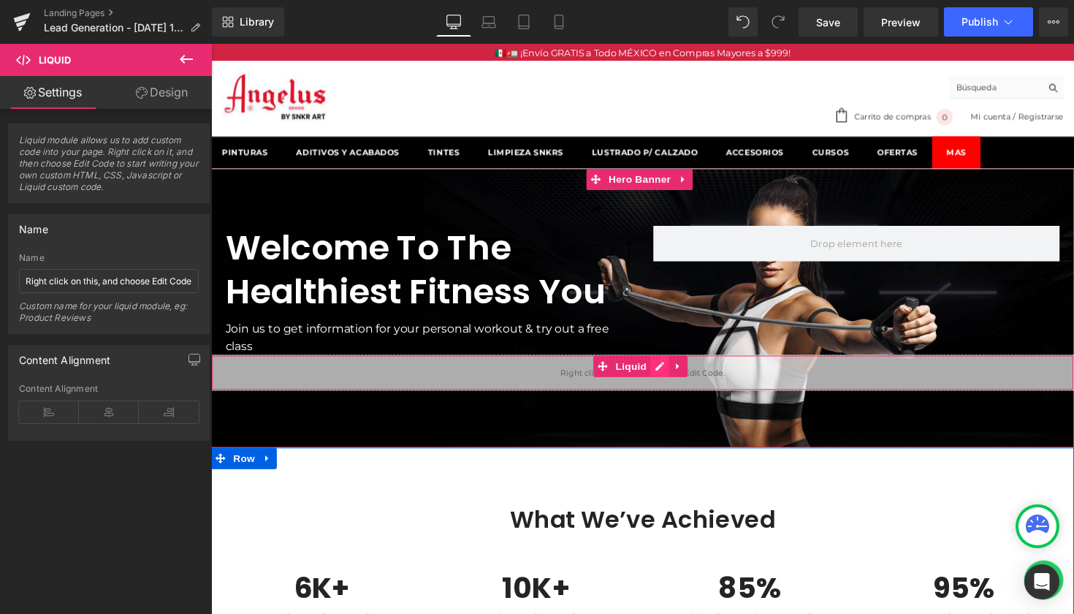
click at [677, 377] on div "Liquid" at bounding box center [653, 380] width 884 height 37
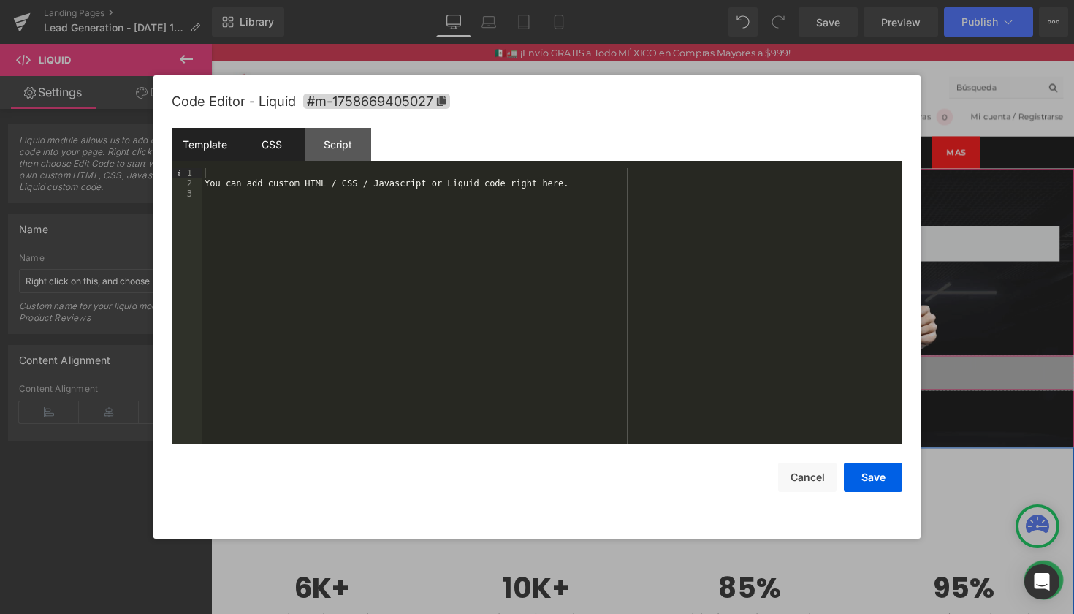
click at [284, 156] on div "CSS" at bounding box center [271, 144] width 66 height 33
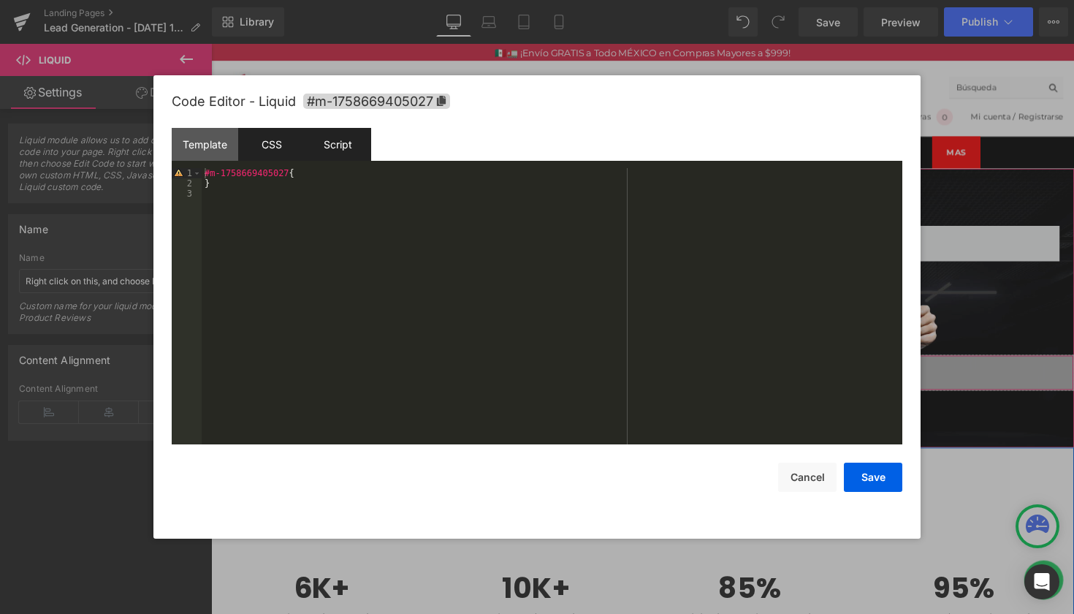
click at [337, 149] on div "Script" at bounding box center [338, 144] width 66 height 33
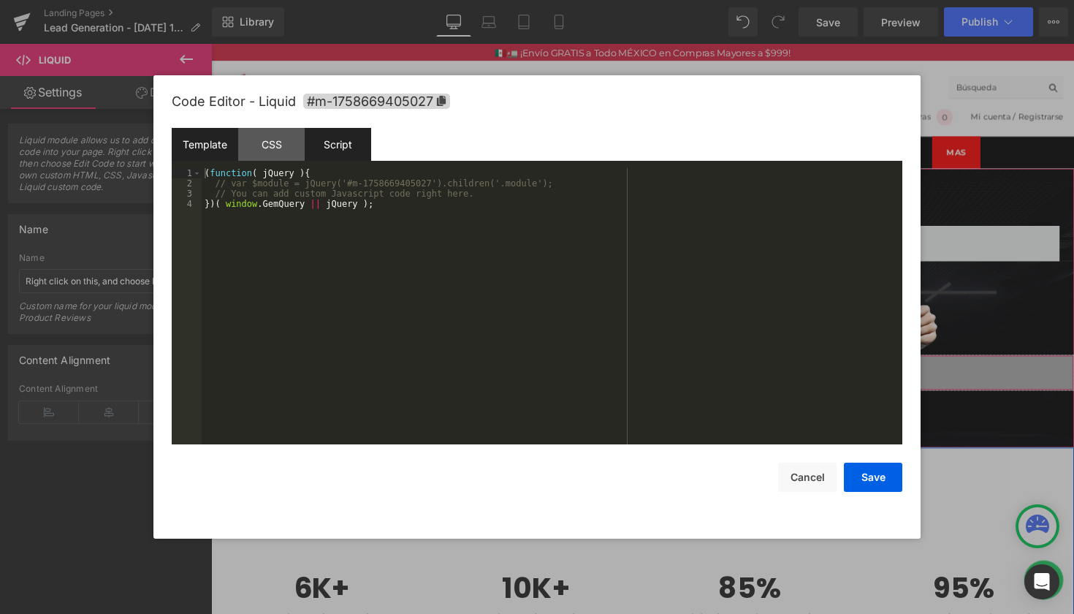
click at [202, 148] on div "Template" at bounding box center [205, 144] width 66 height 33
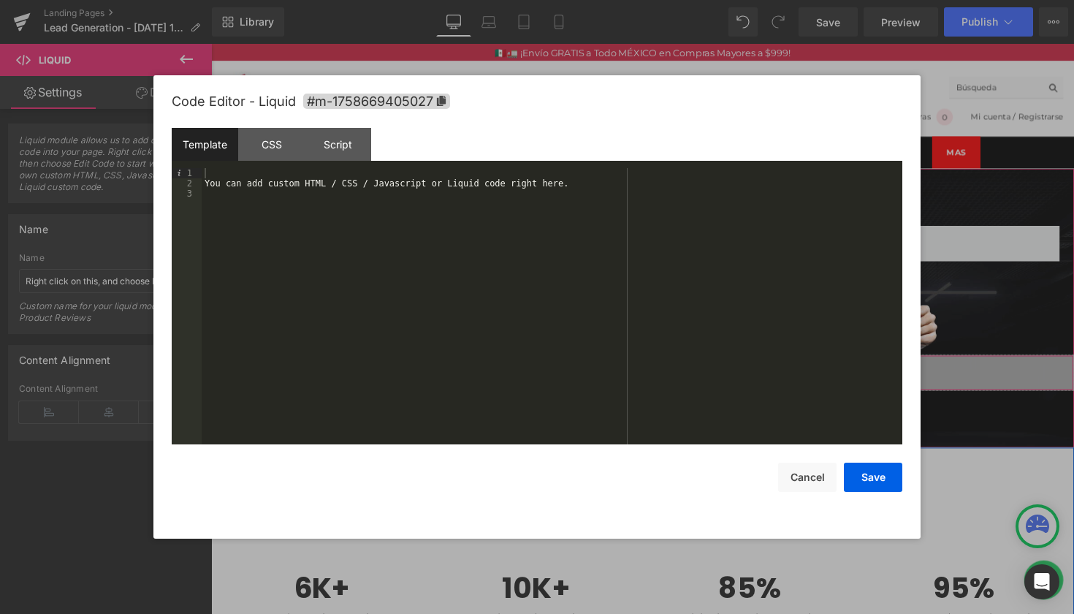
click at [289, 168] on div "You can add custom HTML / CSS / Javascript or Liquid code right here." at bounding box center [552, 316] width 701 height 297
click at [282, 148] on div "CSS" at bounding box center [271, 144] width 66 height 33
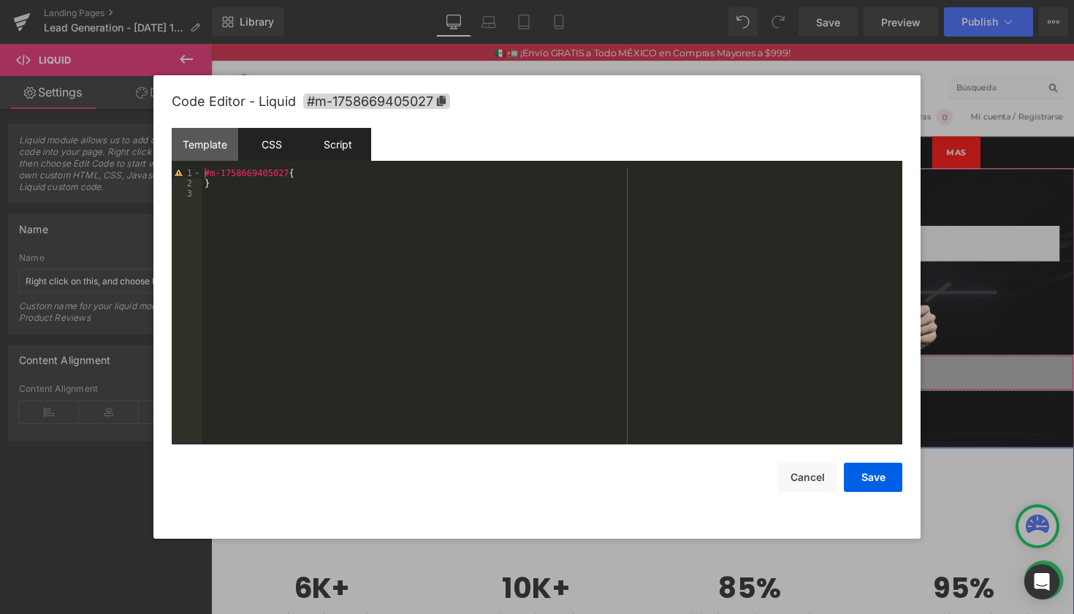
click at [348, 145] on div "Script" at bounding box center [338, 144] width 66 height 33
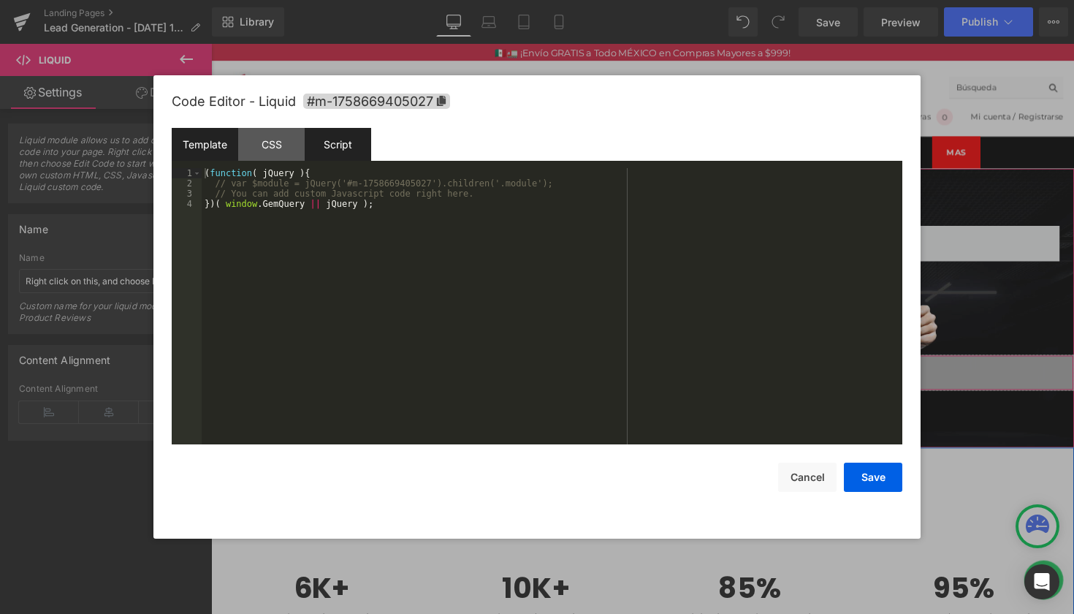
click at [213, 142] on div "Template" at bounding box center [205, 144] width 66 height 33
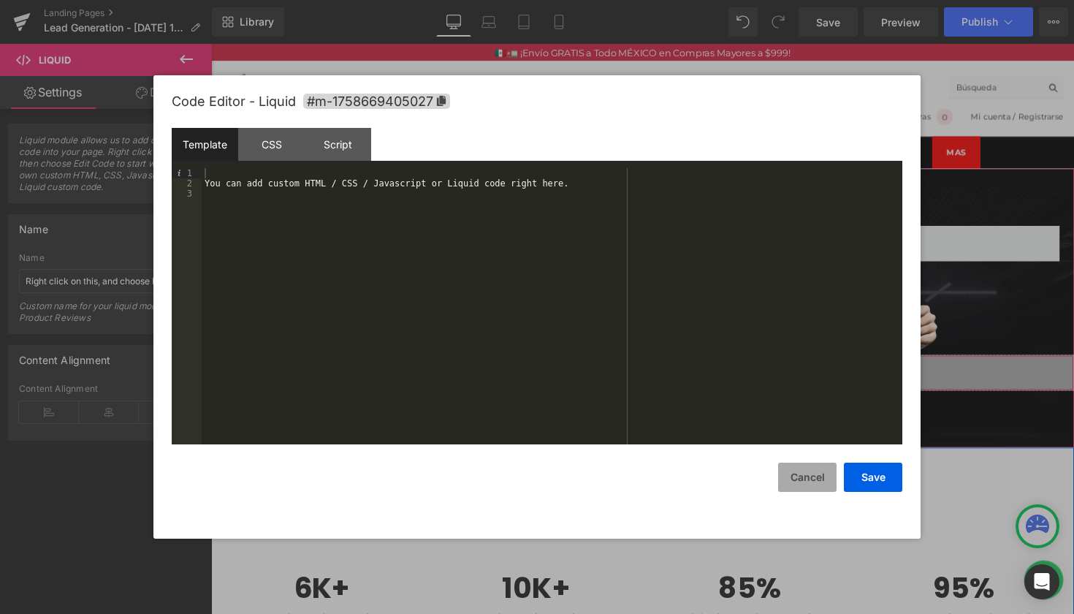
drag, startPoint x: 819, startPoint y: 480, endPoint x: 812, endPoint y: 479, distance: 7.5
click at [818, 479] on button "Cancel" at bounding box center [807, 476] width 58 height 29
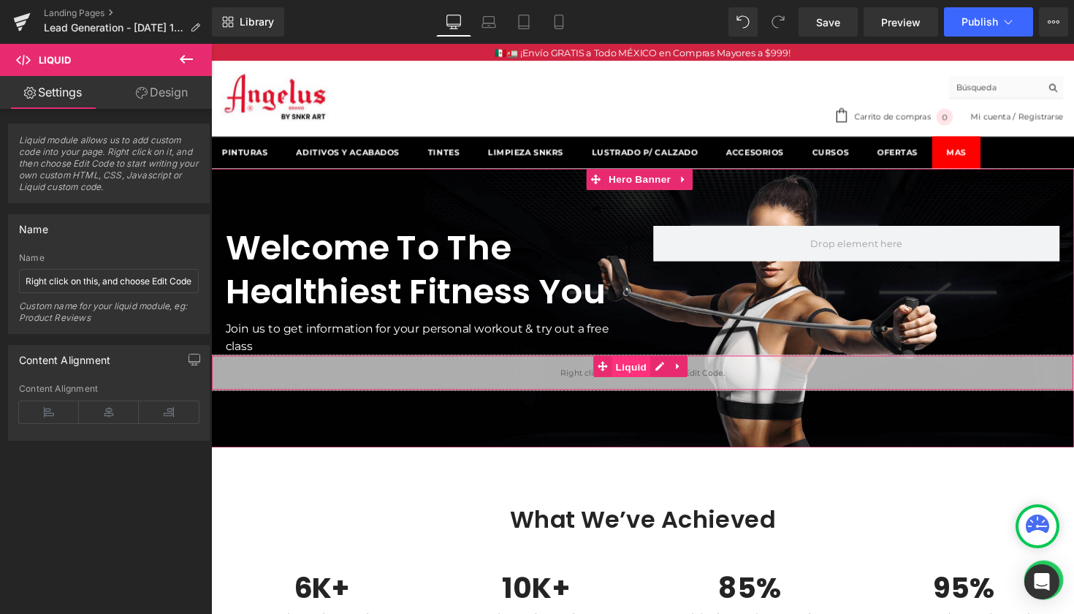
click at [639, 378] on span "Liquid" at bounding box center [641, 375] width 39 height 22
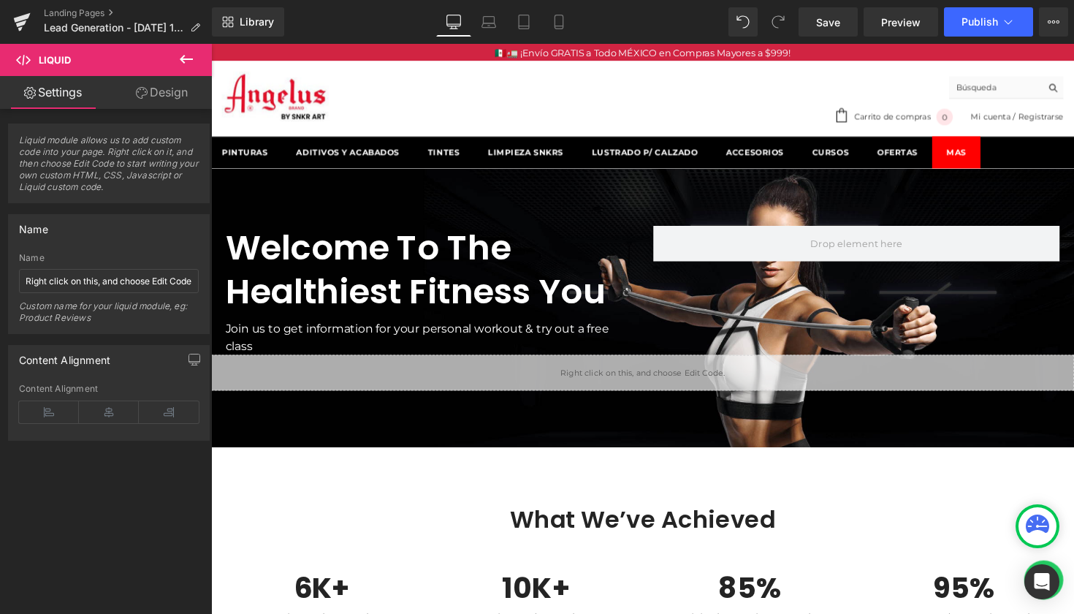
click at [183, 61] on icon at bounding box center [186, 59] width 13 height 9
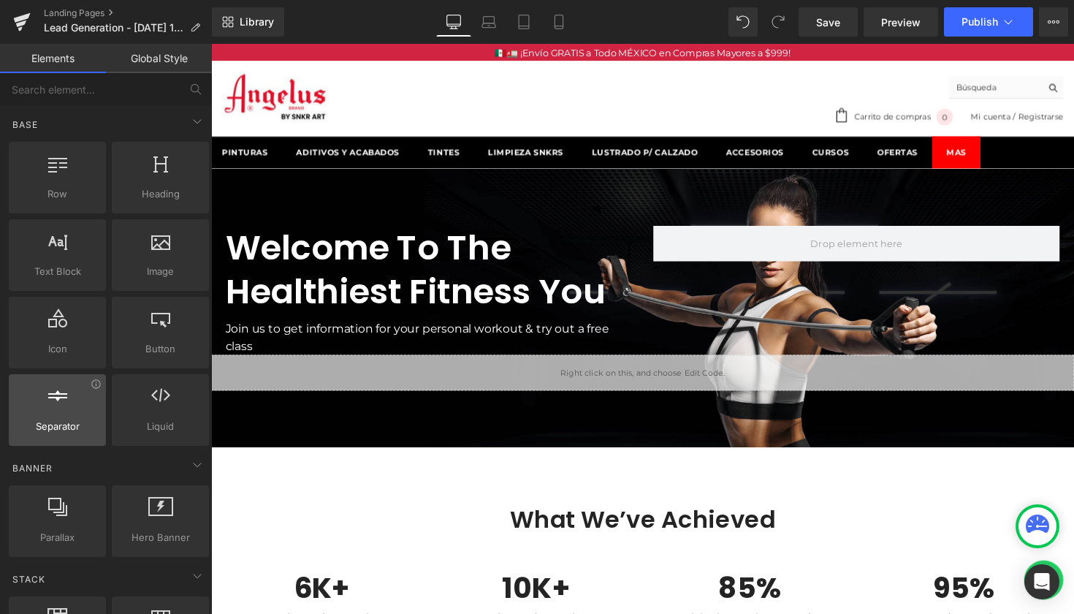
click at [38, 415] on div at bounding box center [57, 402] width 88 height 33
click at [74, 415] on div at bounding box center [57, 402] width 88 height 33
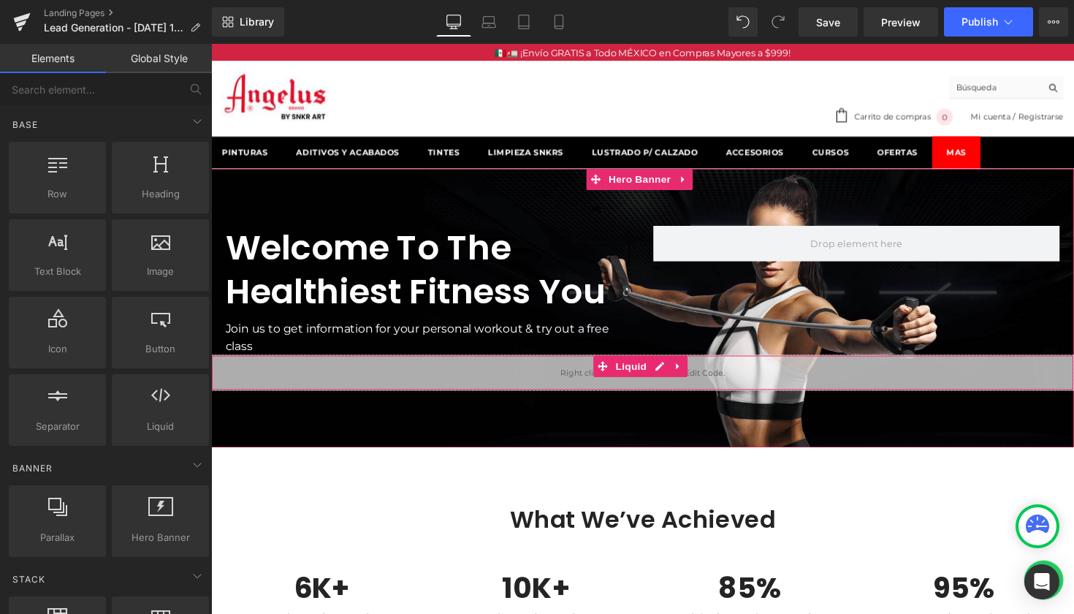
click at [327, 378] on div "Liquid" at bounding box center [653, 380] width 884 height 37
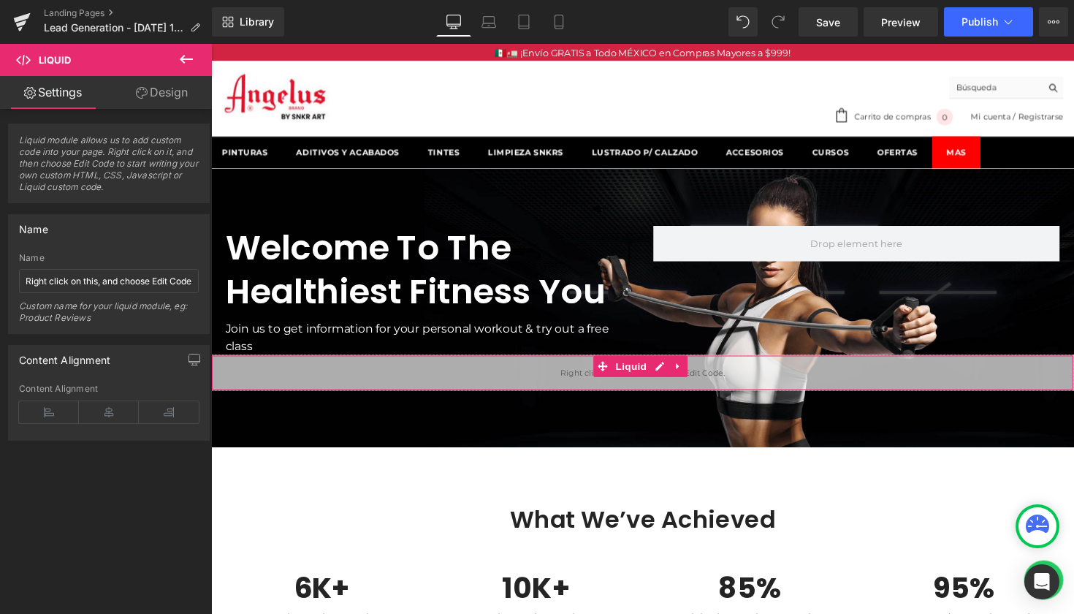
click at [141, 164] on span "Liquid module allows us to add custom code into your page. Right click on it, a…" at bounding box center [109, 168] width 180 height 68
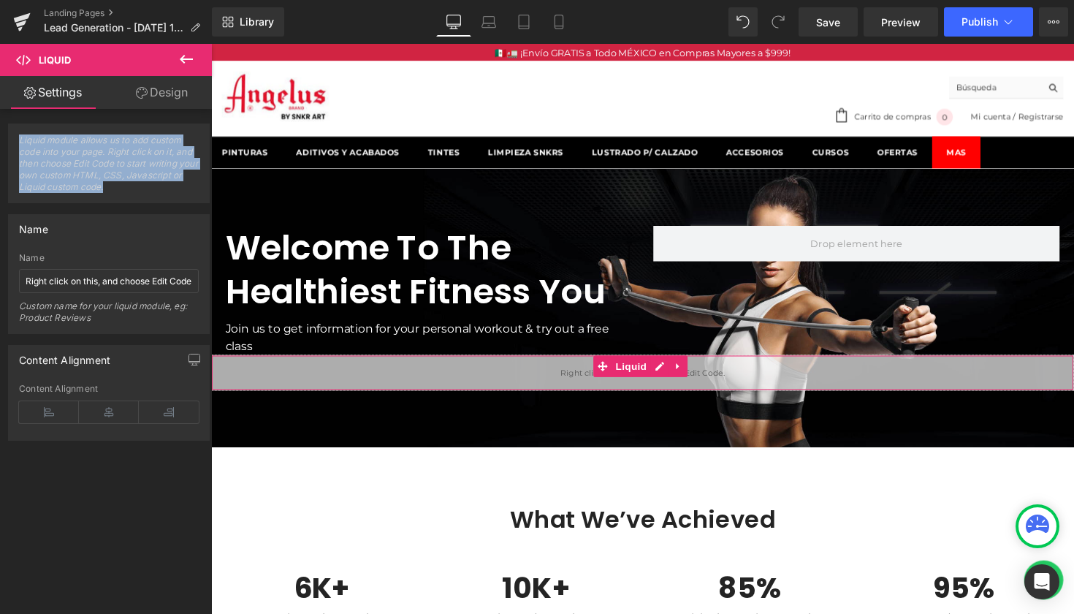
drag, startPoint x: 169, startPoint y: 188, endPoint x: 0, endPoint y: 140, distance: 175.3
click at [0, 140] on div "Liquid module allows us to add custom code into your page. Right click on it, a…" at bounding box center [109, 158] width 218 height 91
copy span "Liquid module allows us to add custom code into your page. Right click on it, a…"
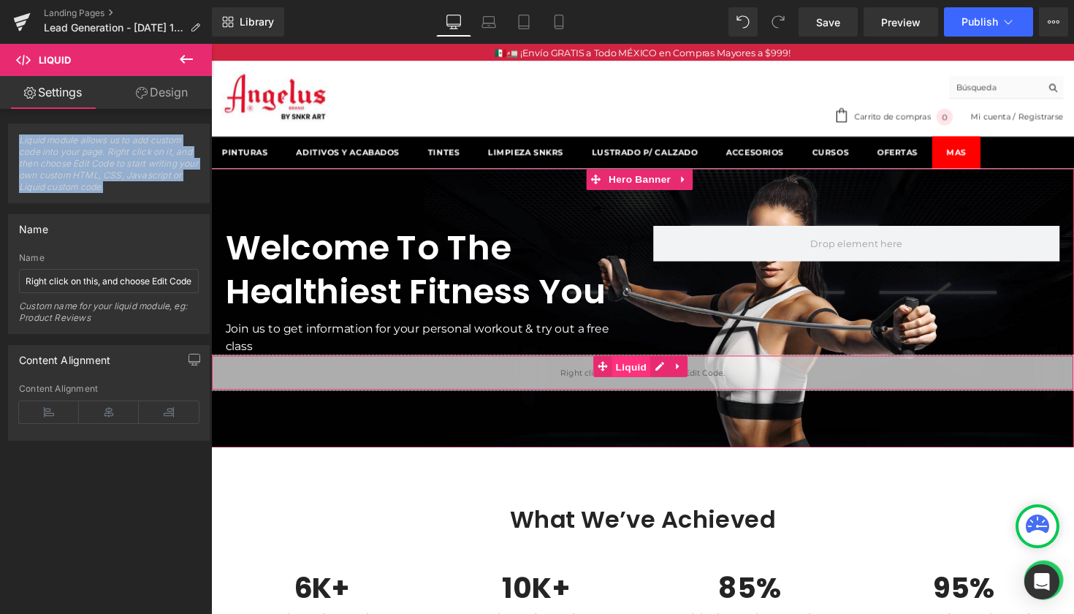
click at [644, 375] on span "Liquid" at bounding box center [641, 375] width 39 height 22
click at [644, 375] on span "Liquid" at bounding box center [641, 374] width 39 height 22
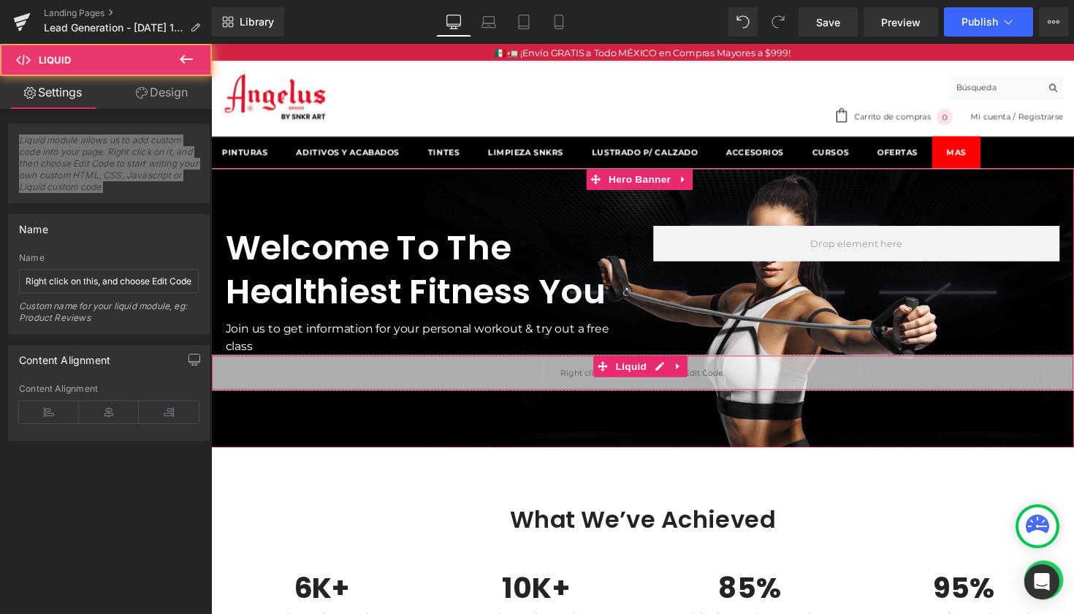
click at [541, 300] on h1 "Welcome To The Healthiest Fitness You" at bounding box center [434, 275] width 416 height 91
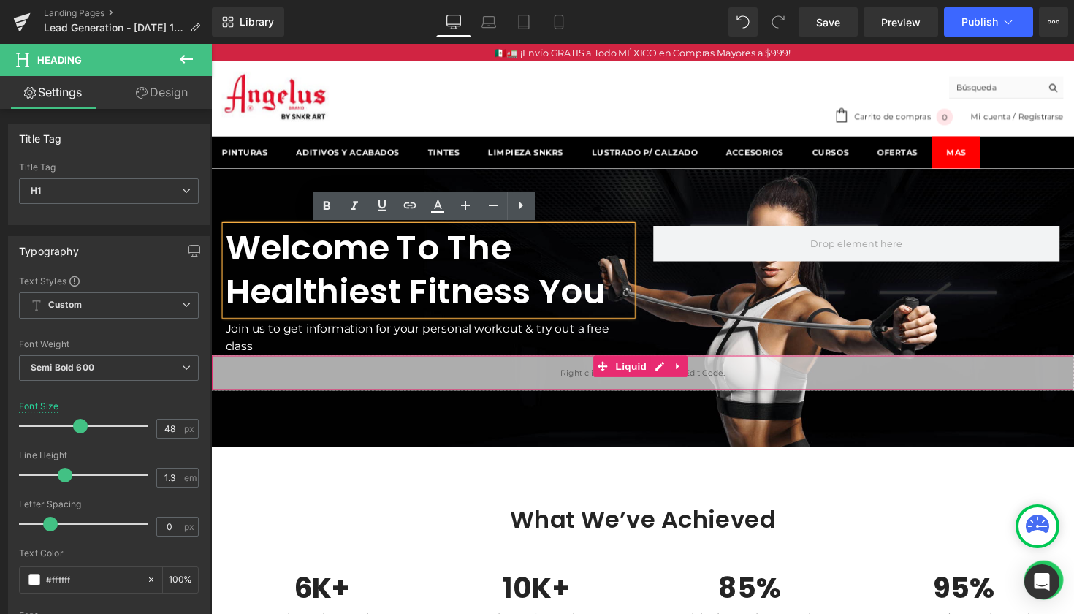
click at [654, 387] on div "Liquid" at bounding box center [653, 380] width 884 height 37
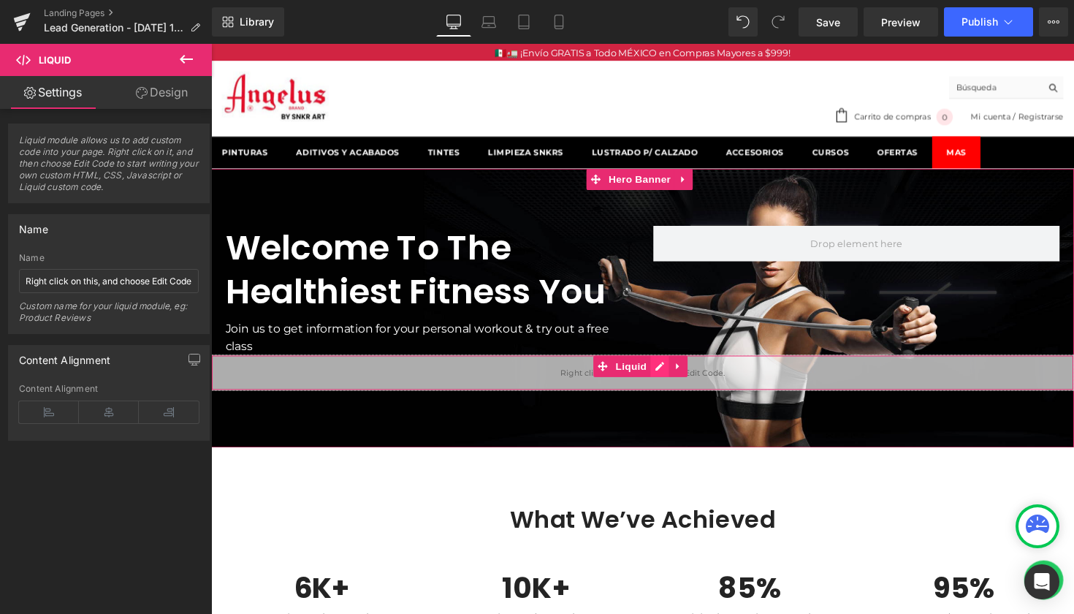
click at [672, 373] on icon at bounding box center [670, 374] width 9 height 9
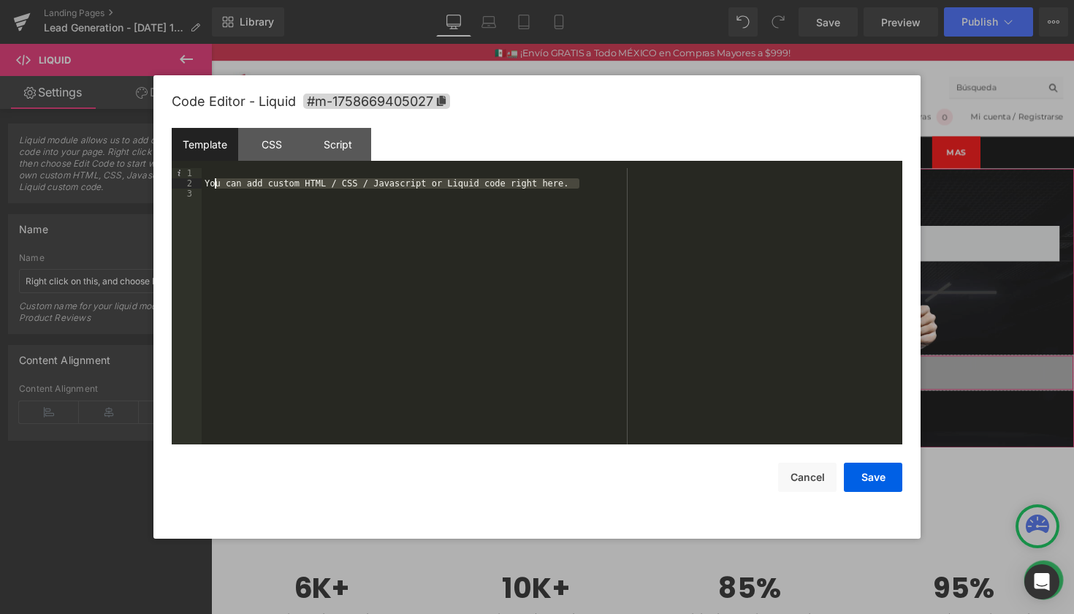
drag, startPoint x: 580, startPoint y: 187, endPoint x: 213, endPoint y: 179, distance: 366.9
click at [213, 179] on div "You can add custom HTML / CSS / Javascript or Liquid code right here." at bounding box center [552, 316] width 701 height 297
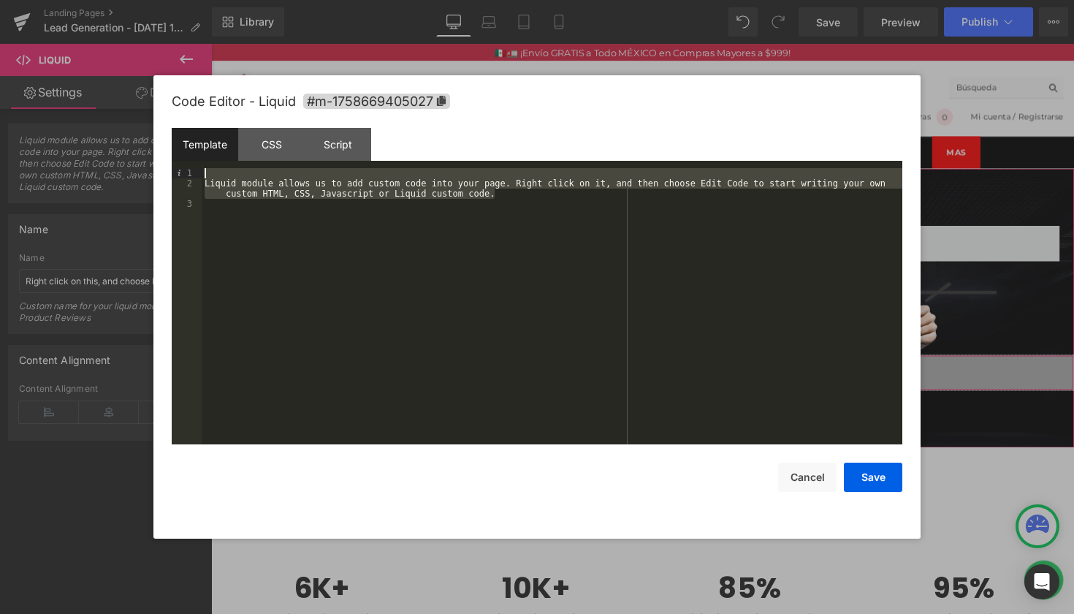
drag, startPoint x: 491, startPoint y: 191, endPoint x: 238, endPoint y: 172, distance: 253.5
click at [238, 172] on div "Liquid module allows us to add custom code into your page. Right click on it, a…" at bounding box center [552, 316] width 701 height 297
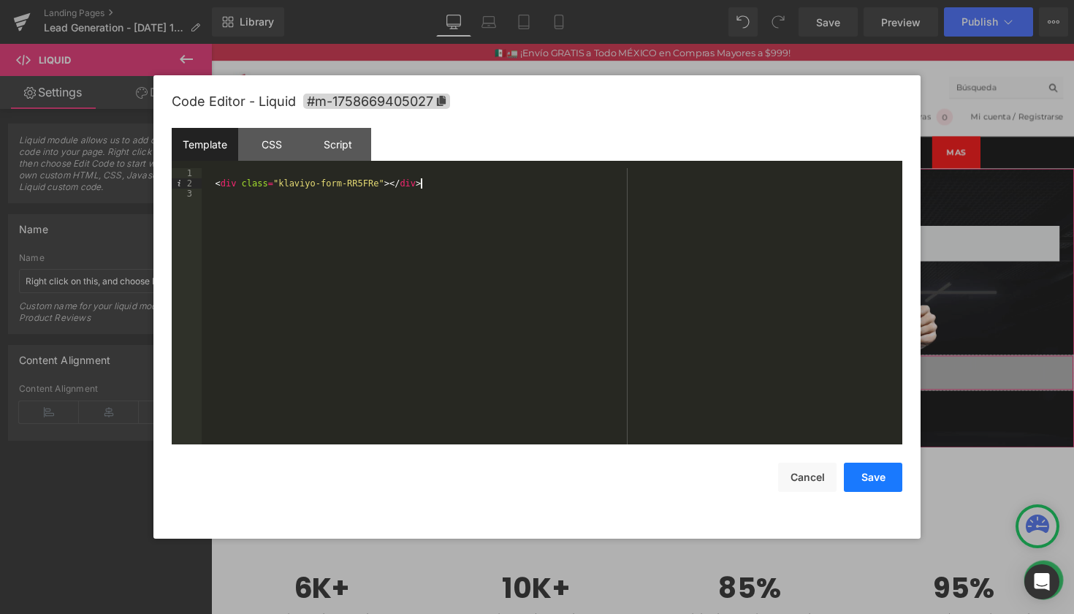
click at [872, 473] on button "Save" at bounding box center [873, 476] width 58 height 29
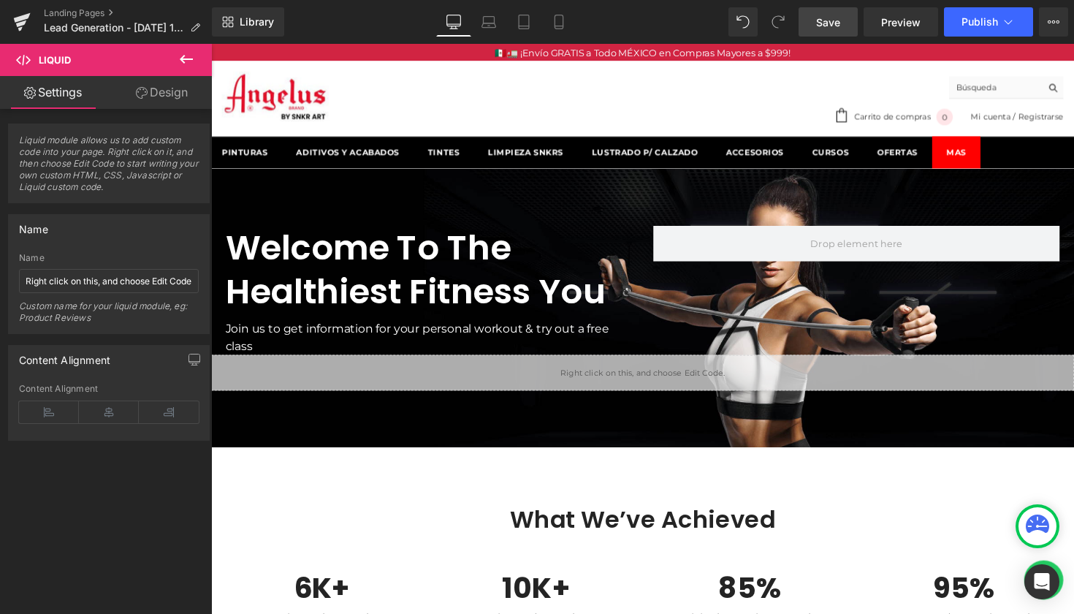
click at [823, 29] on span "Save" at bounding box center [828, 22] width 24 height 15
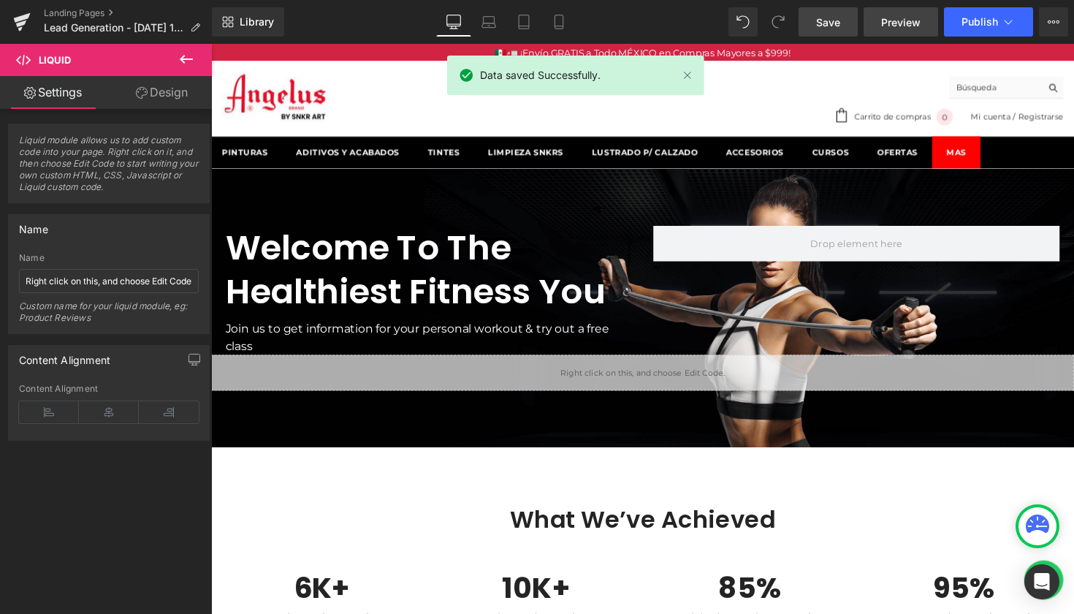
click at [913, 21] on span "Preview" at bounding box center [900, 22] width 39 height 15
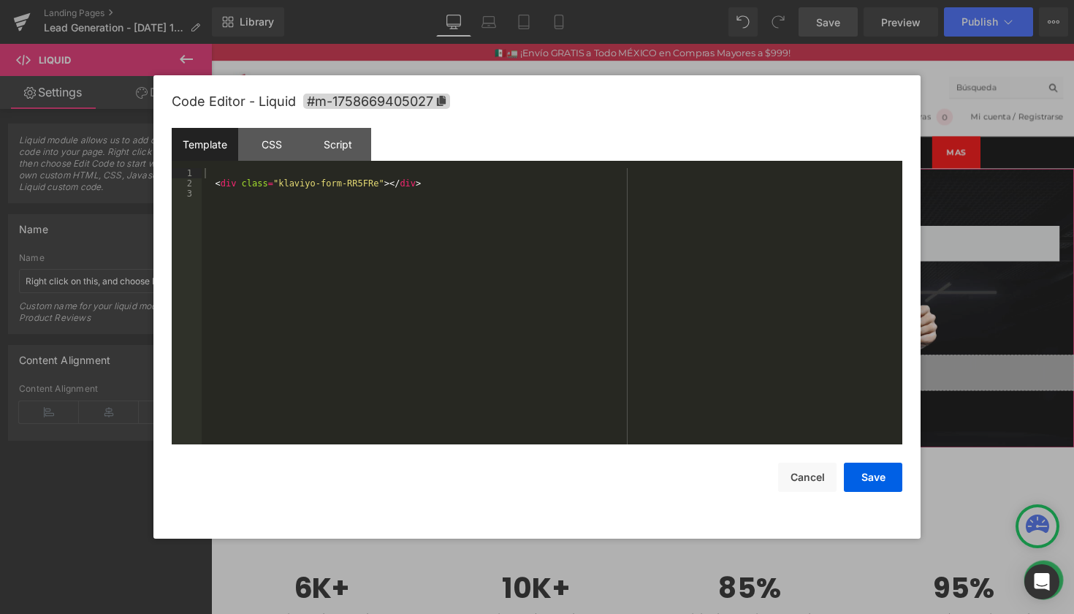
click at [671, 372] on div "Liquid" at bounding box center [653, 380] width 884 height 37
click at [283, 145] on div "CSS" at bounding box center [271, 144] width 66 height 33
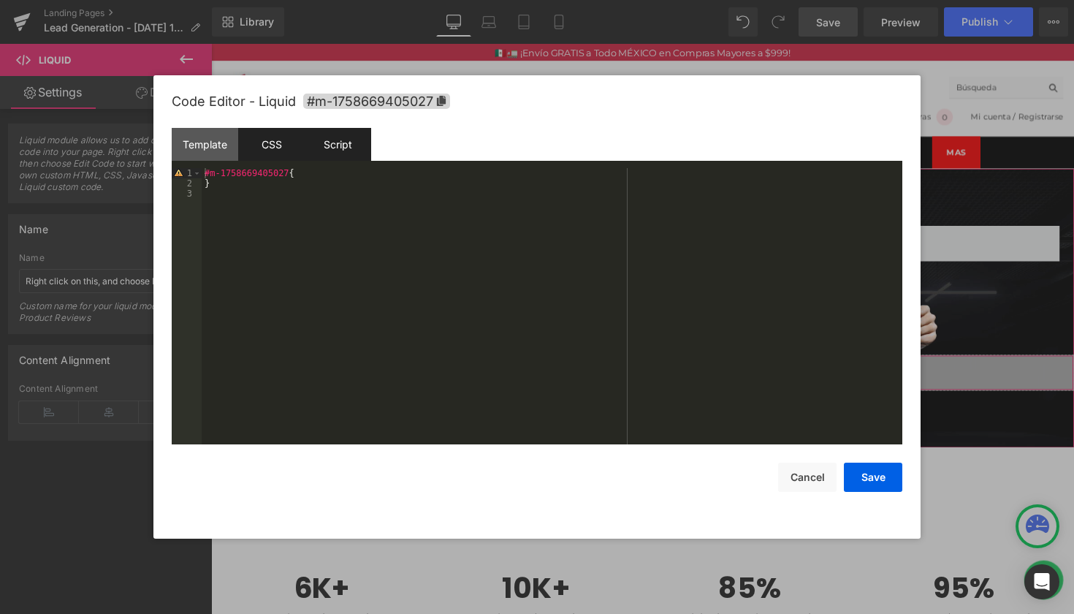
click at [346, 147] on div "Script" at bounding box center [338, 144] width 66 height 33
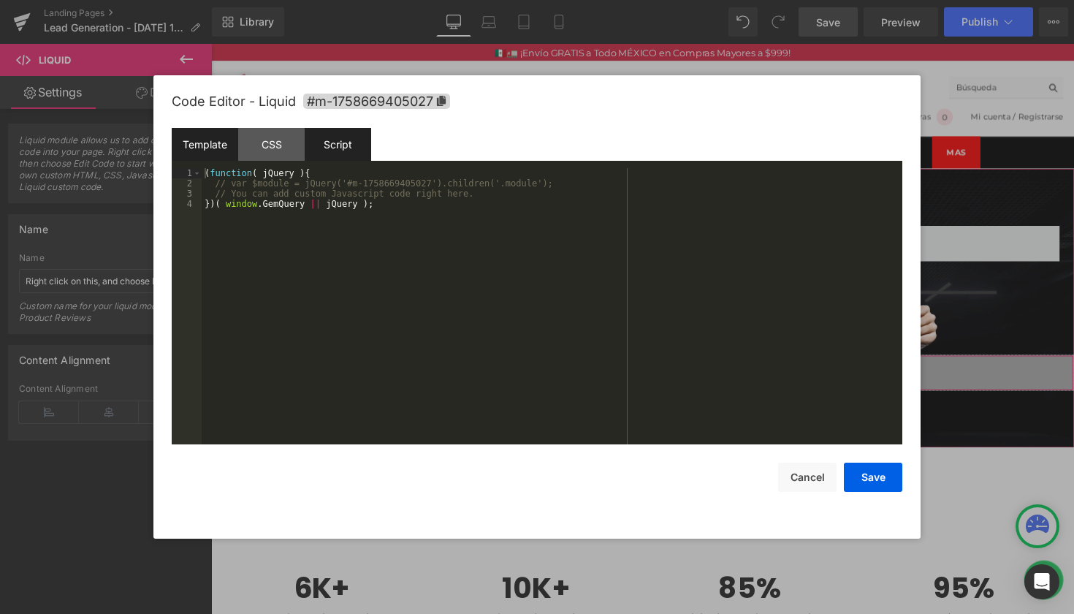
click at [210, 151] on div "Template" at bounding box center [205, 144] width 66 height 33
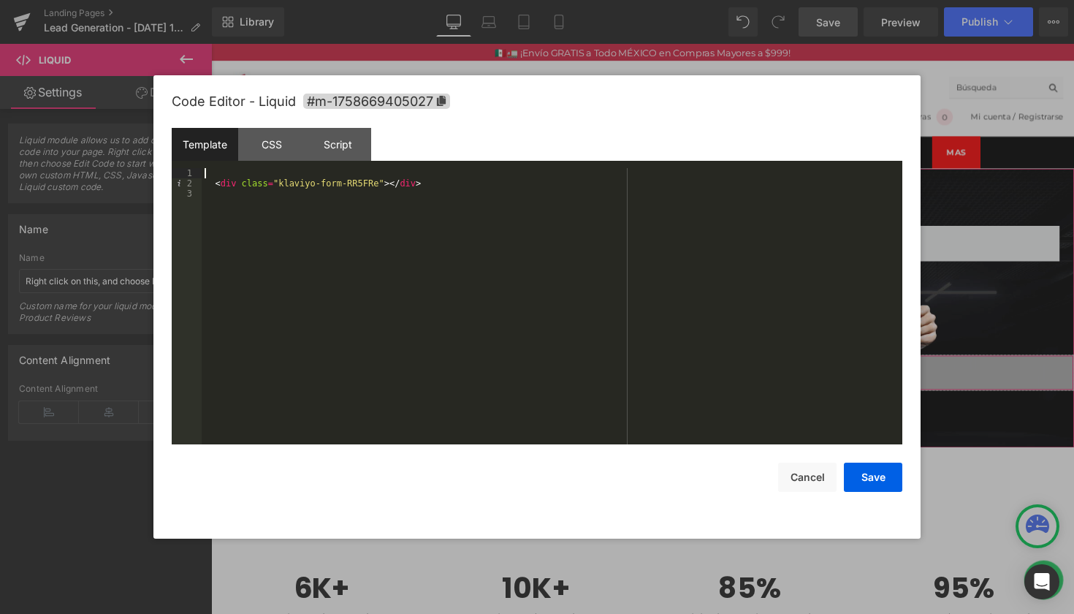
click at [468, 185] on div "< div class = "klaviyo-form-RR5FRe" > </ div >" at bounding box center [552, 316] width 701 height 297
click at [815, 481] on button "Cancel" at bounding box center [807, 476] width 58 height 29
click at [674, 370] on div "Liquid" at bounding box center [653, 380] width 884 height 37
click at [264, 182] on div "< div class = "klaviyo-form-RR5FRe" > </ div >" at bounding box center [552, 316] width 701 height 297
click at [211, 173] on div "< div class = "klaviyo-form-RR5FRe" > </ div >" at bounding box center [552, 316] width 701 height 297
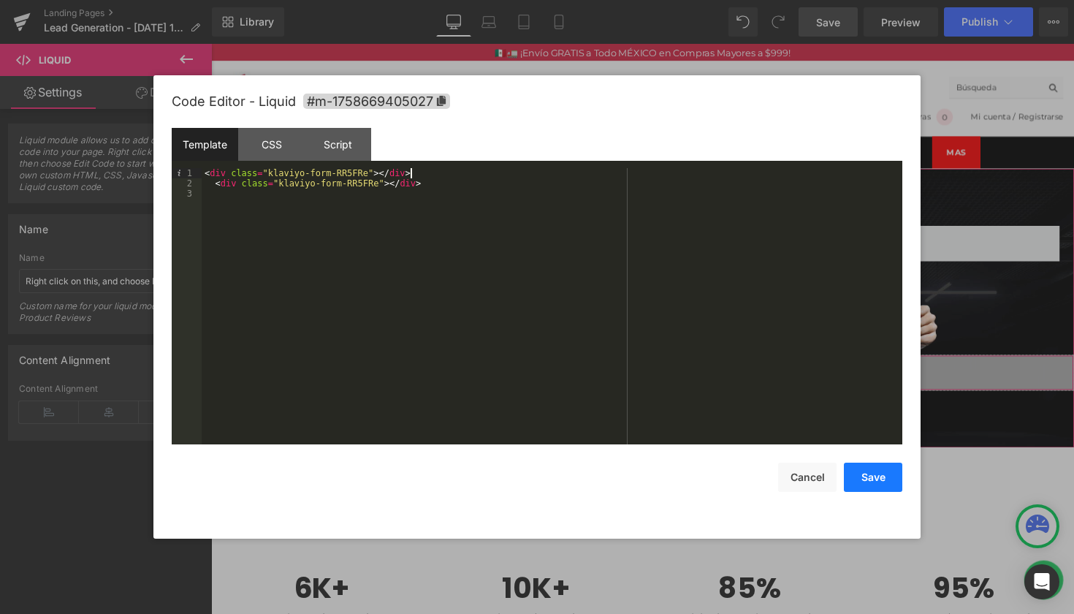
click at [881, 476] on button "Save" at bounding box center [873, 476] width 58 height 29
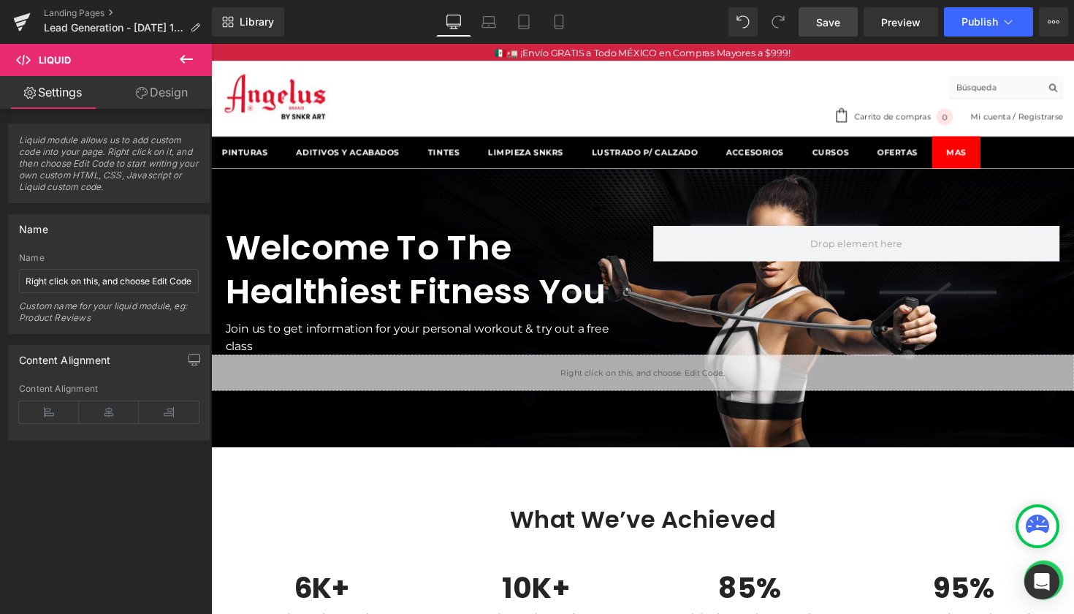
click at [833, 34] on link "Save" at bounding box center [828, 21] width 59 height 29
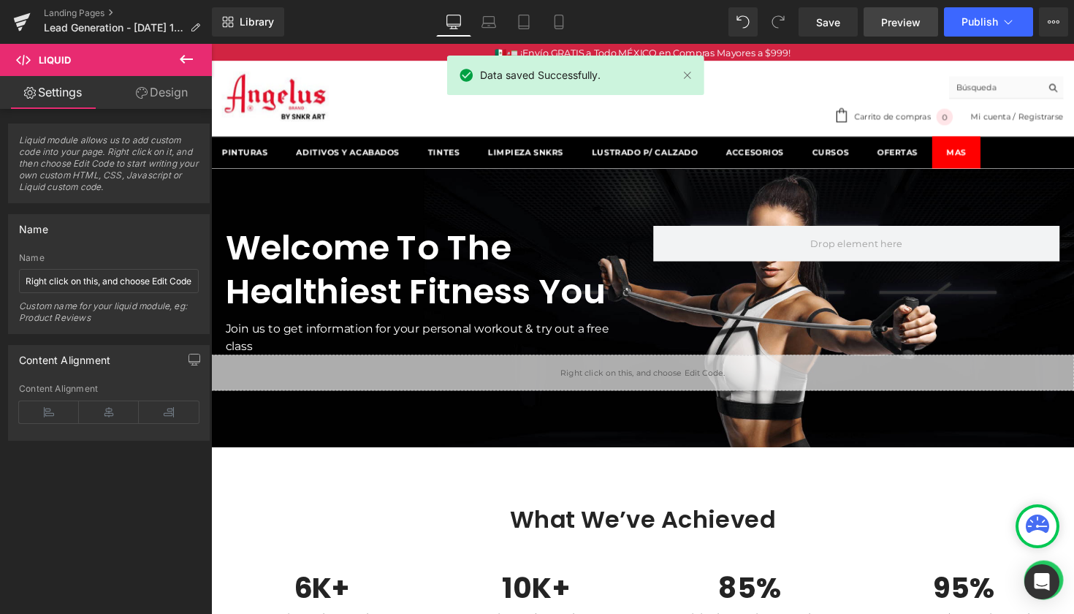
click at [909, 28] on span "Preview" at bounding box center [900, 22] width 39 height 15
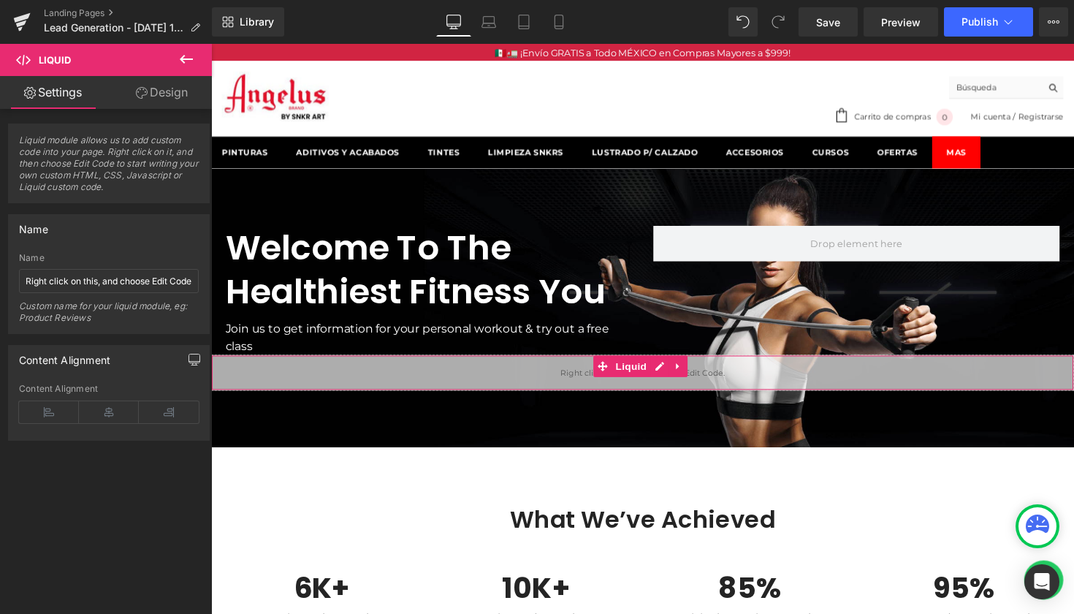
click at [189, 362] on icon "button" at bounding box center [194, 362] width 11 height 0
click at [159, 92] on link "Design" at bounding box center [162, 92] width 106 height 33
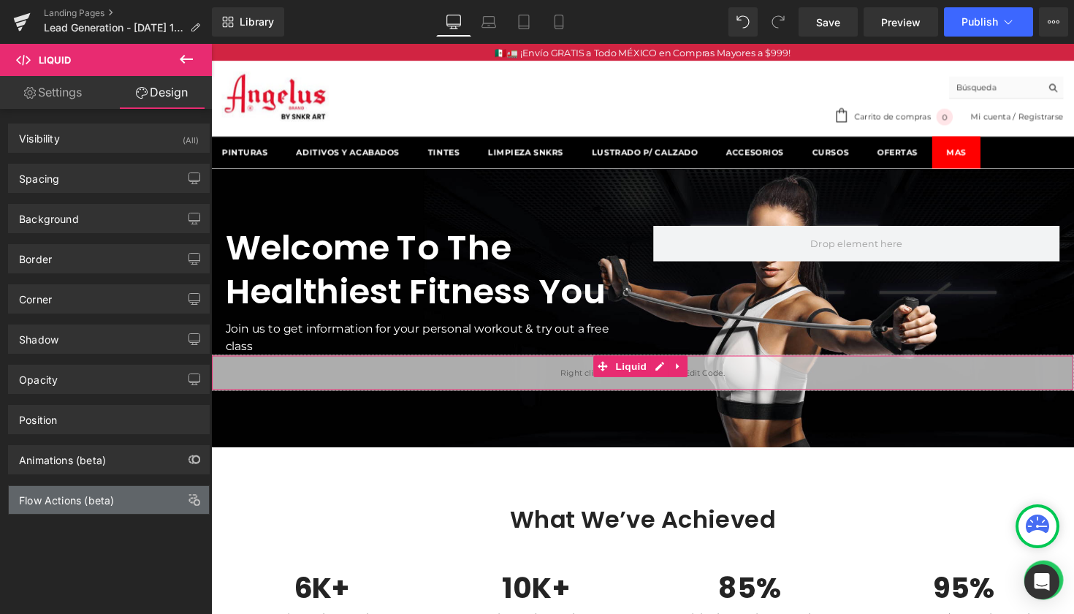
click at [155, 501] on div "Flow Actions (beta)" at bounding box center [109, 500] width 200 height 28
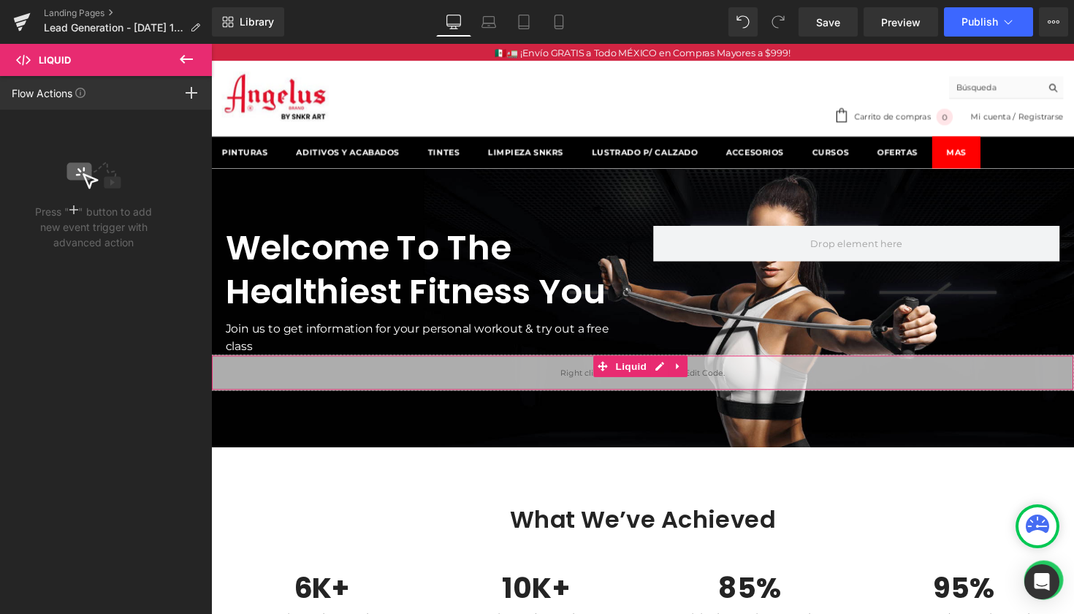
click at [72, 207] on icon at bounding box center [73, 210] width 9 height 12
click at [188, 101] on div at bounding box center [191, 93] width 41 height 34
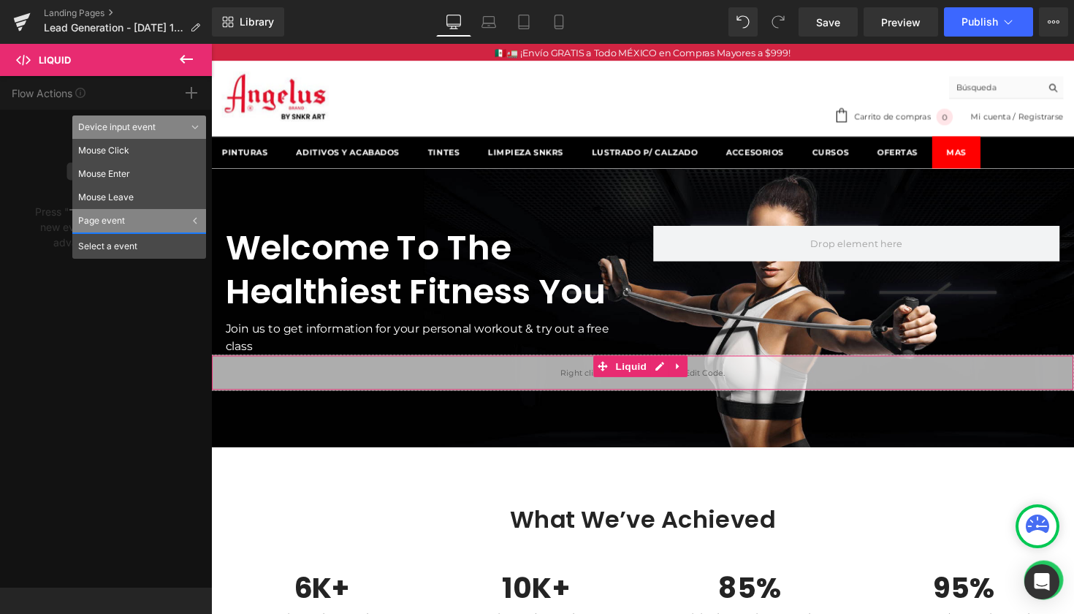
click at [186, 83] on div "Flow Actions Click "+" to add an event to trigger action affect on other elemen…" at bounding box center [106, 331] width 212 height 511
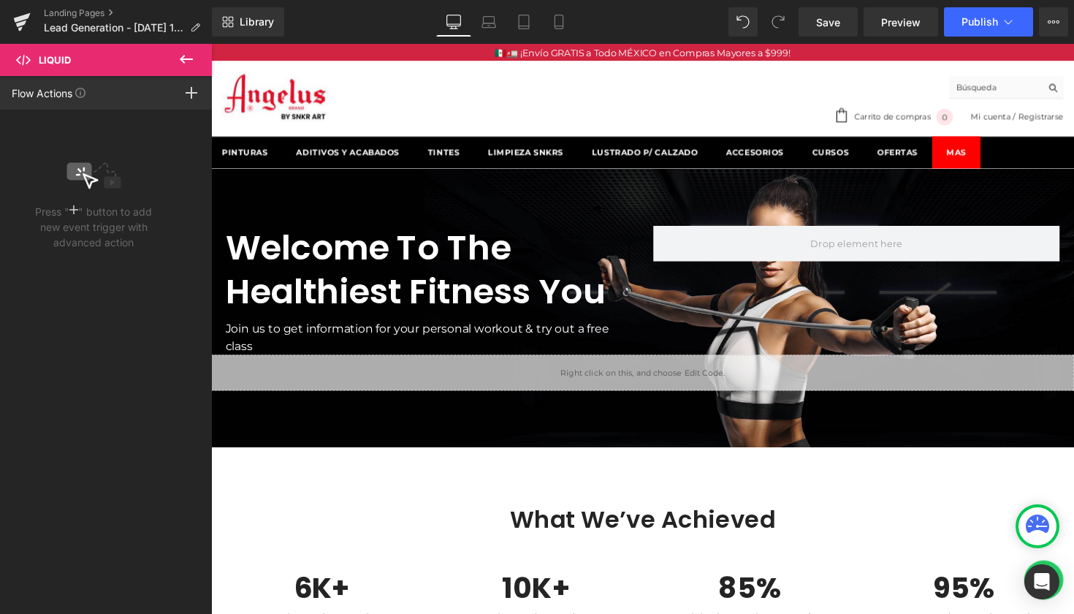
click at [188, 61] on icon at bounding box center [187, 59] width 18 height 18
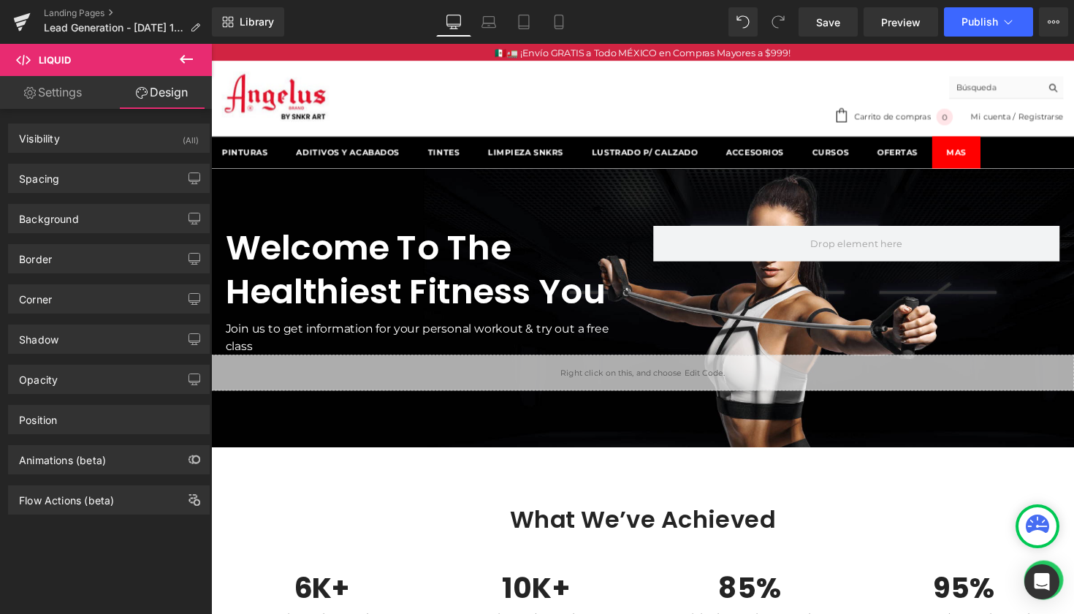
click at [188, 61] on icon at bounding box center [187, 59] width 18 height 18
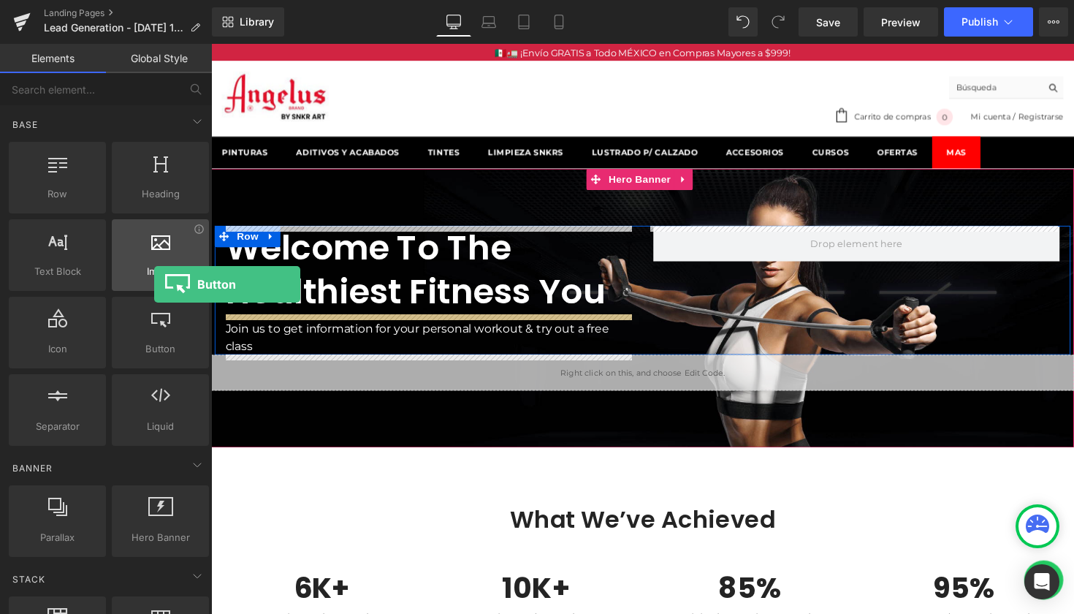
drag, startPoint x: 161, startPoint y: 331, endPoint x: 154, endPoint y: 284, distance: 47.3
click at [154, 284] on div "Row rows, columns, layouts, div Heading headings, titles, h1,h2,h3,h4,h5,h6 Tex…" at bounding box center [109, 294] width 206 height 310
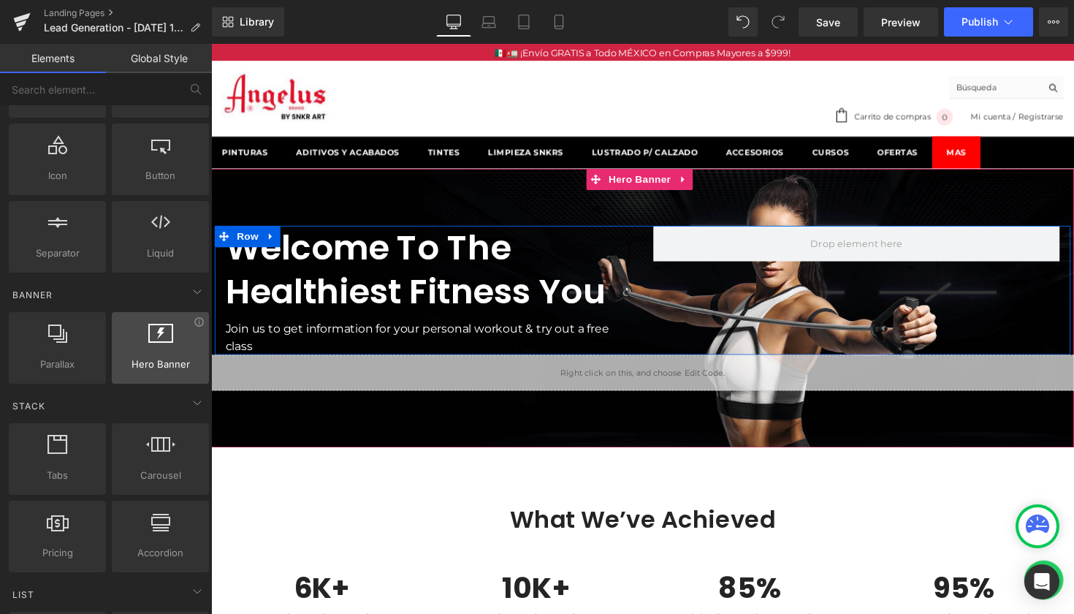
scroll to position [189, 0]
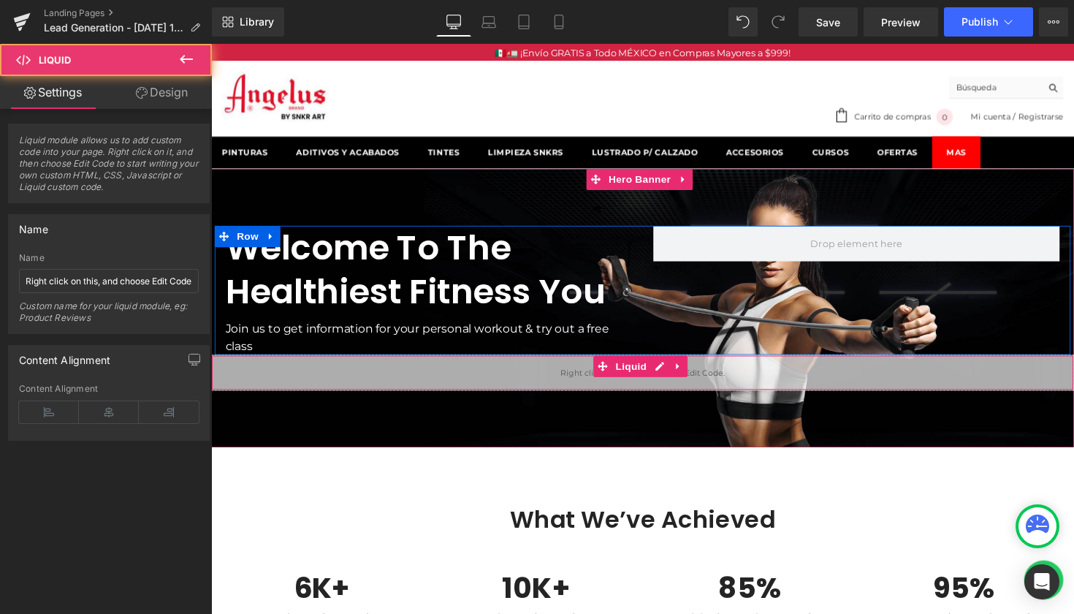
click at [578, 387] on div "Liquid" at bounding box center [653, 380] width 884 height 37
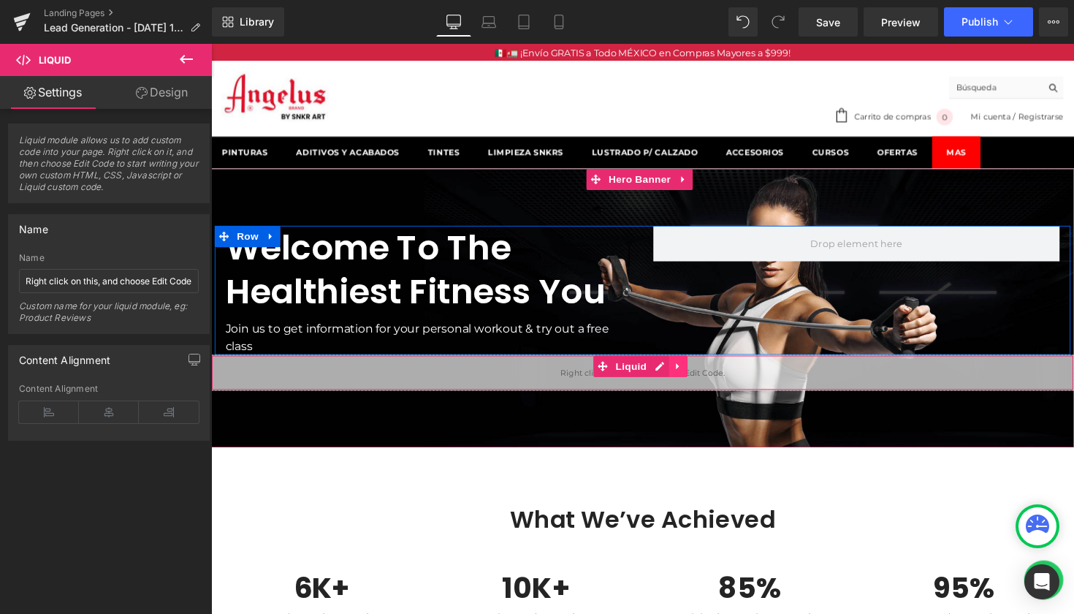
click at [688, 373] on icon at bounding box center [688, 374] width 3 height 7
click at [701, 377] on icon at bounding box center [699, 374] width 10 height 10
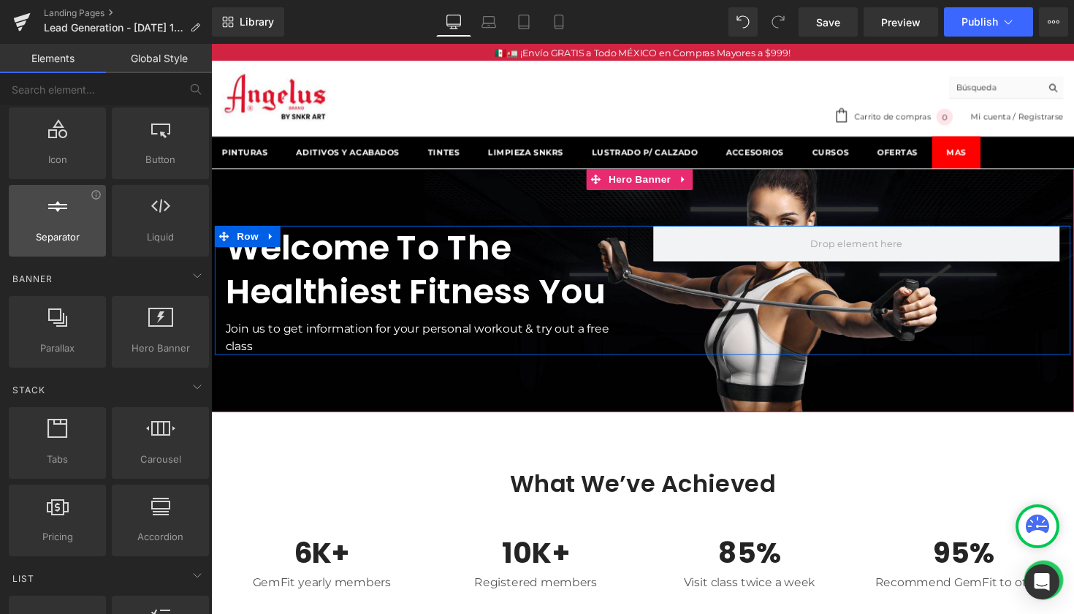
click at [12, 224] on div "Separator separators, dividers, horizontal lines" at bounding box center [57, 221] width 97 height 72
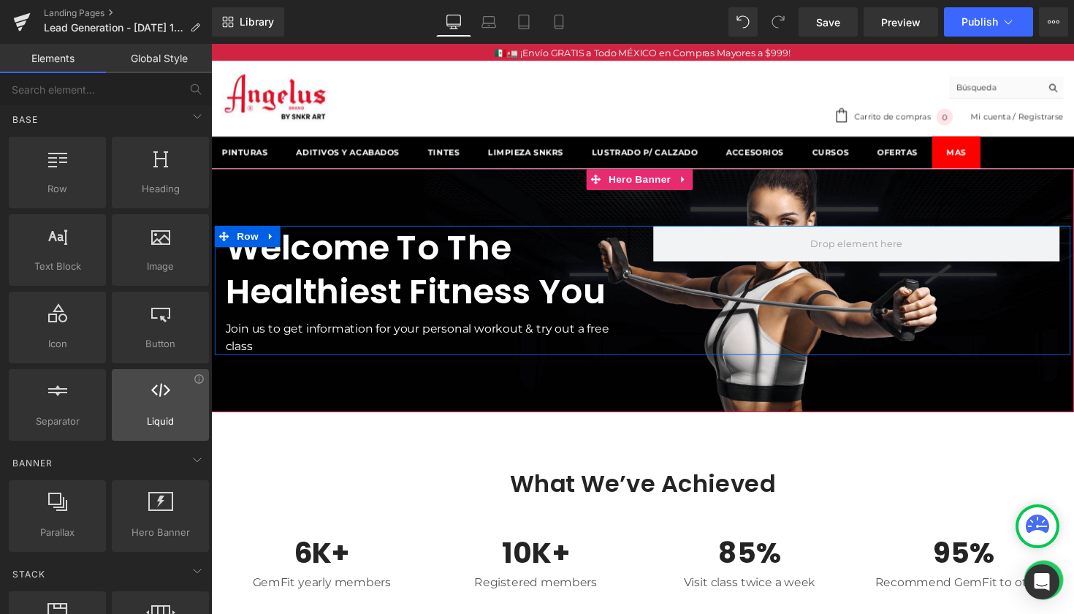
scroll to position [0, 0]
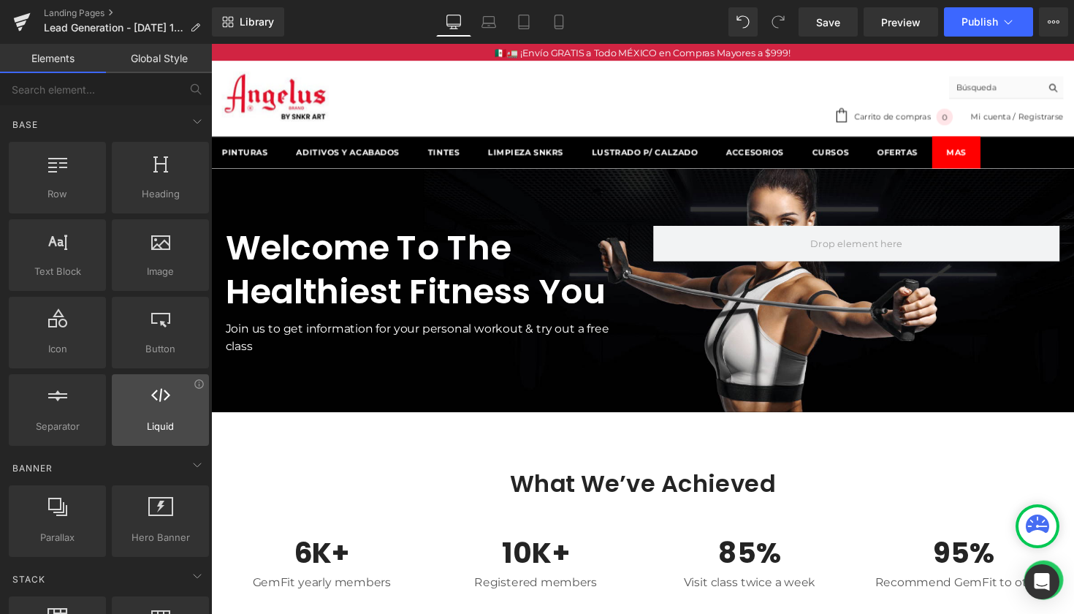
click at [164, 406] on div at bounding box center [160, 402] width 88 height 33
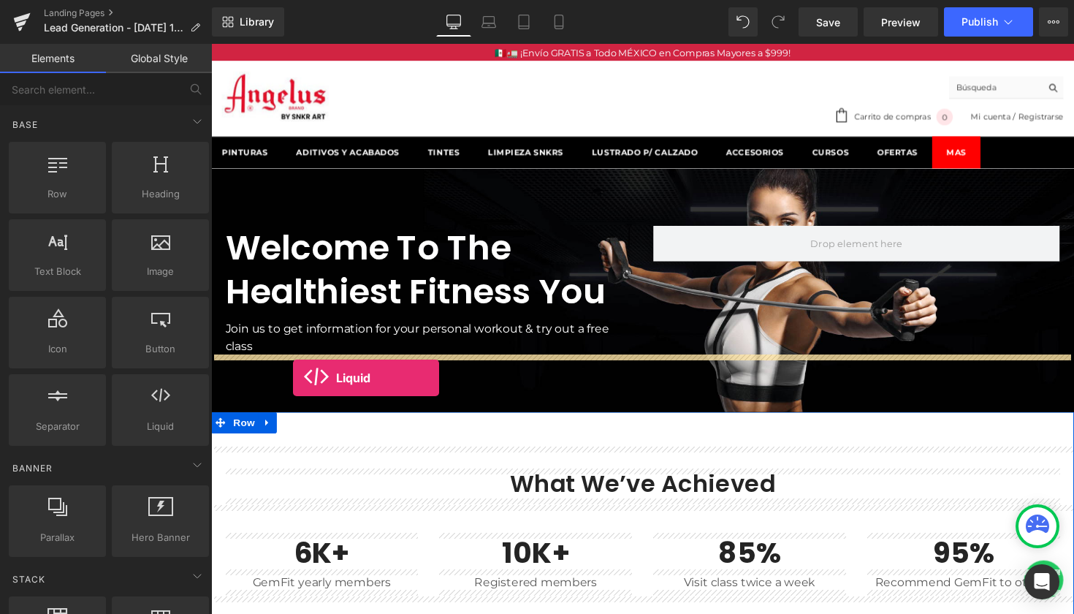
drag, startPoint x: 366, startPoint y: 454, endPoint x: 295, endPoint y: 386, distance: 98.2
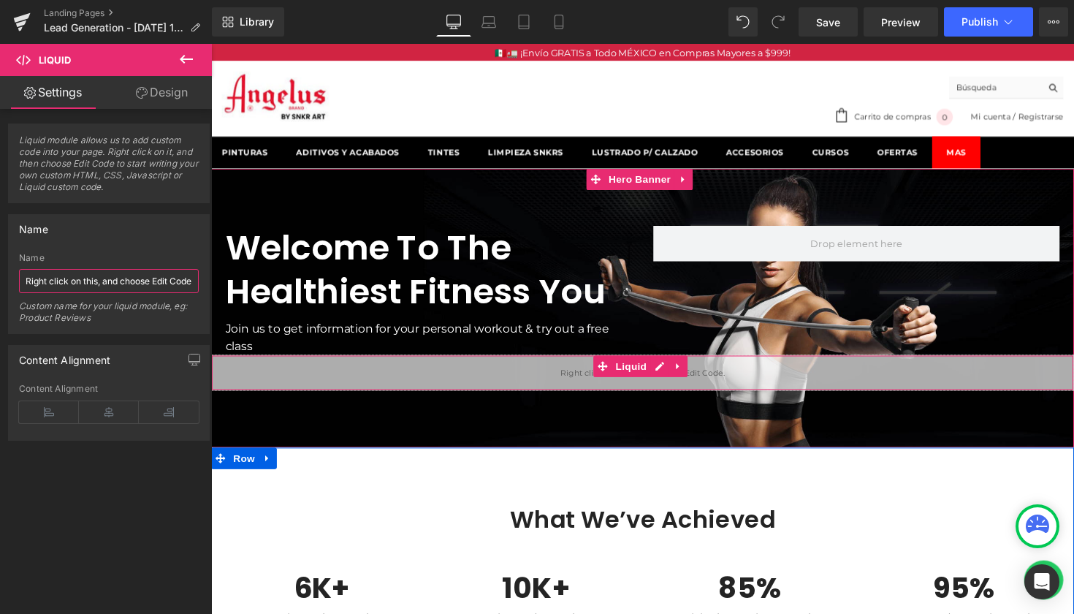
click at [142, 283] on input "Right click on this, and choose Edit Code." at bounding box center [109, 281] width 180 height 24
click at [641, 373] on span "Liquid" at bounding box center [641, 374] width 39 height 22
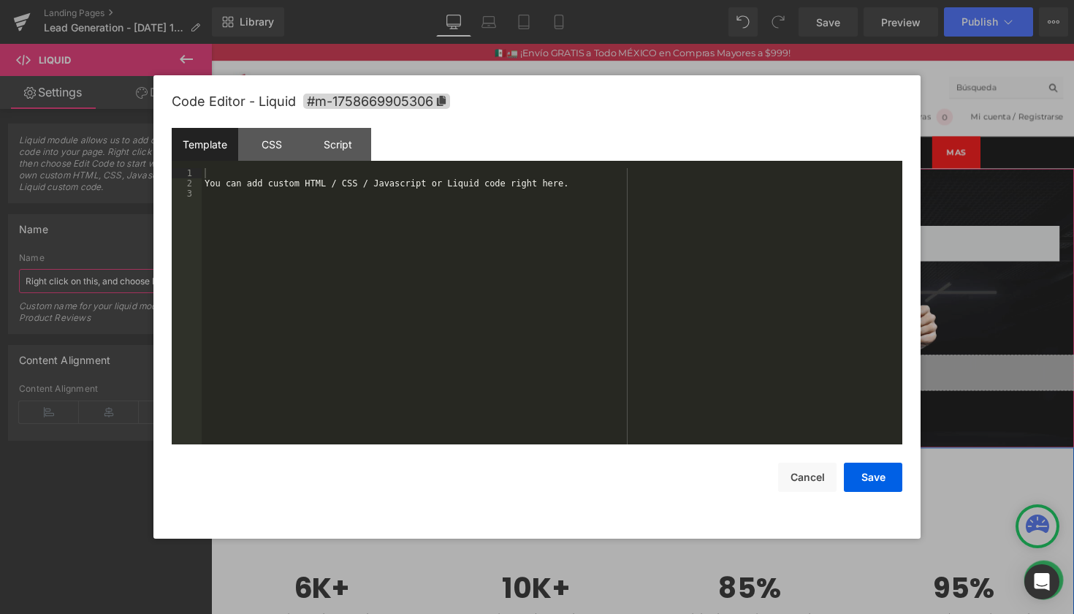
click at [669, 374] on icon at bounding box center [667, 374] width 8 height 9
drag, startPoint x: 583, startPoint y: 185, endPoint x: 216, endPoint y: 185, distance: 366.8
click at [216, 185] on div "You can add custom HTML / CSS / Javascript or Liquid code right here." at bounding box center [552, 316] width 701 height 297
drag, startPoint x: 591, startPoint y: 185, endPoint x: 533, endPoint y: 182, distance: 58.5
click at [568, 188] on div "You can add custom HTML / CSS / Javascript or Liquid code right here." at bounding box center [552, 316] width 701 height 297
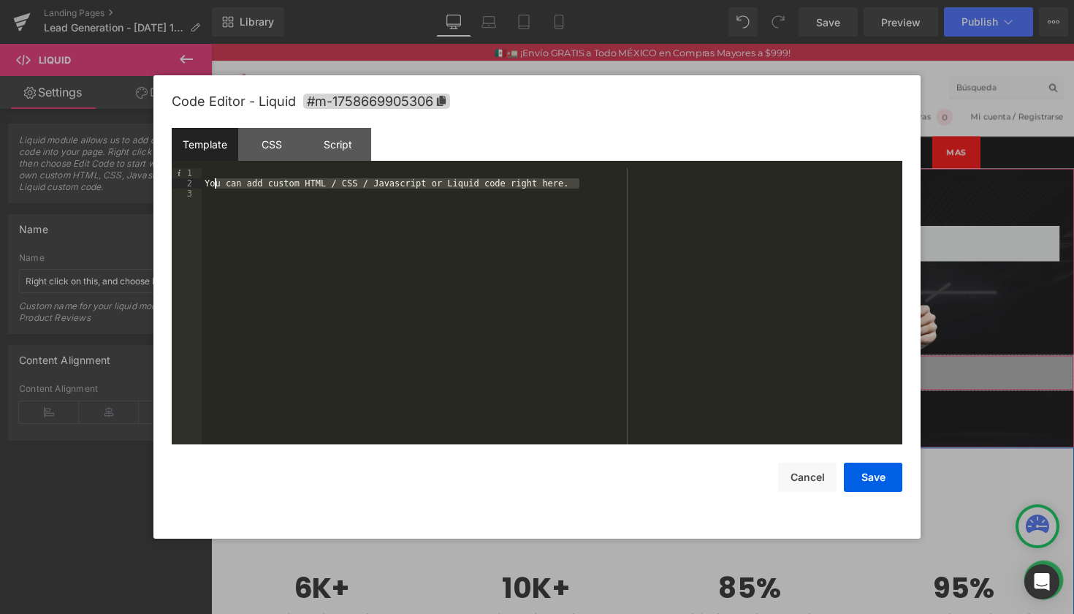
drag, startPoint x: 580, startPoint y: 183, endPoint x: 245, endPoint y: 180, distance: 335.4
click at [218, 178] on div "You can add custom HTML / CSS / Javascript or Liquid code right here." at bounding box center [552, 316] width 701 height 297
click at [869, 480] on button "Save" at bounding box center [873, 476] width 58 height 29
click at [671, 376] on div "Liquid" at bounding box center [653, 380] width 884 height 37
click at [815, 478] on button "Cancel" at bounding box center [807, 476] width 58 height 29
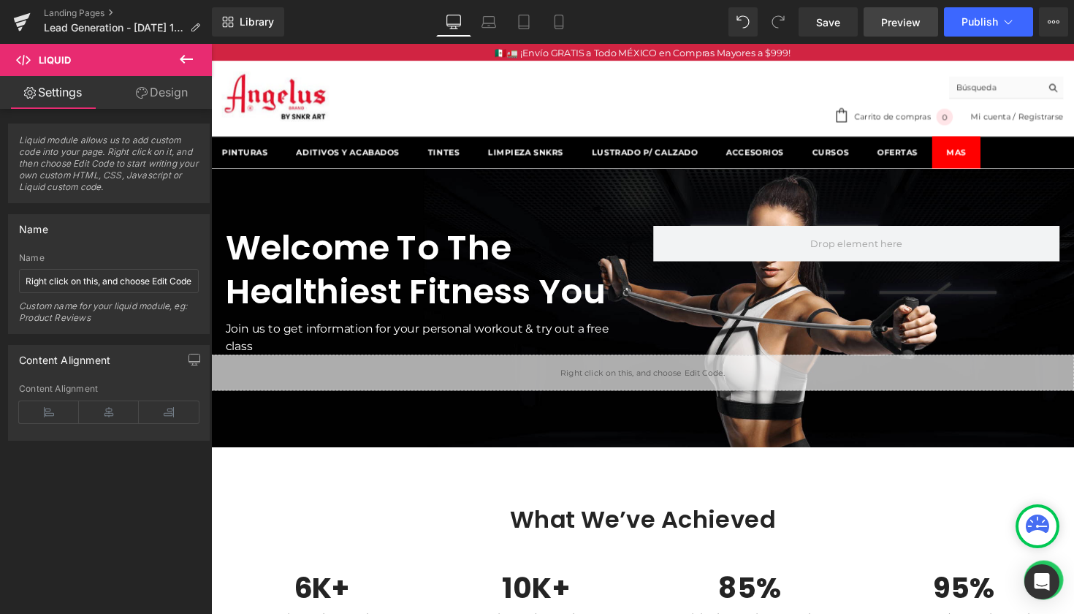
click at [904, 26] on span "Preview" at bounding box center [900, 22] width 39 height 15
click at [827, 20] on span "Save" at bounding box center [828, 22] width 24 height 15
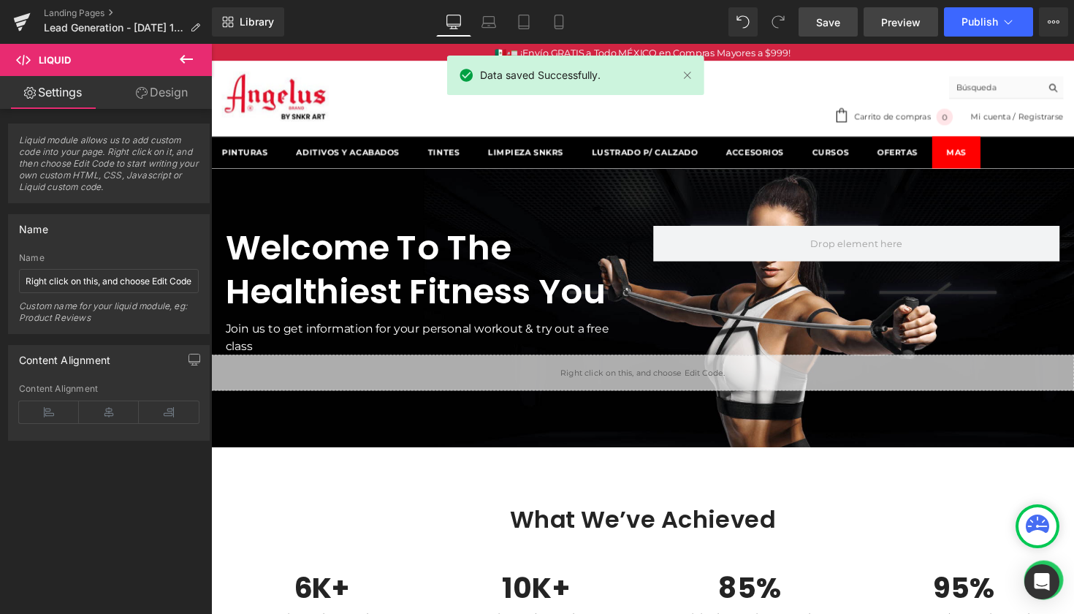
click at [918, 23] on span "Preview" at bounding box center [900, 22] width 39 height 15
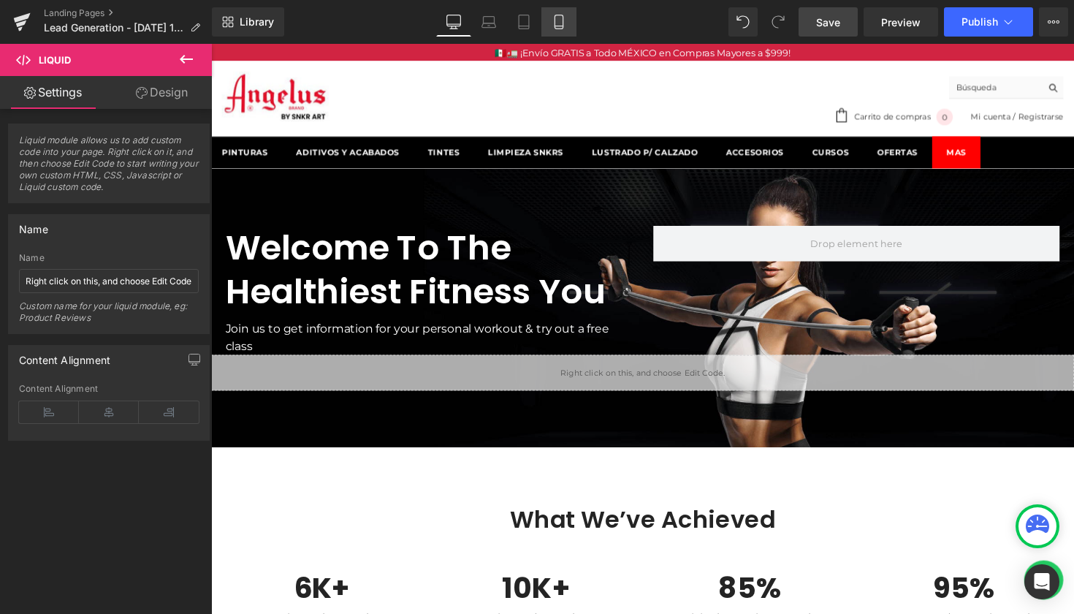
click at [562, 19] on icon at bounding box center [559, 22] width 15 height 15
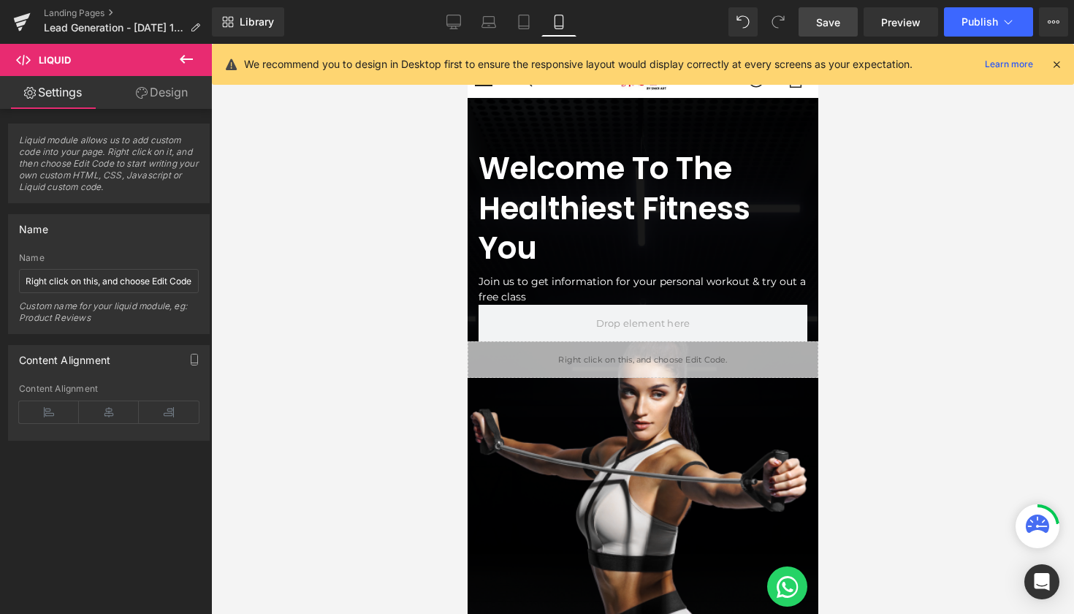
scroll to position [51, 0]
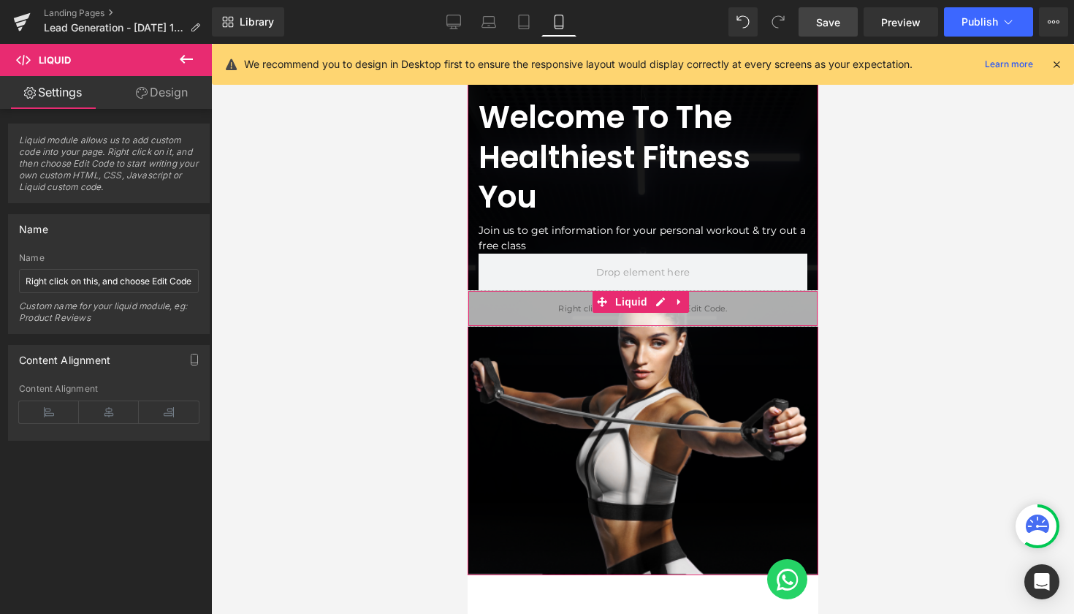
click at [697, 317] on div "Liquid" at bounding box center [642, 308] width 351 height 37
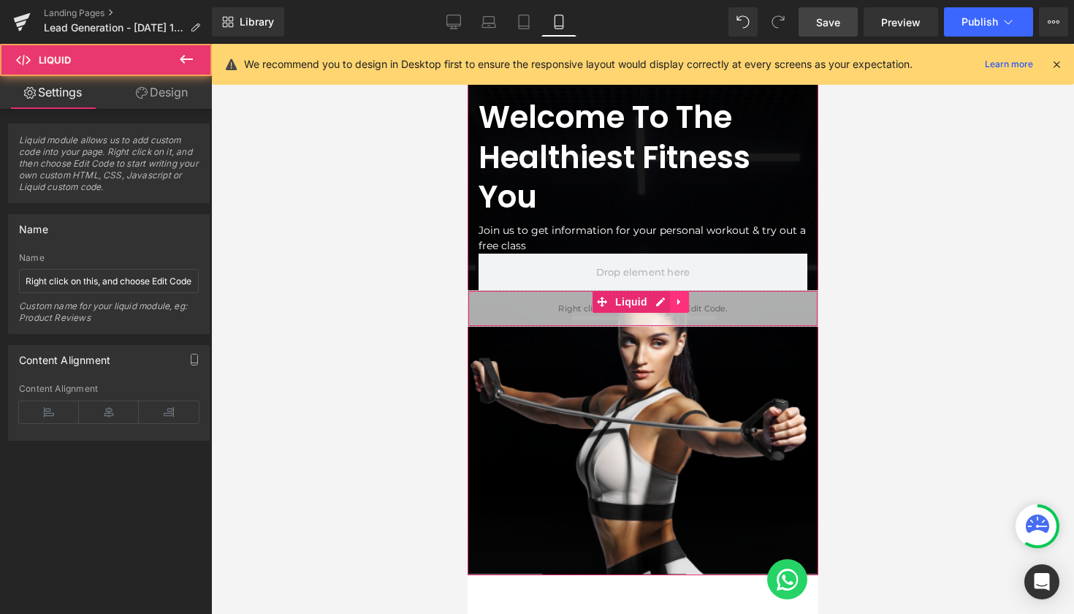
click at [683, 294] on link at bounding box center [678, 302] width 19 height 22
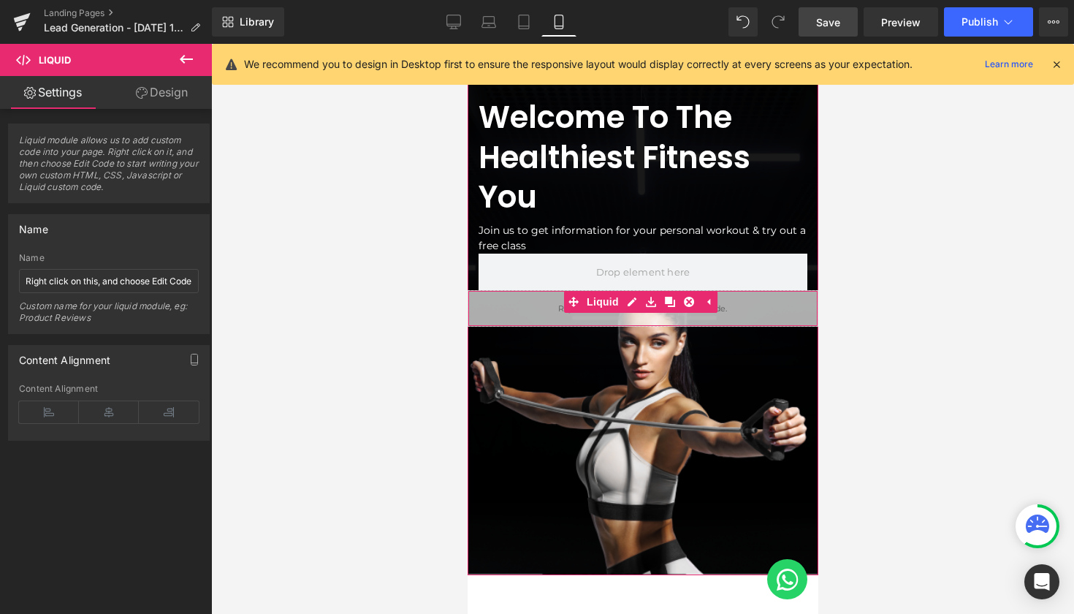
click at [703, 315] on div "Liquid" at bounding box center [642, 308] width 351 height 37
click at [629, 300] on icon at bounding box center [631, 301] width 10 height 11
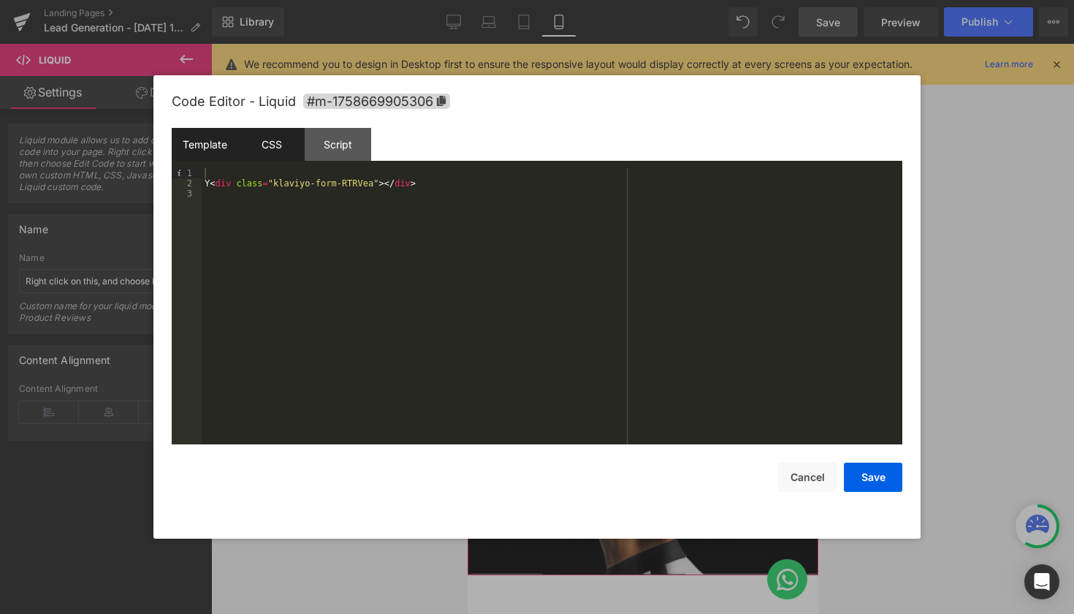
click at [270, 152] on div "CSS" at bounding box center [271, 144] width 66 height 33
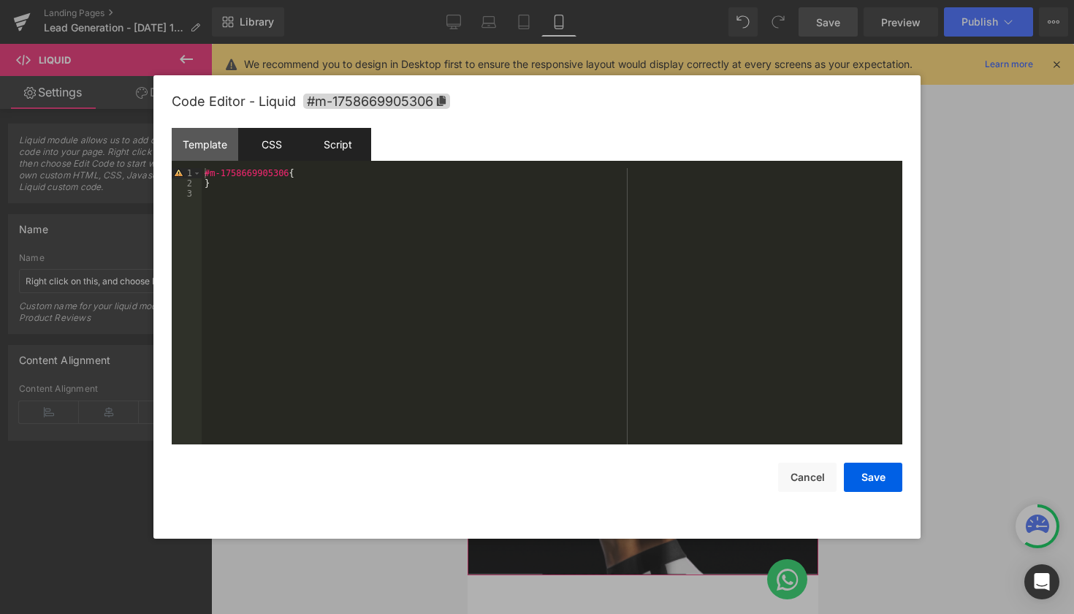
click at [349, 151] on div "Script" at bounding box center [338, 144] width 66 height 33
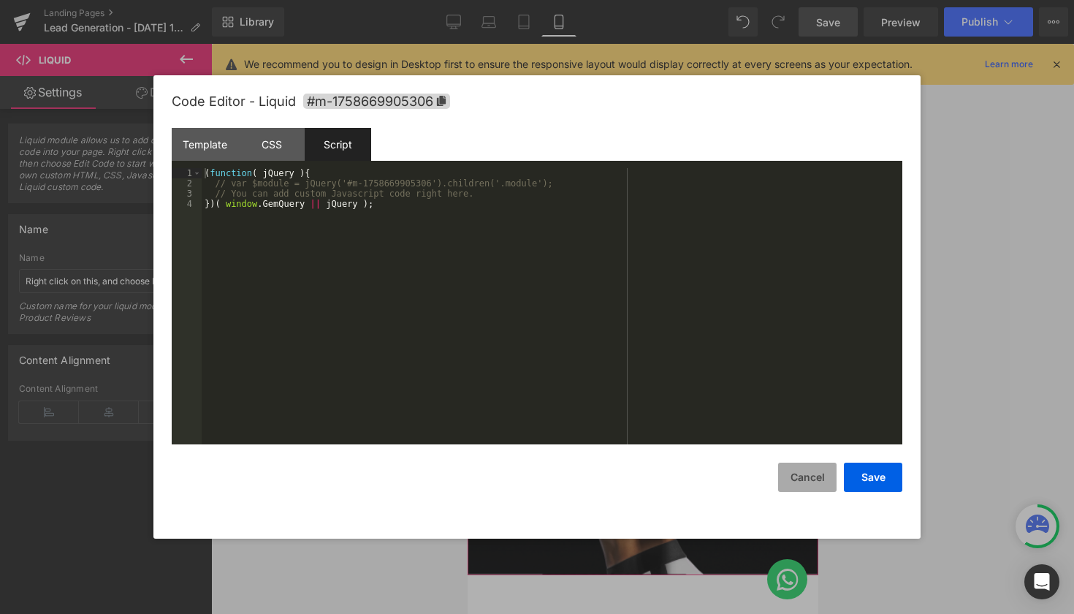
click at [826, 478] on button "Cancel" at bounding box center [807, 476] width 58 height 29
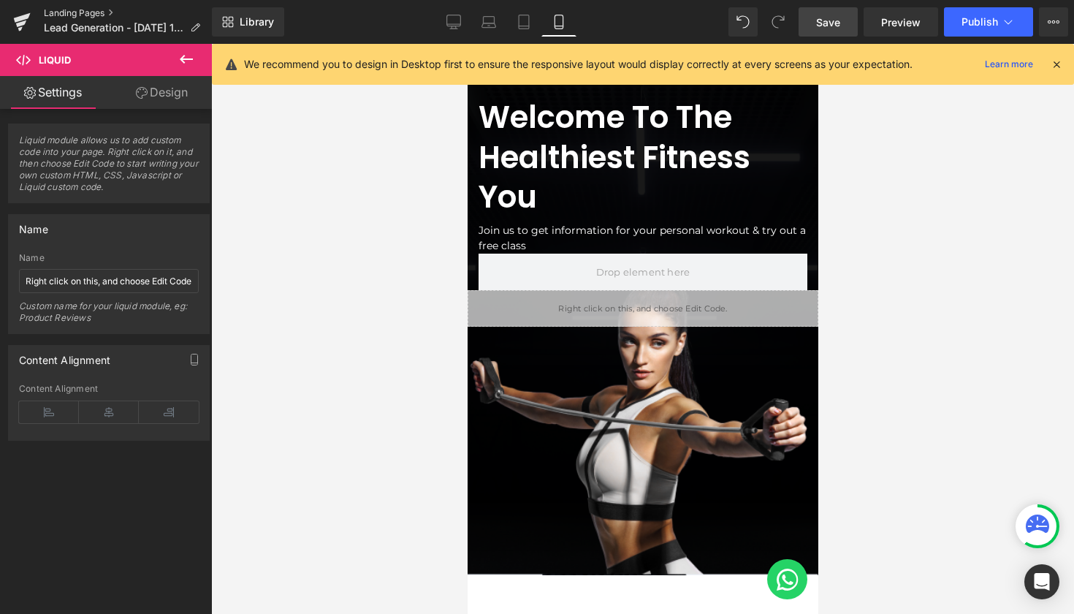
click at [88, 9] on link "Landing Pages" at bounding box center [128, 13] width 168 height 12
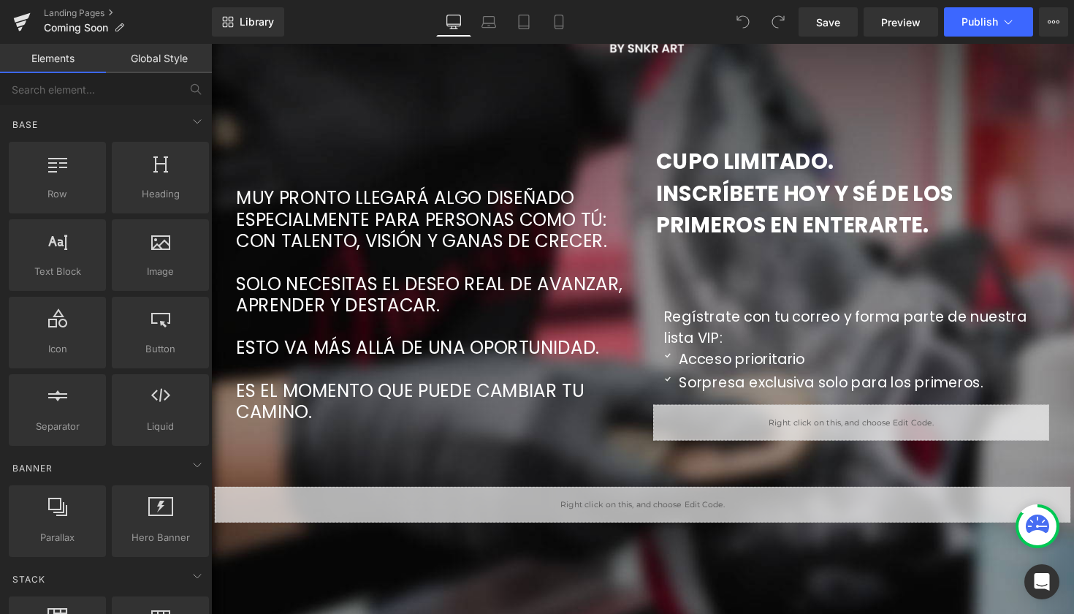
scroll to position [207, 0]
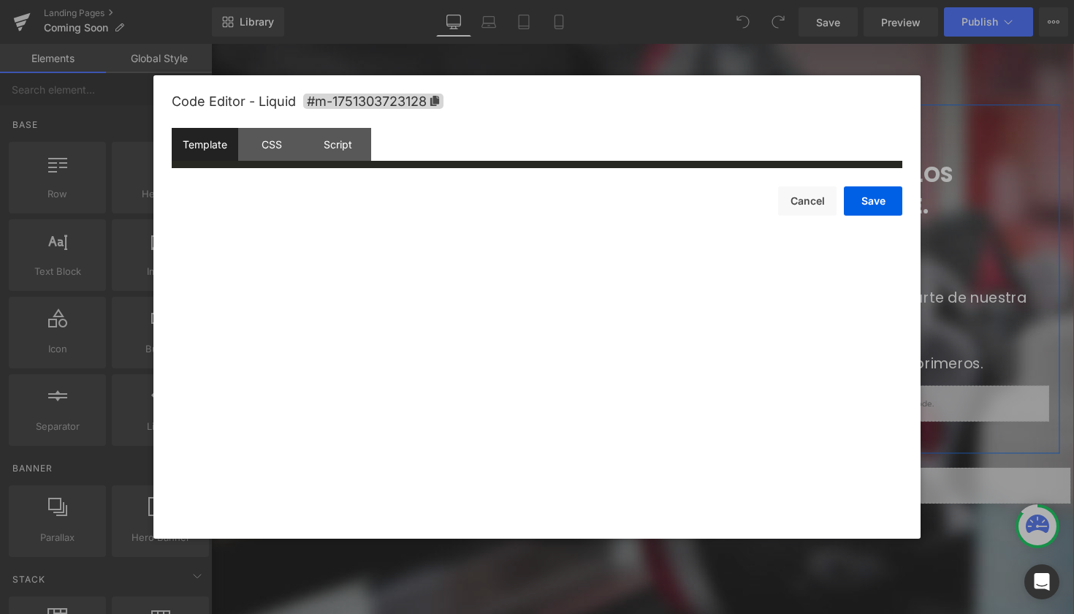
click at [886, 403] on link at bounding box center [883, 406] width 15 height 18
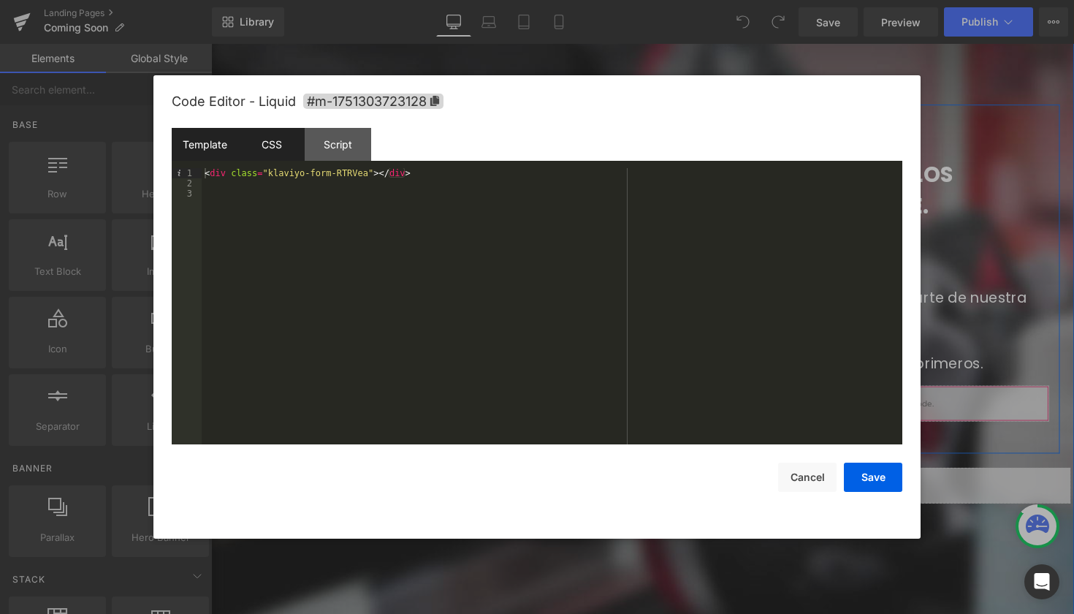
click at [266, 148] on div "CSS" at bounding box center [271, 144] width 66 height 33
click at [345, 145] on div "Script" at bounding box center [338, 144] width 66 height 33
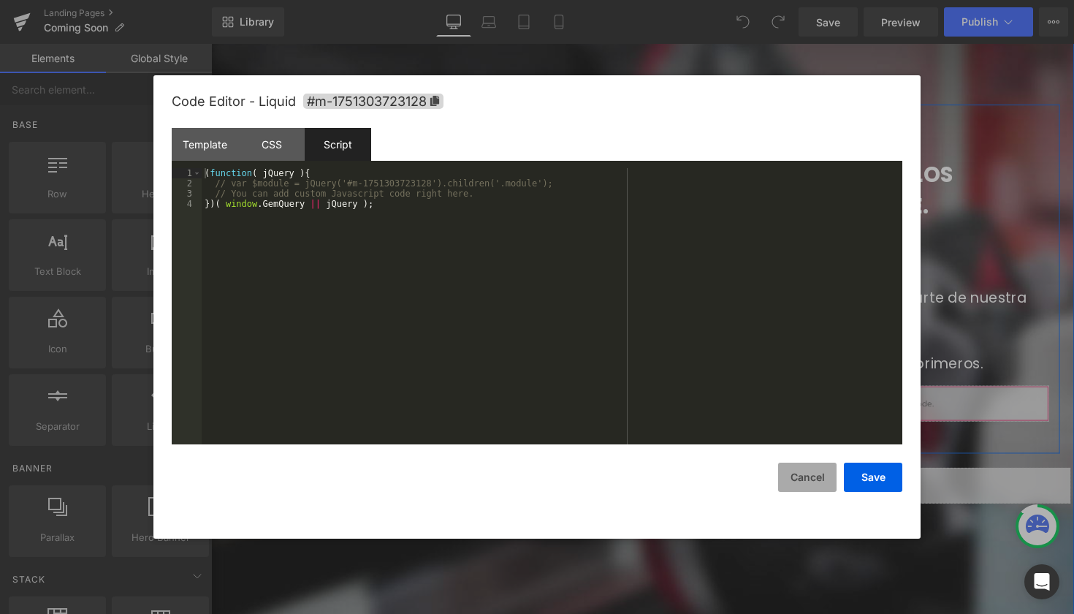
click at [825, 477] on button "Cancel" at bounding box center [807, 476] width 58 height 29
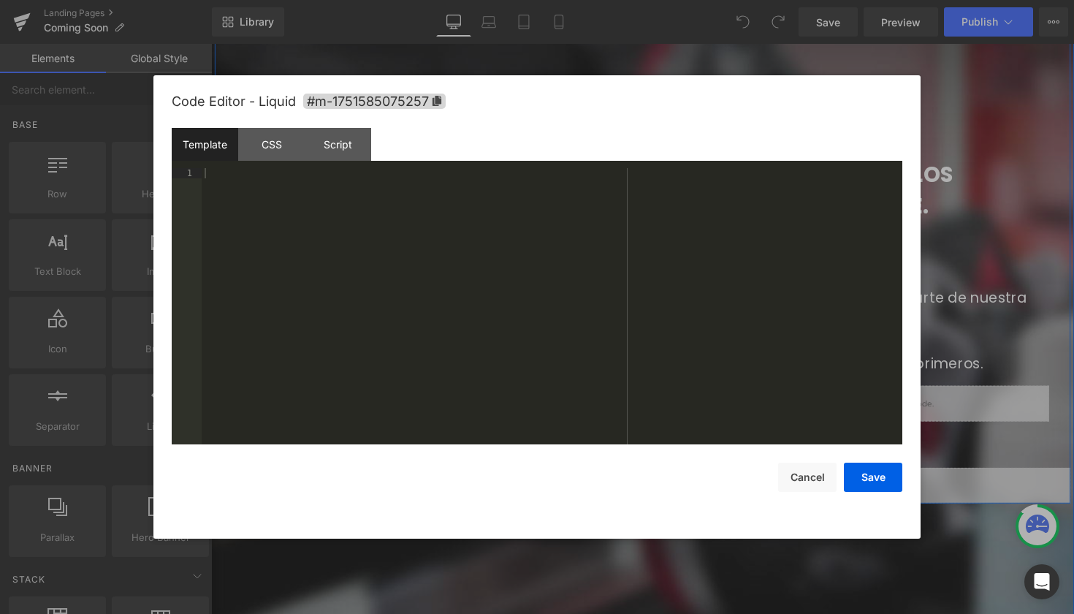
click at [670, 487] on icon at bounding box center [670, 489] width 8 height 9
click at [270, 145] on div "CSS" at bounding box center [271, 144] width 66 height 33
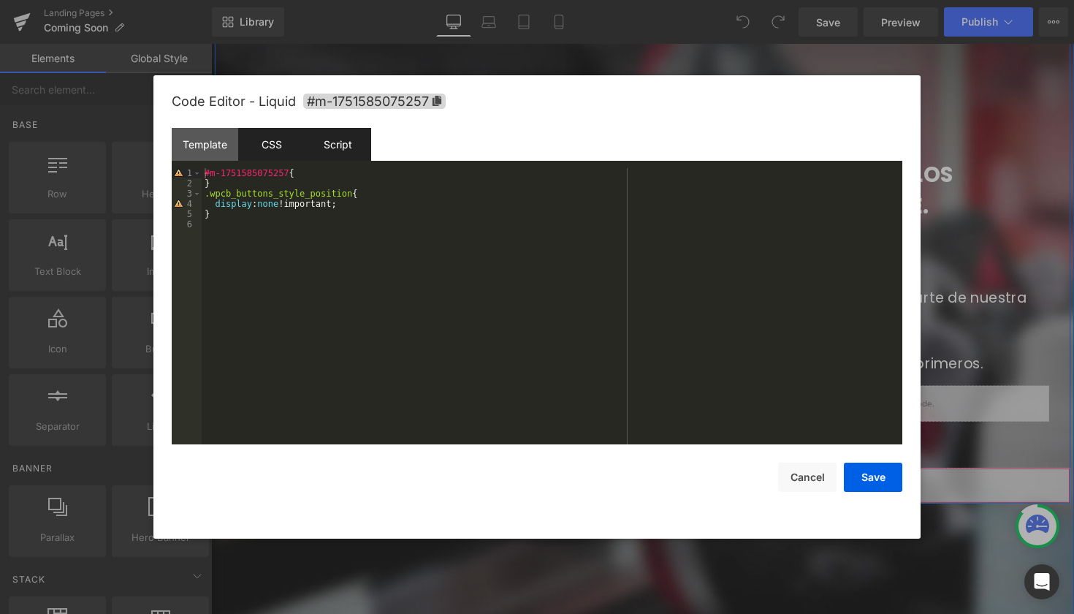
click at [340, 147] on div "Script" at bounding box center [338, 144] width 66 height 33
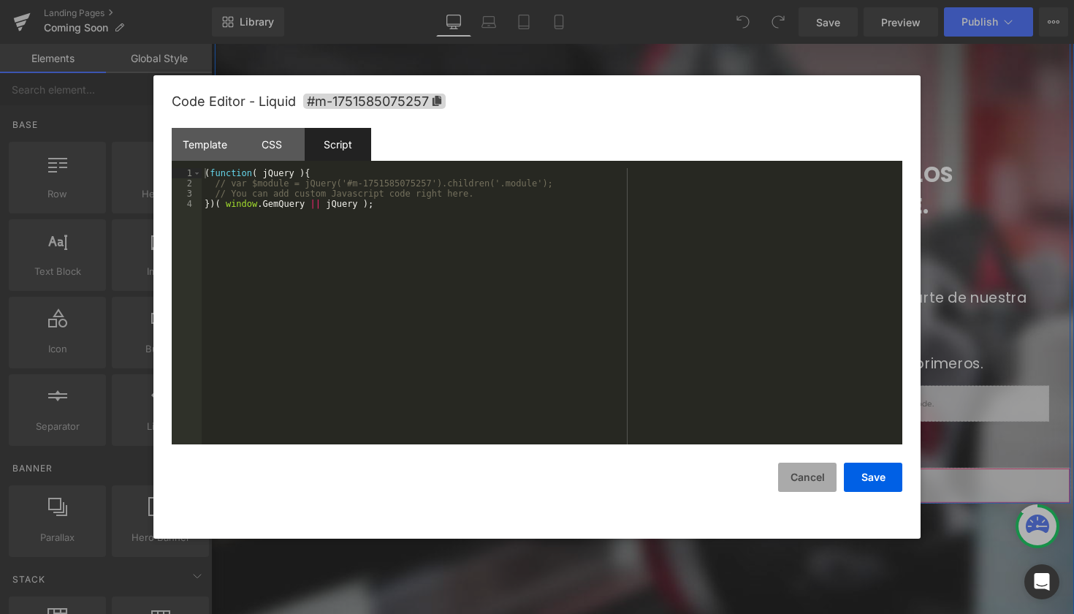
click at [807, 469] on button "Cancel" at bounding box center [807, 476] width 58 height 29
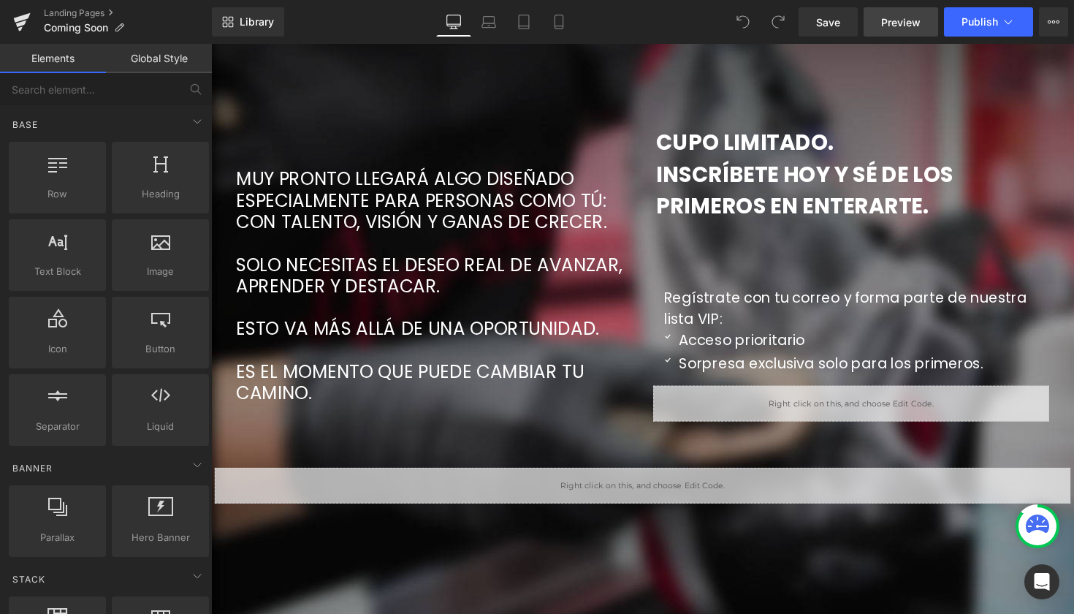
click at [894, 31] on link "Preview" at bounding box center [901, 21] width 75 height 29
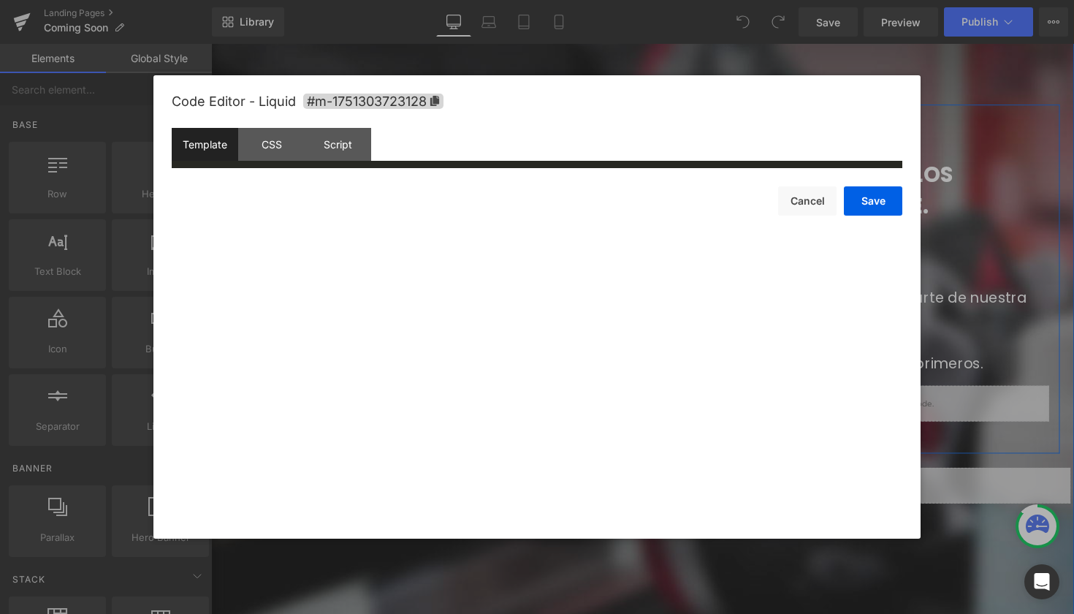
click at [882, 404] on icon at bounding box center [883, 405] width 8 height 9
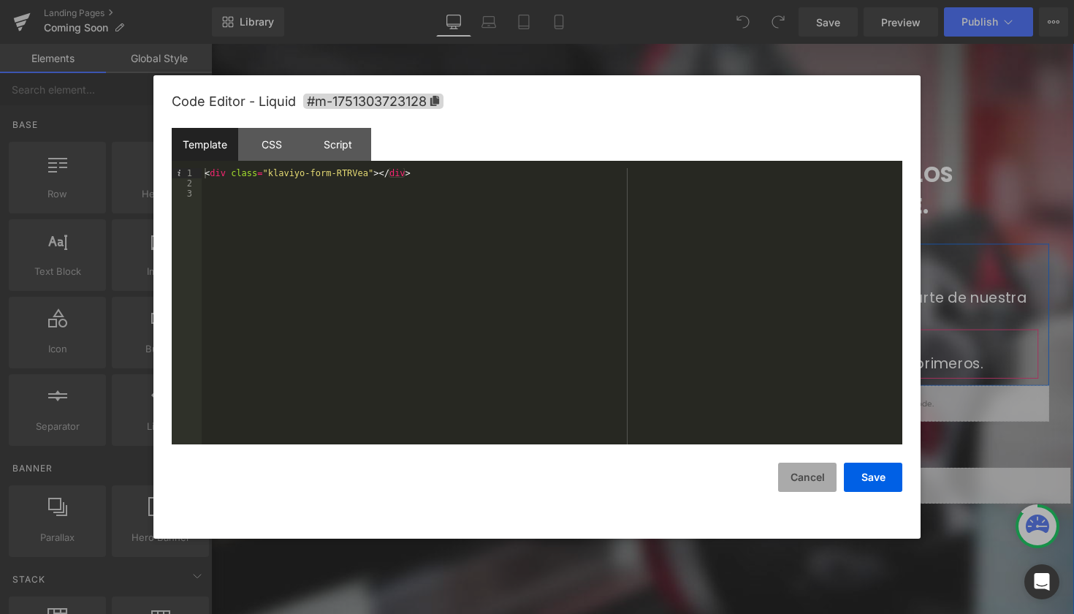
click at [811, 483] on button "Cancel" at bounding box center [807, 476] width 58 height 29
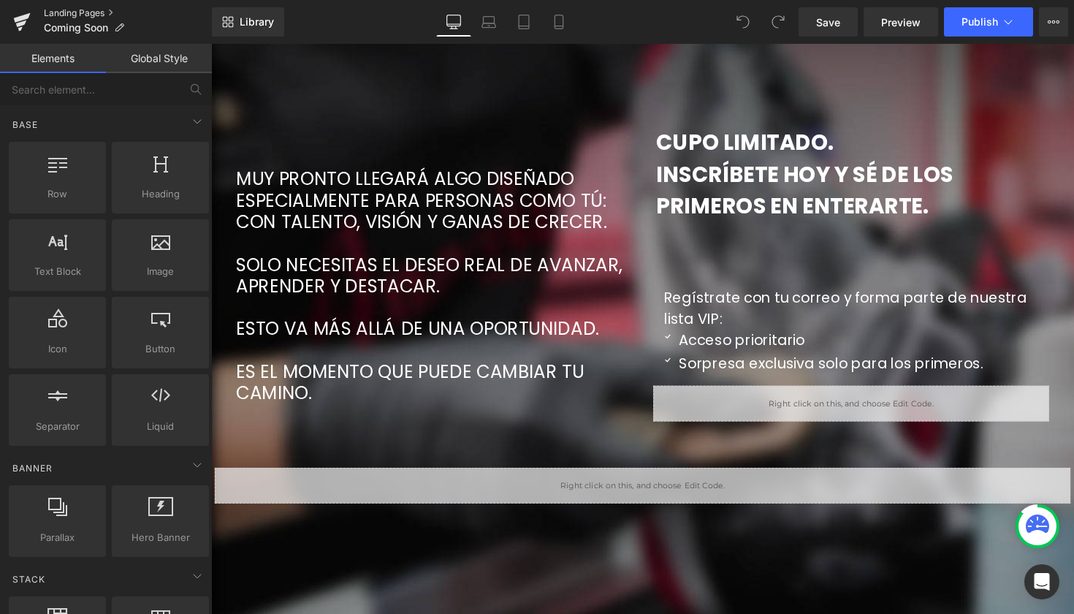
click at [88, 15] on link "Landing Pages" at bounding box center [128, 13] width 168 height 12
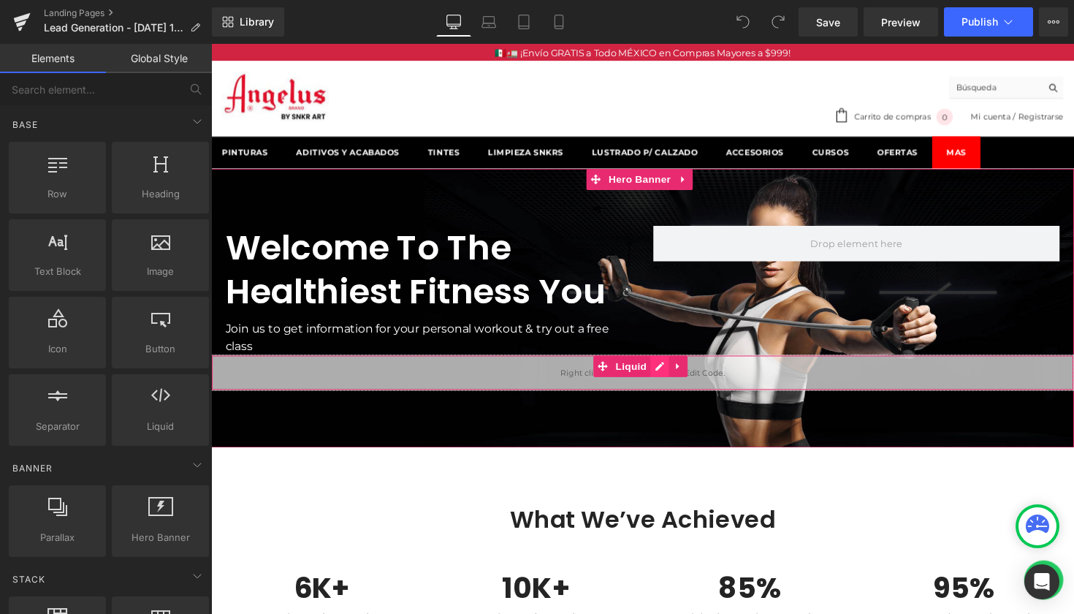
click at [677, 376] on div "Liquid" at bounding box center [653, 380] width 884 height 37
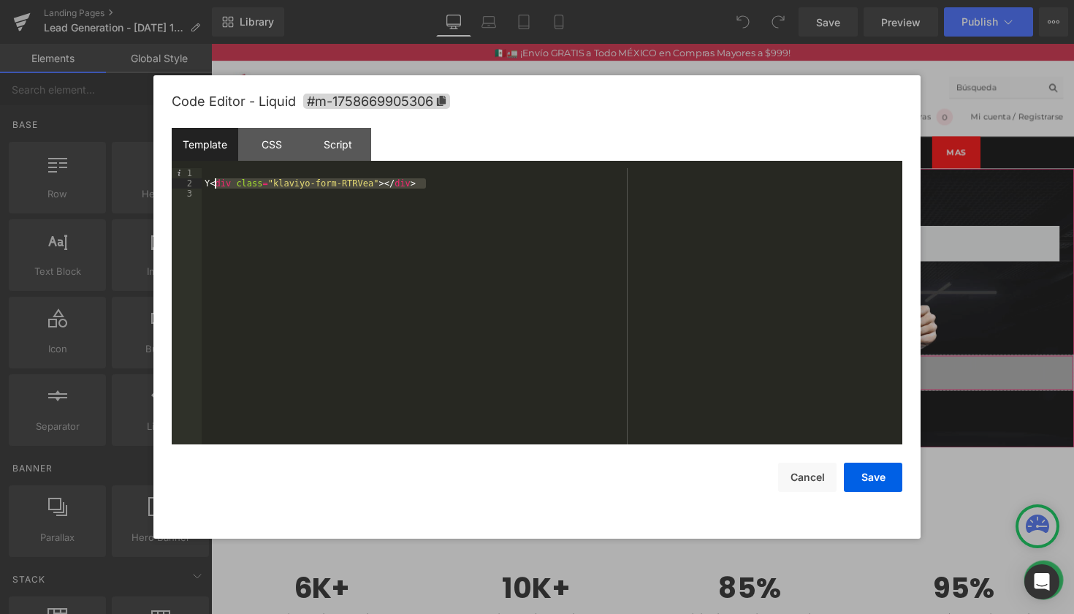
drag, startPoint x: 438, startPoint y: 187, endPoint x: 216, endPoint y: 183, distance: 222.1
click at [216, 183] on div "Y < div class = "klaviyo-form-RTRVea" > </ div >" at bounding box center [552, 316] width 701 height 297
click at [222, 172] on div at bounding box center [552, 316] width 701 height 297
click at [869, 477] on button "Save" at bounding box center [873, 476] width 58 height 29
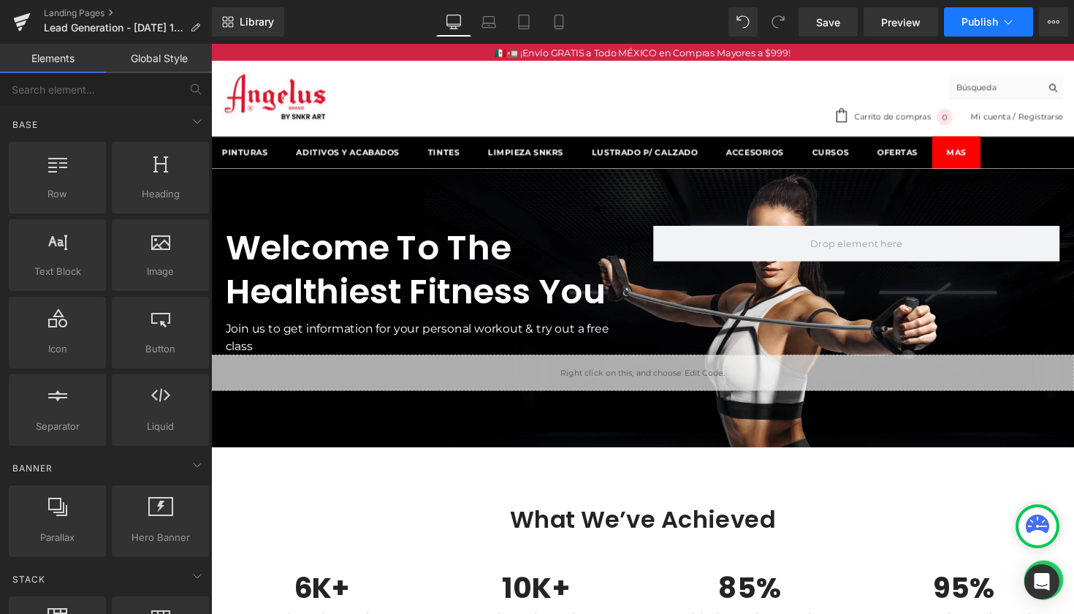
click at [987, 20] on span "Publish" at bounding box center [979, 22] width 37 height 12
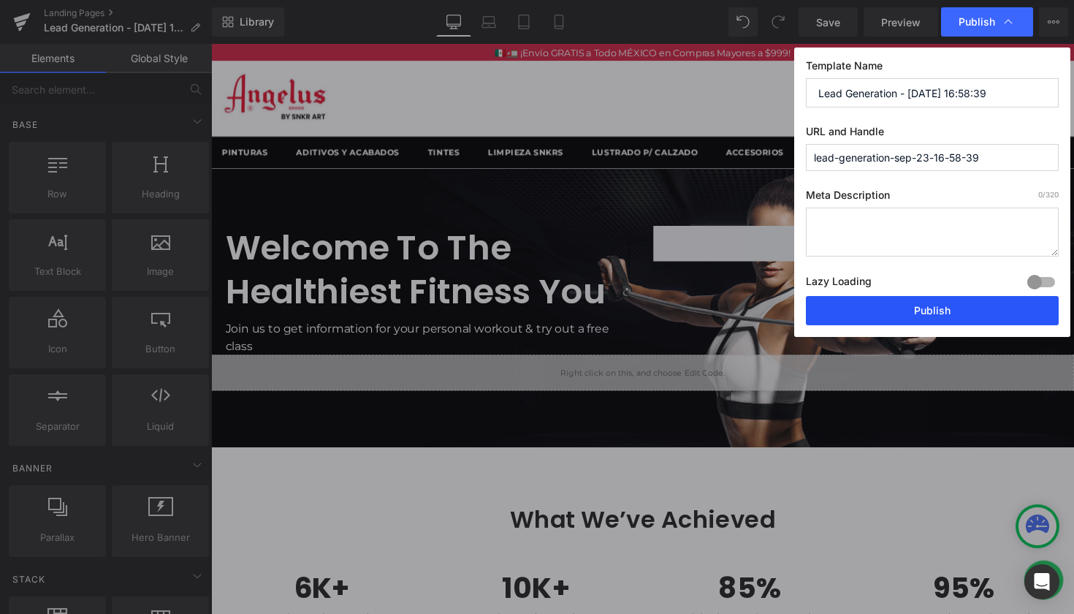
click at [951, 310] on button "Publish" at bounding box center [932, 310] width 253 height 29
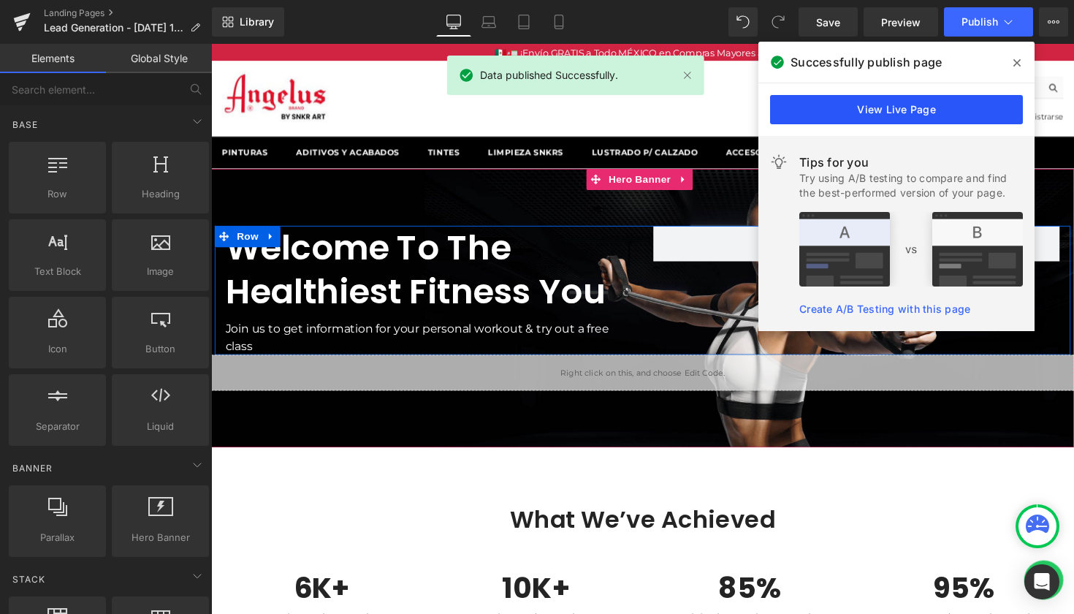
click at [954, 113] on link "View Live Page" at bounding box center [896, 109] width 253 height 29
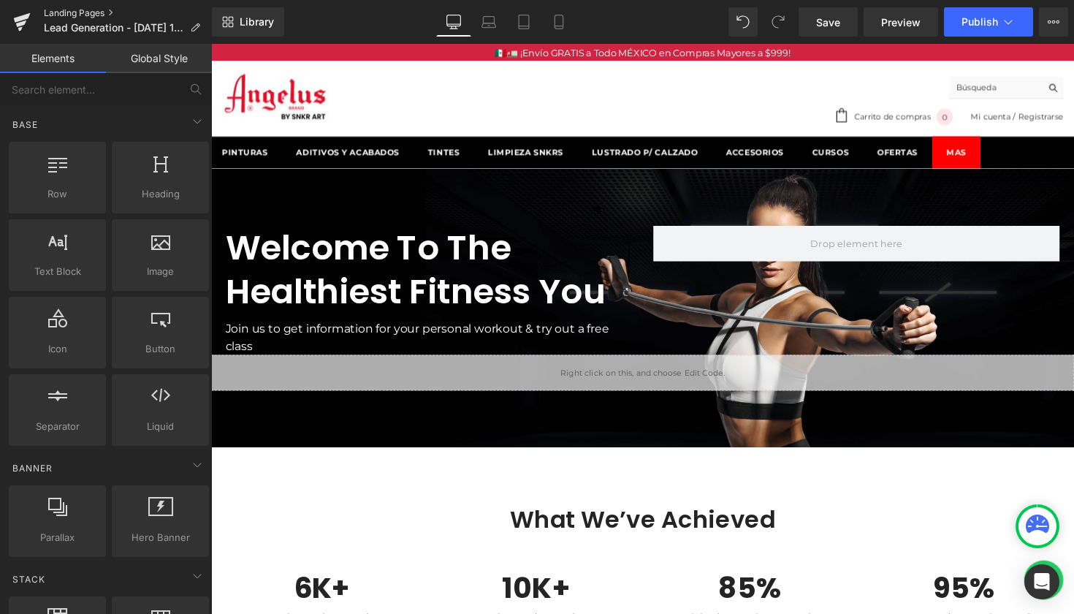
click at [71, 8] on link "Landing Pages" at bounding box center [128, 13] width 168 height 12
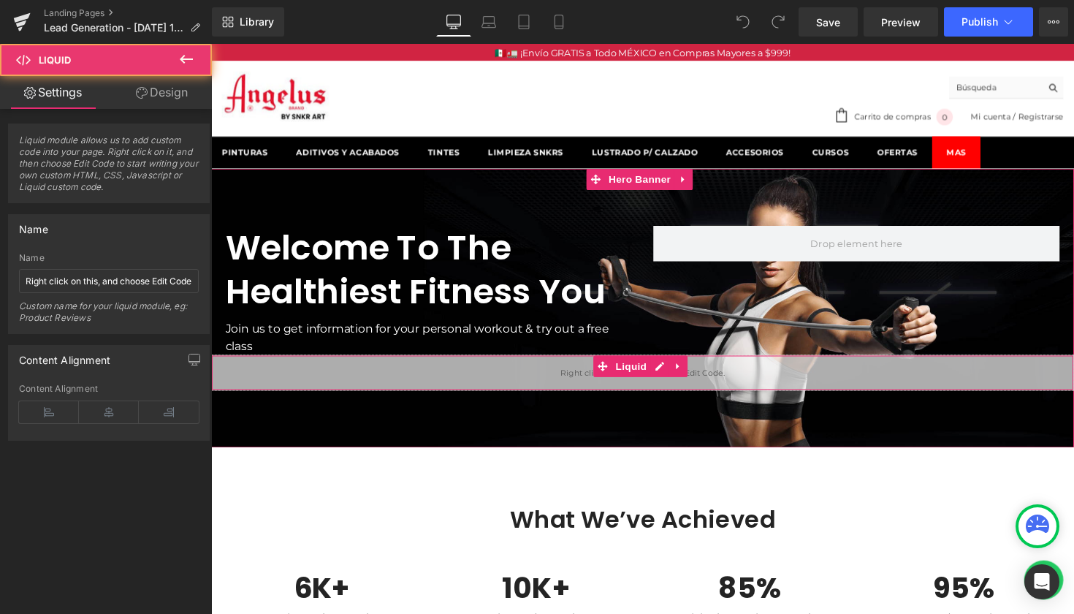
click at [766, 379] on div "Liquid" at bounding box center [653, 380] width 884 height 37
click at [668, 375] on icon at bounding box center [671, 373] width 10 height 11
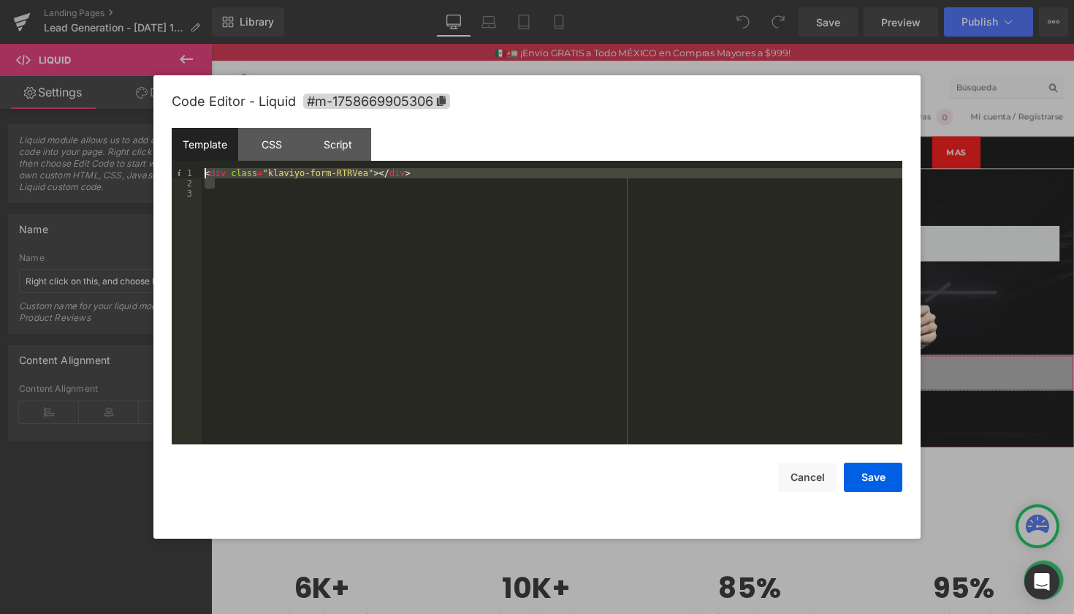
drag, startPoint x: 422, startPoint y: 178, endPoint x: 205, endPoint y: 172, distance: 217.1
click at [205, 172] on div "< div class = "klaviyo-form-RTRVea" > </ div >" at bounding box center [552, 316] width 701 height 297
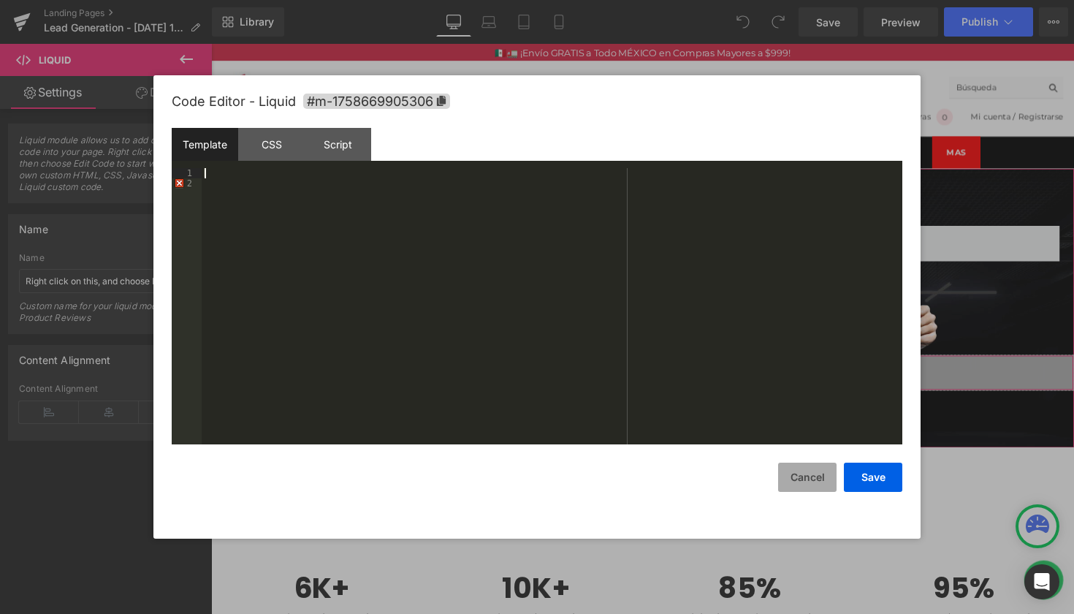
click at [795, 479] on button "Cancel" at bounding box center [807, 476] width 58 height 29
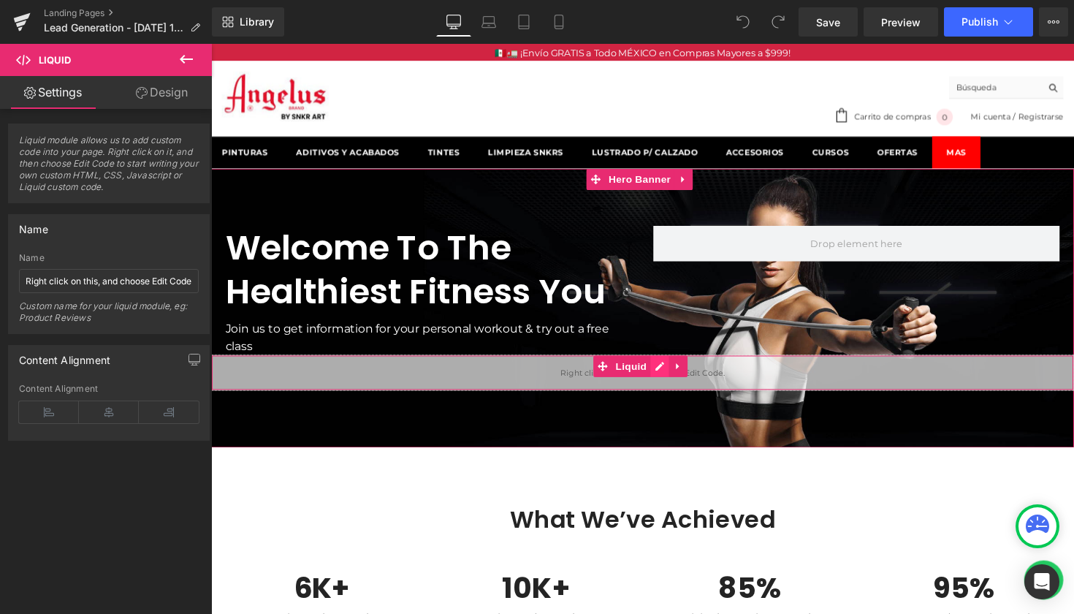
click at [669, 373] on icon at bounding box center [671, 373] width 10 height 11
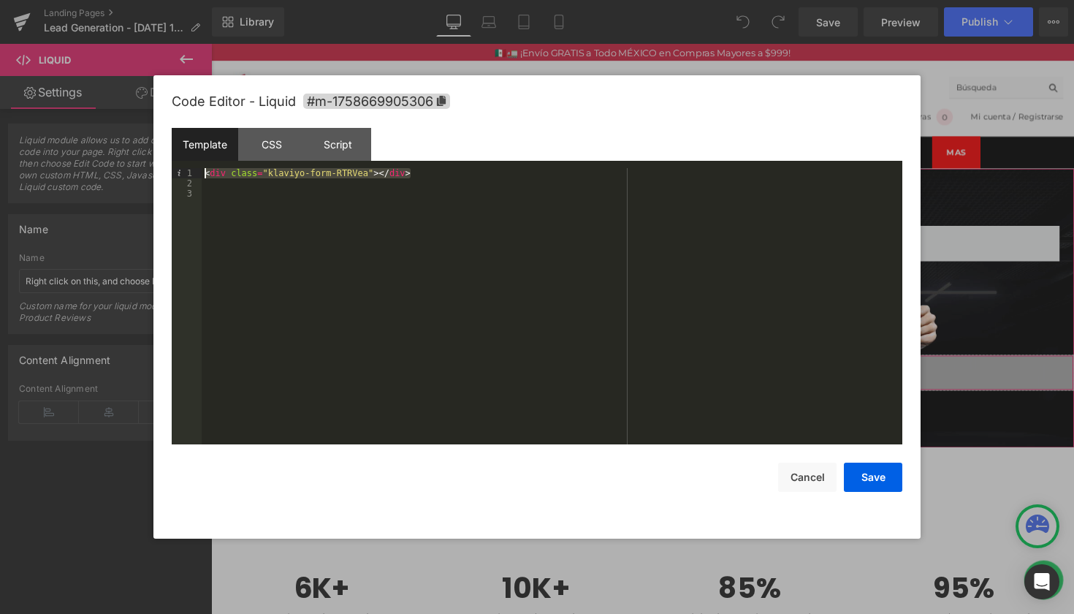
drag, startPoint x: 422, startPoint y: 174, endPoint x: 205, endPoint y: 172, distance: 217.0
click at [205, 172] on div "< div class = "klaviyo-form-RTRVea" > </ div >" at bounding box center [552, 316] width 701 height 297
click at [882, 481] on button "Save" at bounding box center [873, 476] width 58 height 29
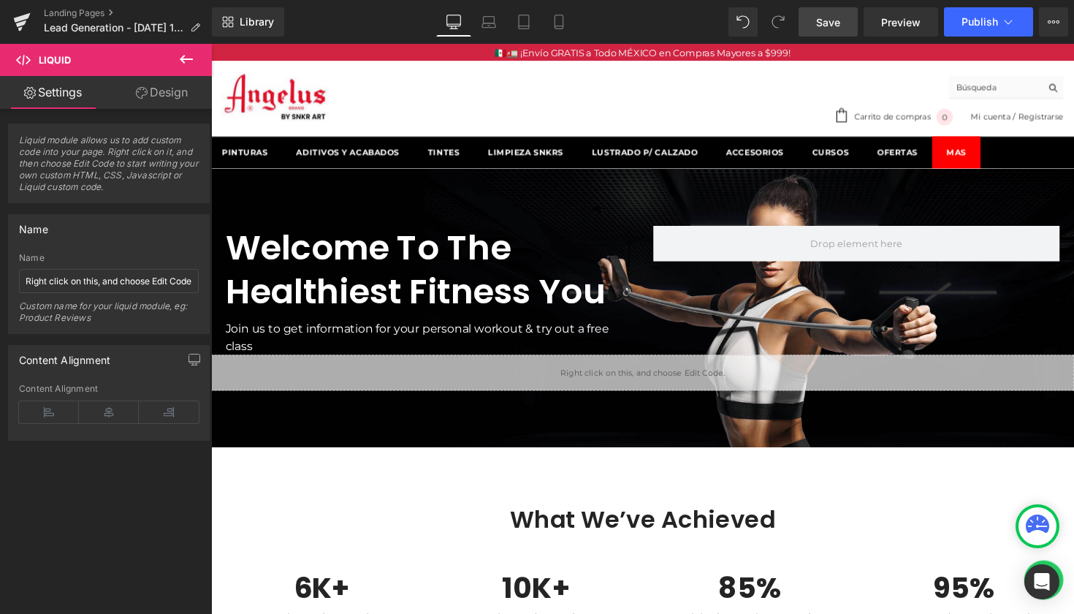
click at [834, 28] on span "Save" at bounding box center [828, 22] width 24 height 15
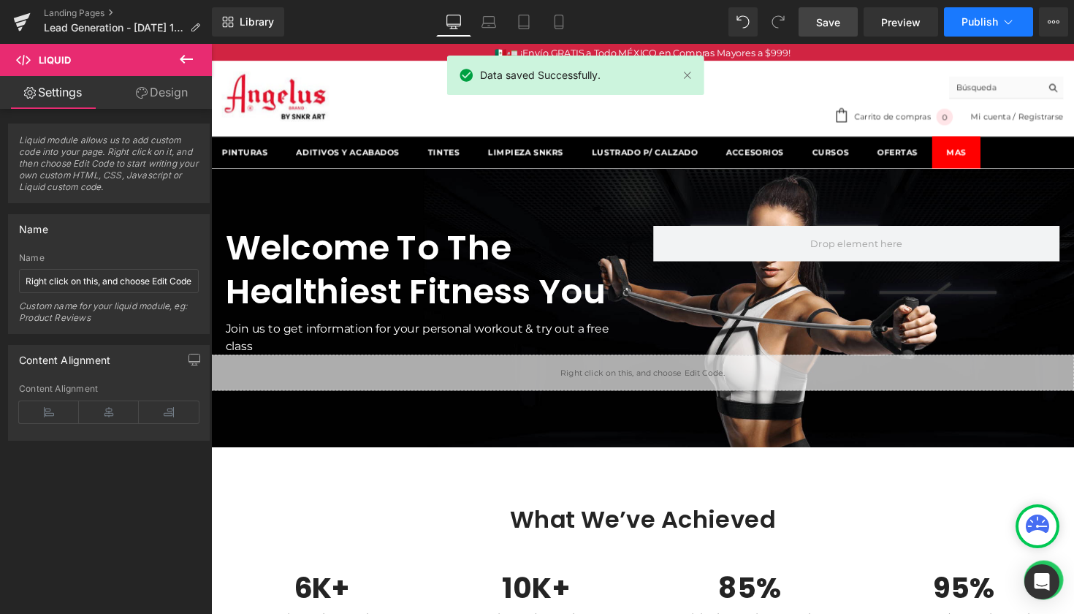
click at [983, 24] on span "Publish" at bounding box center [979, 22] width 37 height 12
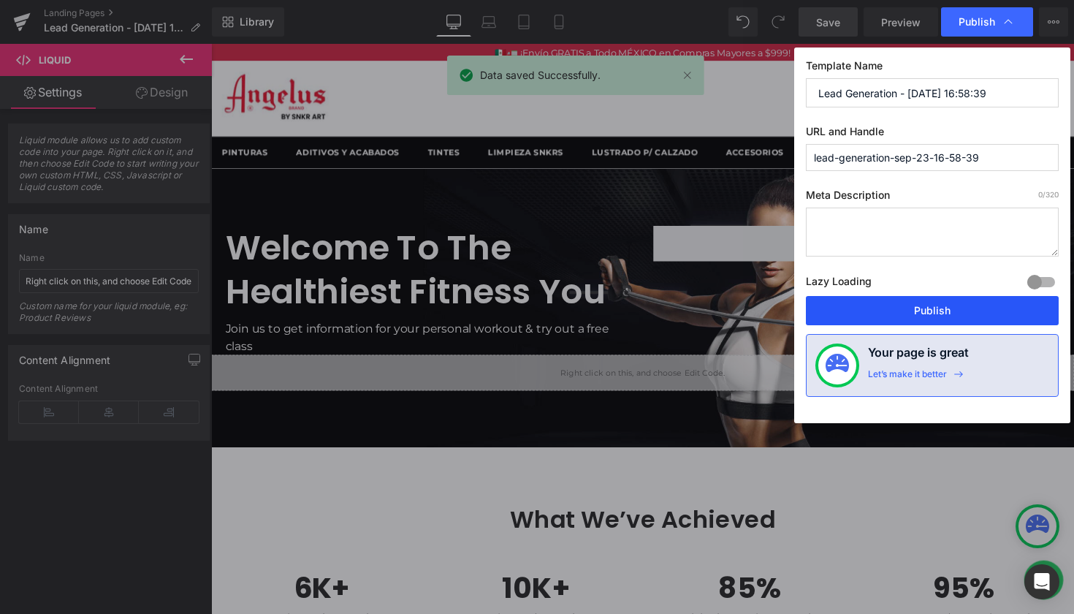
click at [949, 309] on button "Publish" at bounding box center [932, 310] width 253 height 29
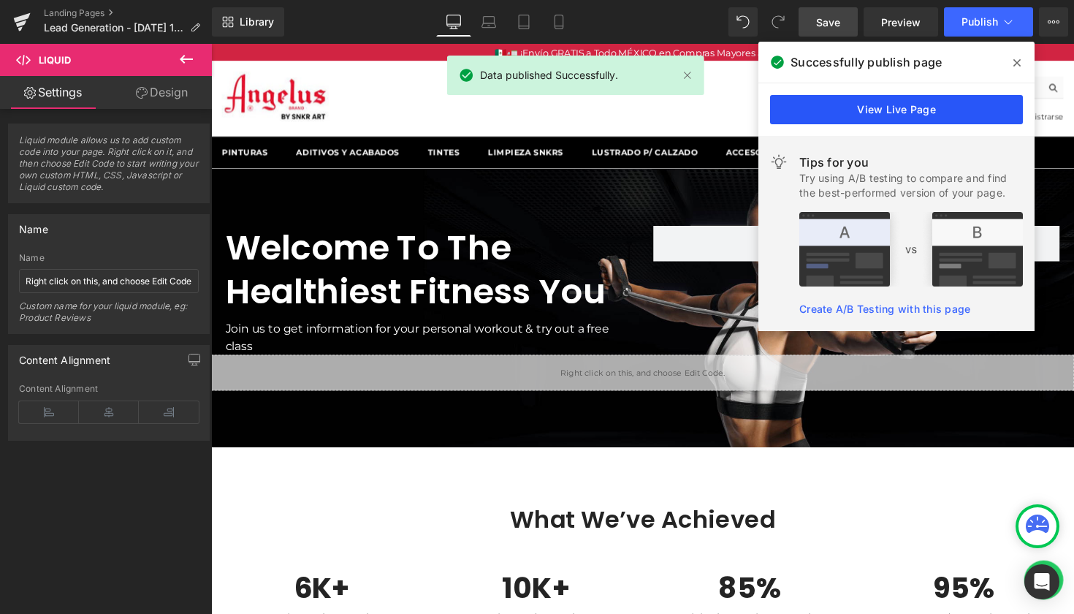
click at [909, 109] on link "View Live Page" at bounding box center [896, 109] width 253 height 29
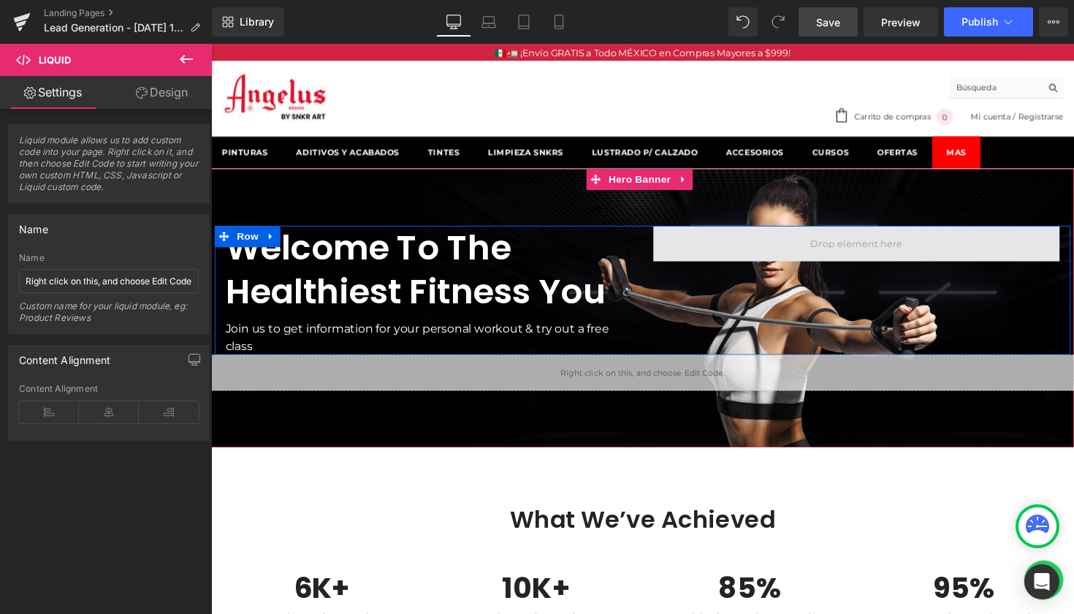
click at [845, 251] on span at bounding box center [872, 248] width 104 height 22
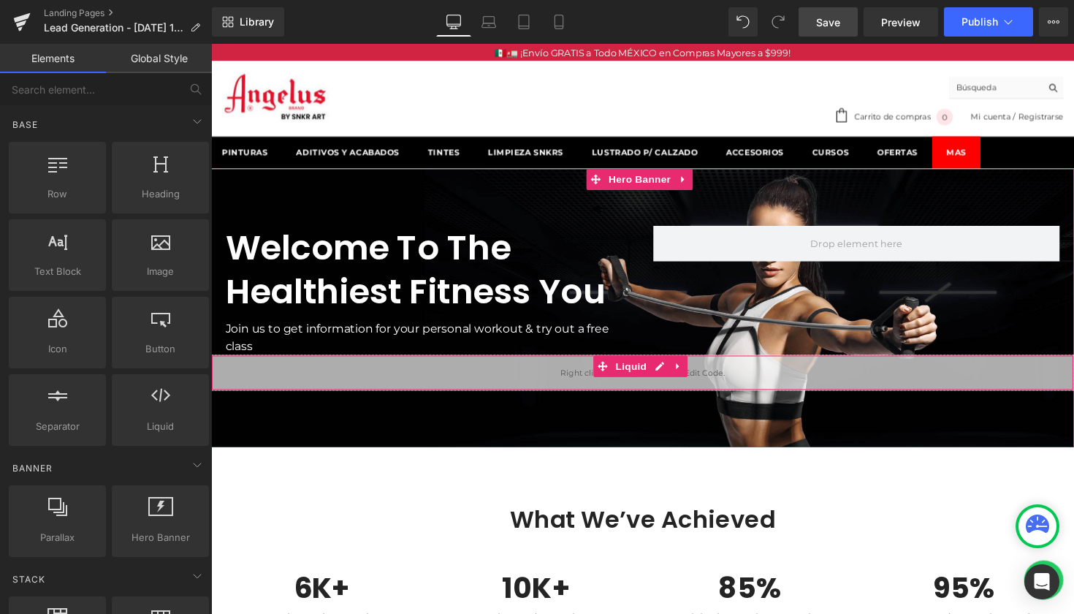
click at [774, 371] on div "Liquid" at bounding box center [653, 380] width 884 height 37
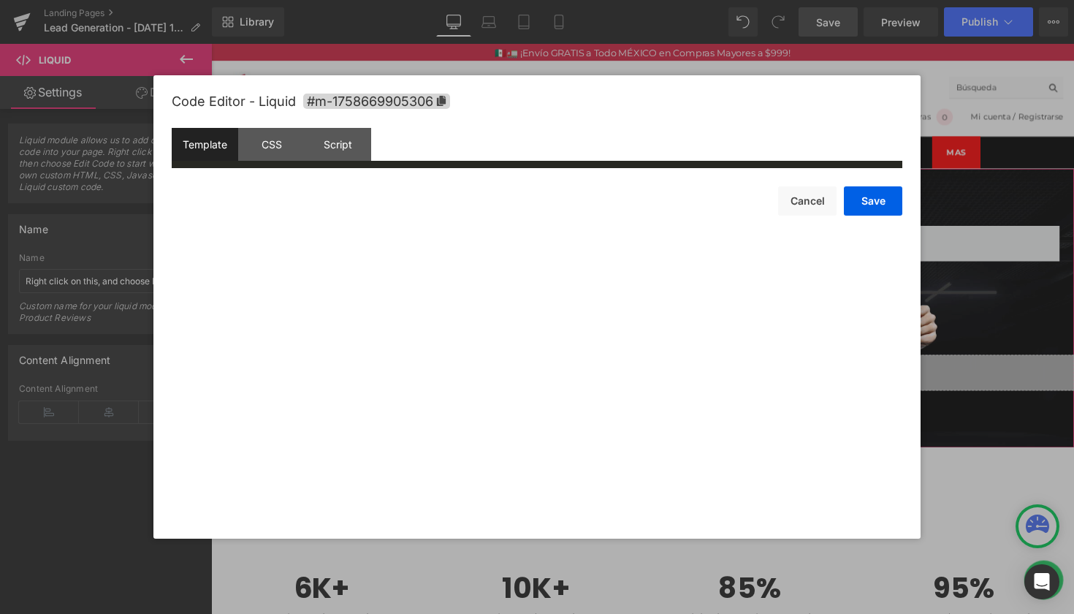
click at [672, 377] on div "Liquid" at bounding box center [653, 380] width 884 height 37
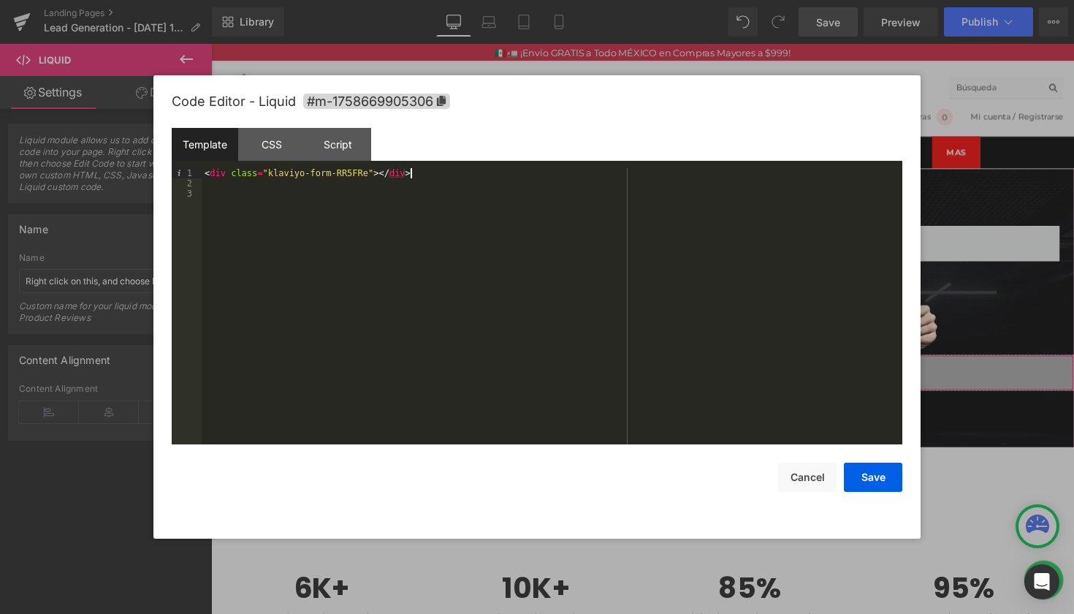
click at [437, 177] on div "< div class = "klaviyo-form-RR5FRe" > </ div >" at bounding box center [552, 316] width 701 height 297
click at [879, 476] on button "Save" at bounding box center [873, 476] width 58 height 29
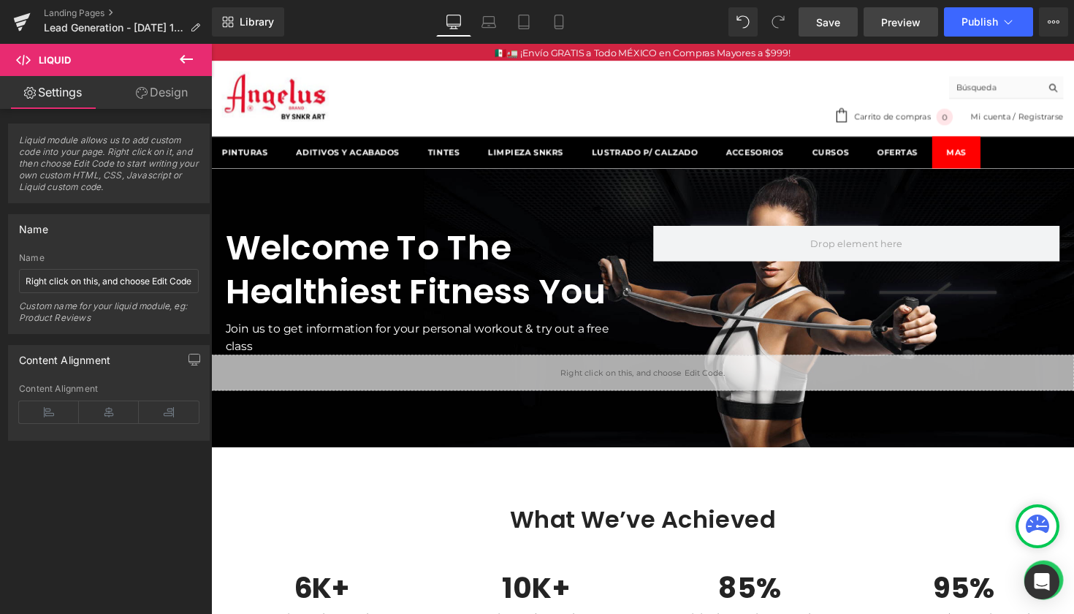
click at [907, 20] on span "Preview" at bounding box center [900, 22] width 39 height 15
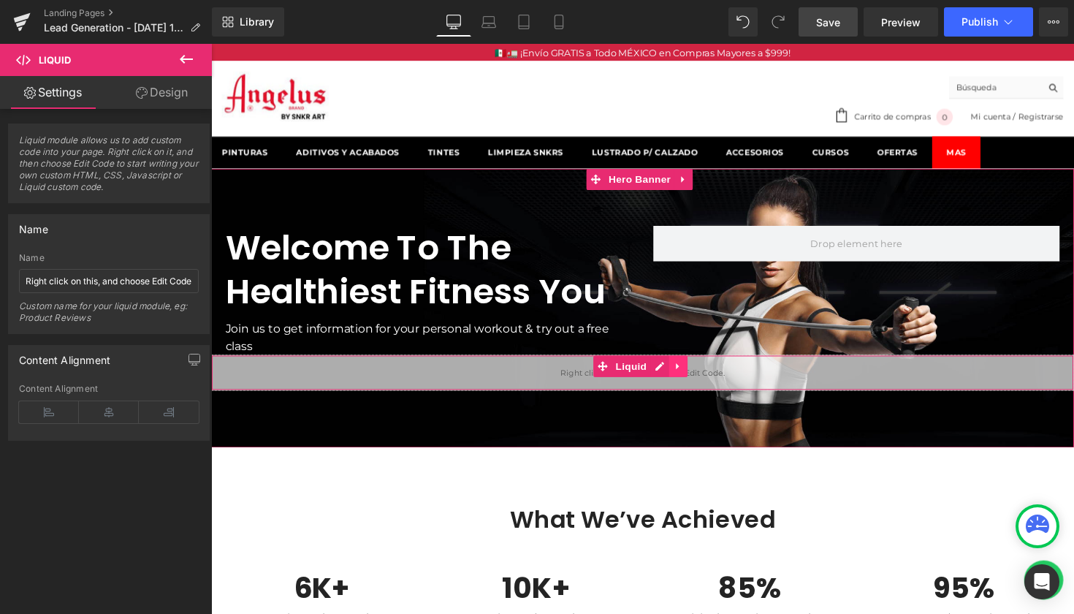
click at [689, 376] on icon at bounding box center [690, 373] width 10 height 11
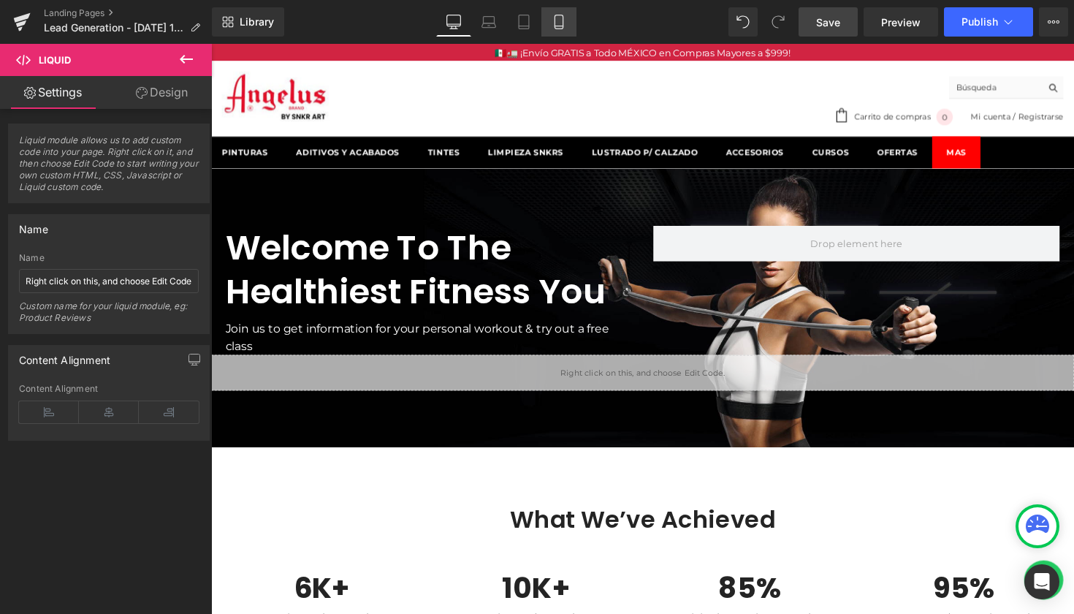
click at [570, 27] on link "Mobile" at bounding box center [558, 21] width 35 height 29
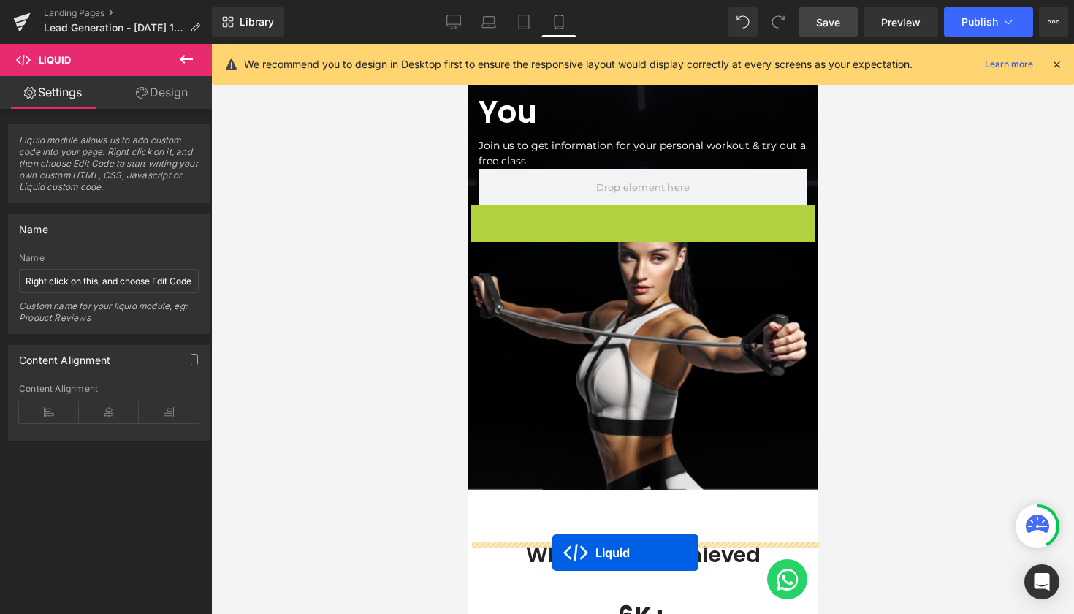
scroll to position [210, 0]
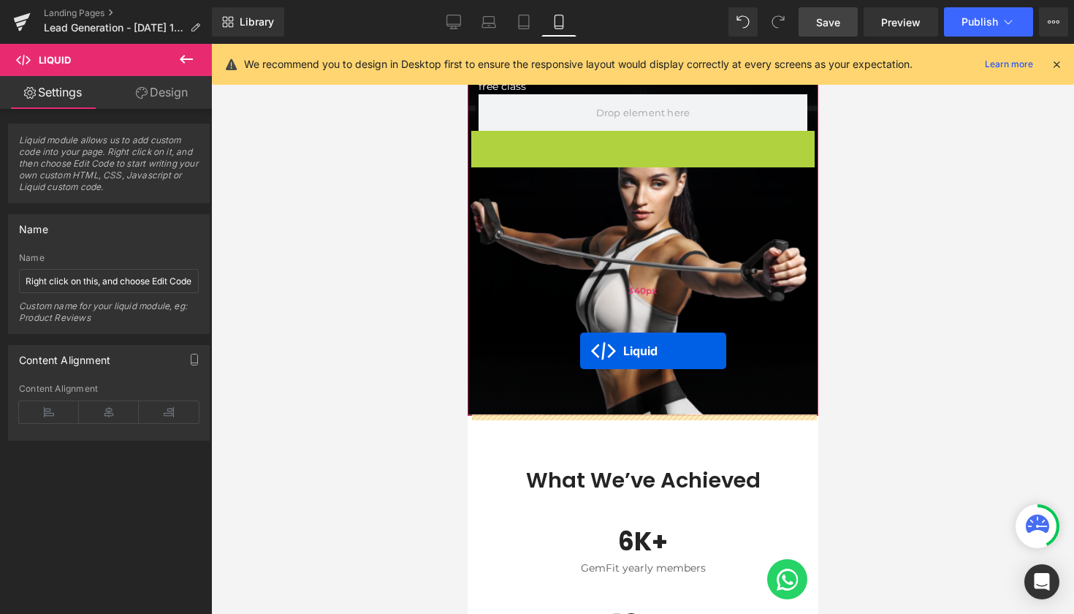
drag, startPoint x: 571, startPoint y: 300, endPoint x: 579, endPoint y: 351, distance: 51.9
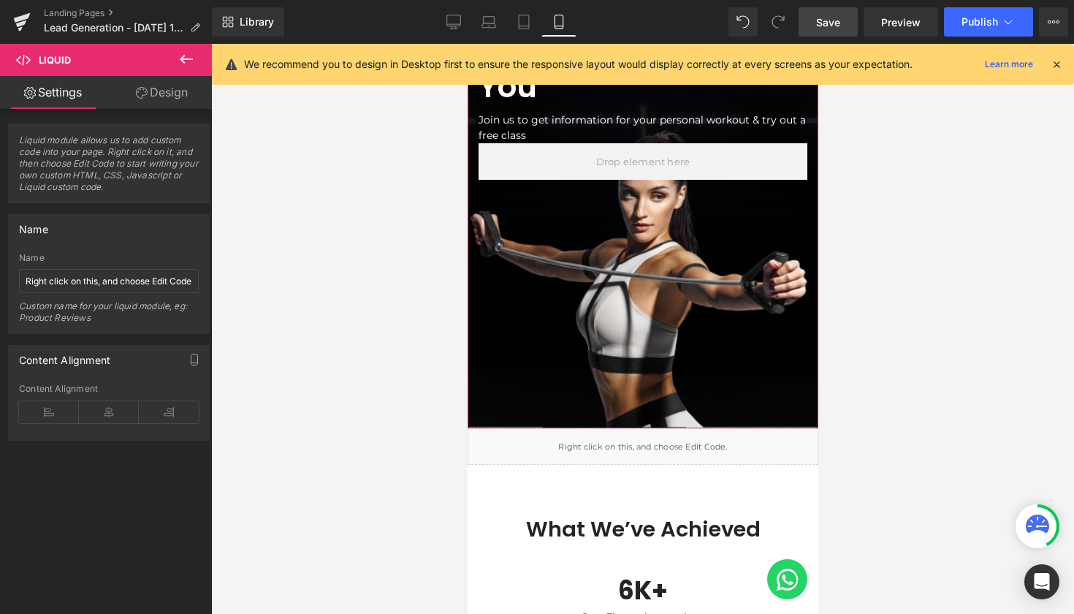
scroll to position [157, 0]
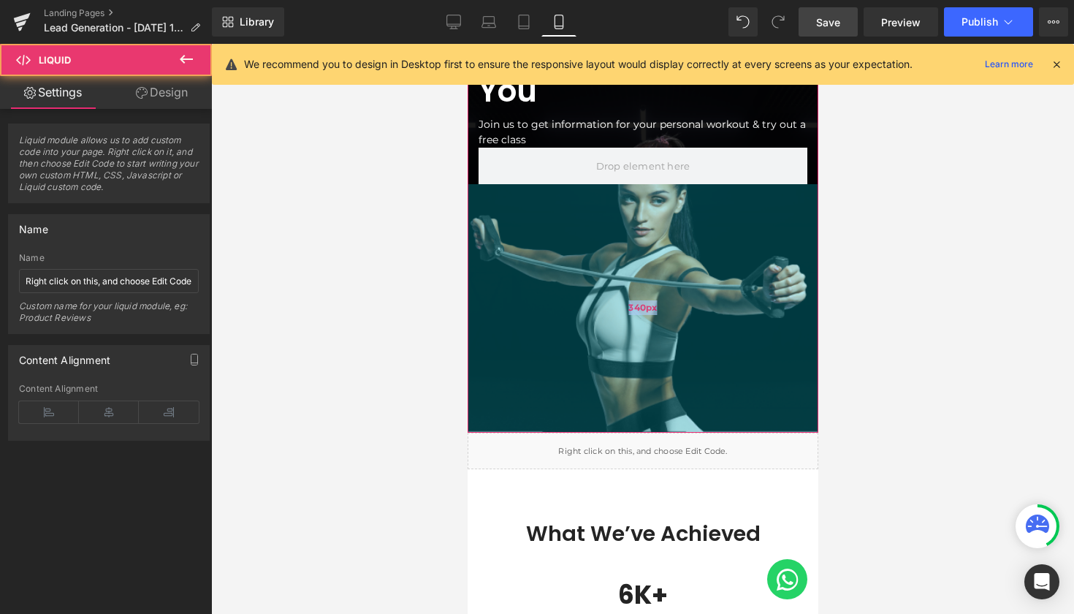
drag, startPoint x: 685, startPoint y: 453, endPoint x: 690, endPoint y: 365, distance: 87.8
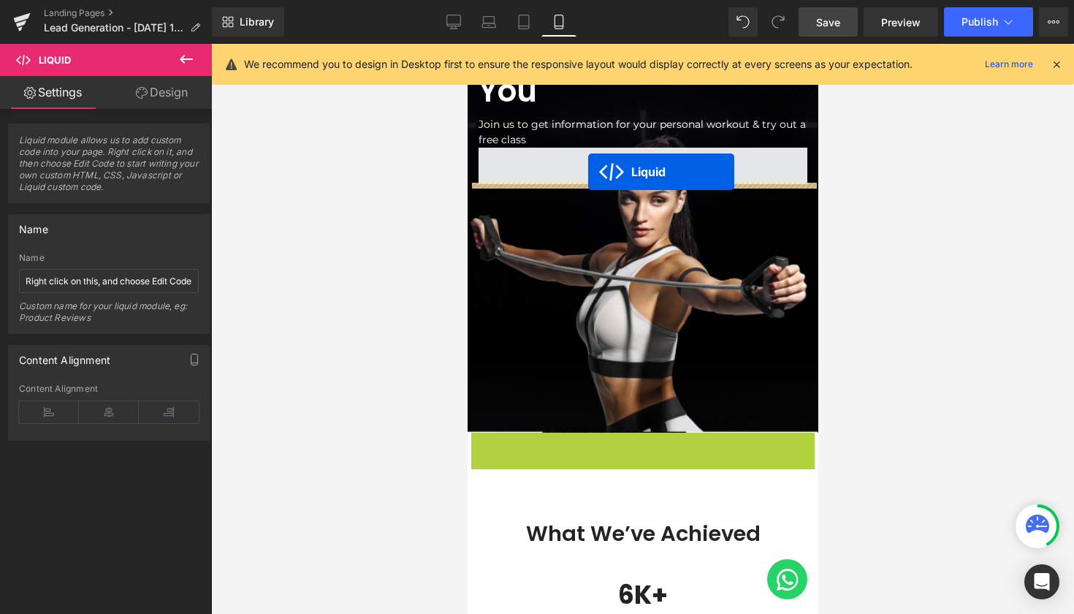
drag, startPoint x: 598, startPoint y: 443, endPoint x: 587, endPoint y: 172, distance: 272.0
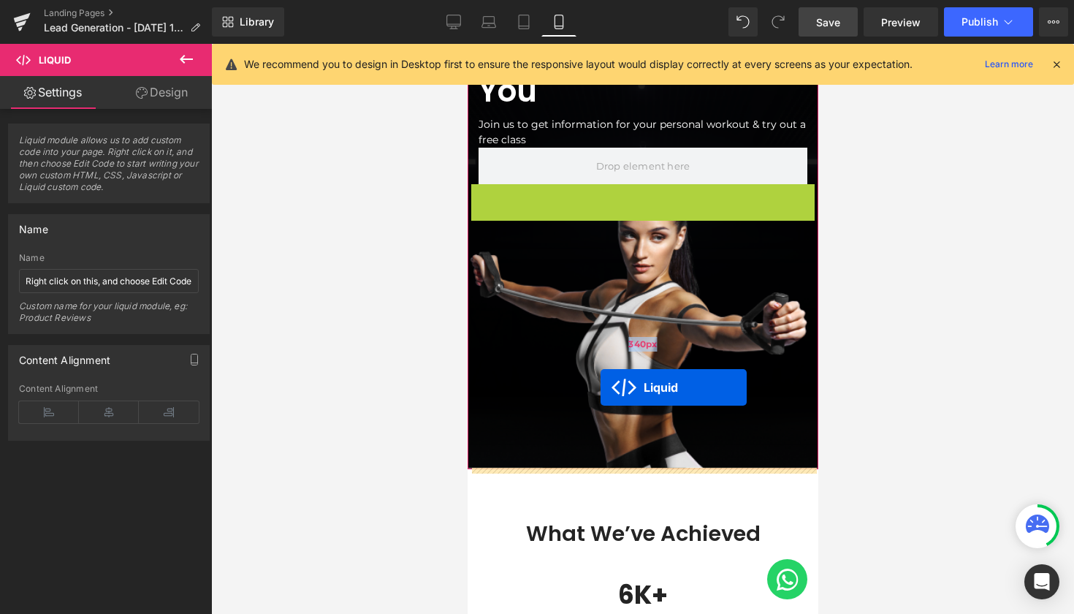
drag, startPoint x: 597, startPoint y: 192, endPoint x: 601, endPoint y: 378, distance: 185.6
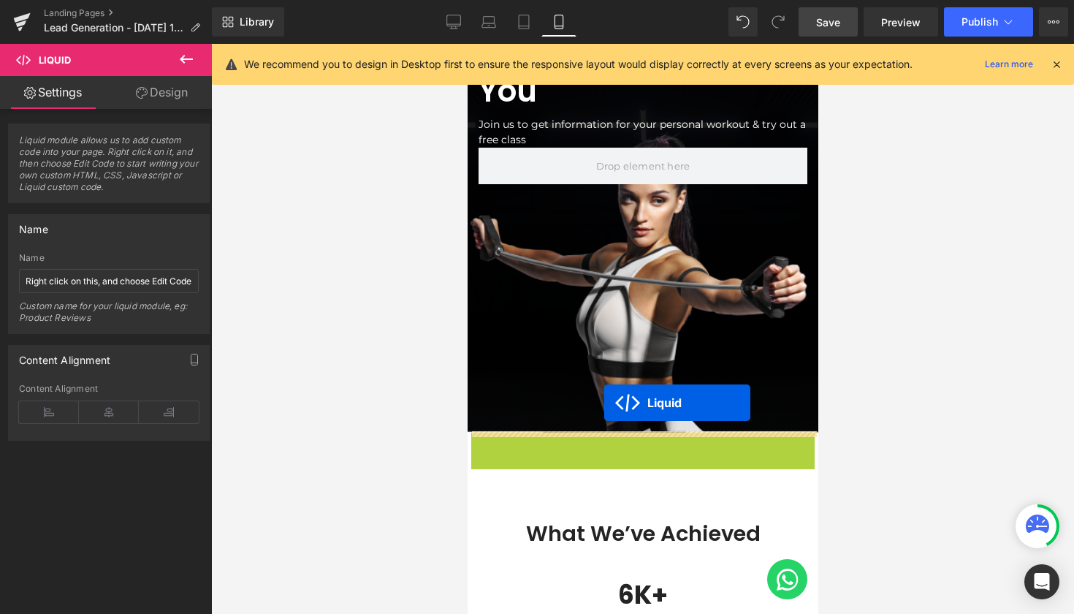
drag, startPoint x: 601, startPoint y: 443, endPoint x: 603, endPoint y: 403, distance: 40.3
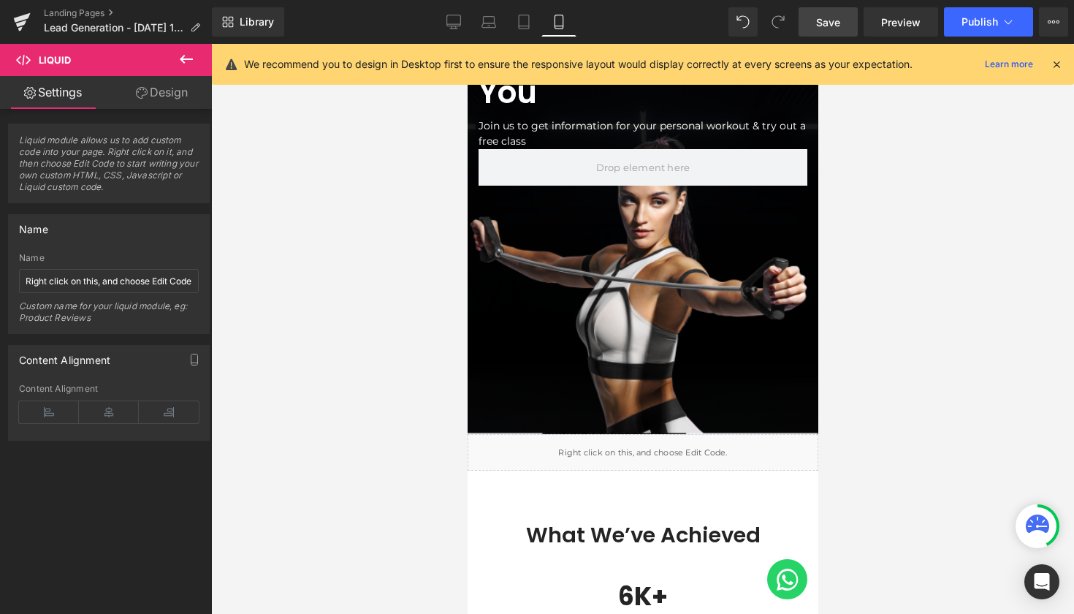
click at [839, 24] on span "Save" at bounding box center [828, 22] width 24 height 15
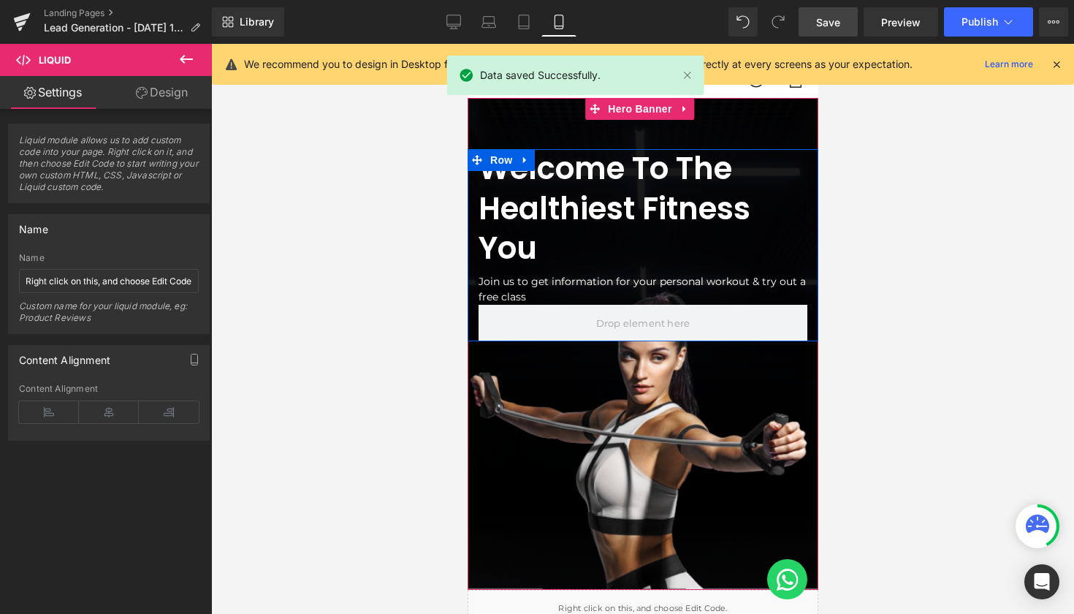
scroll to position [0, 0]
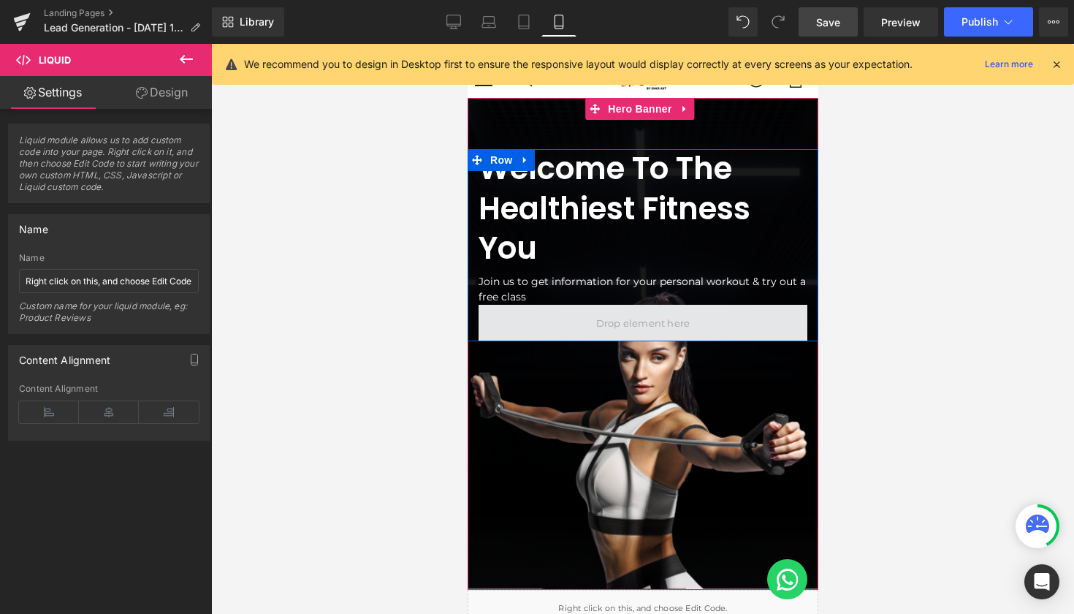
click at [727, 311] on span at bounding box center [642, 323] width 329 height 37
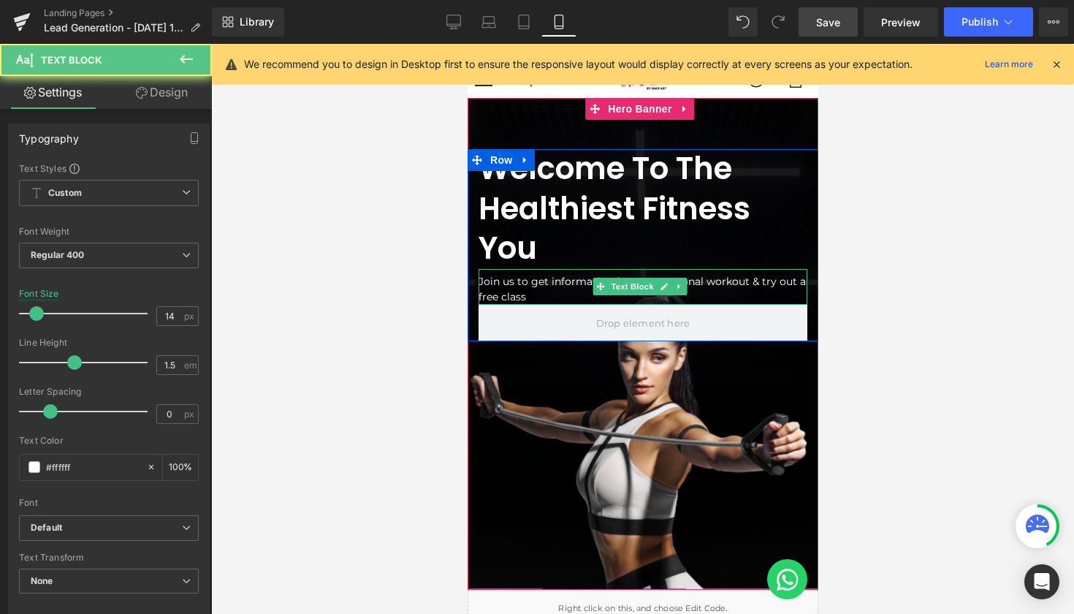
click at [714, 283] on p "Join us to get information for your personal workout & try out a free class" at bounding box center [642, 289] width 329 height 31
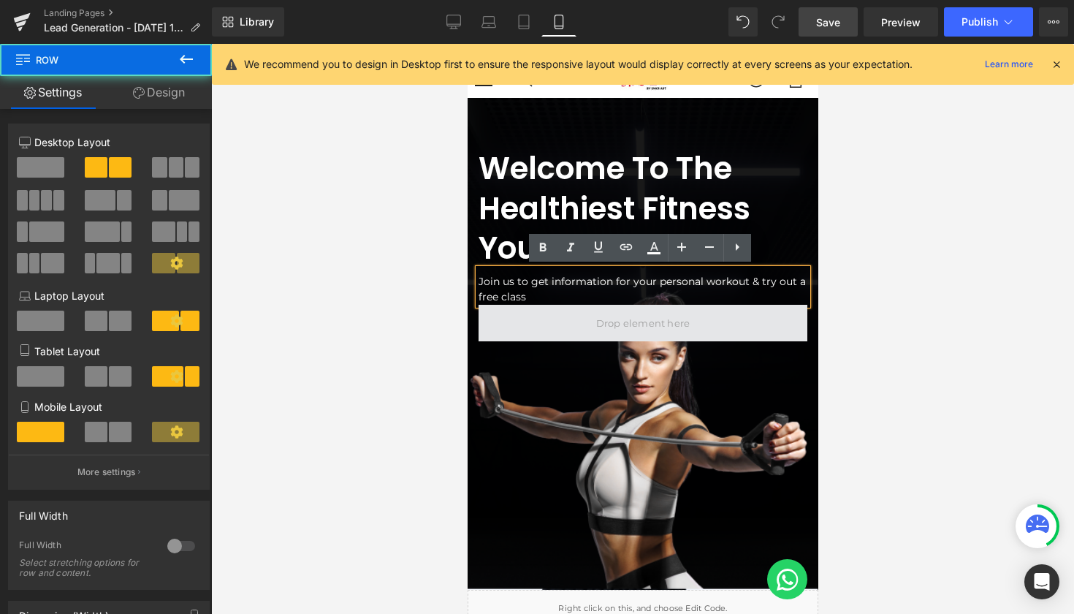
click at [692, 326] on span at bounding box center [642, 323] width 329 height 37
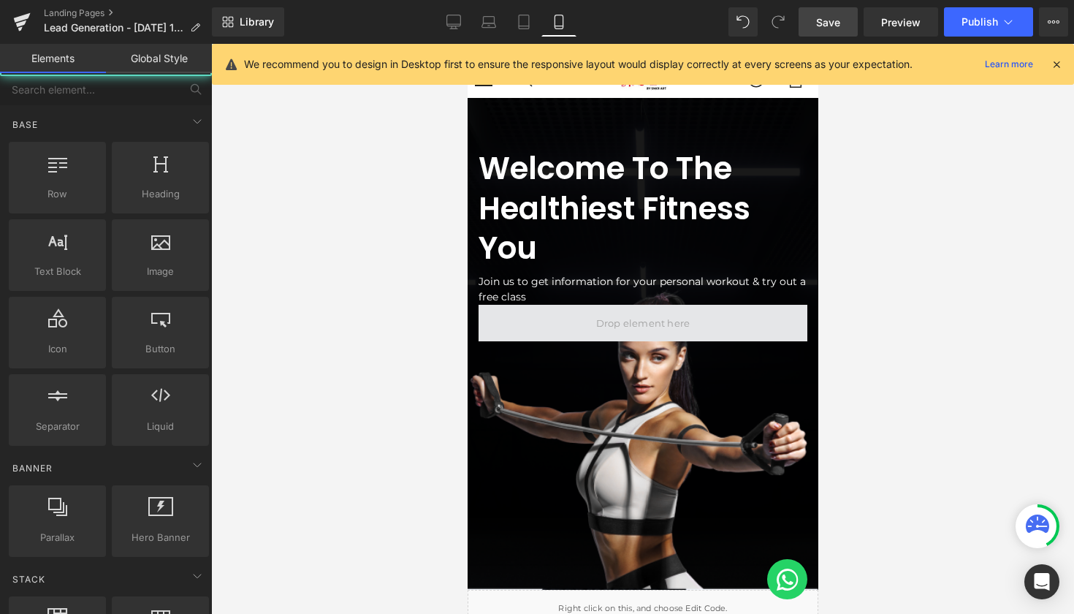
click at [641, 321] on span at bounding box center [642, 323] width 104 height 22
click at [631, 322] on span at bounding box center [642, 323] width 104 height 22
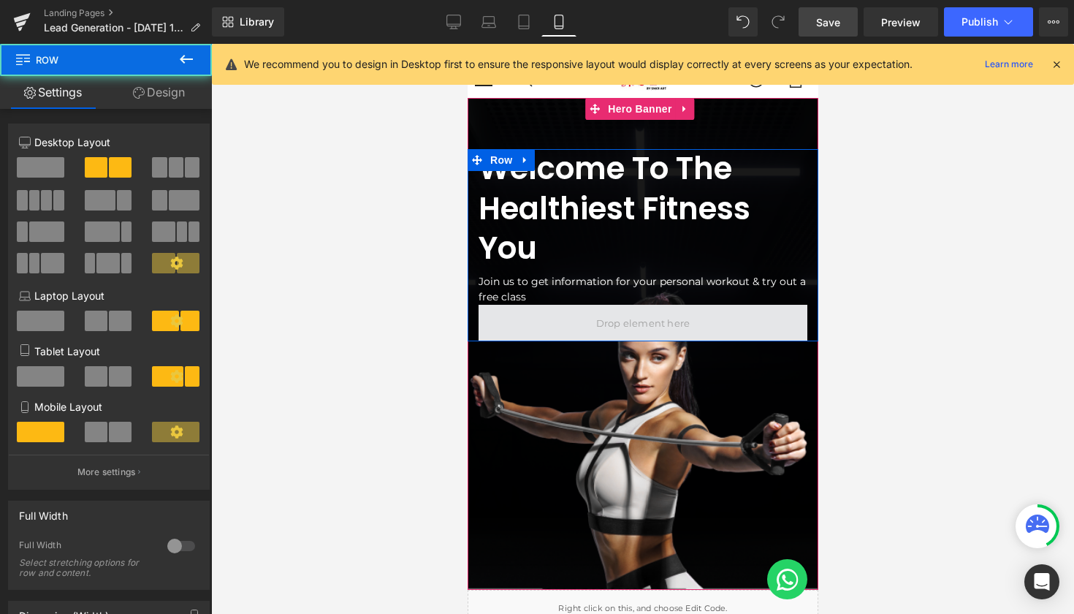
click at [570, 323] on span at bounding box center [642, 323] width 329 height 37
click at [570, 324] on span at bounding box center [642, 323] width 329 height 37
drag, startPoint x: 599, startPoint y: 319, endPoint x: 607, endPoint y: 315, distance: 8.8
click at [600, 319] on span at bounding box center [642, 323] width 104 height 22
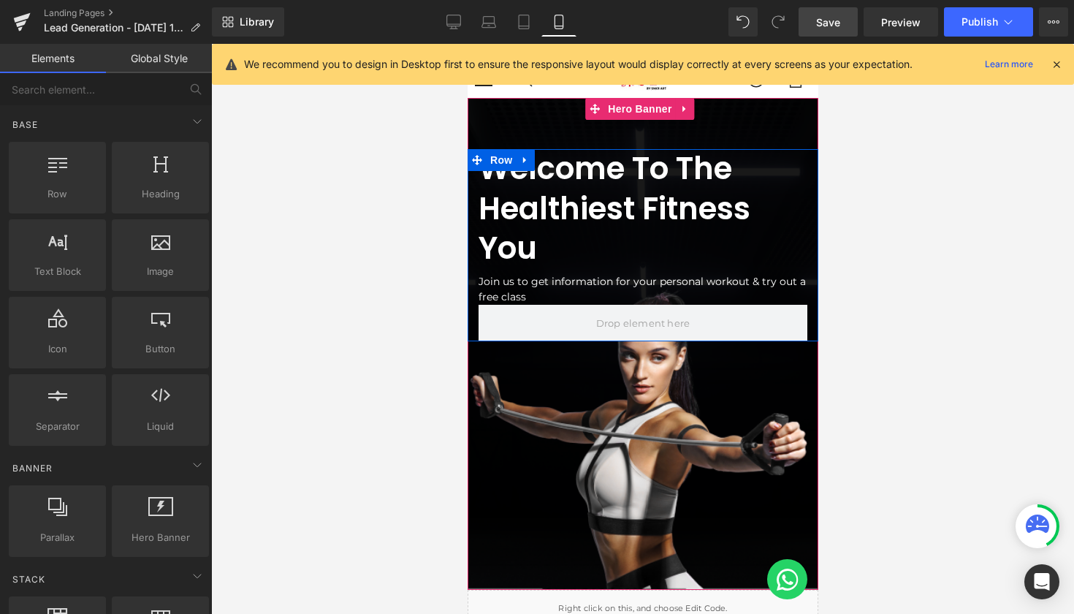
click at [629, 291] on span "Text Block" at bounding box center [631, 287] width 48 height 18
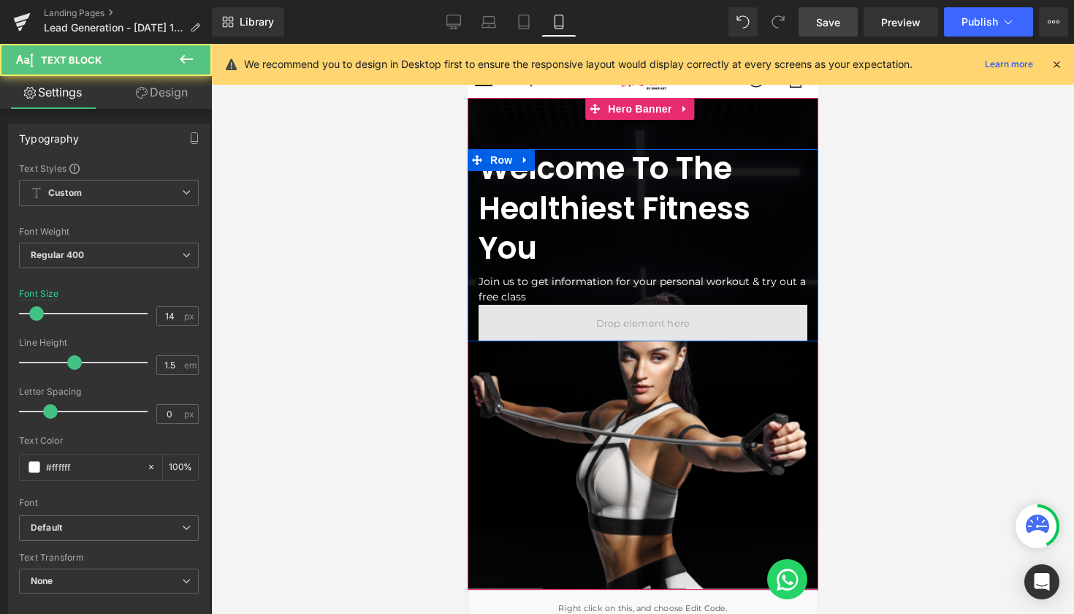
click at [620, 324] on span at bounding box center [642, 323] width 104 height 22
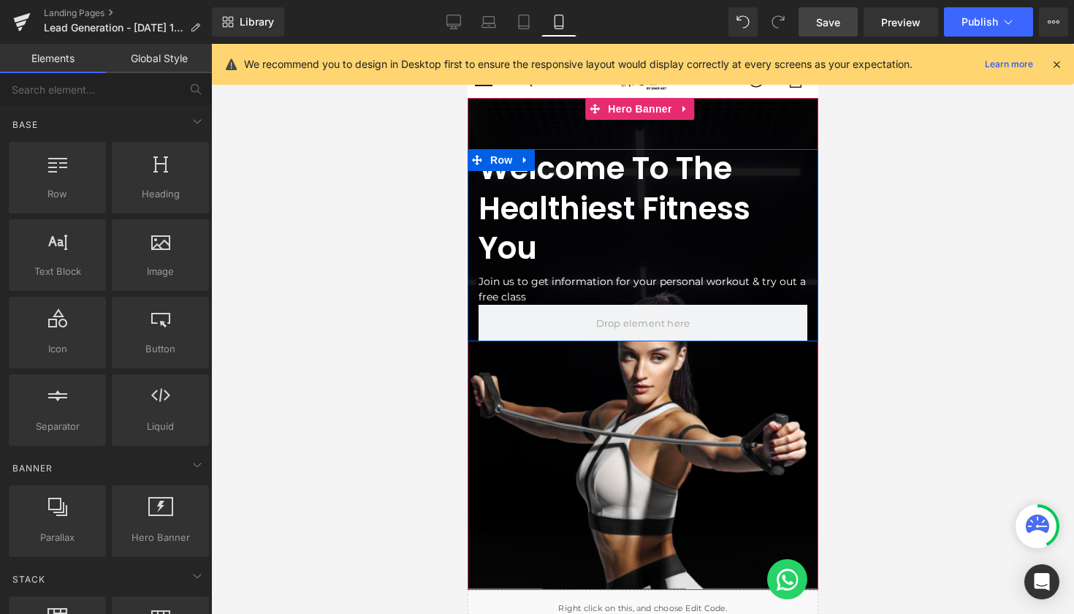
click at [467, 44] on div at bounding box center [467, 44] width 0 height 0
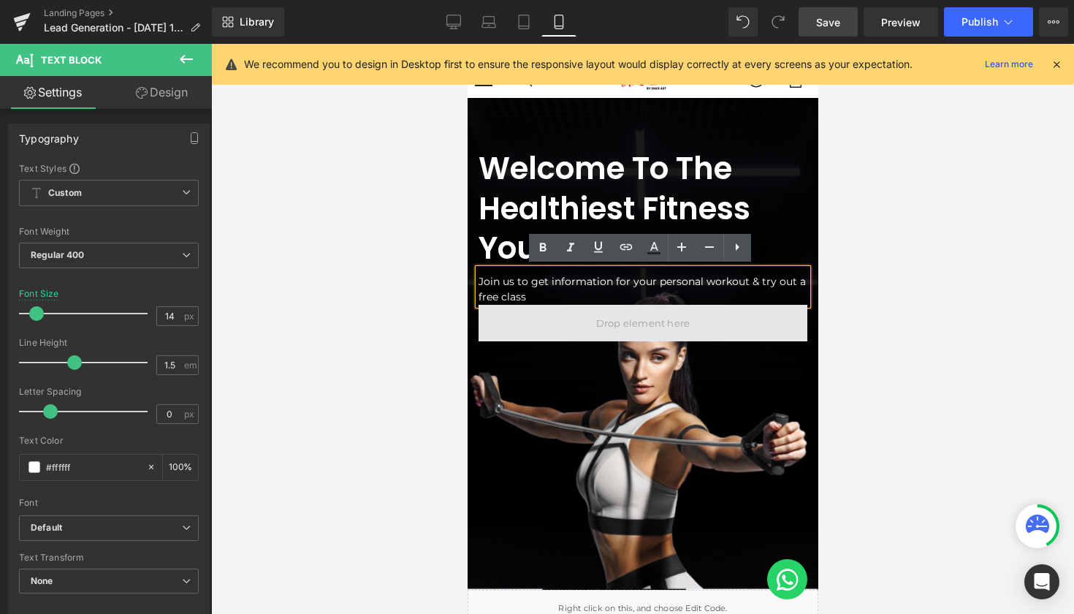
click at [603, 315] on span at bounding box center [642, 323] width 104 height 22
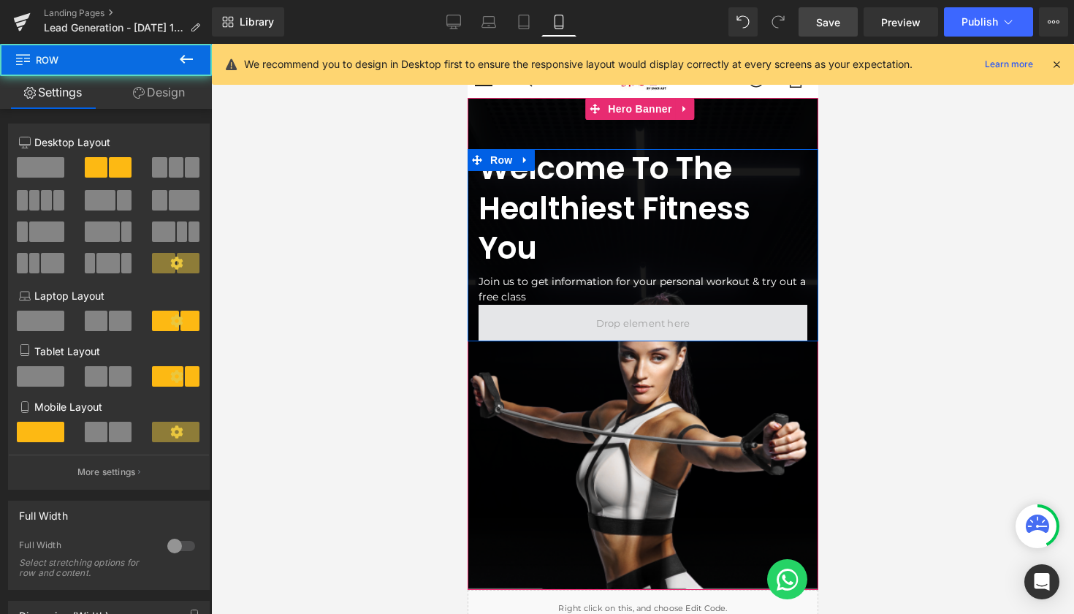
click at [580, 321] on span at bounding box center [642, 323] width 329 height 37
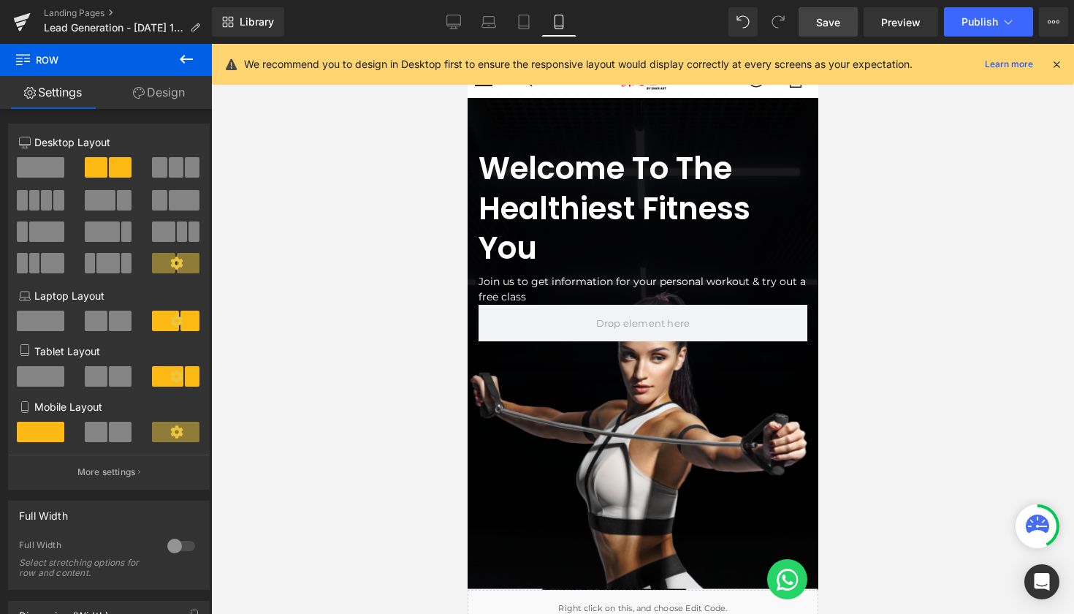
click at [426, 135] on div at bounding box center [642, 329] width 863 height 570
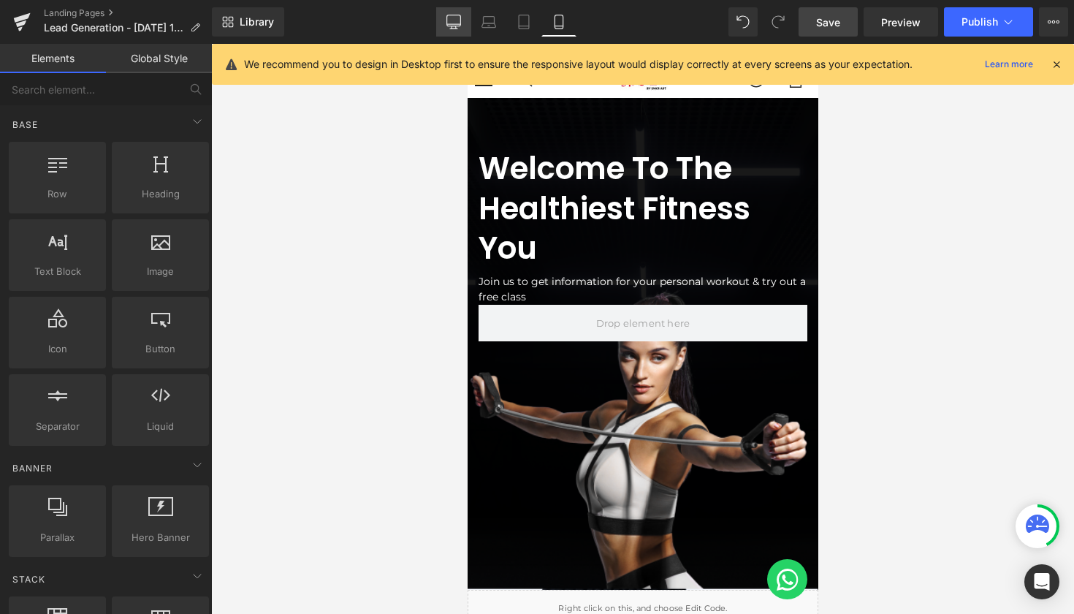
click at [452, 16] on icon at bounding box center [453, 22] width 15 height 15
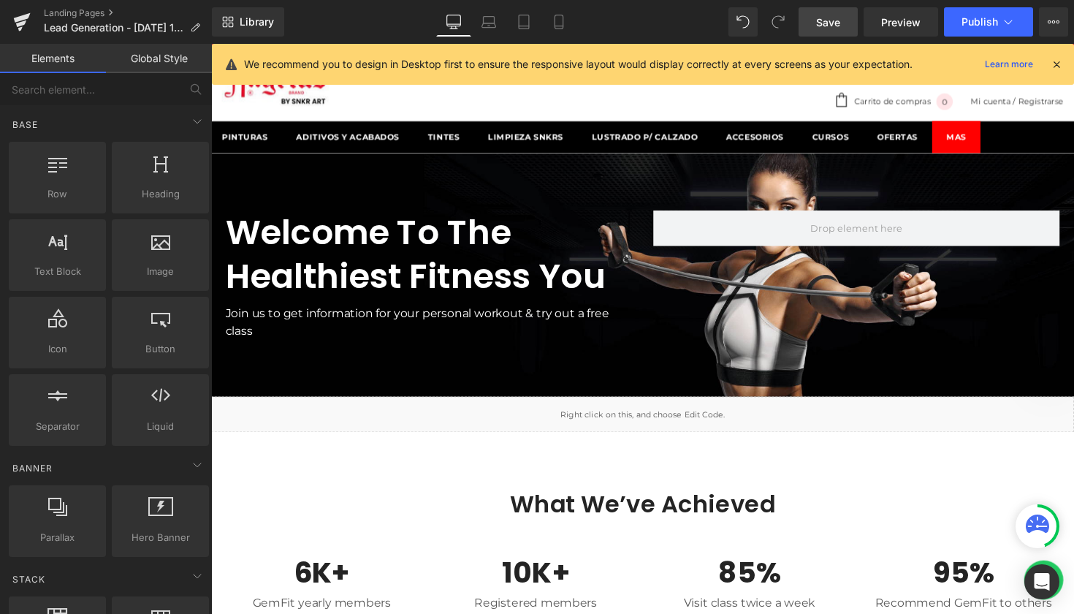
scroll to position [54, 0]
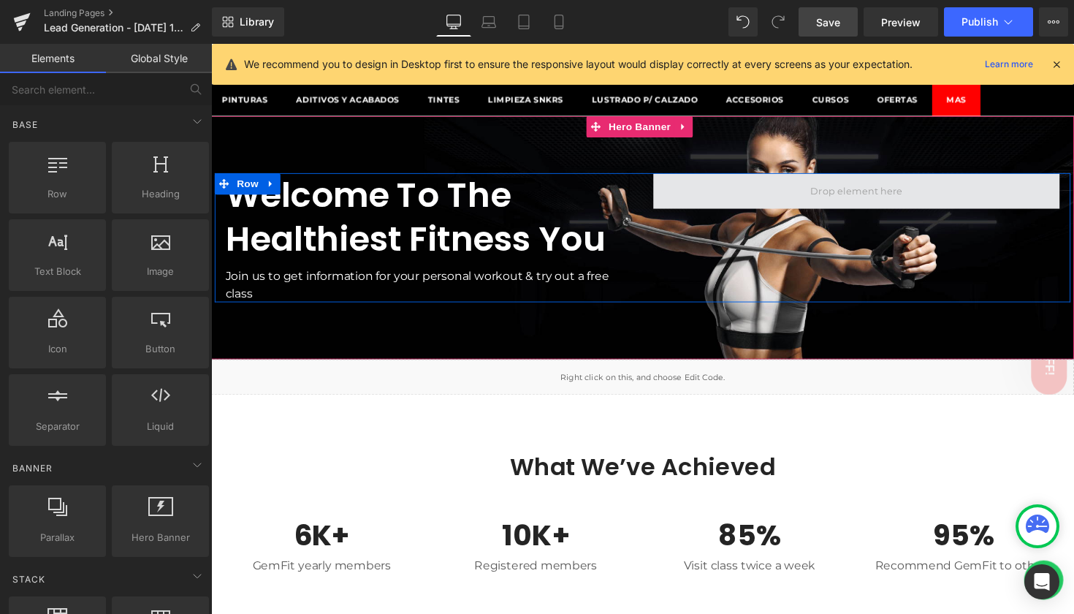
click at [801, 191] on span at bounding box center [872, 194] width 416 height 37
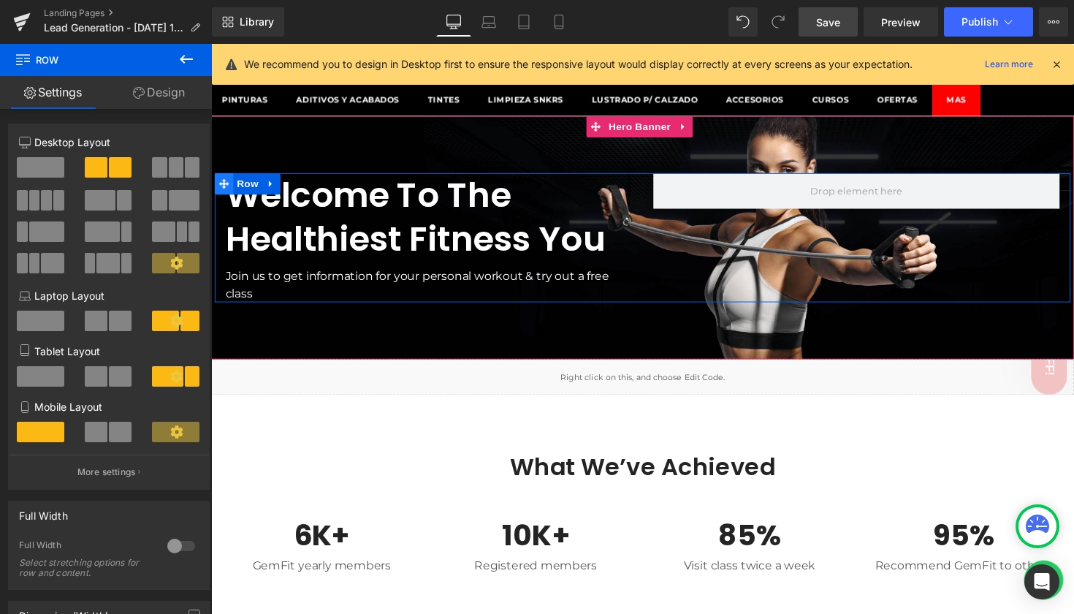
click at [223, 188] on icon at bounding box center [224, 187] width 10 height 10
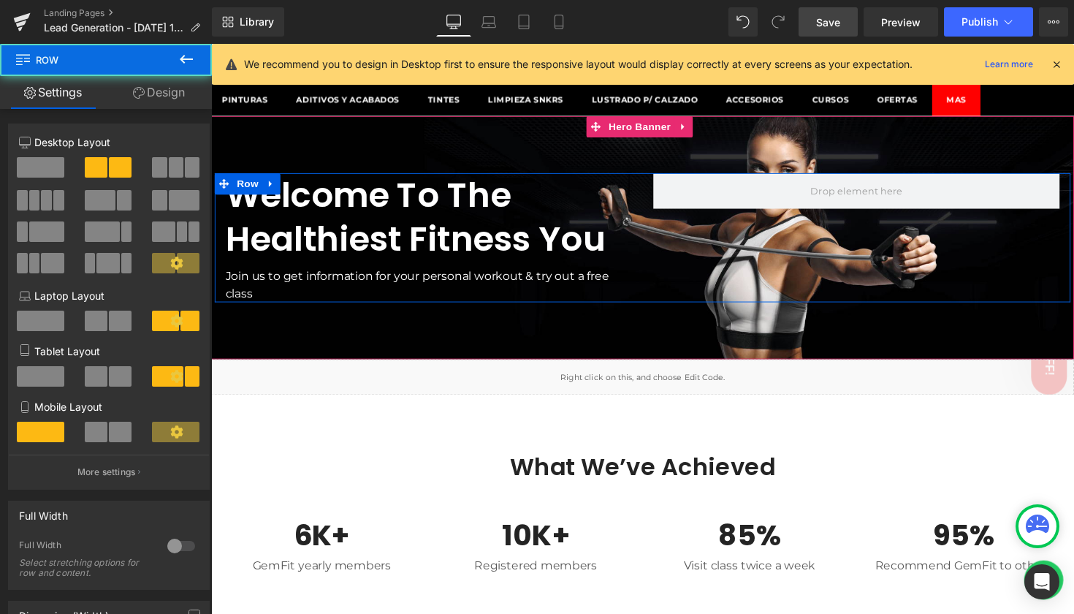
click at [432, 221] on span "Heading" at bounding box center [426, 222] width 39 height 18
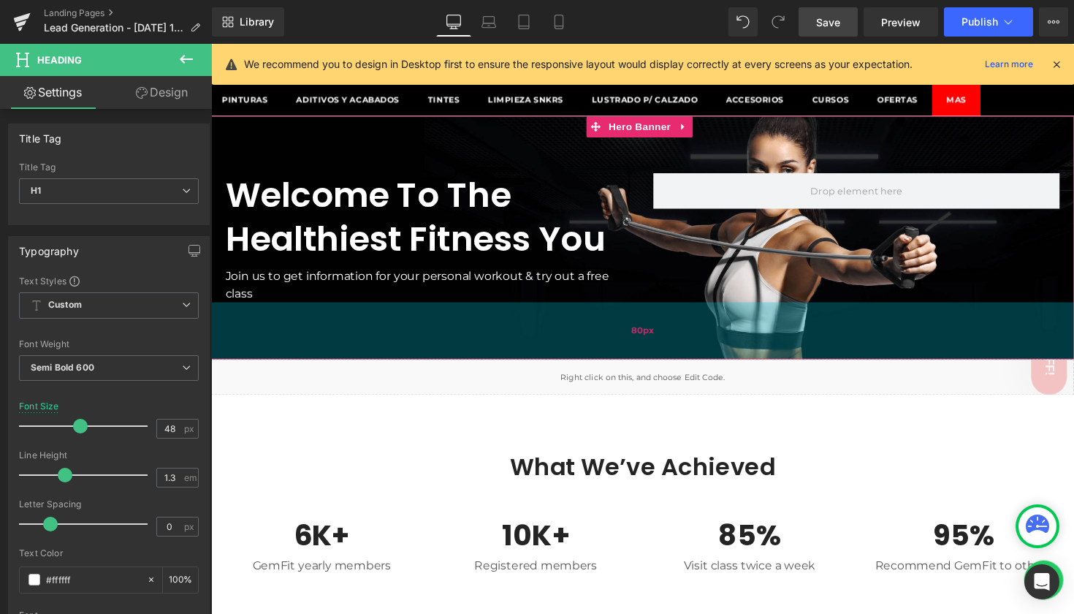
click at [740, 347] on div "80px" at bounding box center [653, 337] width 884 height 58
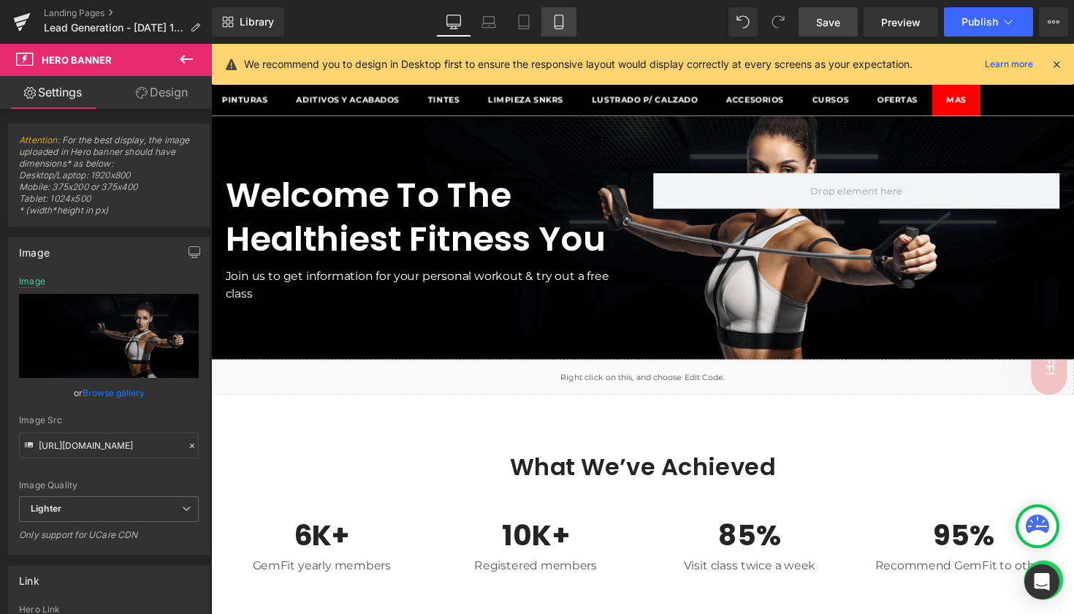
click at [557, 15] on icon at bounding box center [559, 22] width 8 height 14
type input "https://ucarecdn.com/cf2c3a07-d7ef-4c4b-8822-b8fe0d88b7f2/-/format/auto/-/previ…"
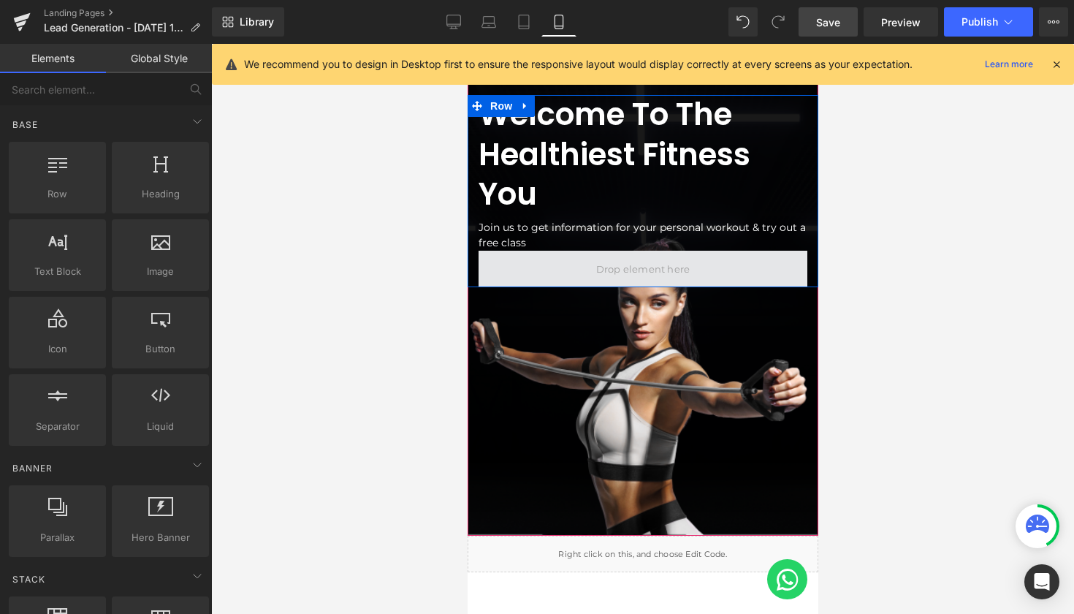
click at [681, 267] on span at bounding box center [642, 269] width 104 height 22
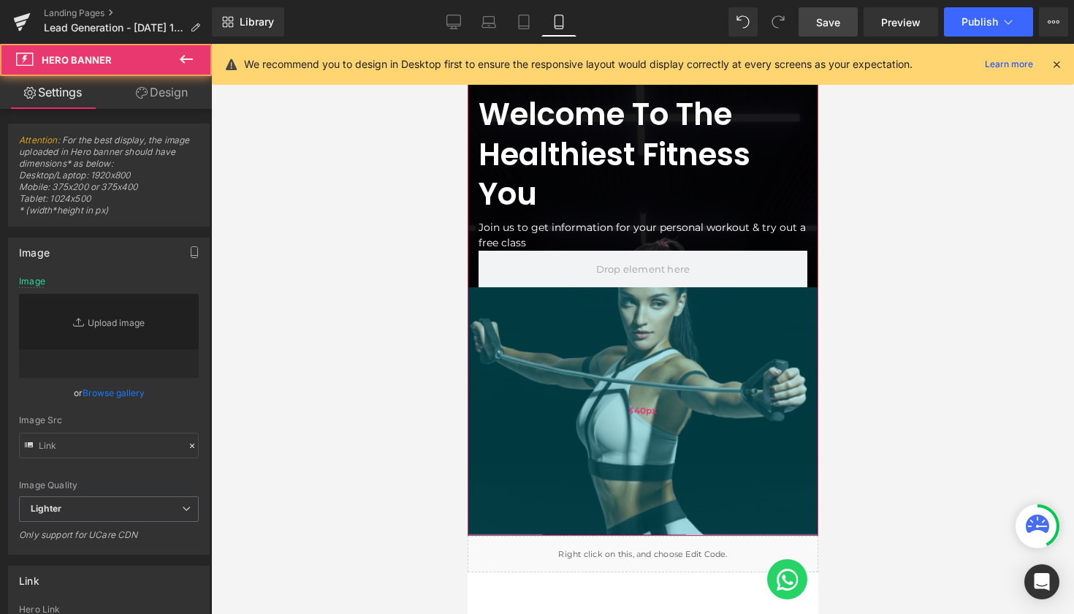
type input "https://ucarecdn.com/cf2c3a07-d7ef-4c4b-8822-b8fe0d88b7f2/-/format/auto/-/previ…"
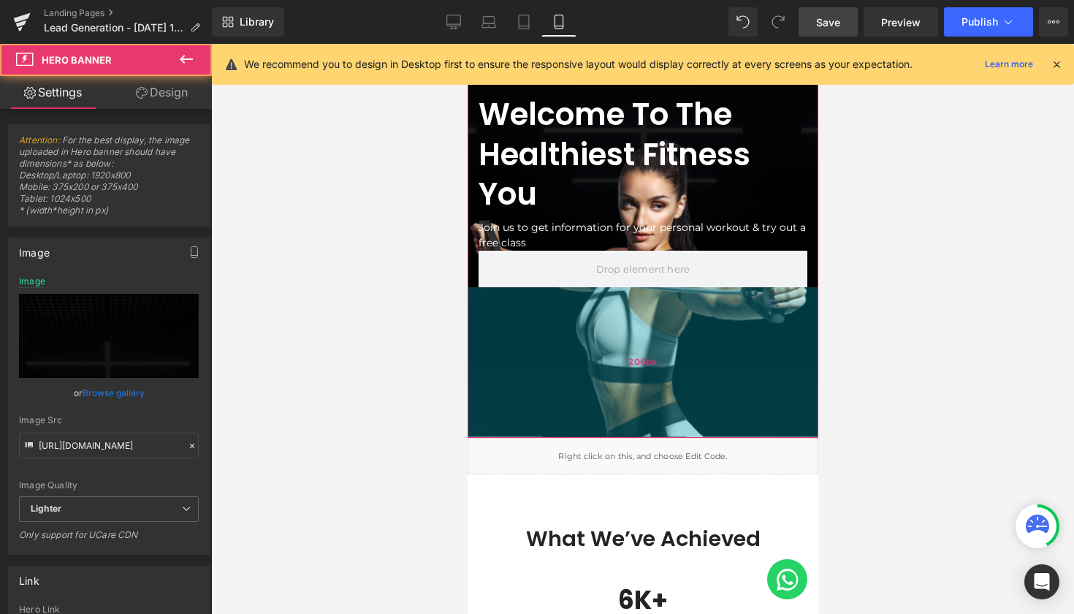
drag, startPoint x: 693, startPoint y: 392, endPoint x: 696, endPoint y: 294, distance: 97.9
click at [696, 294] on div "206px" at bounding box center [642, 362] width 351 height 151
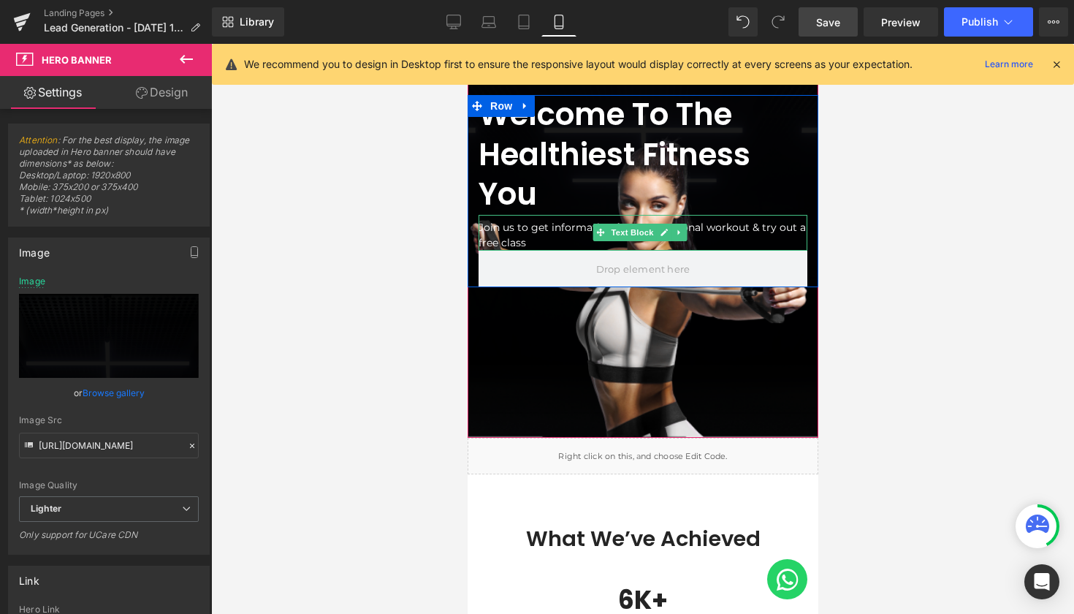
drag, startPoint x: 698, startPoint y: 338, endPoint x: 701, endPoint y: 240, distance: 97.9
click at [701, 240] on div "Welcome To The Healthiest Fitness You Heading Join us to get information for yo…" at bounding box center [642, 241] width 351 height 394
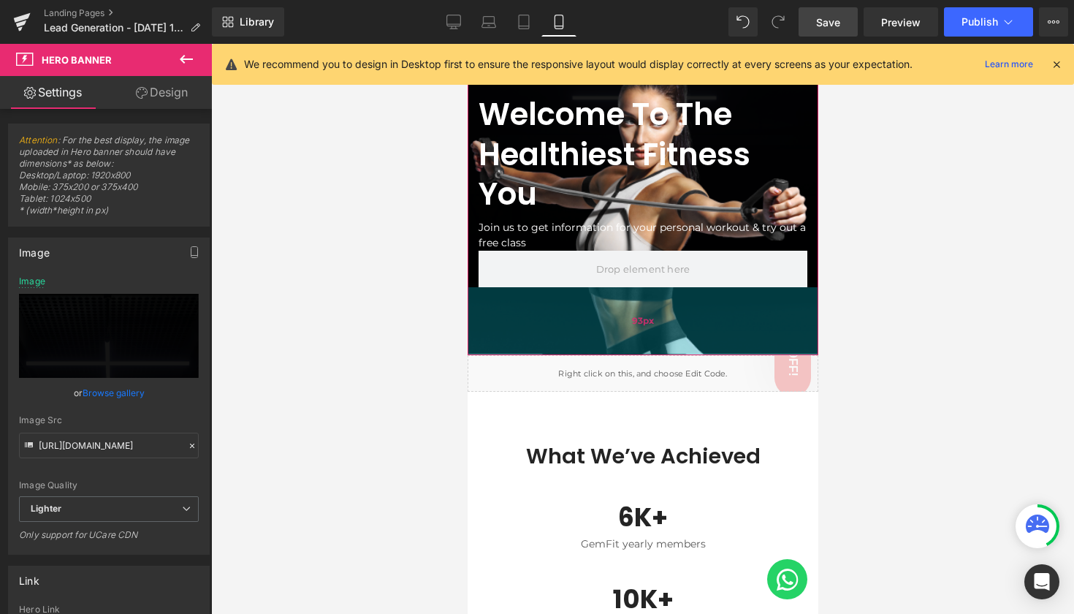
drag, startPoint x: 688, startPoint y: 380, endPoint x: 691, endPoint y: 297, distance: 82.6
click at [691, 297] on div "93px" at bounding box center [642, 321] width 351 height 68
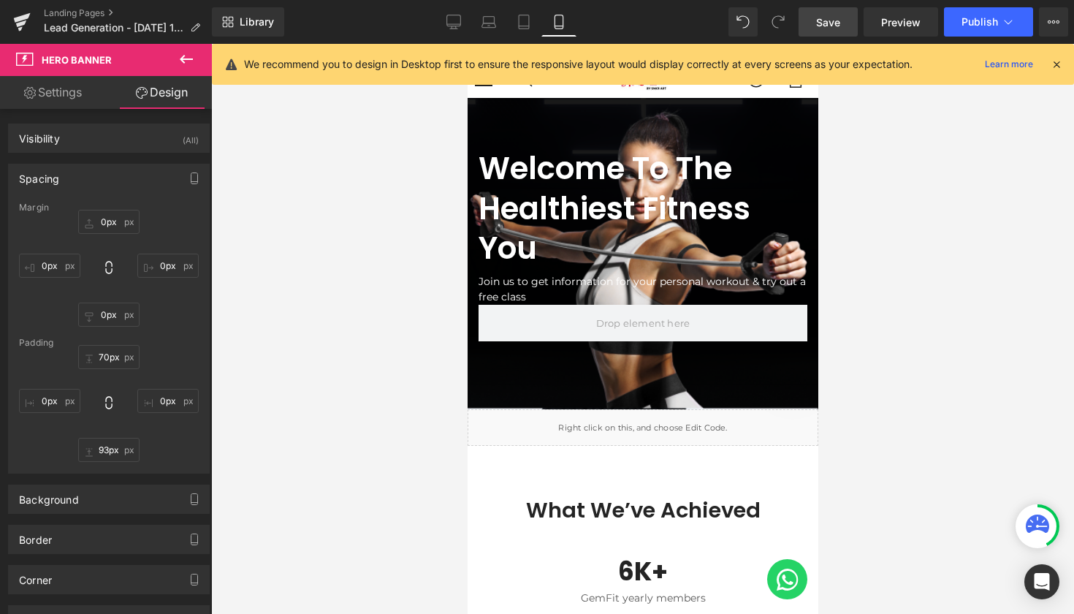
scroll to position [1, 0]
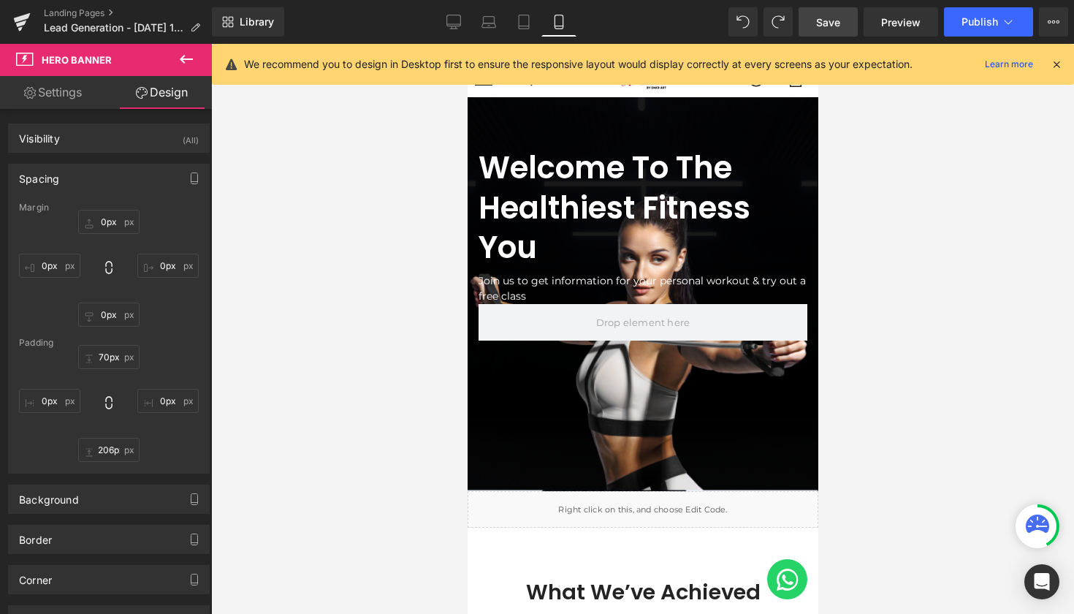
type input "211px"
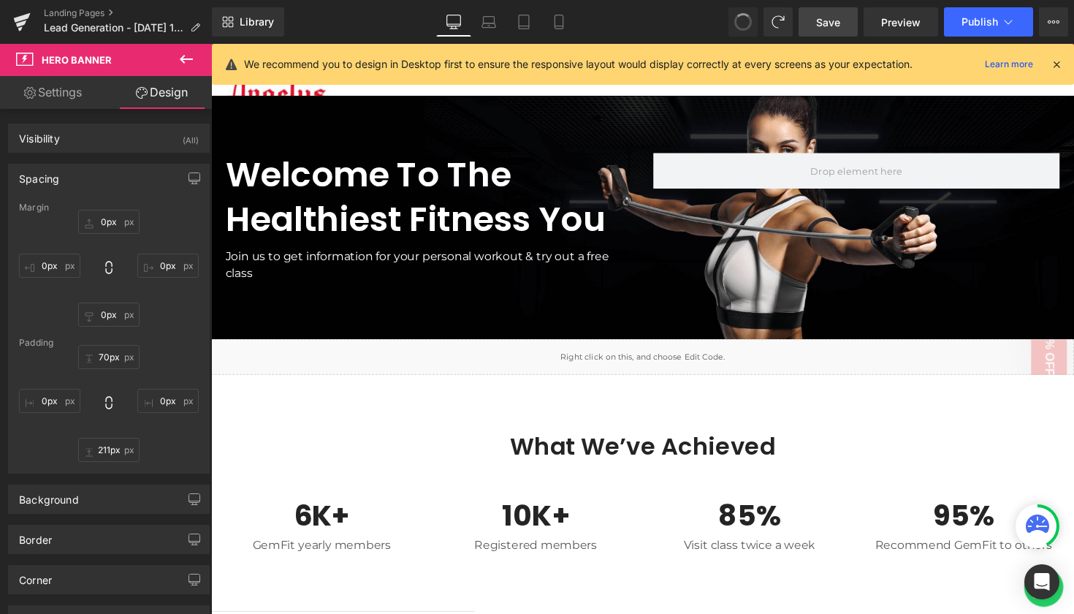
click at [742, 30] on span at bounding box center [743, 22] width 22 height 22
type input "0"
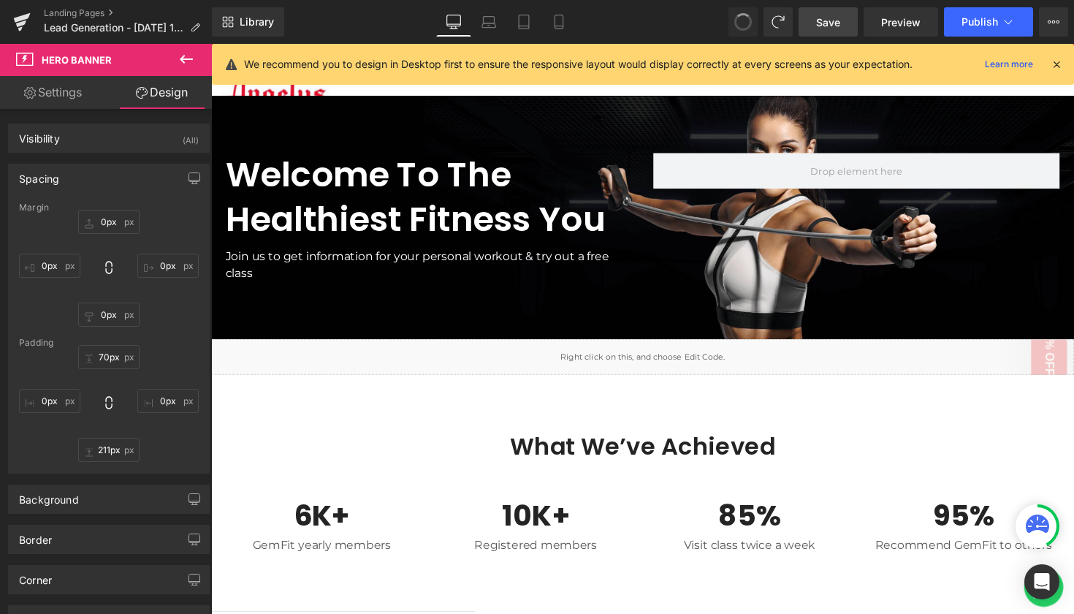
type input "80"
type input "0"
type input "80"
type input "0"
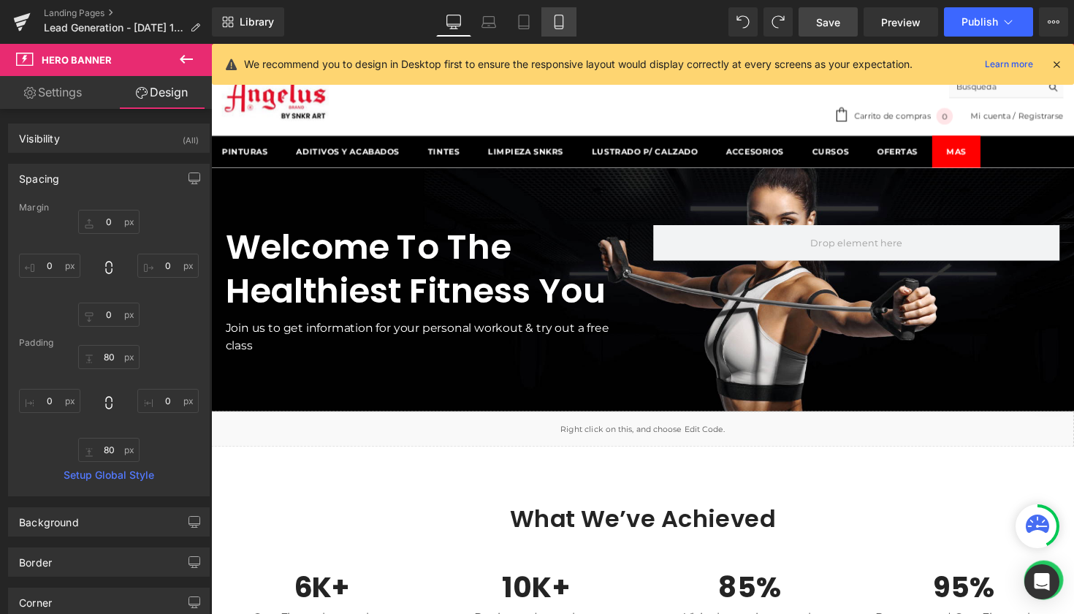
click at [568, 26] on link "Mobile" at bounding box center [558, 21] width 35 height 29
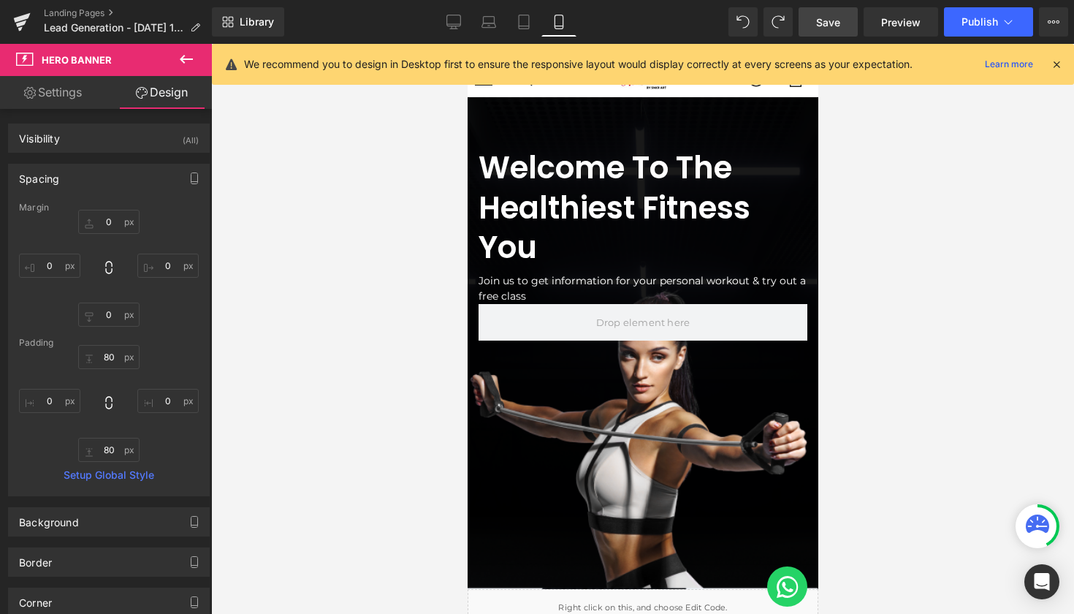
type input "0px"
type input "70px"
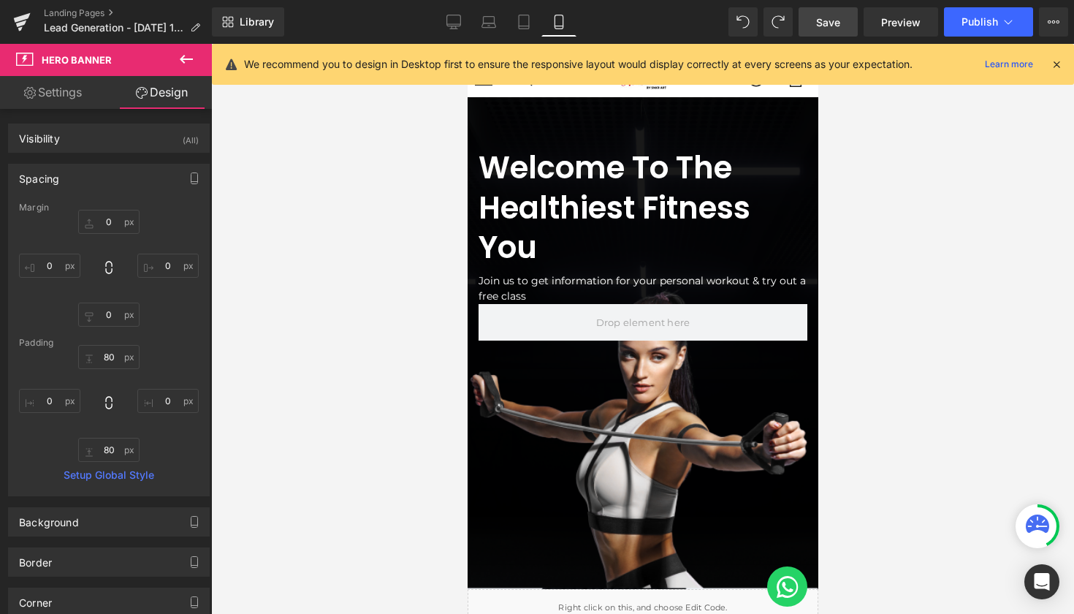
type input "0px"
type input "340px"
type input "0px"
click at [829, 23] on span "Save" at bounding box center [828, 22] width 24 height 15
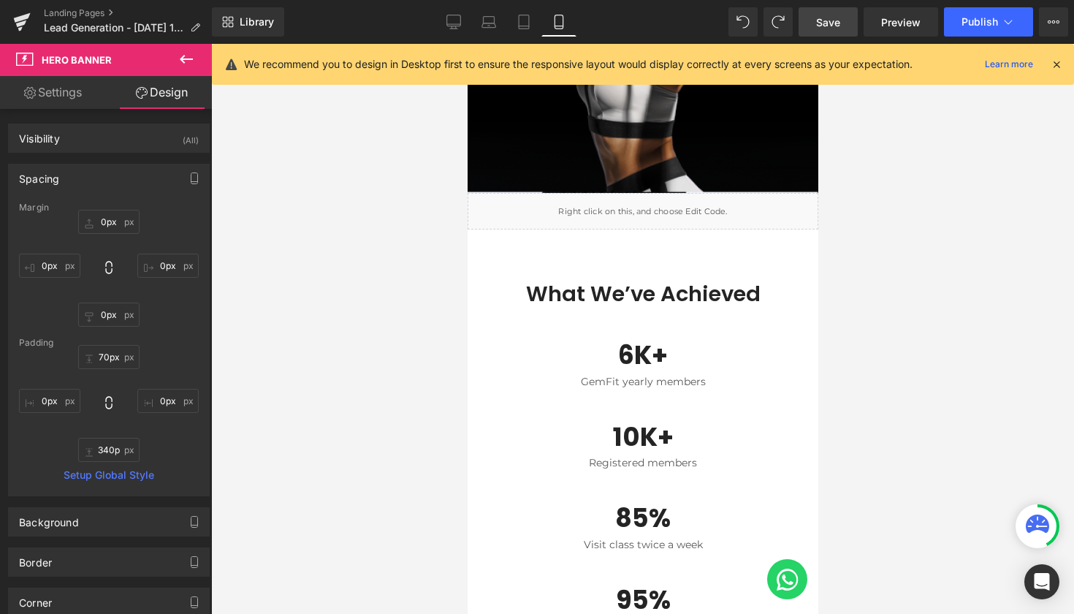
scroll to position [395, 0]
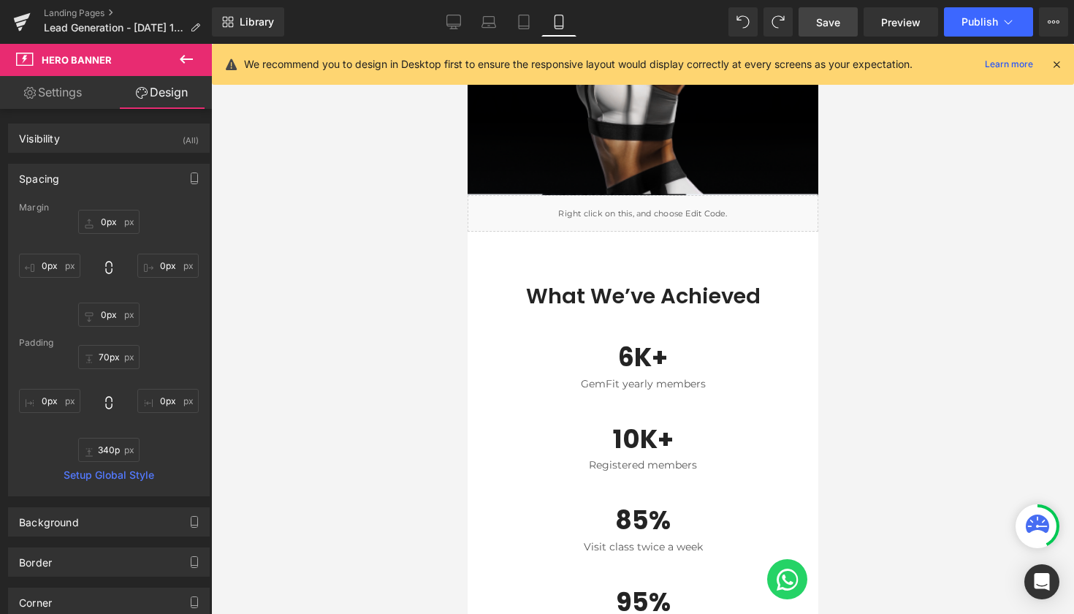
click at [184, 60] on icon at bounding box center [186, 59] width 13 height 9
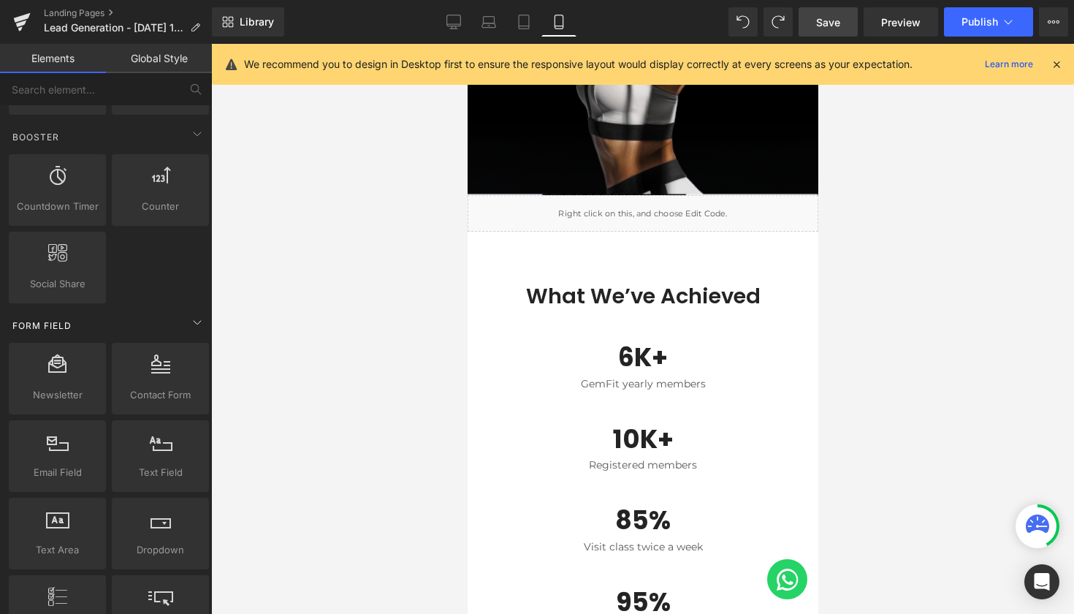
scroll to position [1959, 0]
click at [202, 85] on button at bounding box center [196, 89] width 32 height 32
click at [192, 90] on icon at bounding box center [195, 89] width 13 height 13
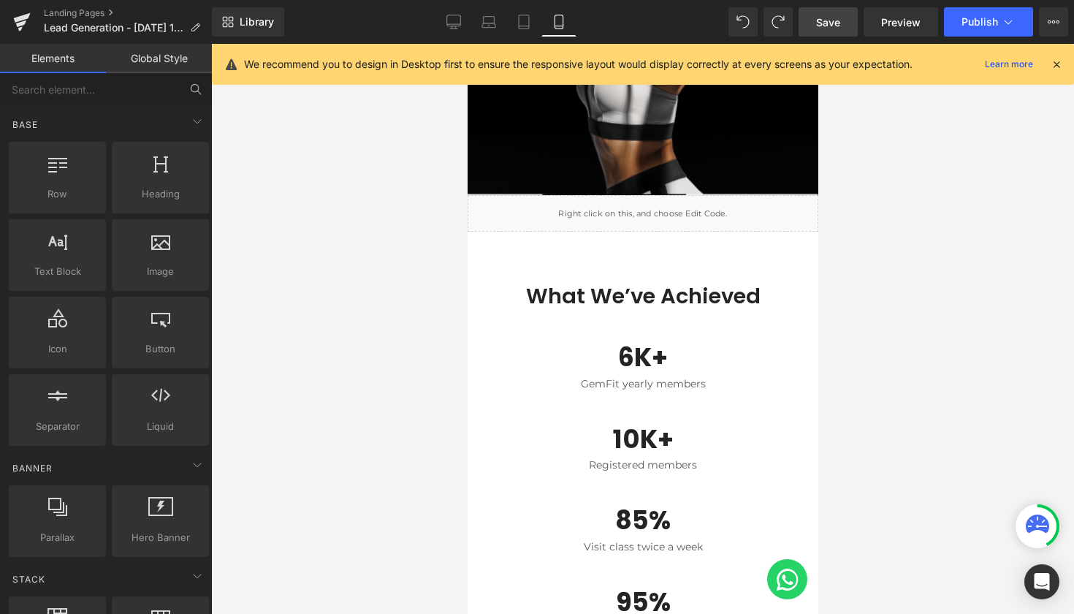
scroll to position [-1, 0]
click at [111, 88] on input "text" at bounding box center [90, 89] width 180 height 32
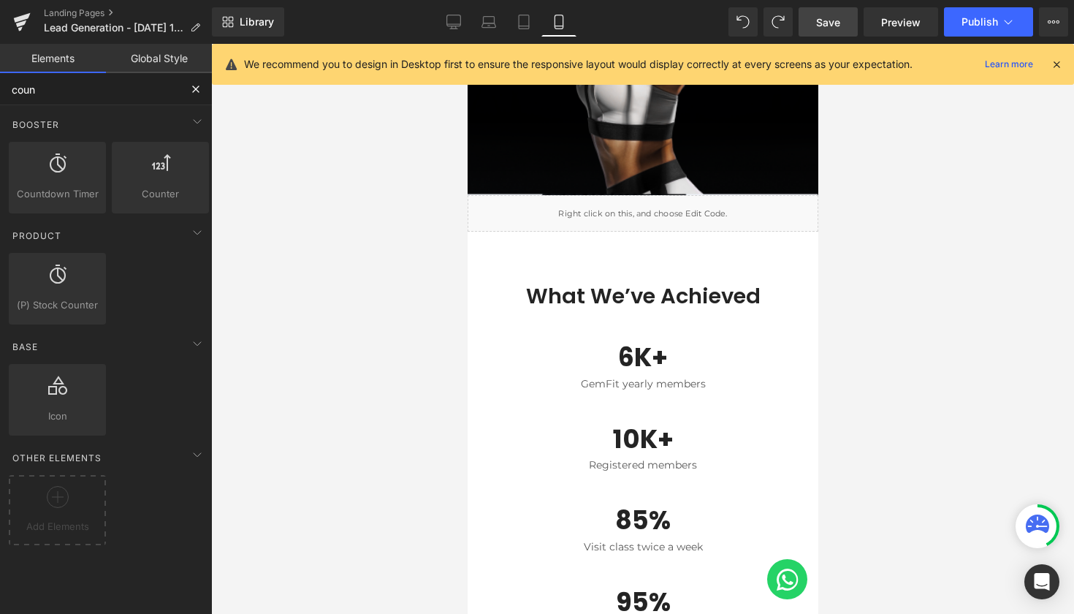
type input "con"
drag, startPoint x: 119, startPoint y: 96, endPoint x: 74, endPoint y: 187, distance: 101.9
click at [74, 187] on span "Countdown Timer" at bounding box center [57, 193] width 88 height 15
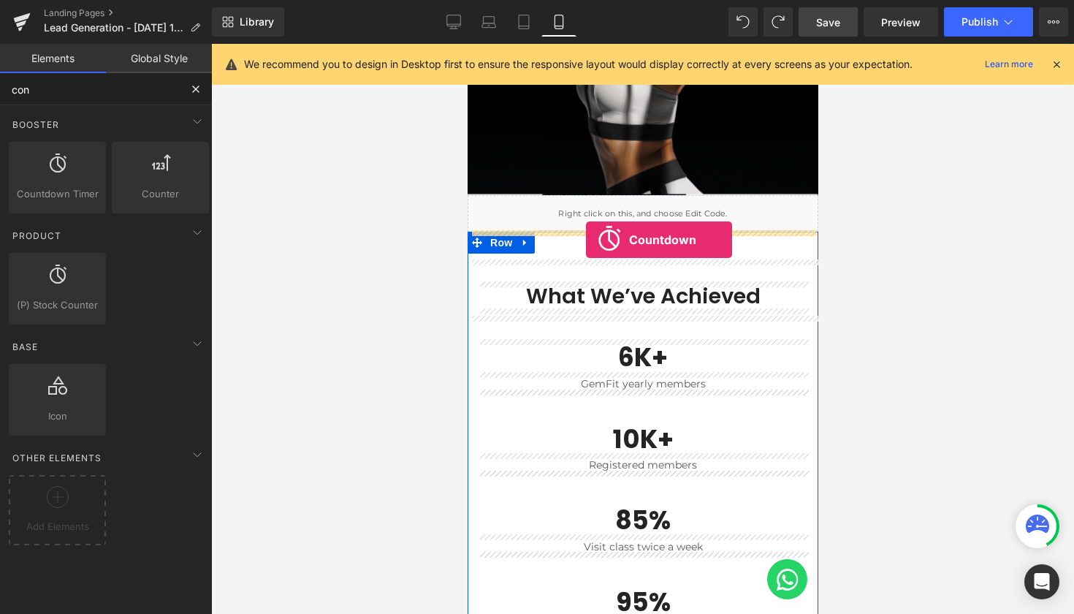
drag, startPoint x: 520, startPoint y: 226, endPoint x: 585, endPoint y: 240, distance: 66.5
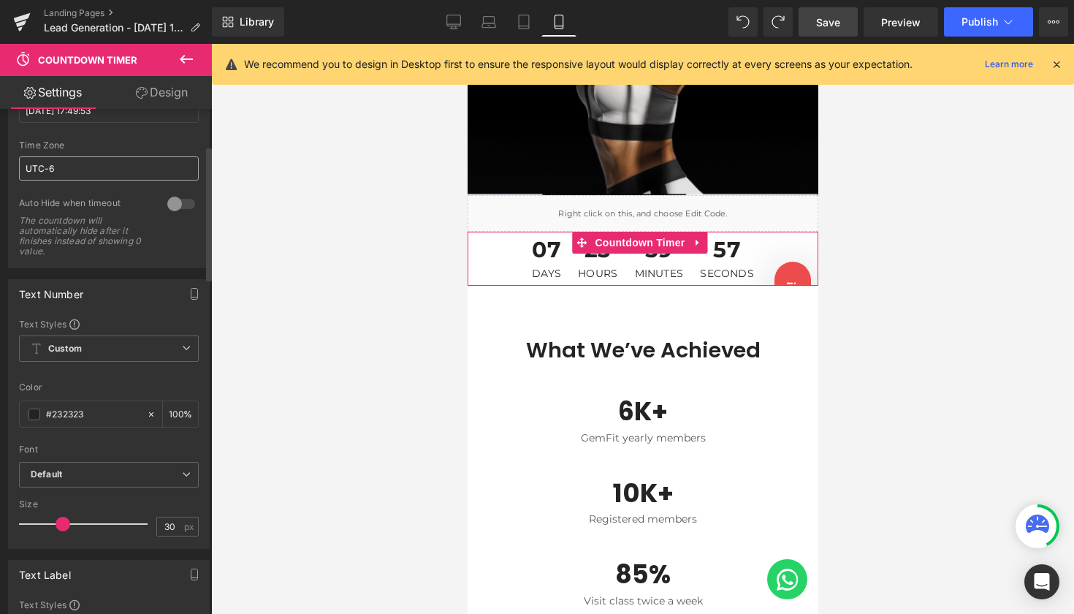
scroll to position [137, 0]
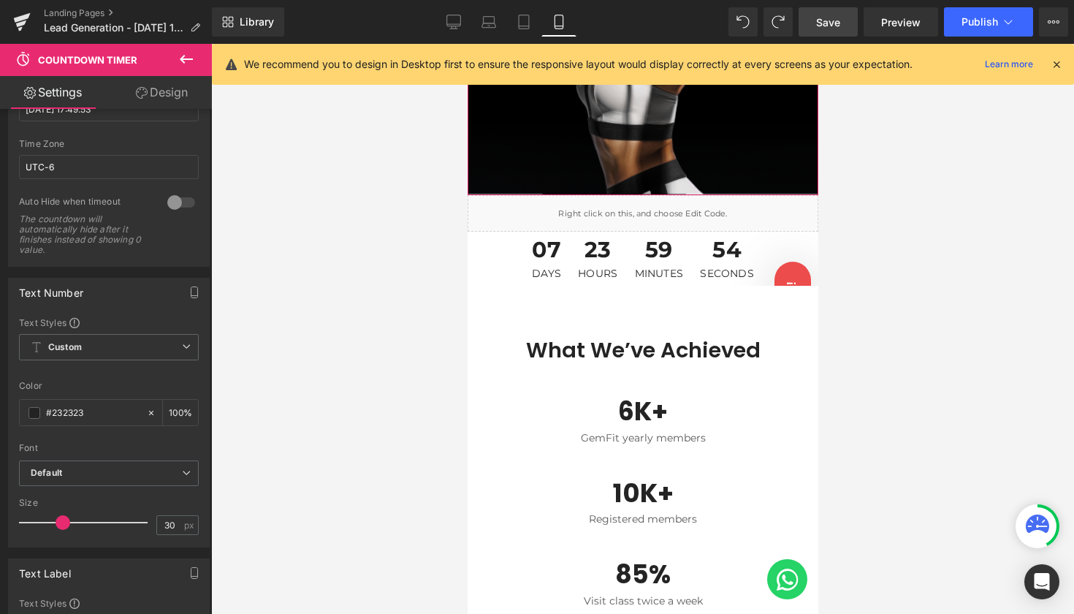
click at [837, 26] on span "Save" at bounding box center [828, 22] width 24 height 15
click at [453, 26] on icon at bounding box center [454, 20] width 14 height 11
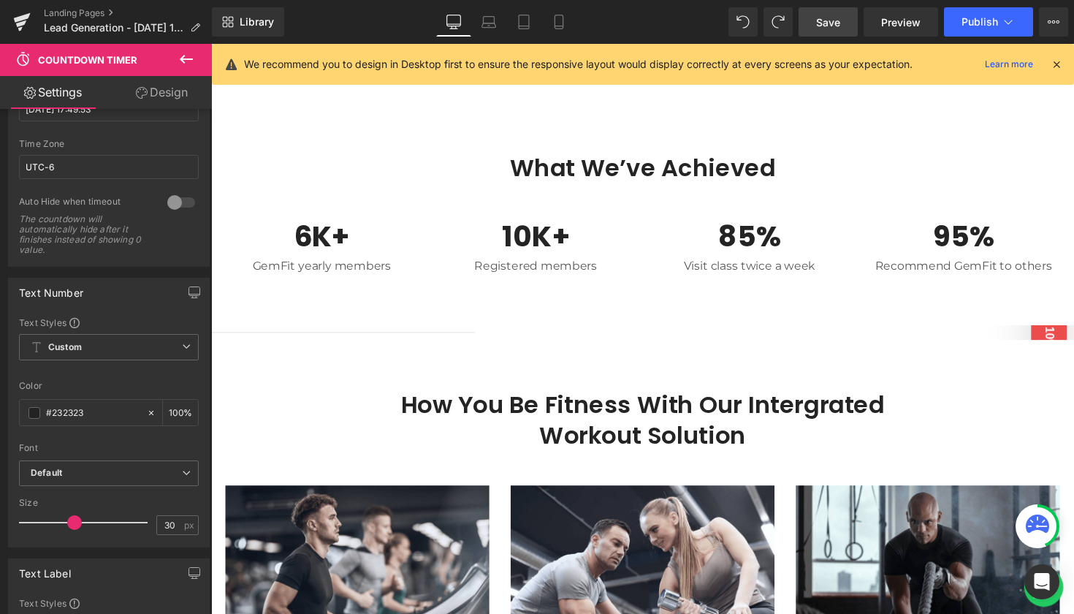
type input "100"
type input "40"
type input "100"
type input "16"
type input "20"
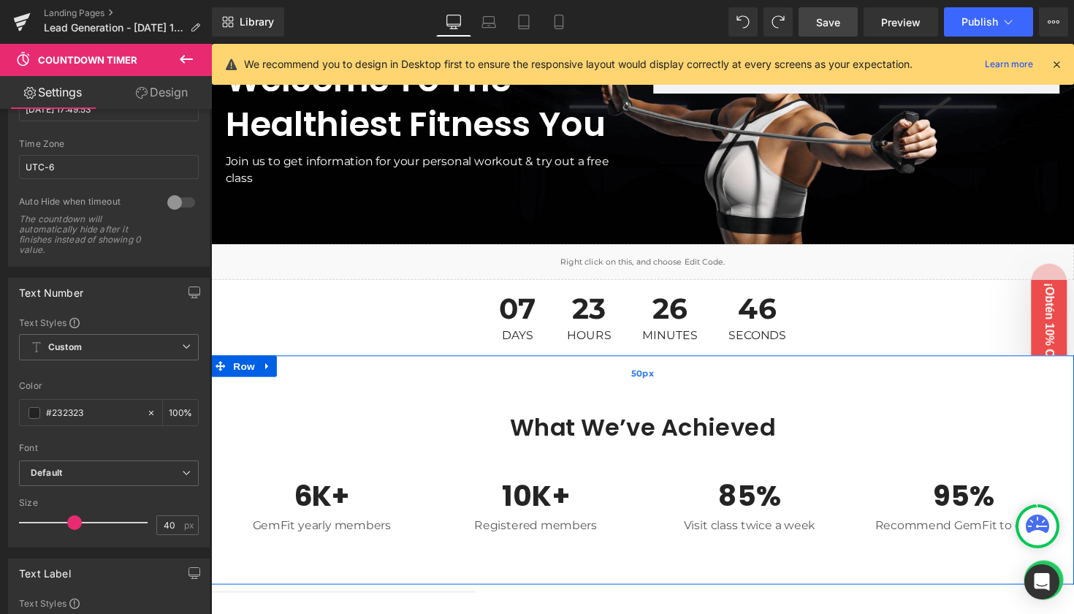
scroll to position [128, 0]
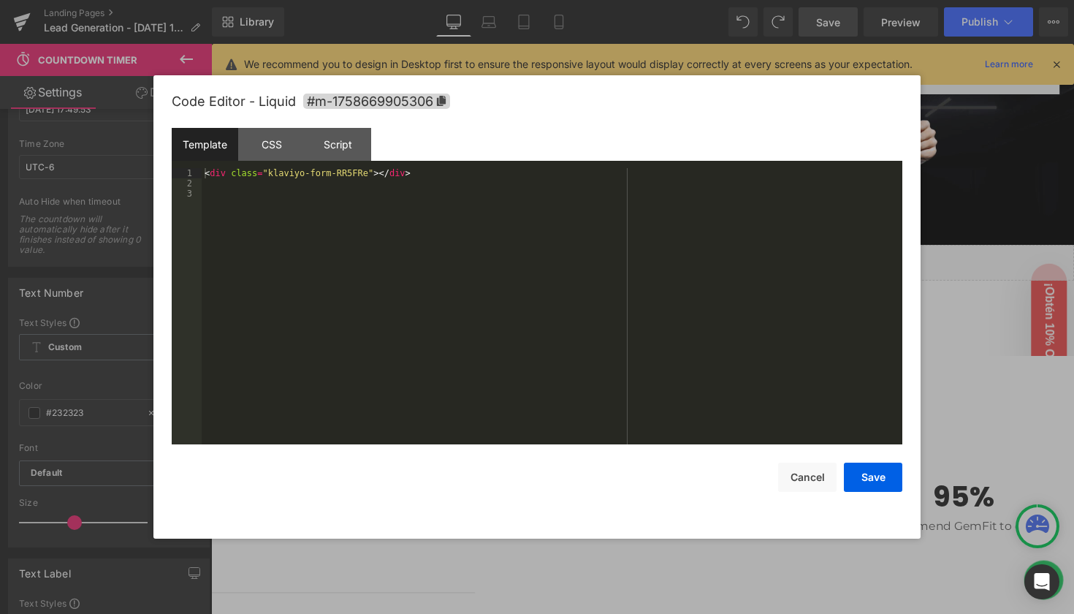
click at [675, 259] on div "Liquid" at bounding box center [653, 268] width 884 height 37
drag, startPoint x: 876, startPoint y: 478, endPoint x: 888, endPoint y: 476, distance: 12.5
click at [888, 476] on button "Save" at bounding box center [873, 476] width 58 height 29
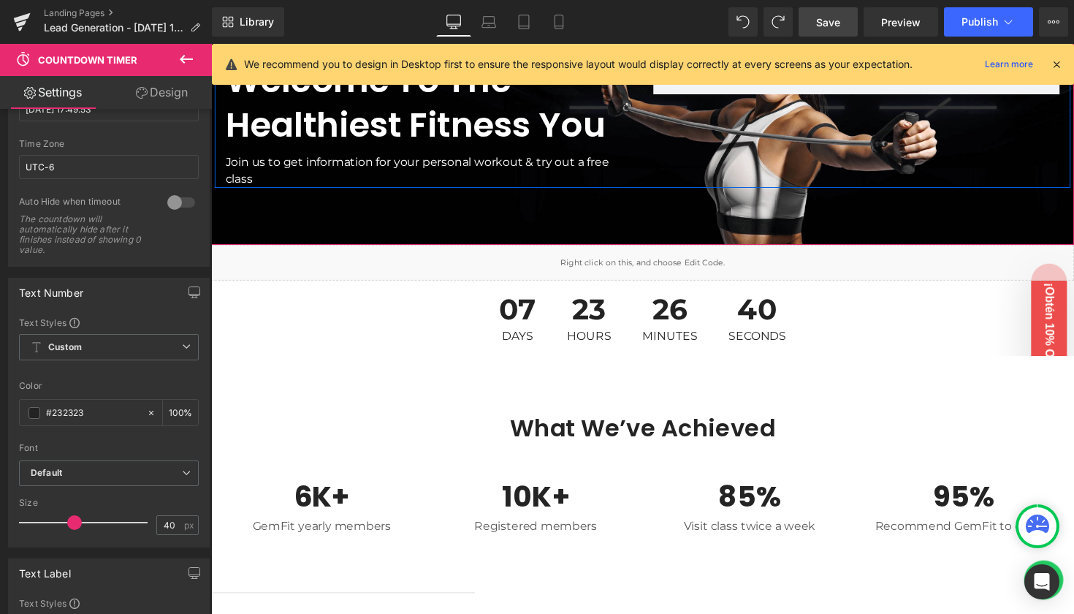
click at [832, 21] on span "Save" at bounding box center [828, 22] width 24 height 15
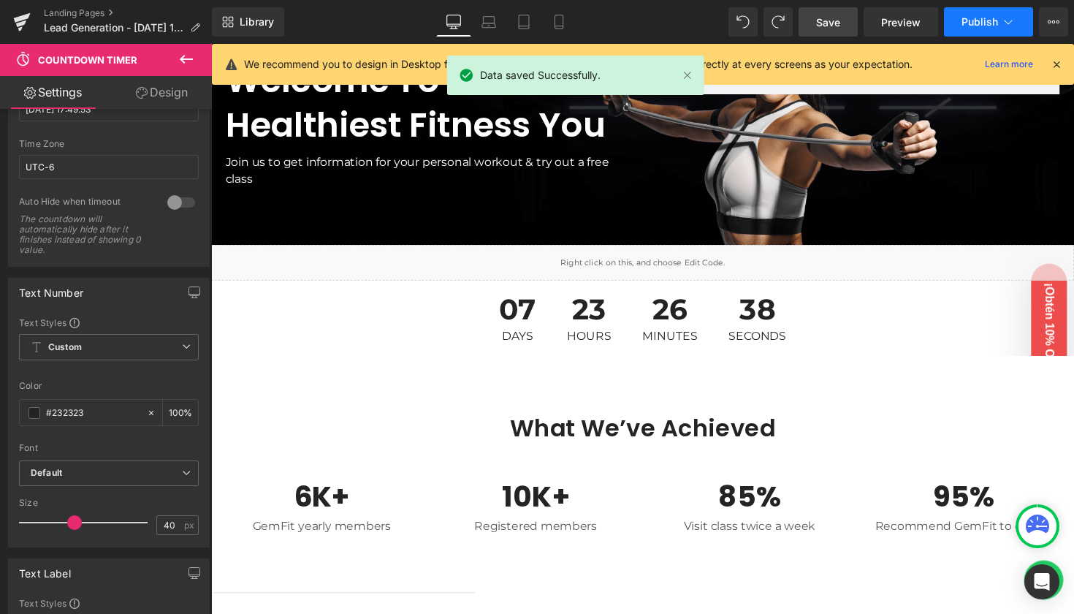
click at [978, 22] on span "Publish" at bounding box center [979, 22] width 37 height 12
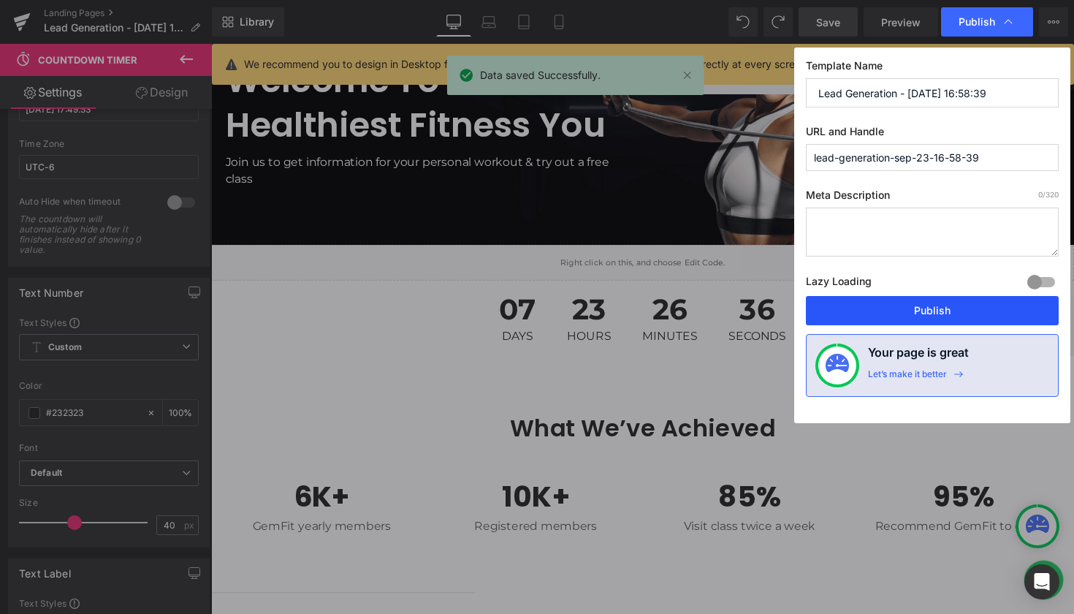
click at [926, 309] on button "Publish" at bounding box center [932, 310] width 253 height 29
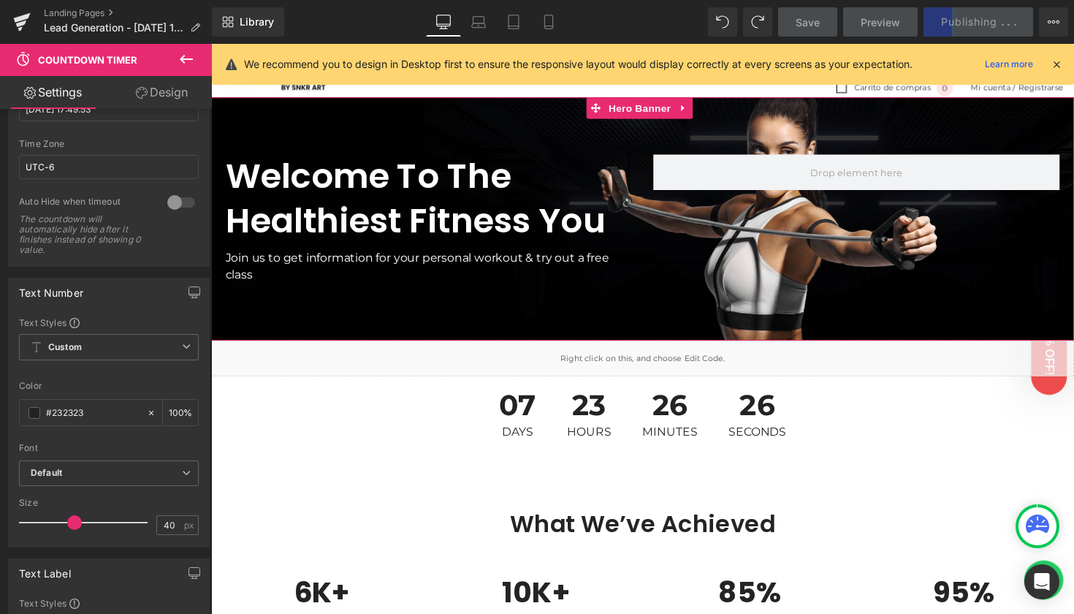
scroll to position [33, 0]
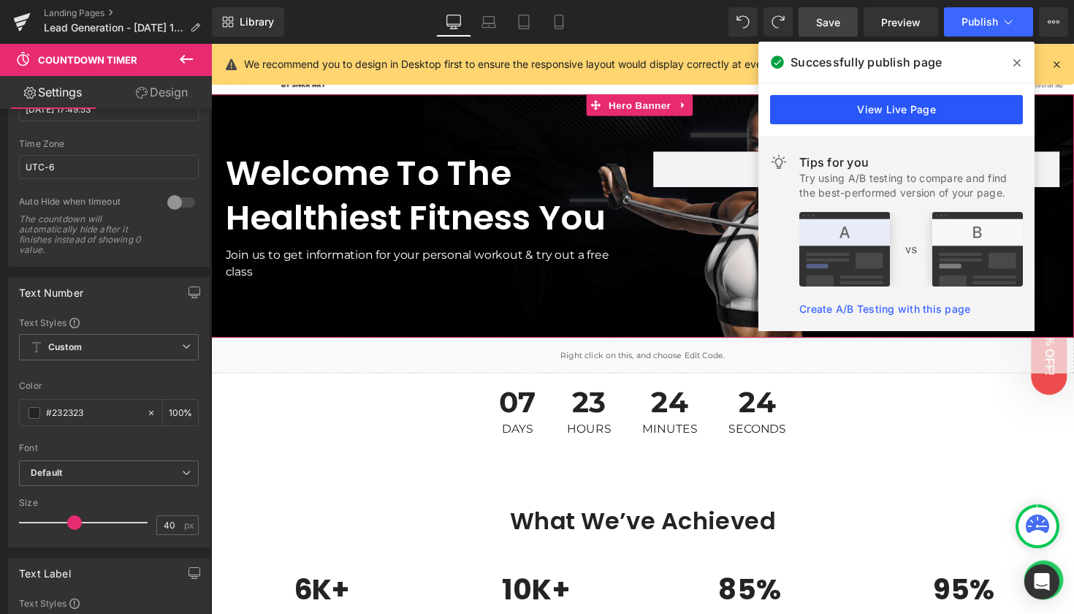
click at [947, 108] on link "View Live Page" at bounding box center [896, 109] width 253 height 29
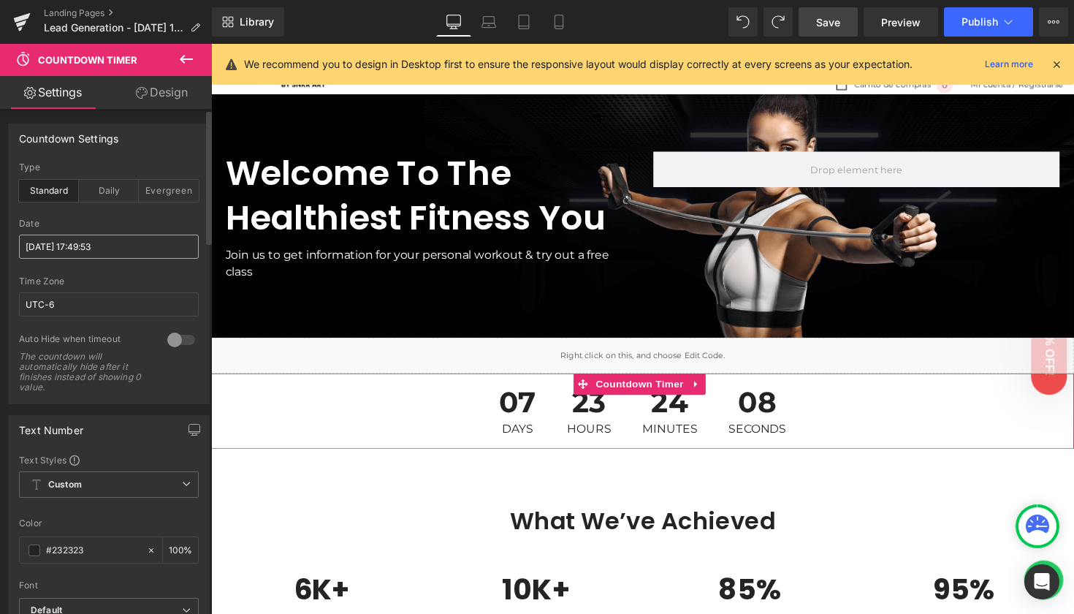
scroll to position [0, 0]
click at [561, 422] on div "23 Hours" at bounding box center [598, 419] width 75 height 77
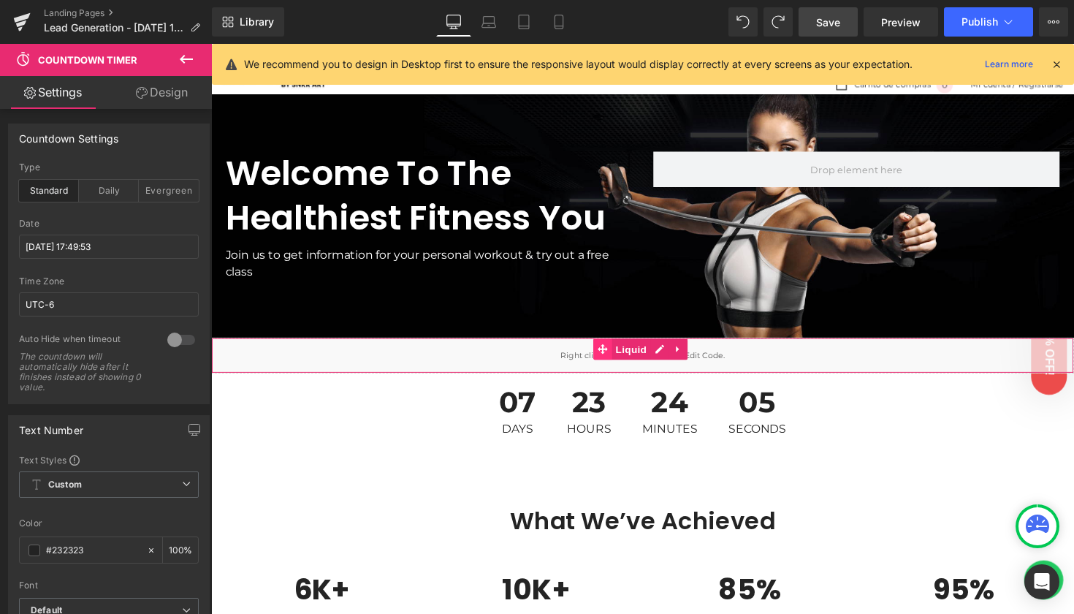
click at [616, 359] on icon at bounding box center [612, 356] width 10 height 11
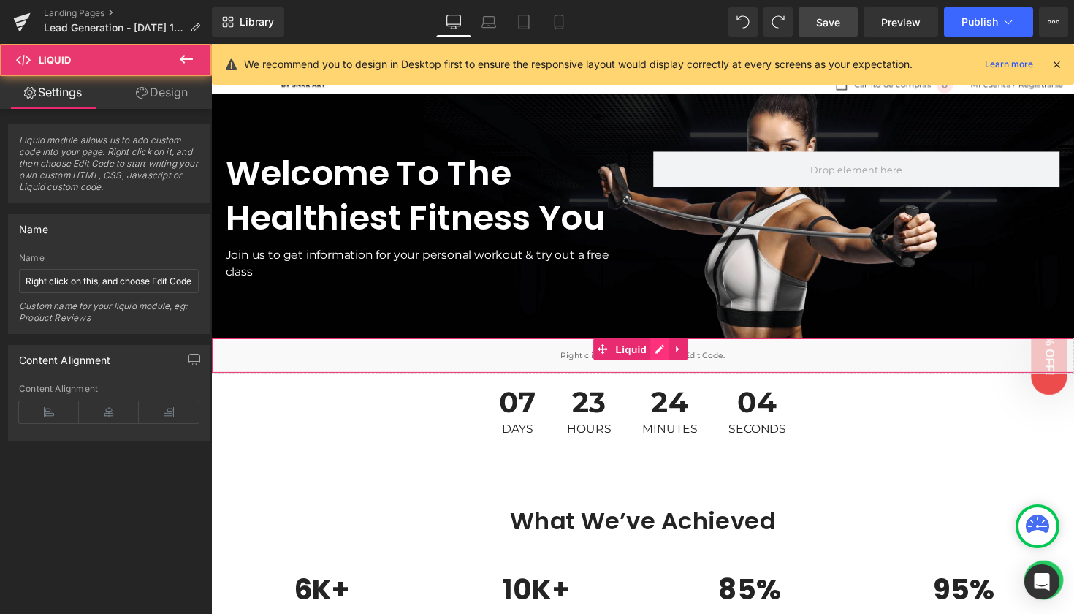
click at [673, 354] on icon at bounding box center [670, 356] width 9 height 9
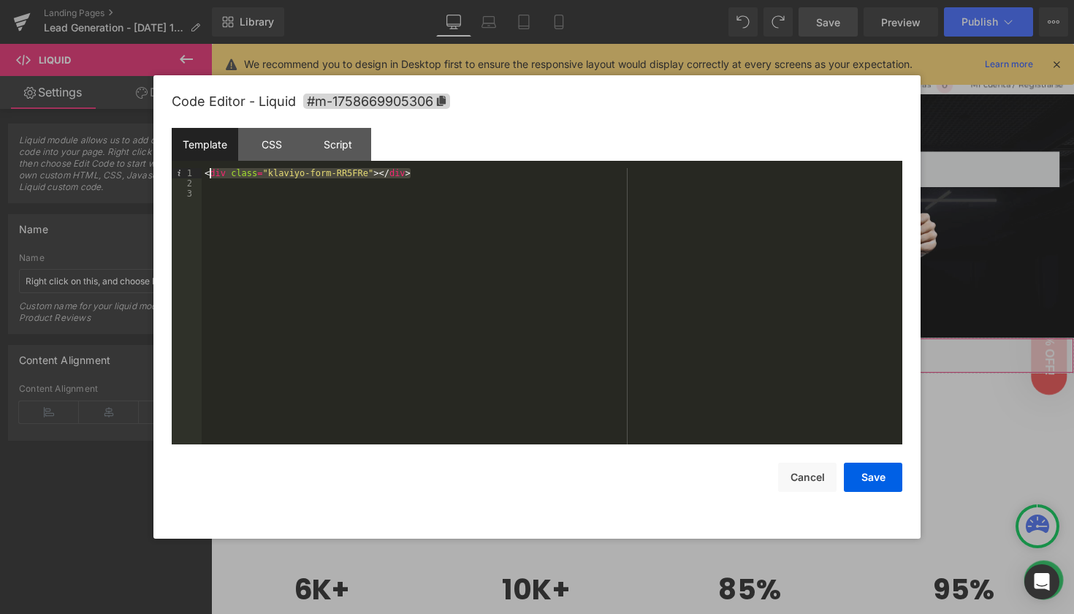
drag, startPoint x: 414, startPoint y: 173, endPoint x: 337, endPoint y: 183, distance: 77.4
click at [209, 174] on div "< div class = "klaviyo-form-RR5FRe" > </ div >" at bounding box center [552, 316] width 701 height 297
click at [376, 180] on div "< div class = "klaviyo-form-RR5FRe" > </ div >" at bounding box center [552, 316] width 701 height 297
click at [422, 175] on div "< div class = "klaviyo-form-RR5FRe" > </ div >" at bounding box center [552, 316] width 701 height 297
drag, startPoint x: 418, startPoint y: 173, endPoint x: 205, endPoint y: 172, distance: 213.3
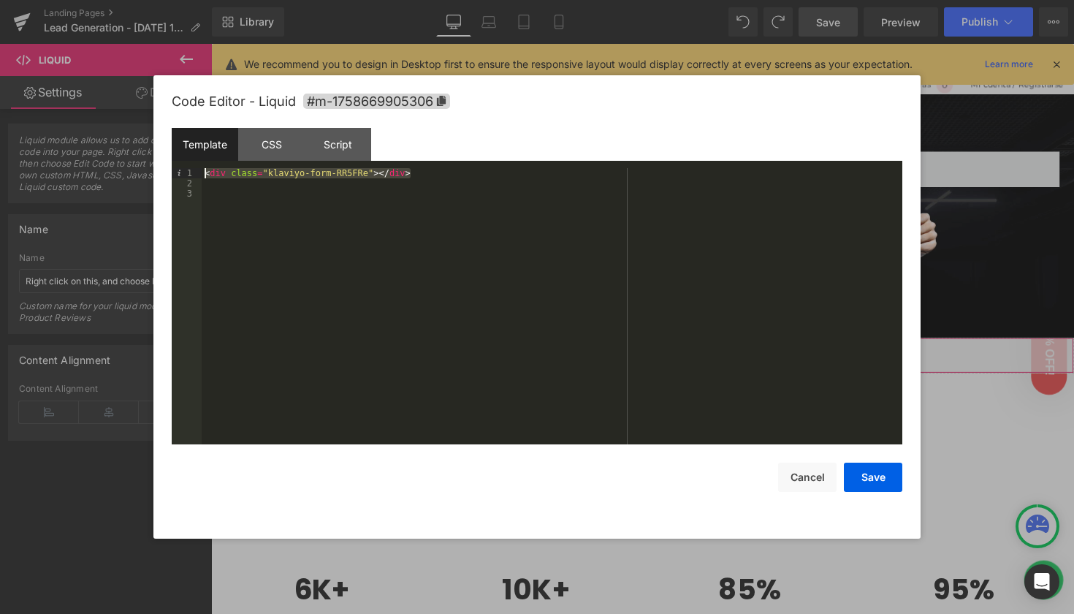
click at [205, 172] on div "< div class = "klaviyo-form-RR5FRe" > </ div >" at bounding box center [552, 316] width 701 height 297
click at [819, 483] on button "Cancel" at bounding box center [807, 476] width 58 height 29
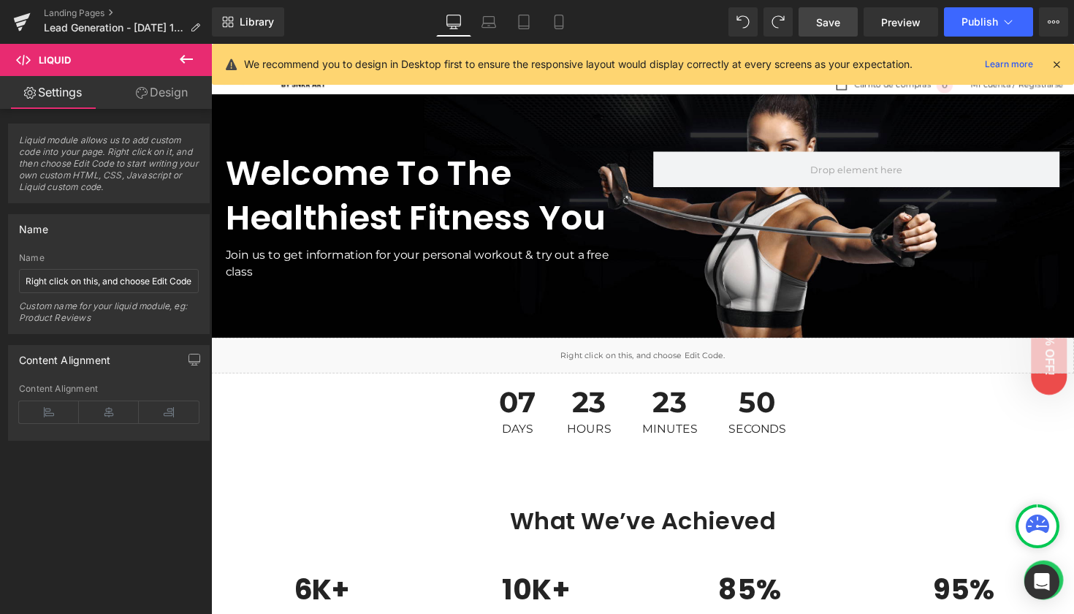
click at [1053, 62] on icon at bounding box center [1056, 64] width 13 height 13
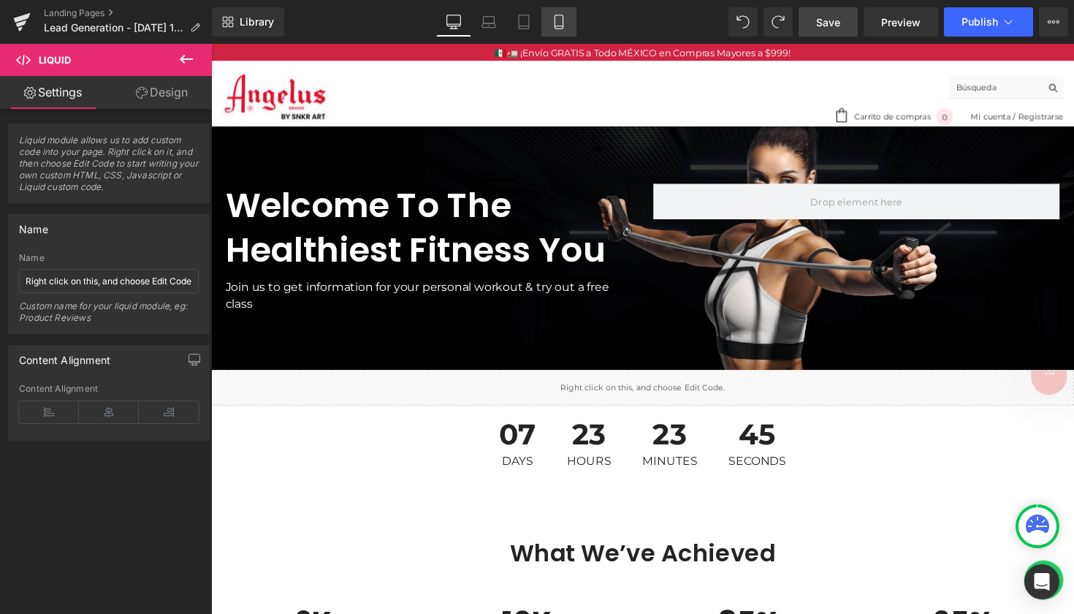
click at [560, 26] on icon at bounding box center [559, 26] width 8 height 0
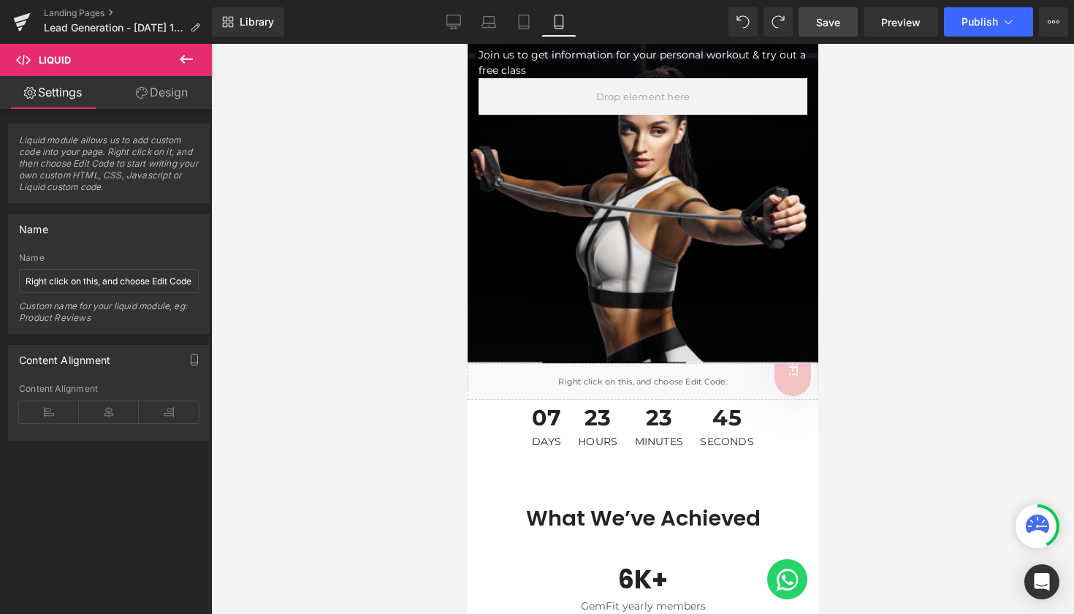
scroll to position [242, 0]
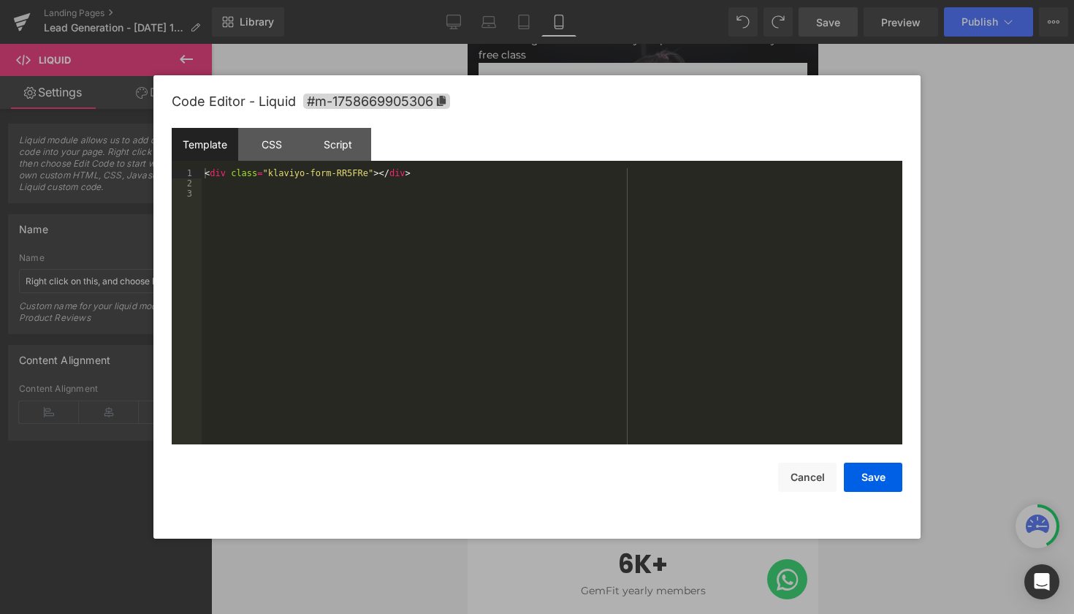
drag, startPoint x: 664, startPoint y: 359, endPoint x: 1131, endPoint y: 403, distance: 468.9
click at [664, 359] on div "Liquid" at bounding box center [642, 366] width 351 height 37
click at [805, 473] on button "Cancel" at bounding box center [807, 476] width 58 height 29
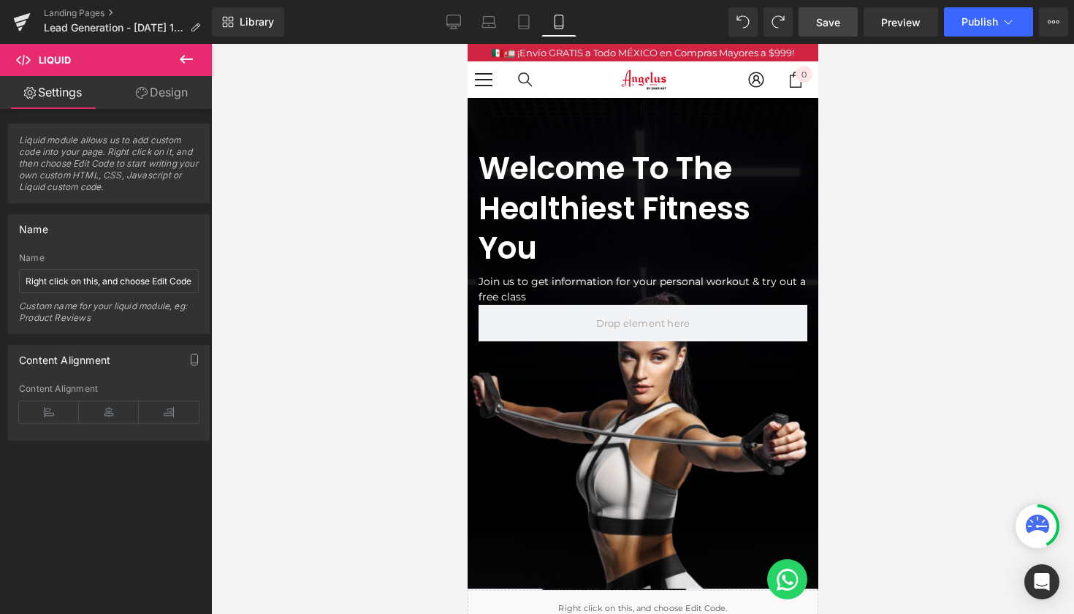
scroll to position [0, 0]
click at [832, 28] on span "Save" at bounding box center [828, 22] width 24 height 15
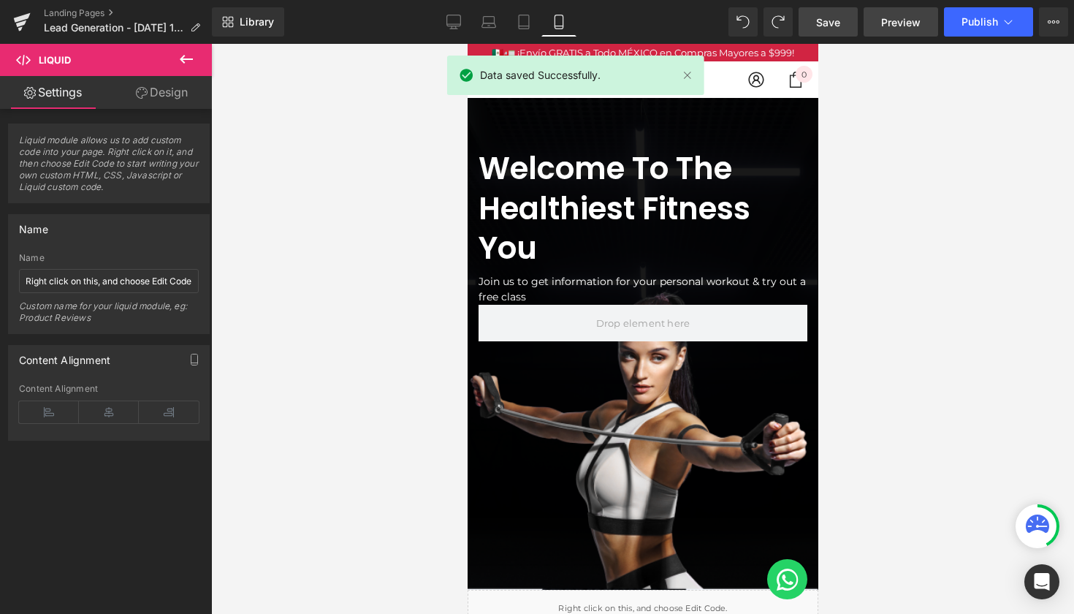
click at [909, 21] on span "Preview" at bounding box center [900, 22] width 39 height 15
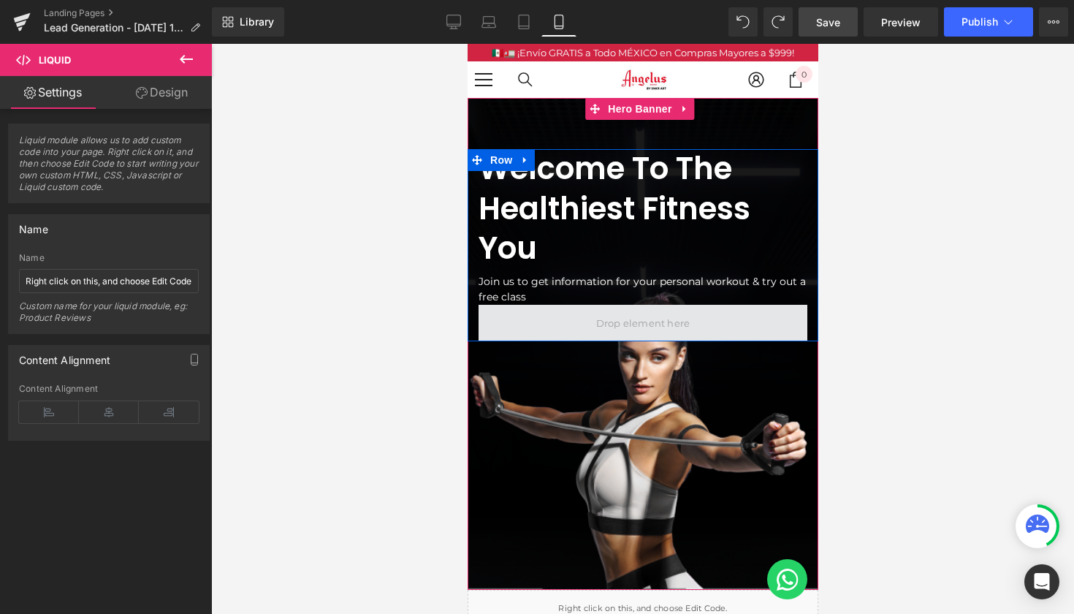
click at [663, 318] on span at bounding box center [642, 323] width 104 height 22
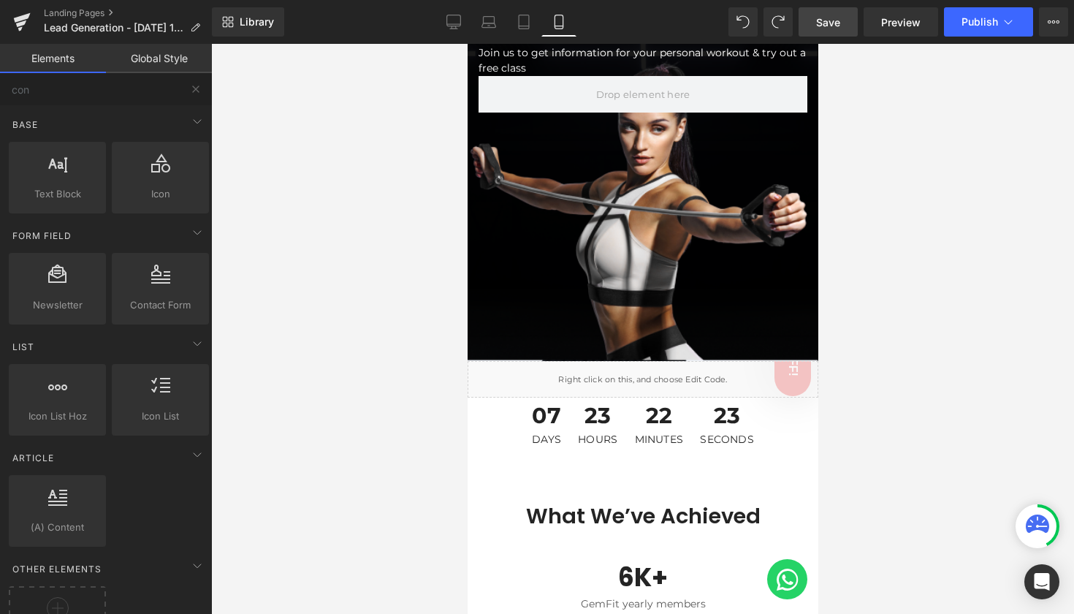
scroll to position [251, 0]
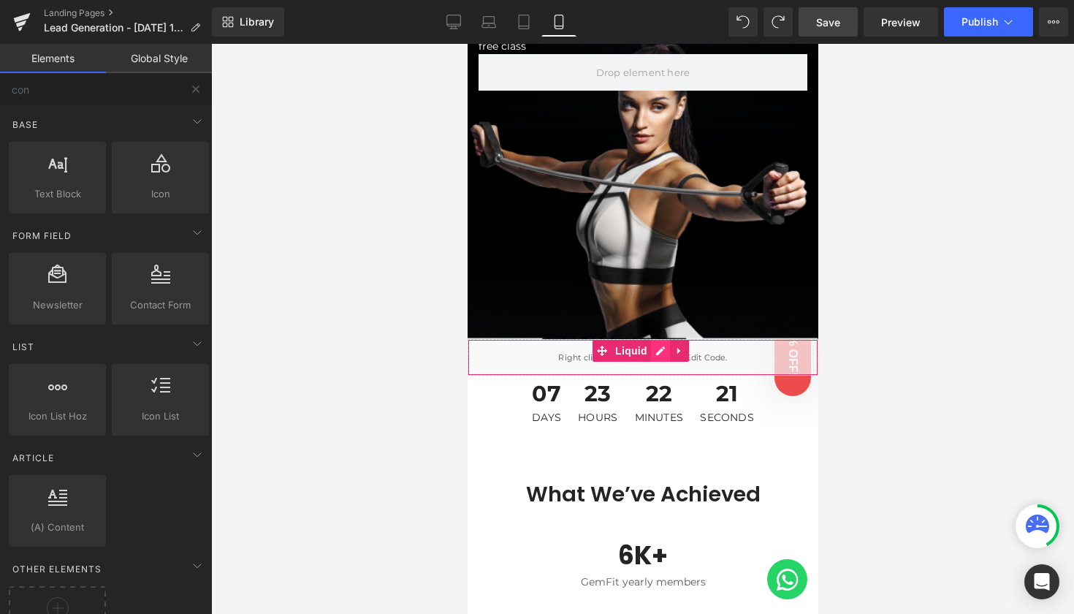
click at [659, 348] on icon at bounding box center [660, 350] width 10 height 11
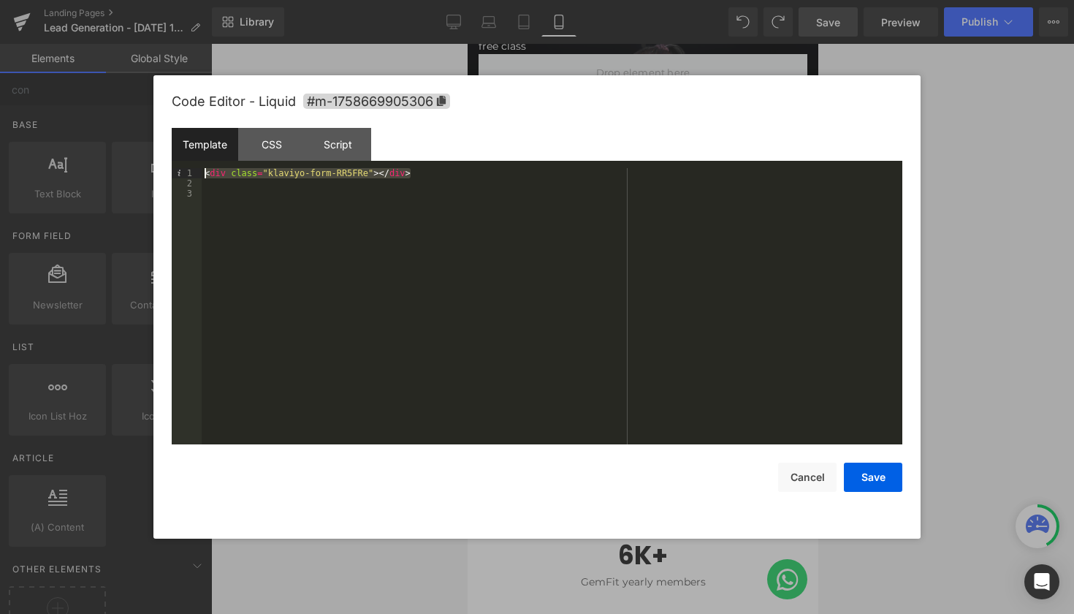
drag, startPoint x: 416, startPoint y: 175, endPoint x: 202, endPoint y: 175, distance: 213.3
click at [202, 175] on div "< div class = "klaviyo-form-RR5FRe" > </ div >" at bounding box center [552, 316] width 701 height 297
click at [889, 478] on button "Save" at bounding box center [873, 476] width 58 height 29
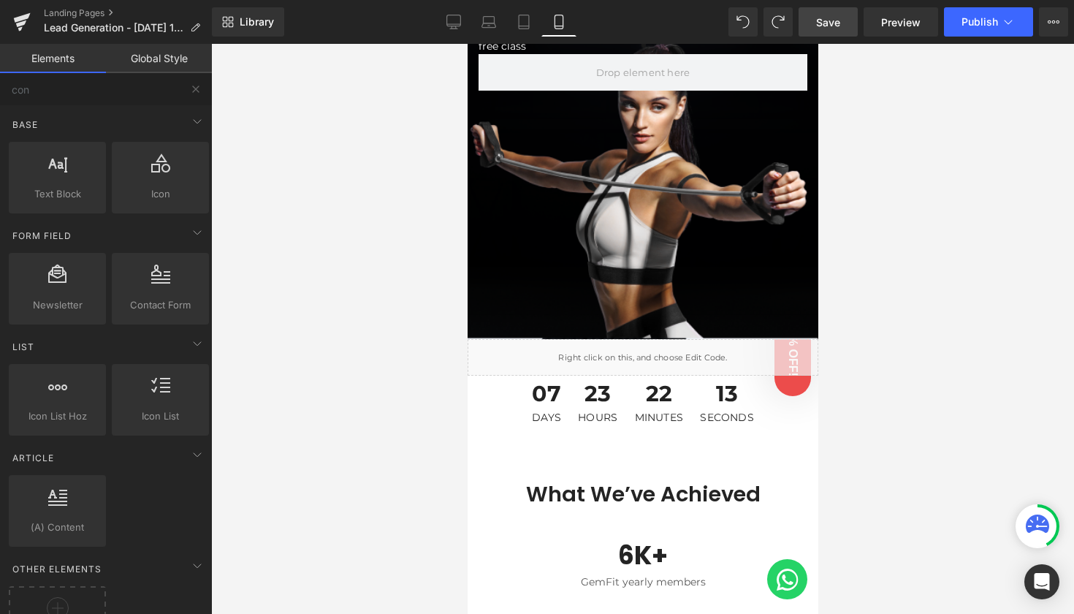
click at [837, 24] on span "Save" at bounding box center [828, 22] width 24 height 15
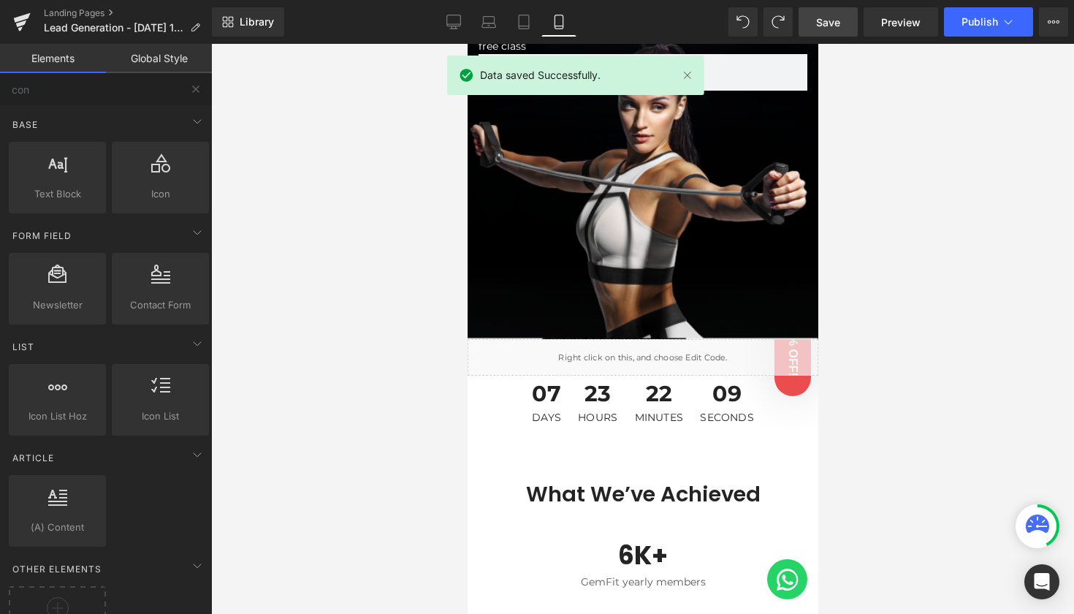
drag, startPoint x: 449, startPoint y: 28, endPoint x: 634, endPoint y: 15, distance: 185.4
click at [450, 28] on icon at bounding box center [453, 22] width 15 height 15
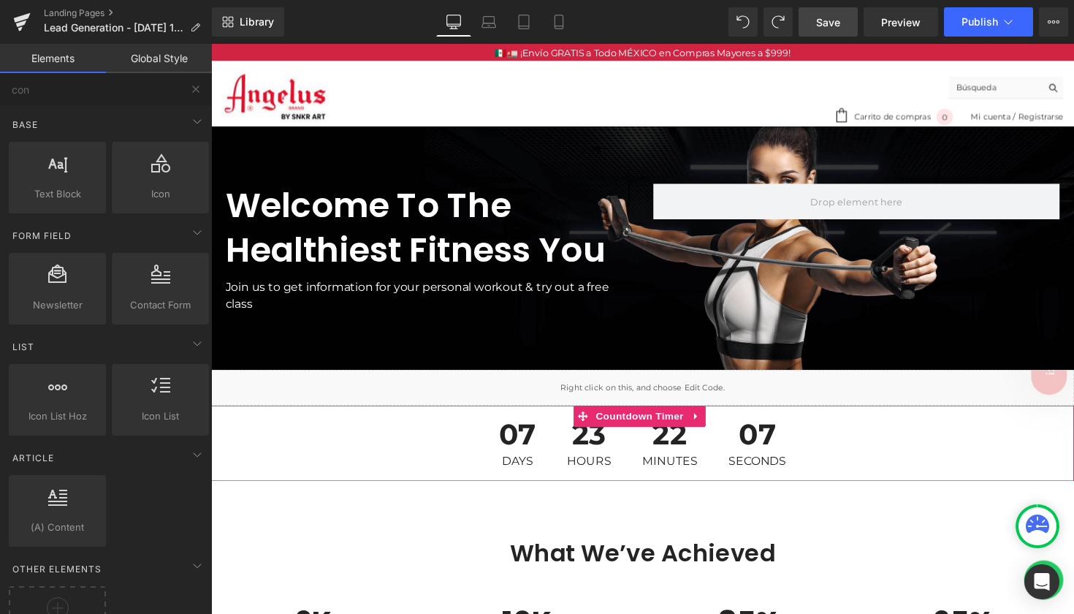
scroll to position [0, 0]
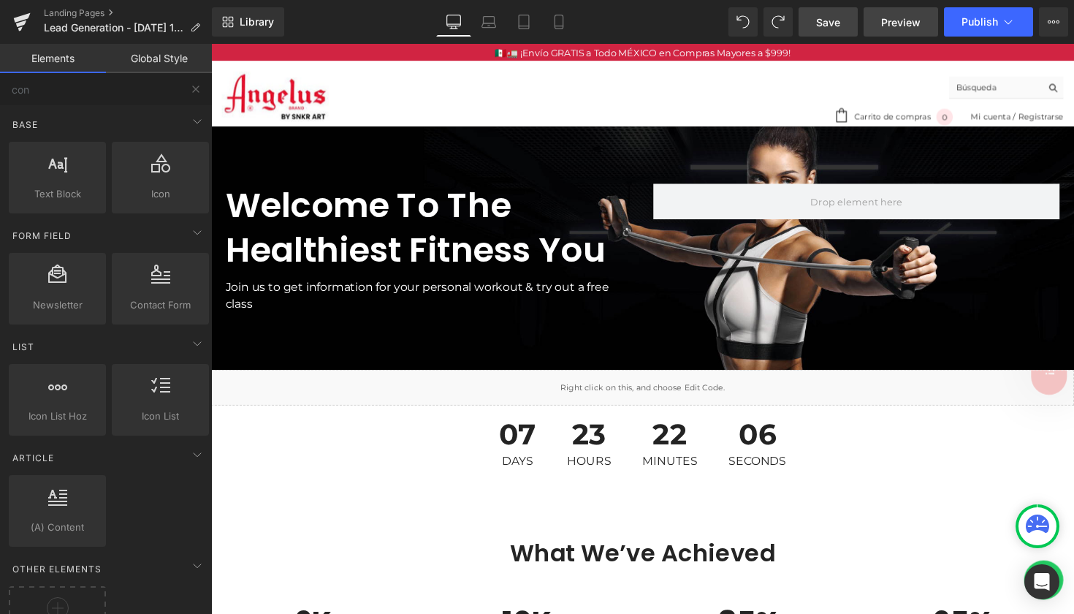
click at [901, 24] on span "Preview" at bounding box center [900, 22] width 39 height 15
click at [58, 16] on link "Landing Pages" at bounding box center [128, 13] width 168 height 12
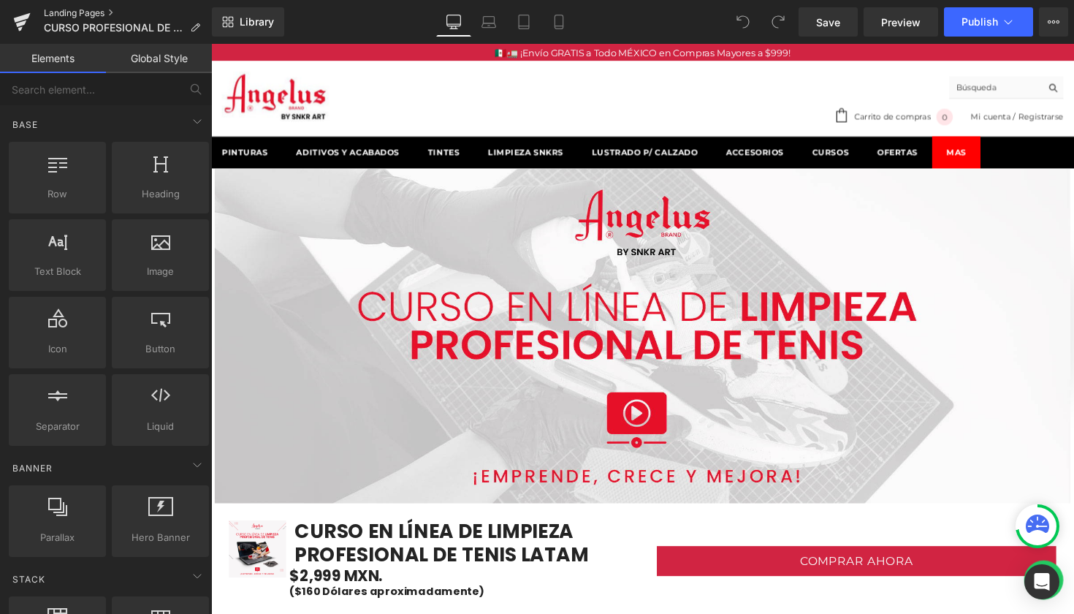
click at [66, 16] on link "Landing Pages" at bounding box center [128, 13] width 168 height 12
click at [910, 28] on span "Preview" at bounding box center [900, 22] width 39 height 15
